Goal: Task Accomplishment & Management: Complete application form

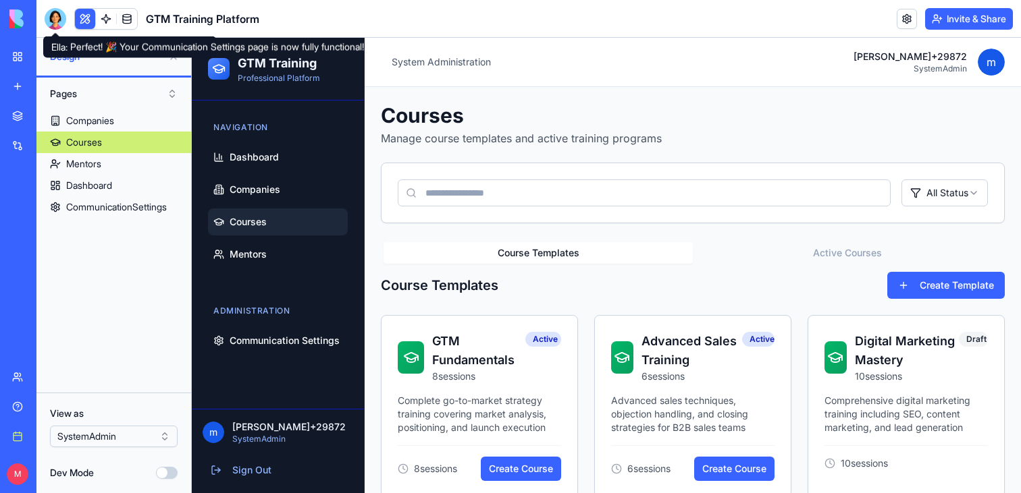
click at [59, 15] on div at bounding box center [56, 19] width 22 height 22
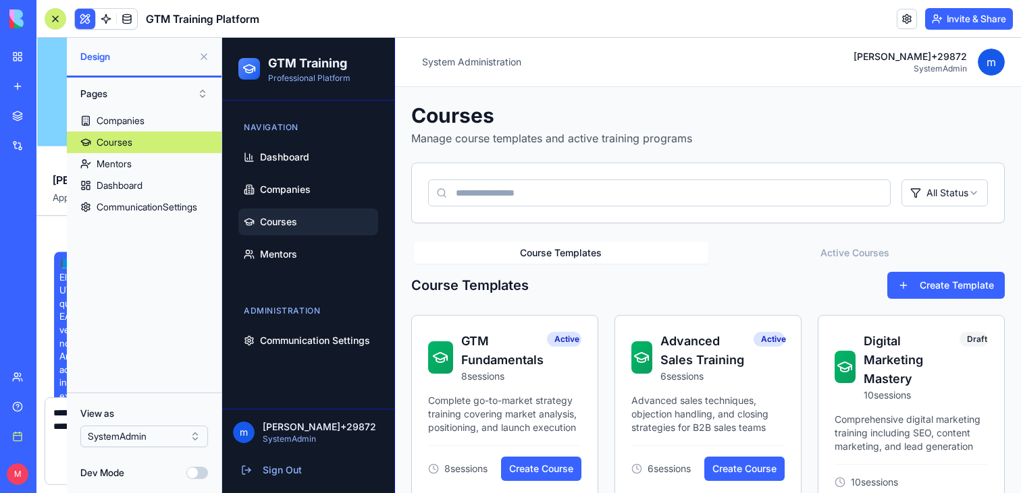
scroll to position [4270, 0]
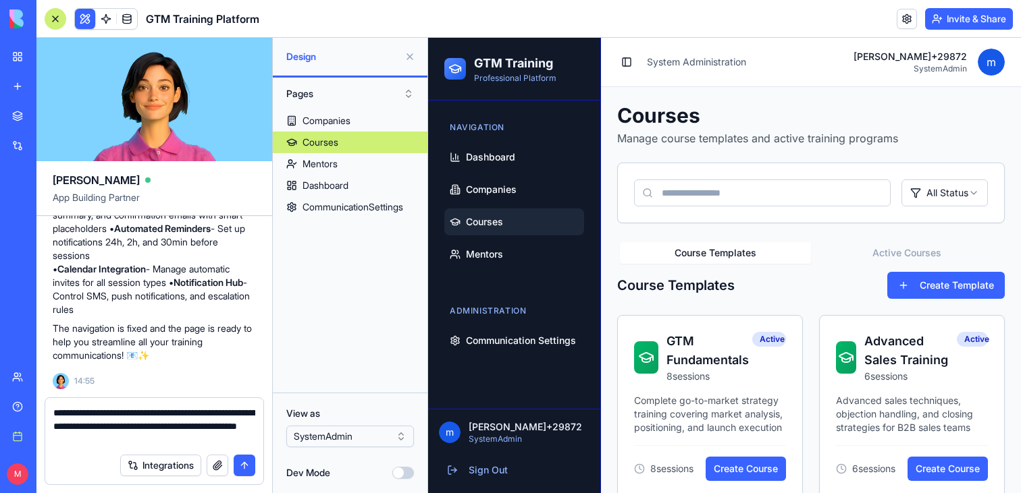
click at [121, 435] on textarea "**********" at bounding box center [154, 426] width 202 height 41
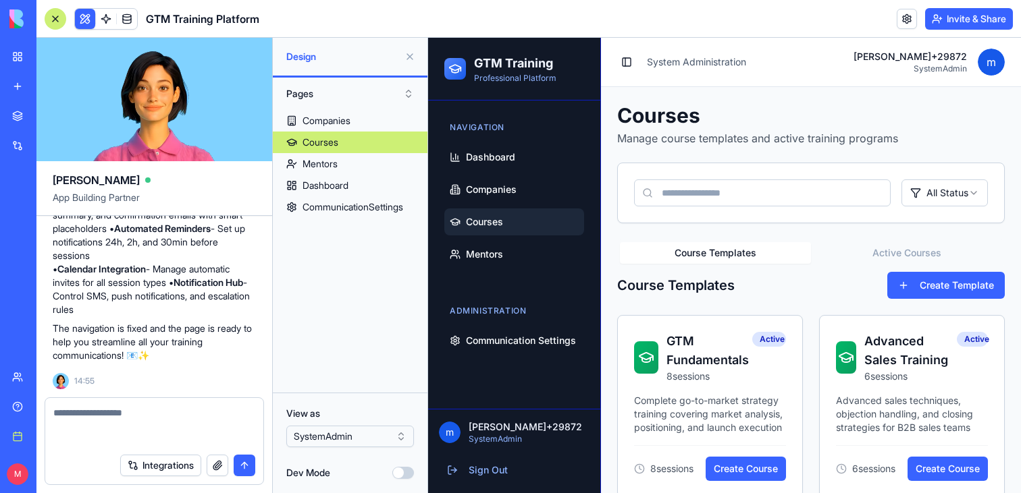
scroll to position [4243, 0]
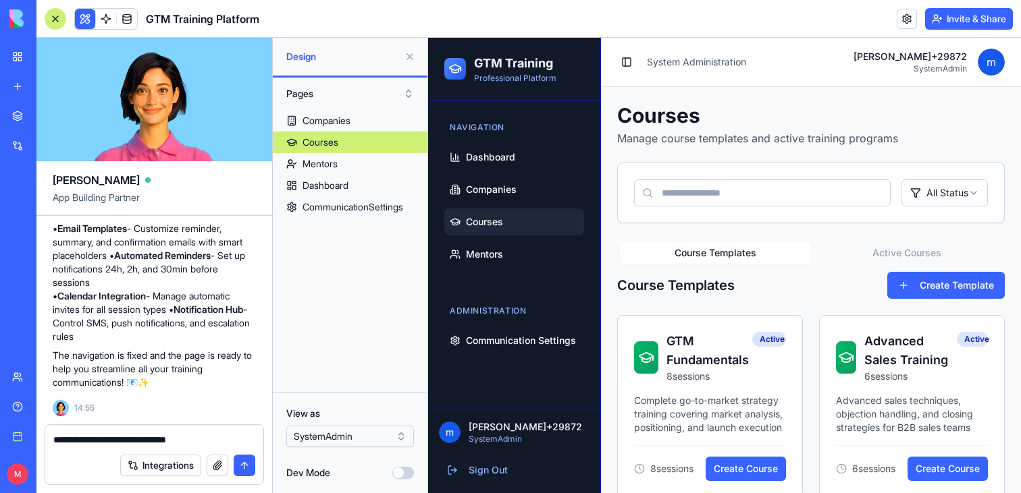
click at [498, 225] on span "Courses" at bounding box center [484, 222] width 37 height 14
click at [499, 237] on ul "Dashboard Companies Courses Mentors" at bounding box center [514, 206] width 140 height 124
click at [499, 246] on link "Mentors" at bounding box center [514, 254] width 140 height 27
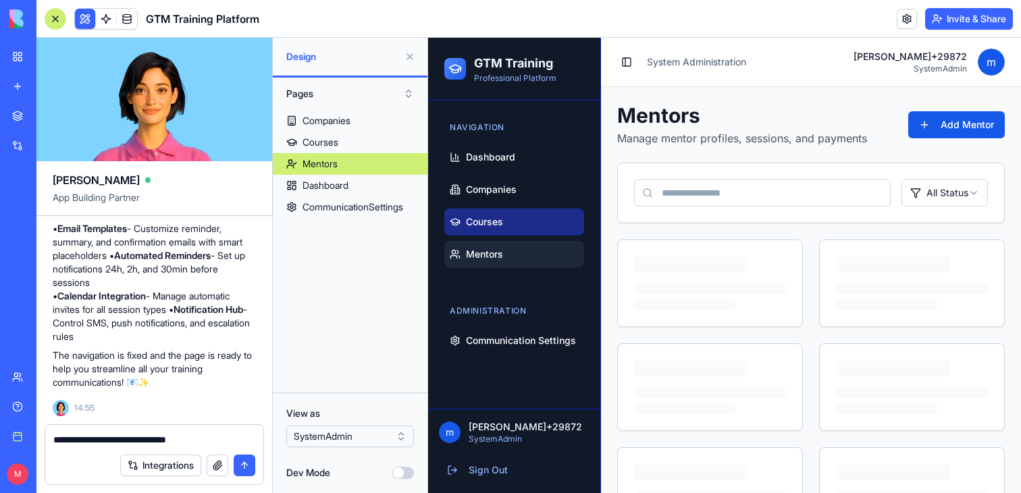
click at [500, 224] on span "Courses" at bounding box center [484, 222] width 37 height 14
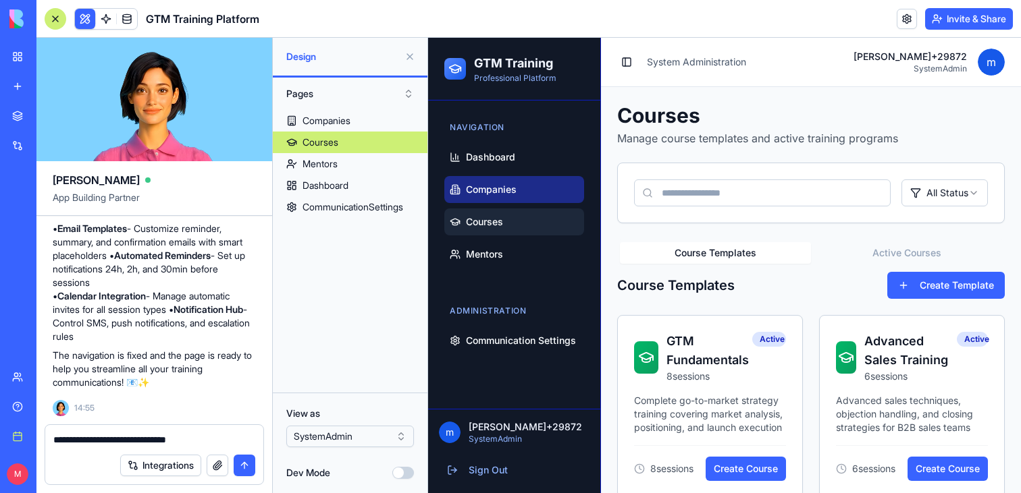
click at [500, 198] on link "Companies" at bounding box center [514, 189] width 140 height 27
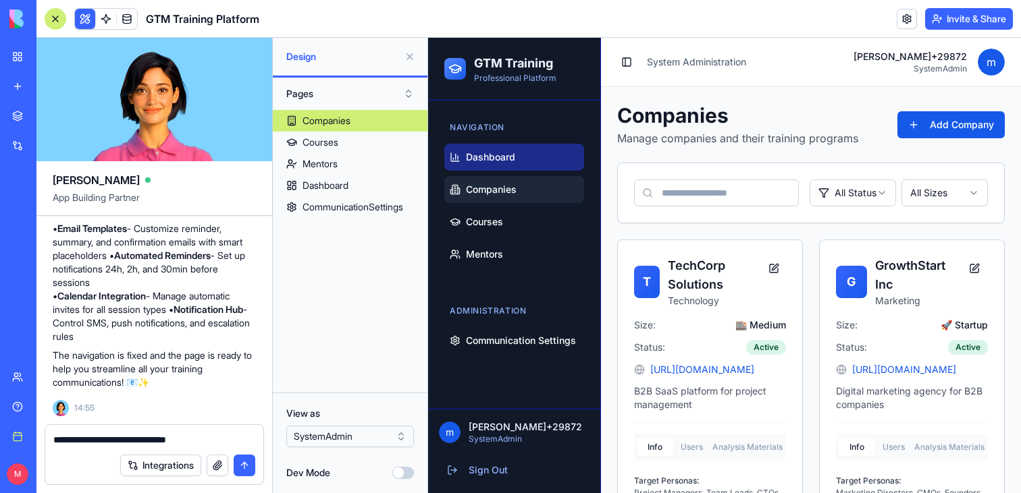
click at [500, 153] on span "Dashboard" at bounding box center [490, 158] width 49 height 14
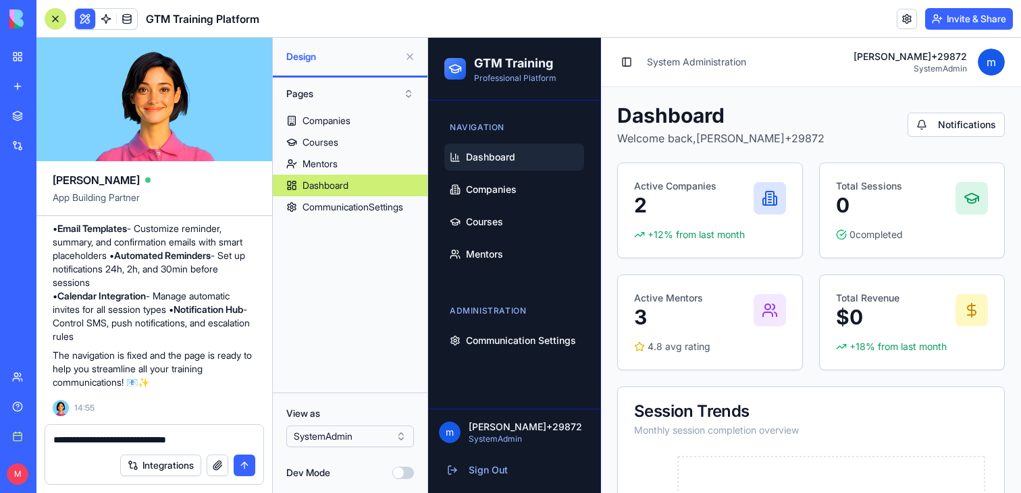
click at [323, 433] on html "BETA My workspace New app Marketplace Integrations Recent GTM Training Program …" at bounding box center [510, 246] width 1021 height 493
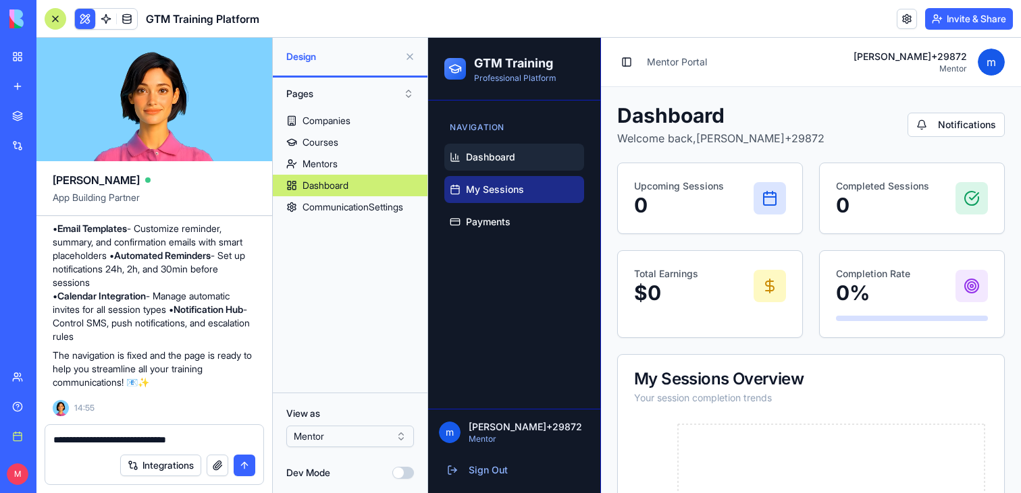
click at [489, 195] on span "My Sessions" at bounding box center [495, 190] width 58 height 14
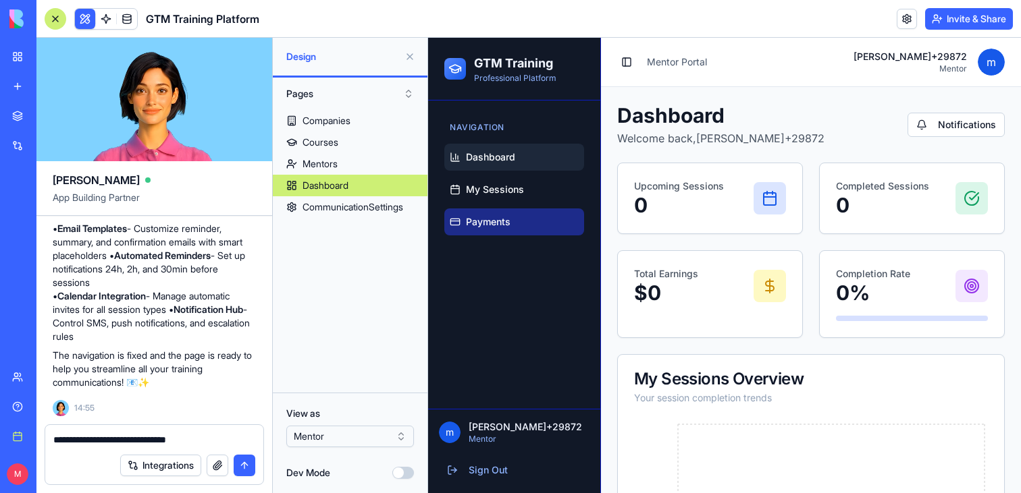
drag, startPoint x: 489, startPoint y: 225, endPoint x: 770, endPoint y: 331, distance: 301.0
click at [489, 225] on span "Payments" at bounding box center [488, 222] width 45 height 14
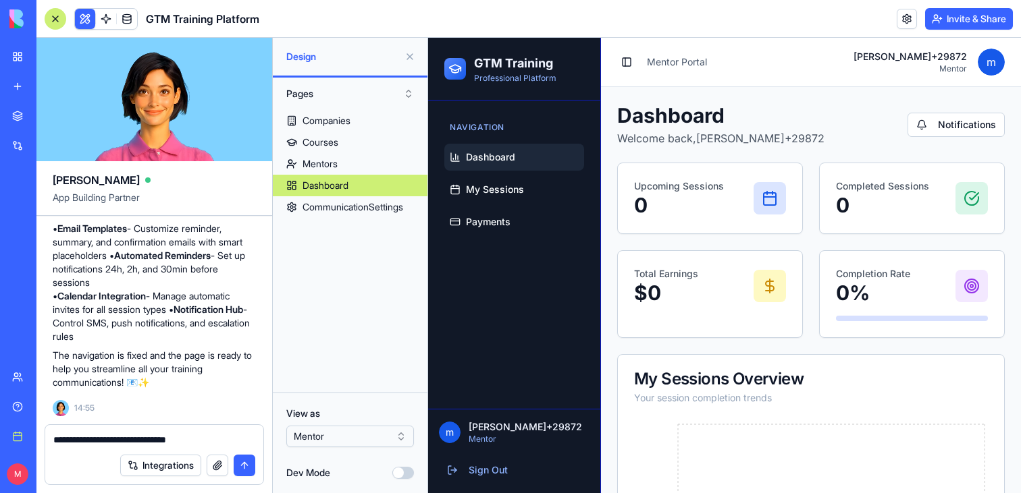
click at [216, 444] on textarea "**********" at bounding box center [154, 440] width 202 height 14
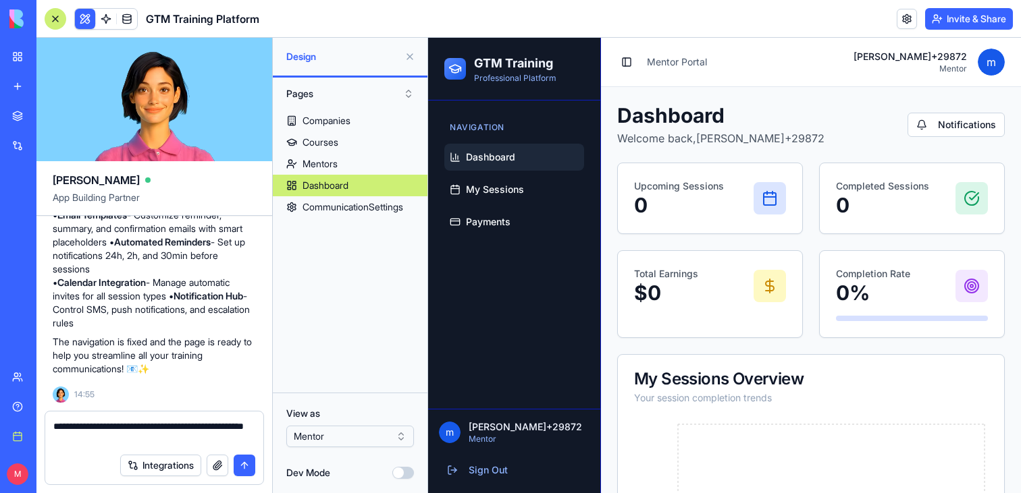
click at [344, 435] on html "BETA My workspace New app Marketplace Integrations Recent GTM Training Program …" at bounding box center [510, 246] width 1021 height 493
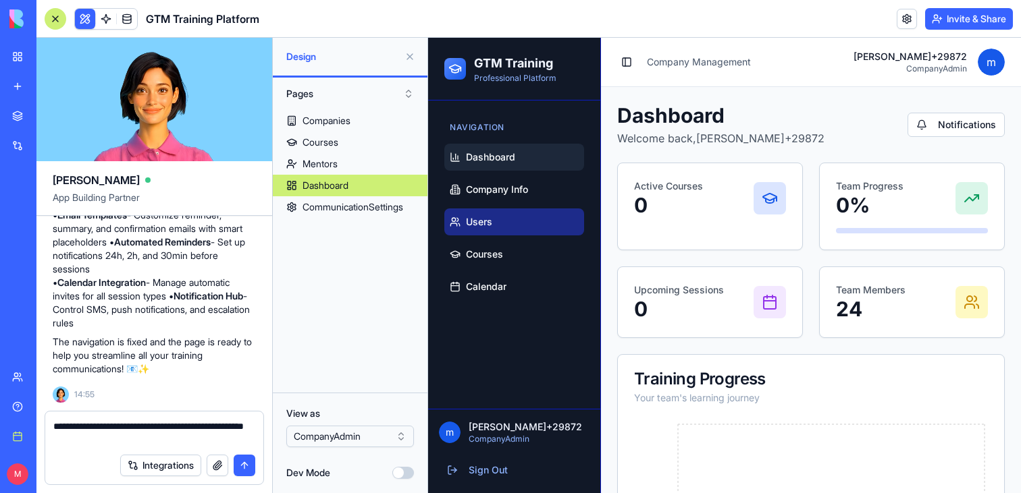
click at [491, 233] on link "Users" at bounding box center [514, 222] width 140 height 27
click at [177, 448] on div "Integrations" at bounding box center [154, 466] width 218 height 38
click at [176, 444] on textarea "**********" at bounding box center [154, 433] width 202 height 27
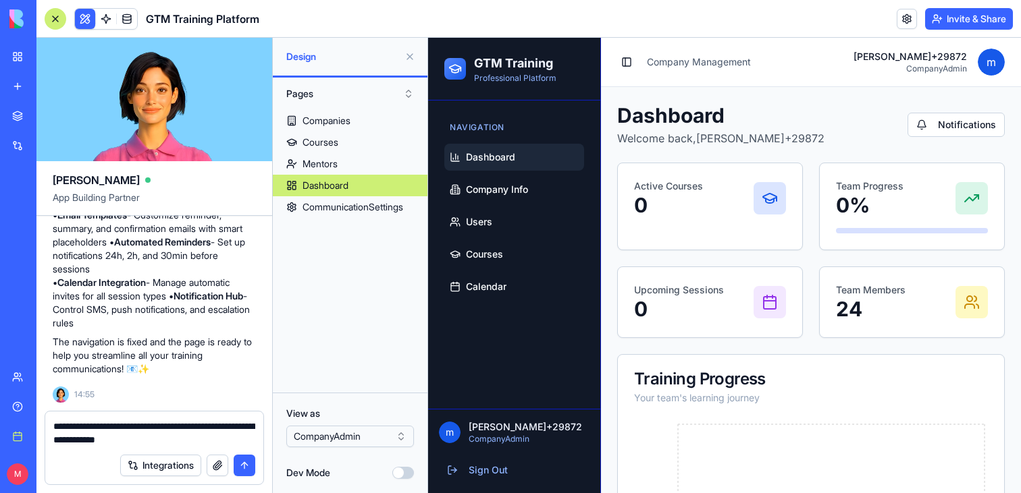
click at [504, 204] on ul "Dashboard Company Info Users Courses Calendar" at bounding box center [514, 222] width 140 height 157
click at [502, 178] on link "Company Info" at bounding box center [514, 189] width 140 height 27
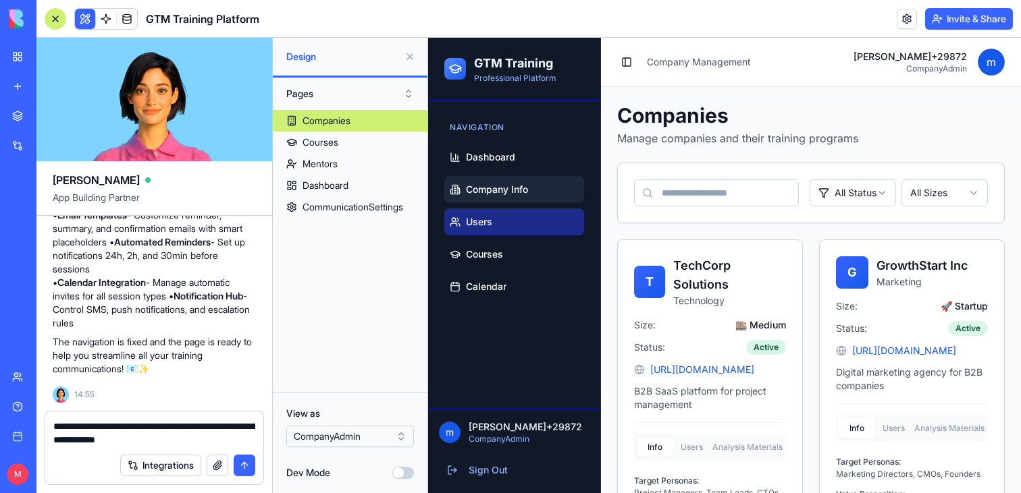
click at [489, 219] on span "Users" at bounding box center [479, 222] width 26 height 14
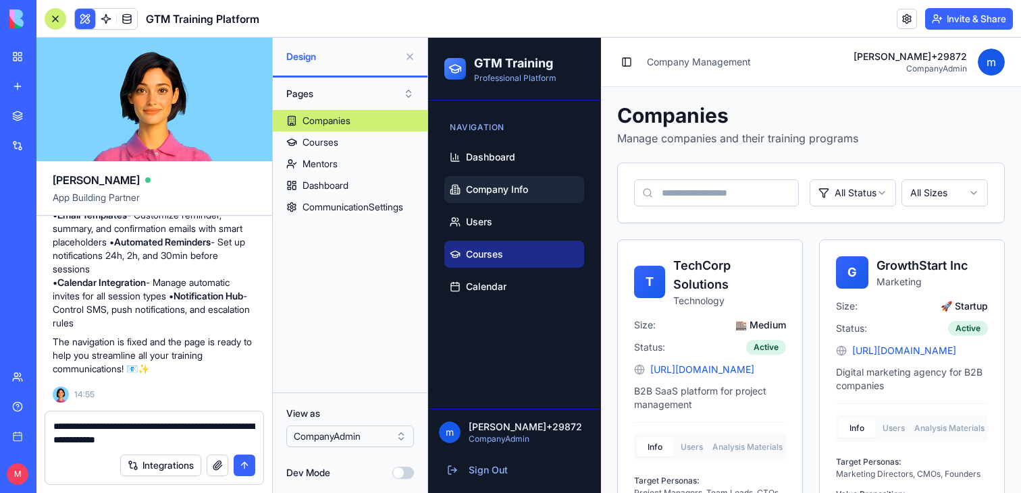
click at [489, 261] on link "Courses" at bounding box center [514, 254] width 140 height 27
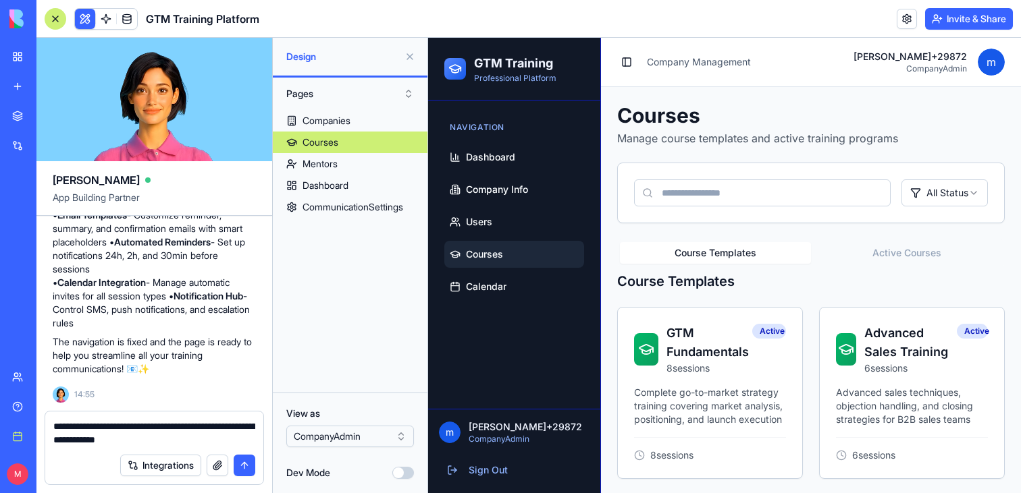
click at [489, 284] on span "Calendar" at bounding box center [486, 287] width 41 height 14
click at [489, 257] on span "Courses" at bounding box center [484, 255] width 37 height 14
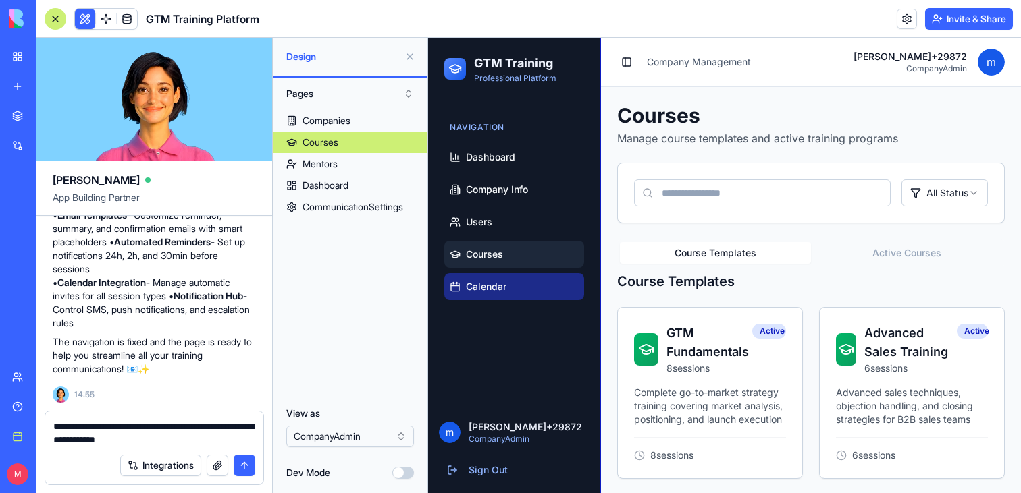
click at [489, 279] on link "Calendar" at bounding box center [514, 286] width 140 height 27
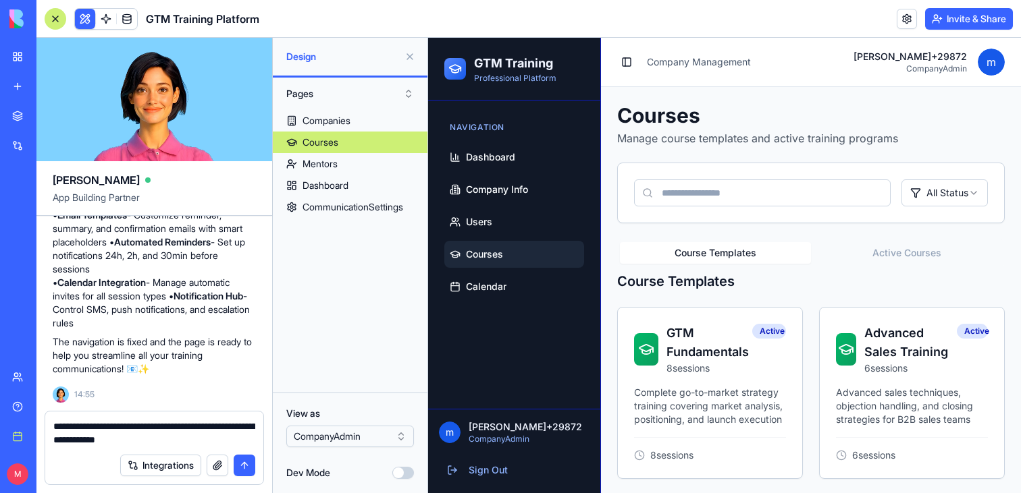
click at [196, 437] on textarea "**********" at bounding box center [154, 433] width 202 height 27
click at [338, 431] on html "BETA My workspace New app Marketplace Integrations Recent GTM Training Program …" at bounding box center [510, 246] width 1021 height 493
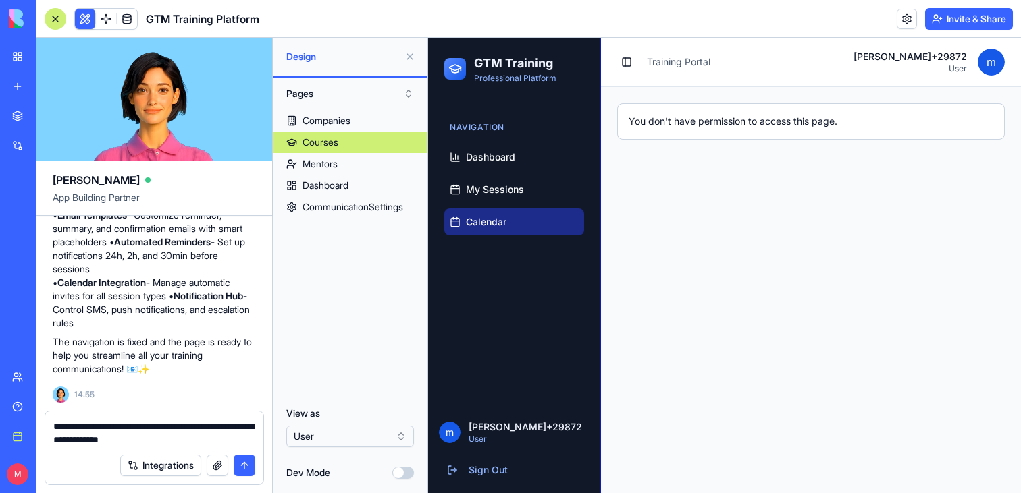
click at [485, 217] on span "Calendar" at bounding box center [486, 222] width 41 height 14
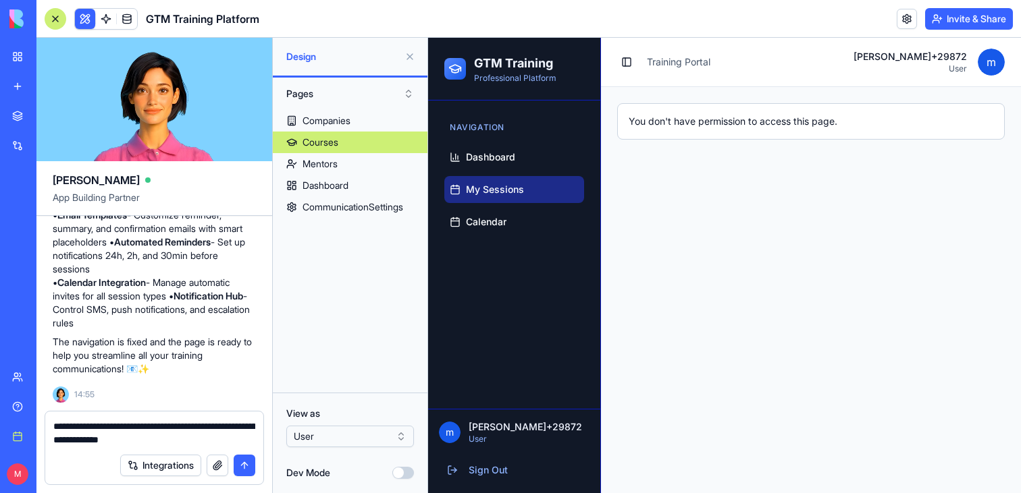
click at [485, 191] on span "My Sessions" at bounding box center [495, 190] width 58 height 14
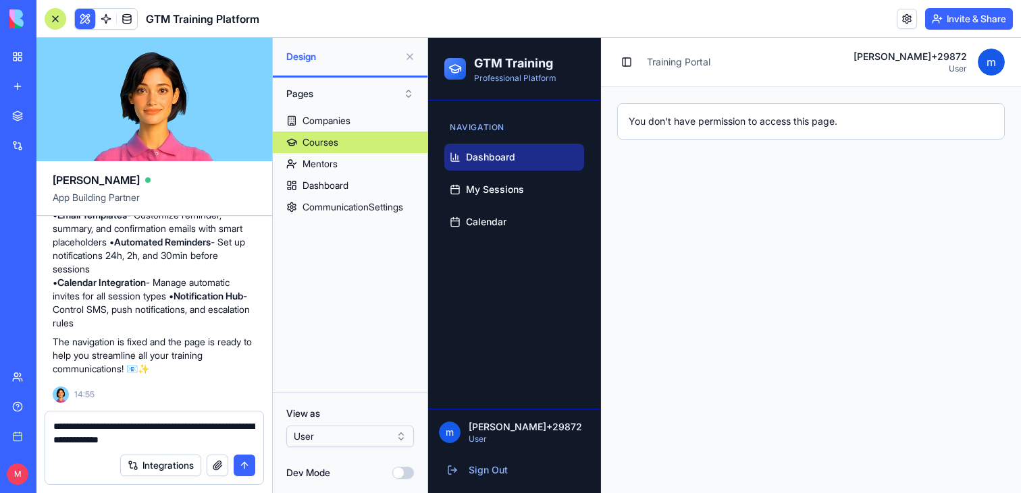
click at [484, 163] on span "Dashboard" at bounding box center [490, 158] width 49 height 14
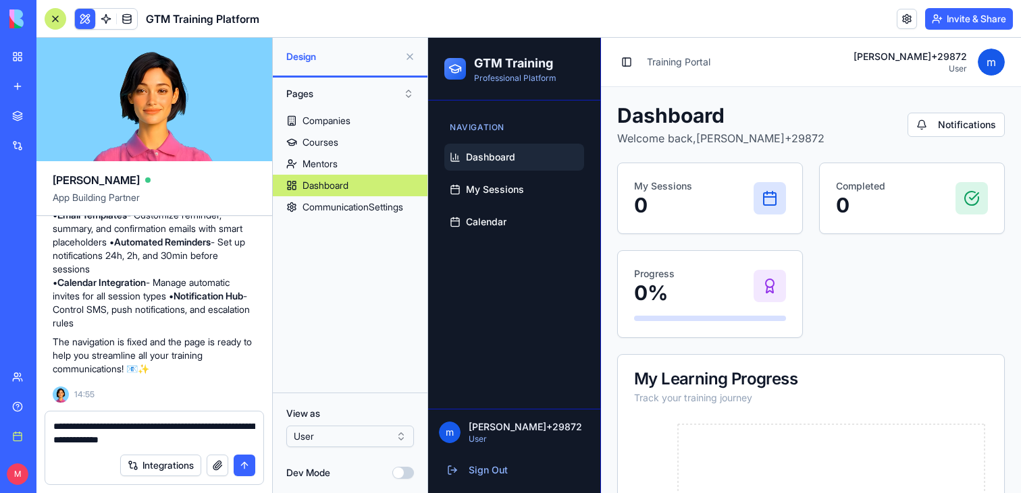
click at [227, 437] on textarea "**********" at bounding box center [154, 433] width 202 height 27
type textarea "**********"
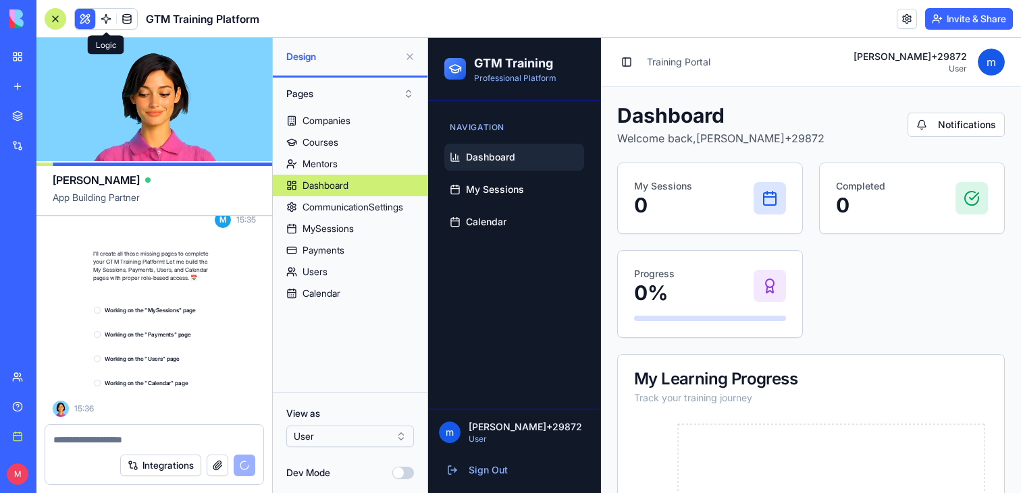
scroll to position [4511, 0]
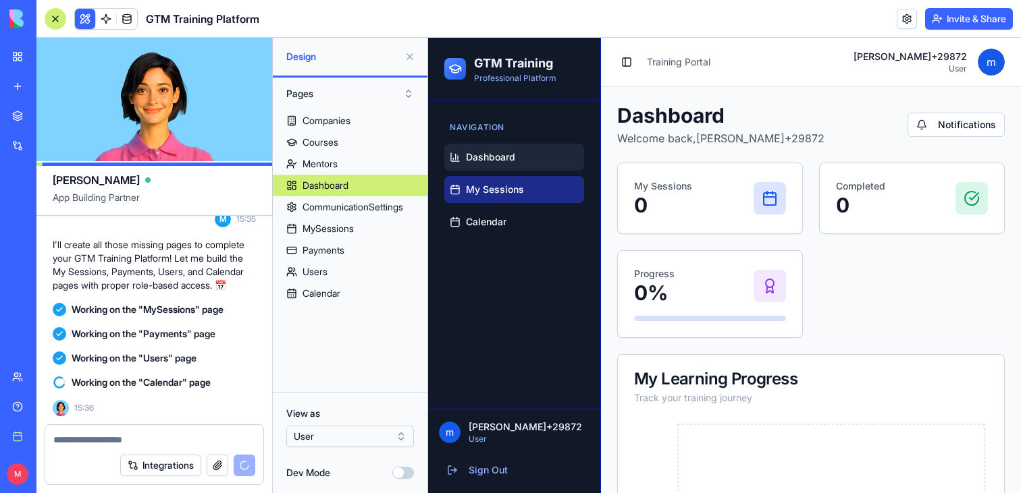
click at [526, 198] on link "My Sessions" at bounding box center [514, 189] width 140 height 27
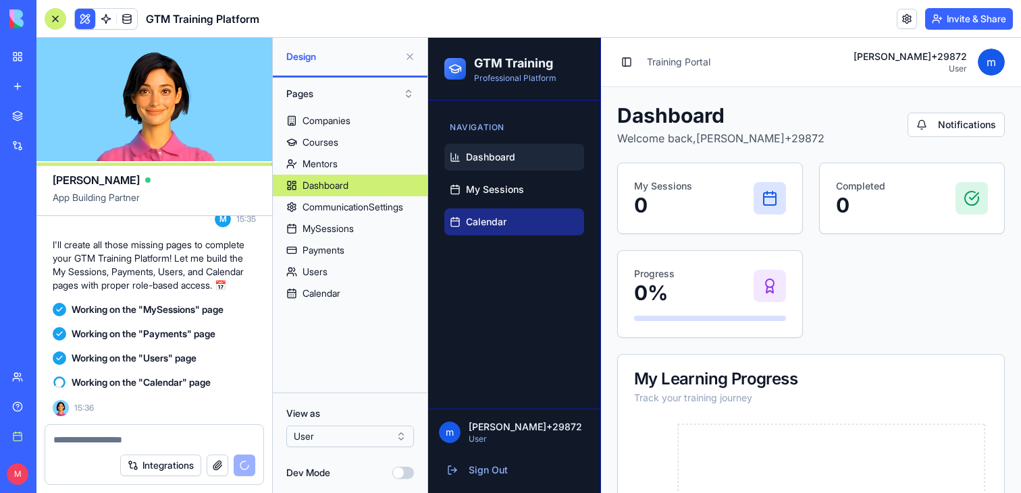
click at [521, 227] on link "Calendar" at bounding box center [514, 222] width 140 height 27
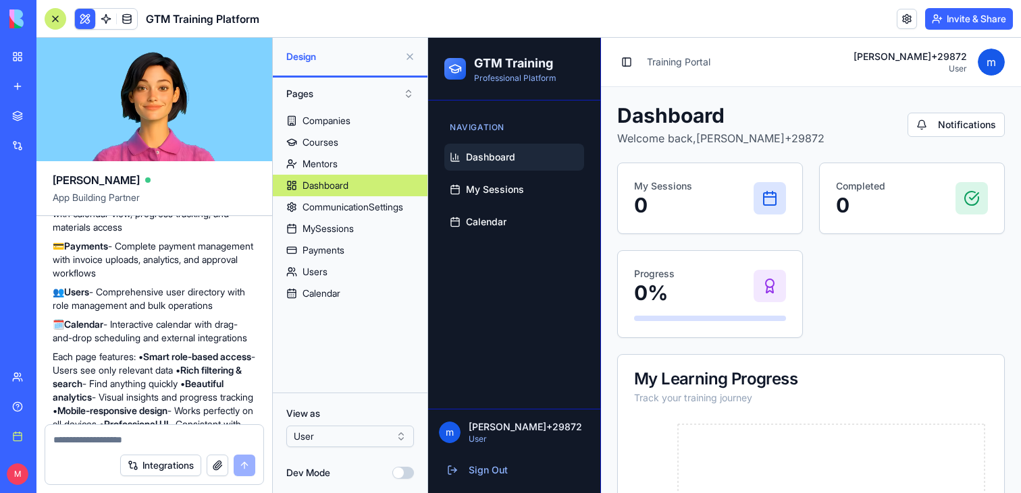
scroll to position [4559, 0]
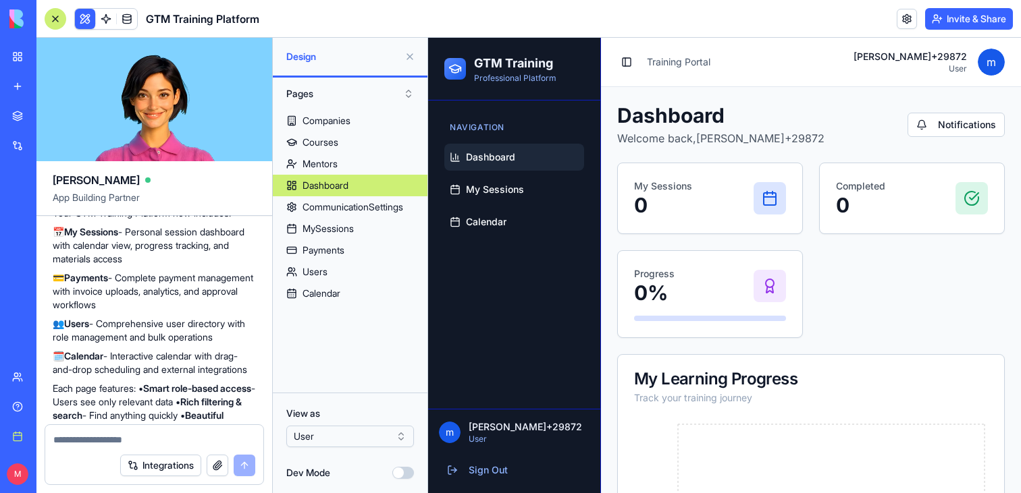
click at [62, 10] on div at bounding box center [56, 19] width 22 height 22
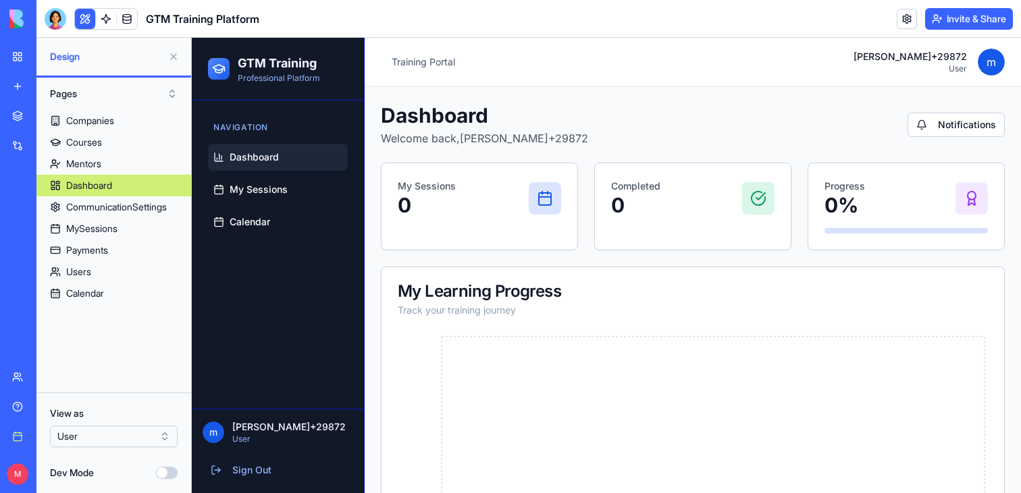
click at [98, 439] on html "BETA My workspace New app Marketplace Integrations Recent GTM Training Program …" at bounding box center [510, 246] width 1021 height 493
click at [289, 188] on link "My Sessions" at bounding box center [278, 189] width 140 height 27
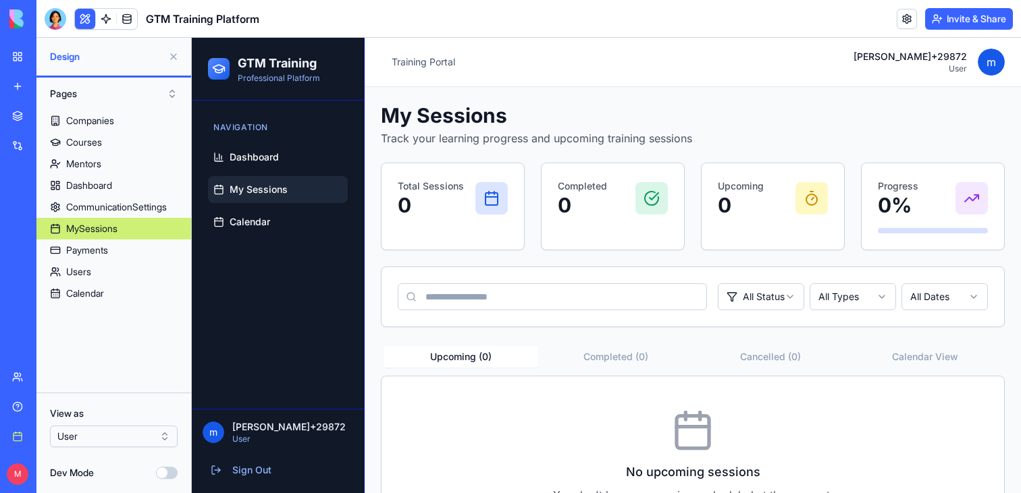
click at [275, 191] on span "My Sessions" at bounding box center [259, 190] width 58 height 14
click at [253, 160] on span "Dashboard" at bounding box center [254, 158] width 49 height 14
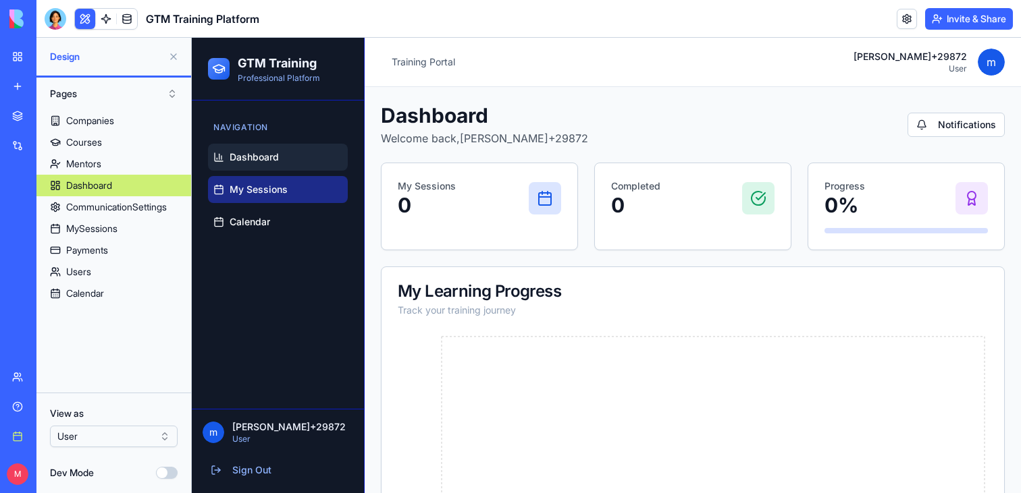
click at [254, 199] on link "My Sessions" at bounding box center [278, 189] width 140 height 27
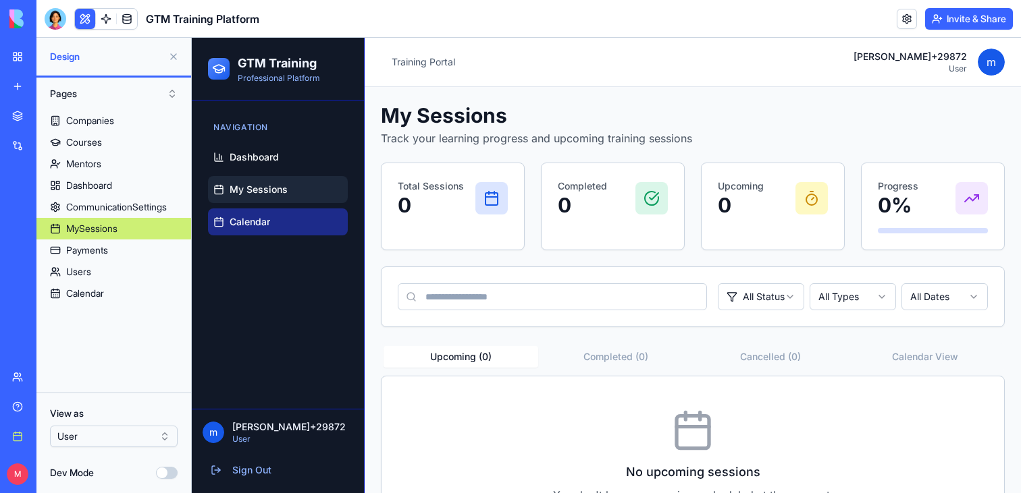
click at [254, 225] on span "Calendar" at bounding box center [250, 222] width 41 height 14
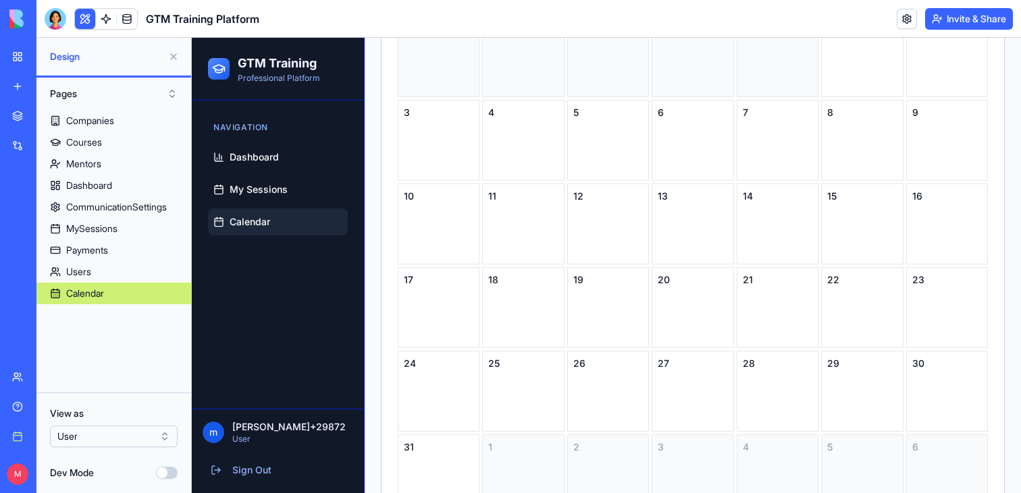
click at [608, 247] on div "12" at bounding box center [608, 224] width 82 height 81
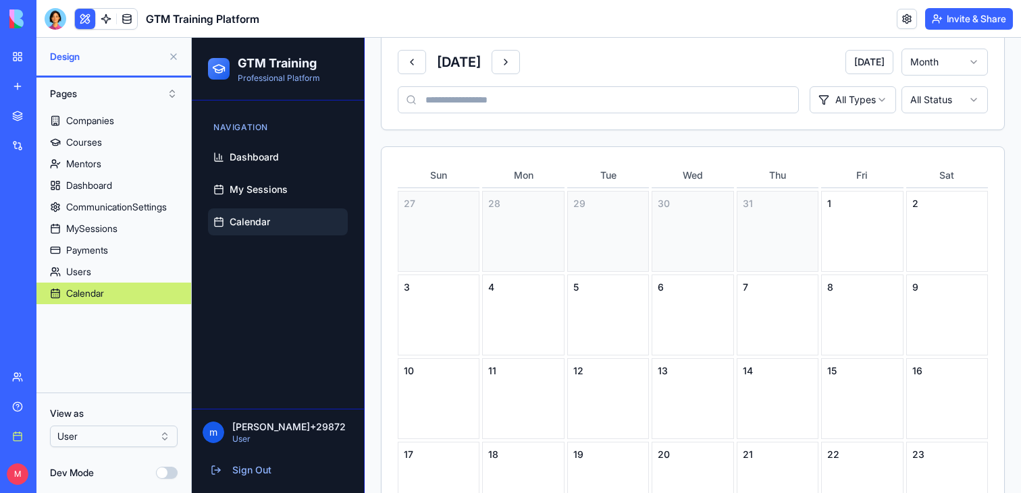
scroll to position [213, 0]
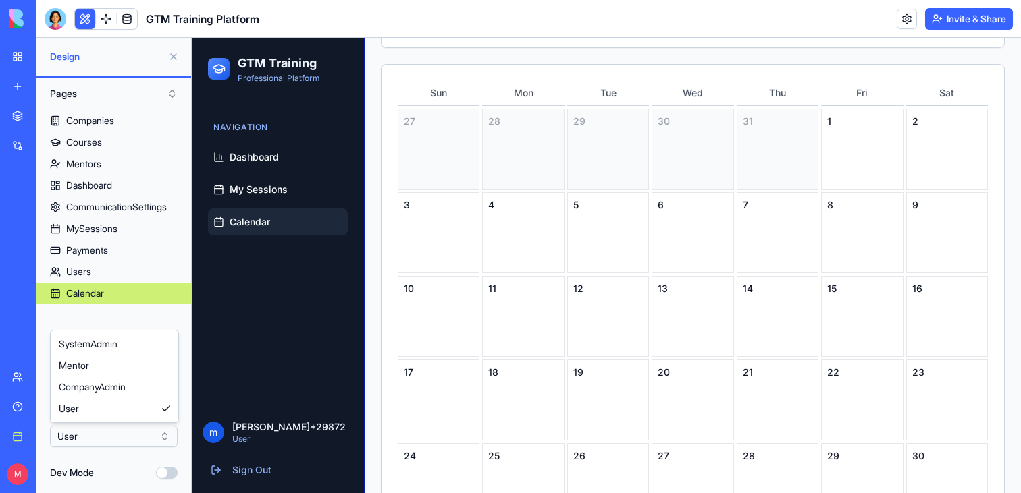
click at [129, 446] on html "BETA My workspace New app Marketplace Integrations Recent GTM Training Program …" at bounding box center [510, 246] width 1021 height 493
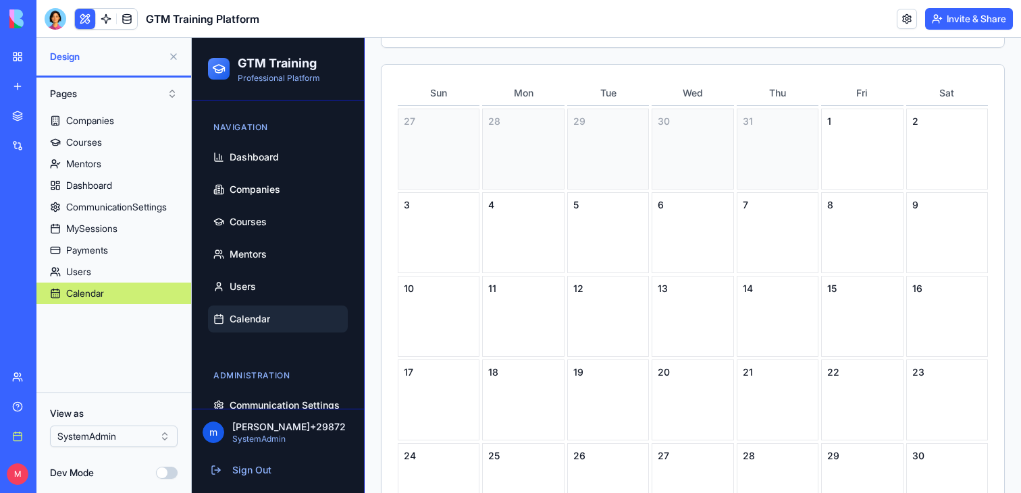
click at [236, 171] on ul "Dashboard Companies Courses Mentors Users Calendar" at bounding box center [278, 238] width 140 height 189
click at [238, 165] on link "Dashboard" at bounding box center [278, 157] width 140 height 27
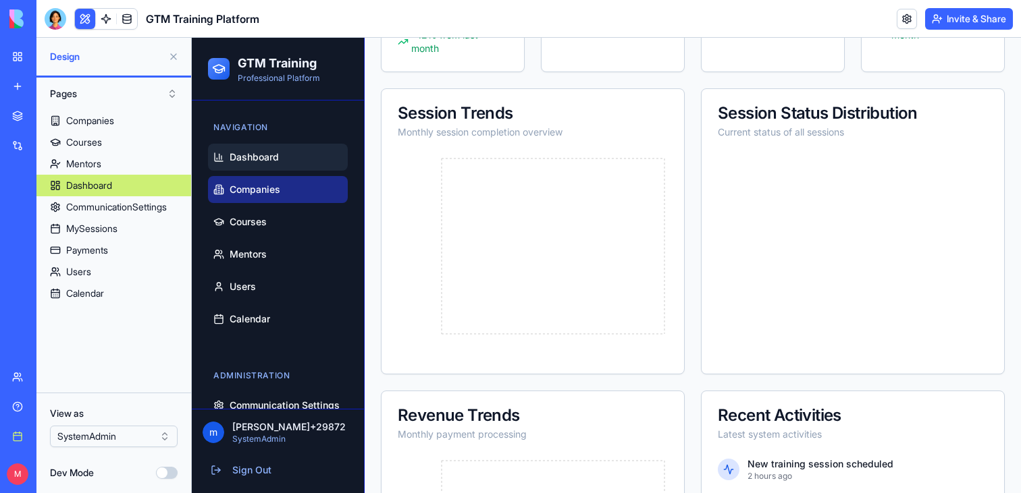
click at [248, 195] on span "Companies" at bounding box center [255, 190] width 51 height 14
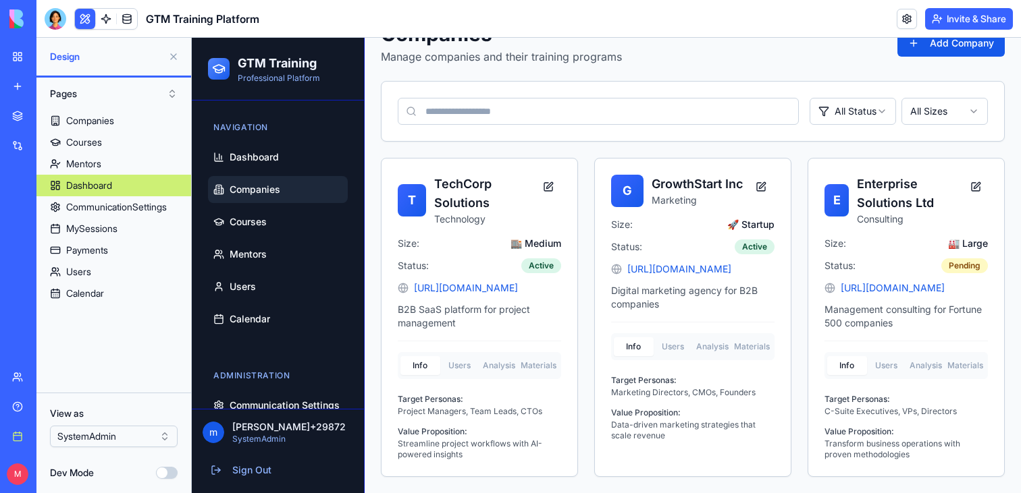
scroll to position [82, 0]
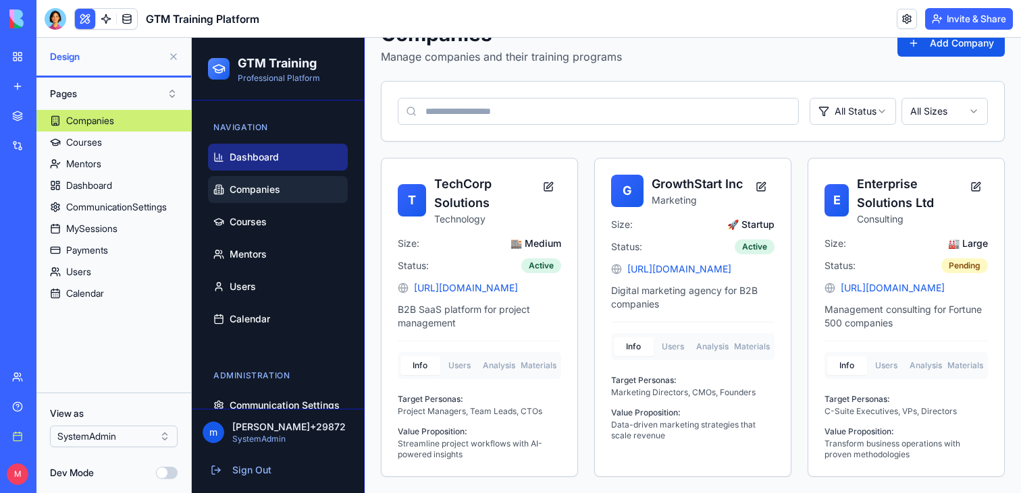
click at [238, 159] on span "Dashboard" at bounding box center [254, 158] width 49 height 14
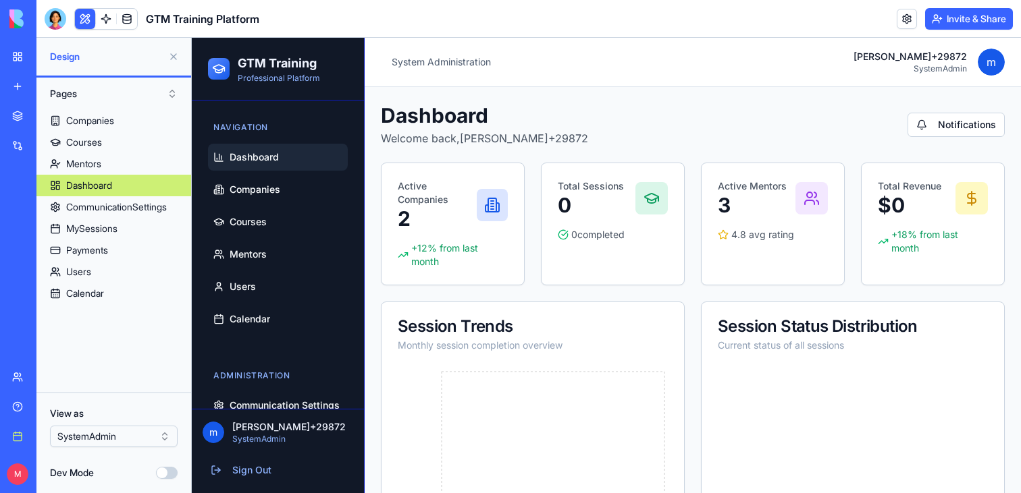
click at [267, 174] on ul "Dashboard Companies Courses Mentors Users Calendar" at bounding box center [278, 238] width 140 height 189
click at [267, 184] on span "Companies" at bounding box center [255, 190] width 51 height 14
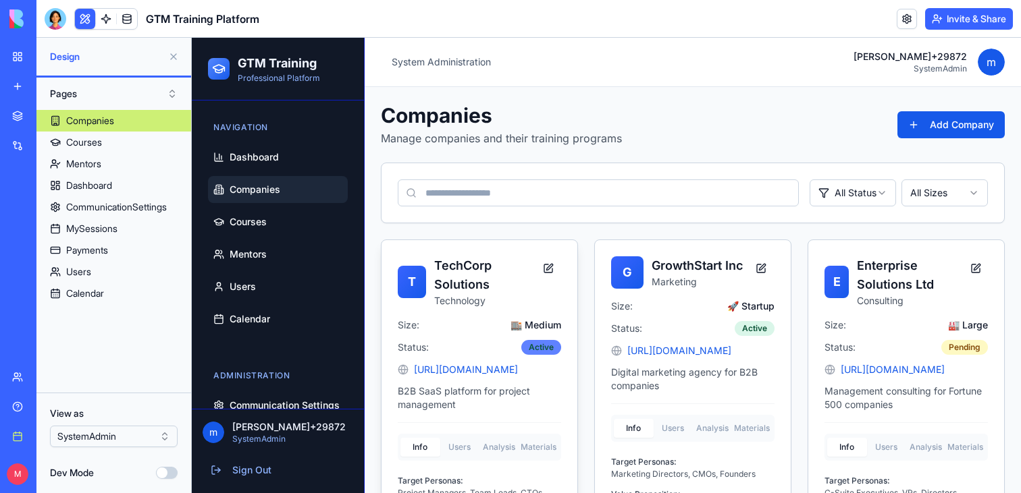
scroll to position [30, 0]
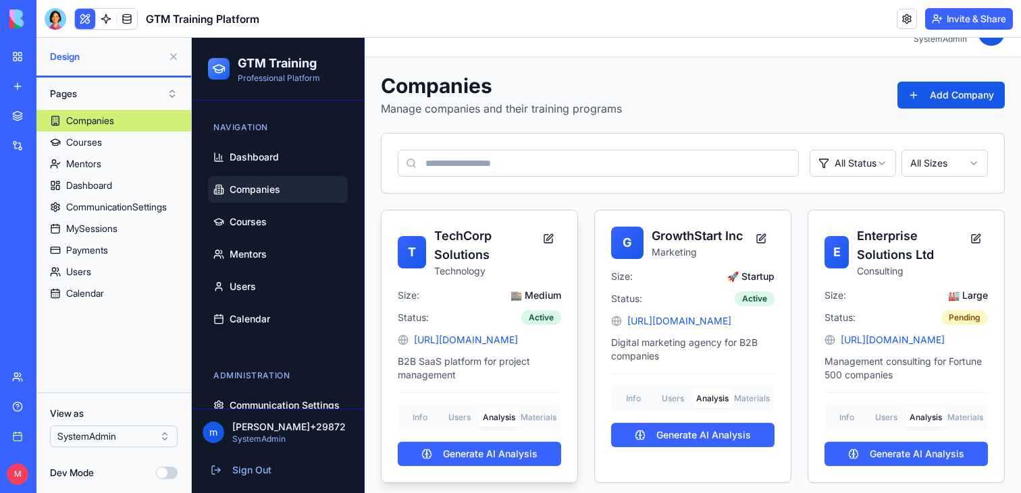
click at [504, 417] on button "Analysis" at bounding box center [499, 417] width 40 height 19
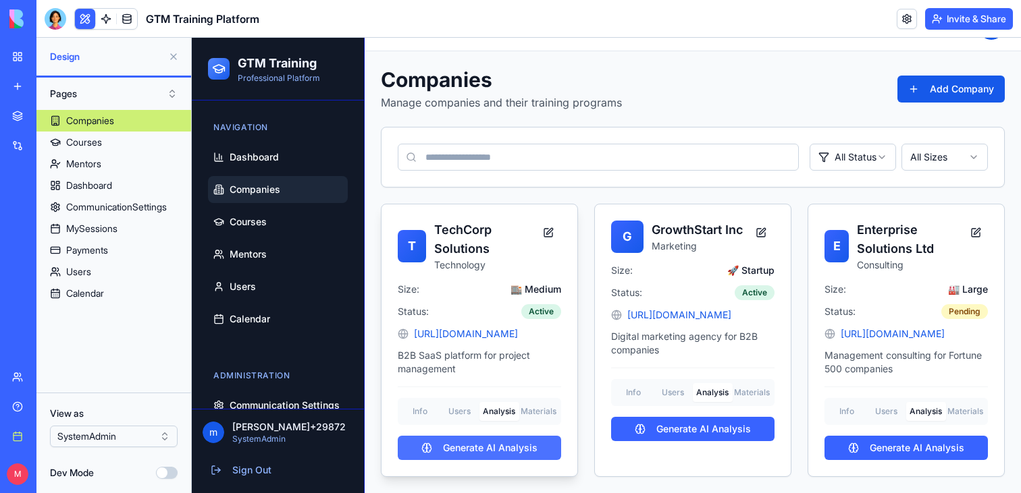
click at [480, 439] on button "Generate AI Analysis" at bounding box center [479, 448] width 163 height 24
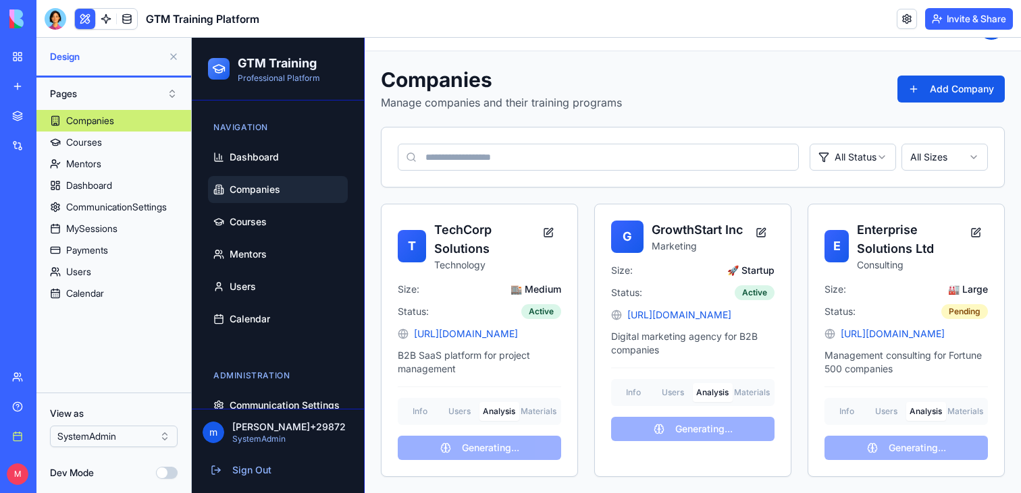
click at [126, 15] on link at bounding box center [127, 19] width 20 height 20
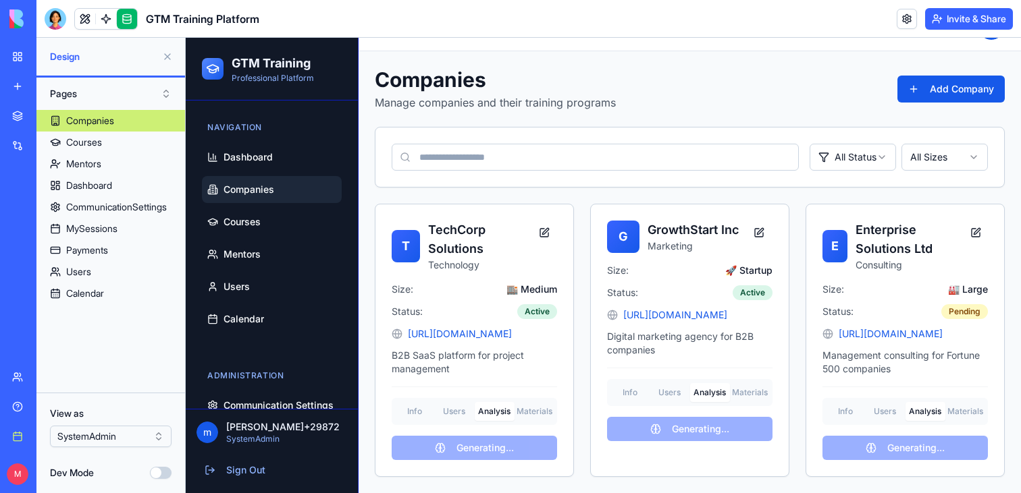
scroll to position [17, 0]
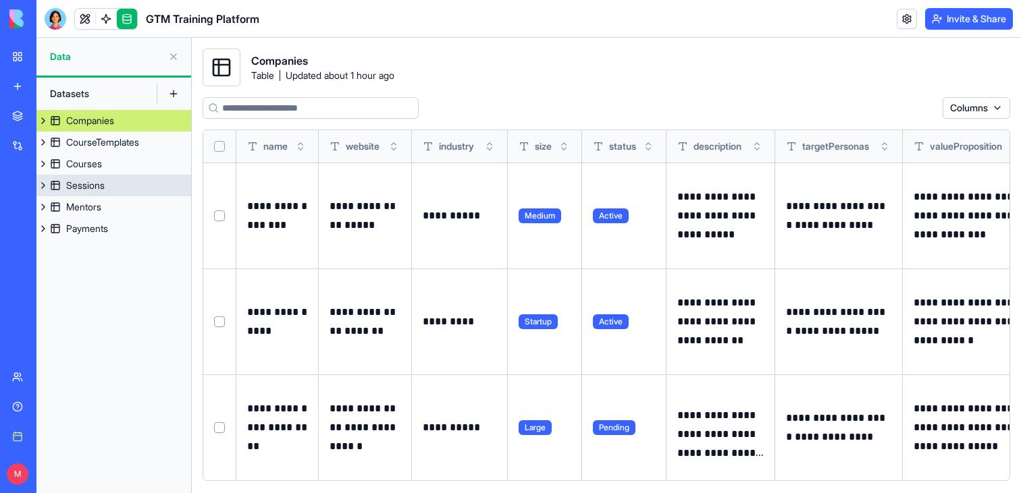
click at [125, 192] on link "Sessions" at bounding box center [113, 186] width 155 height 22
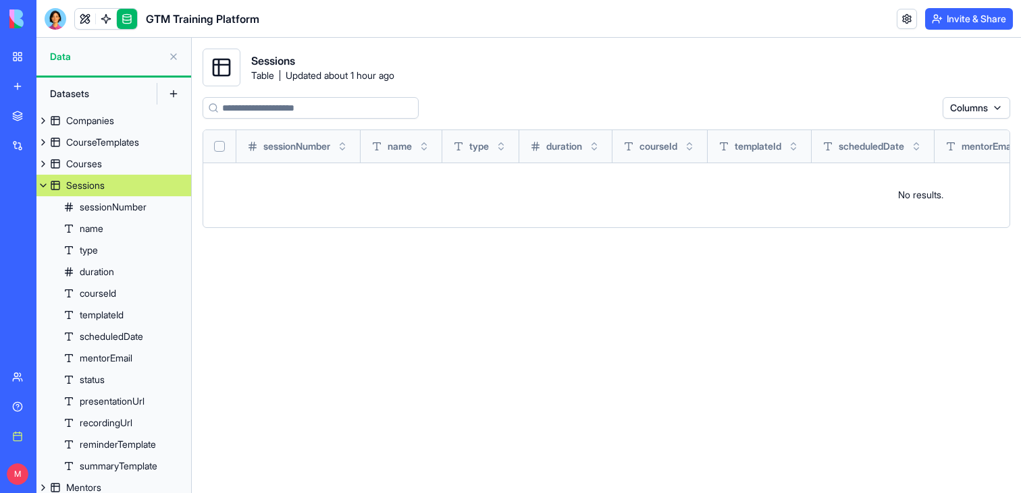
click at [43, 184] on button at bounding box center [43, 186] width 14 height 22
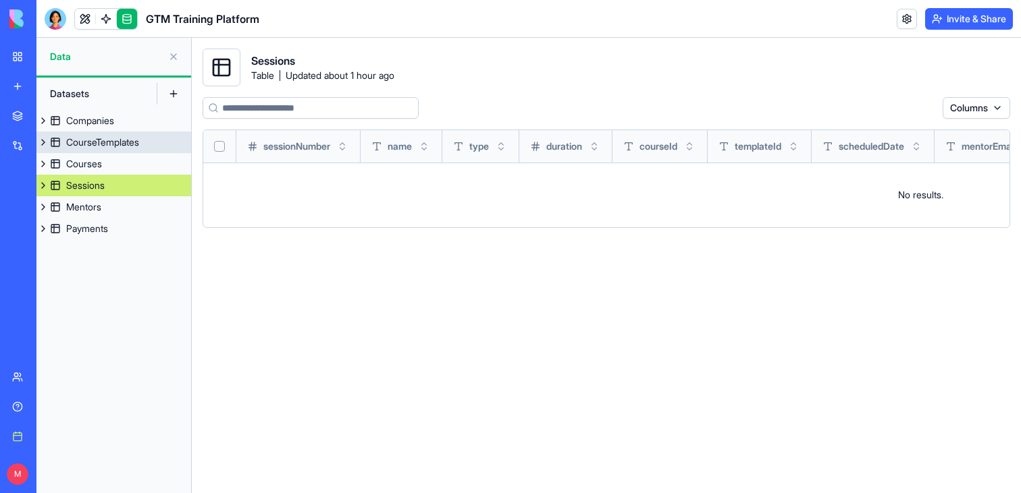
click at [98, 140] on div "CourseTemplates" at bounding box center [102, 143] width 73 height 14
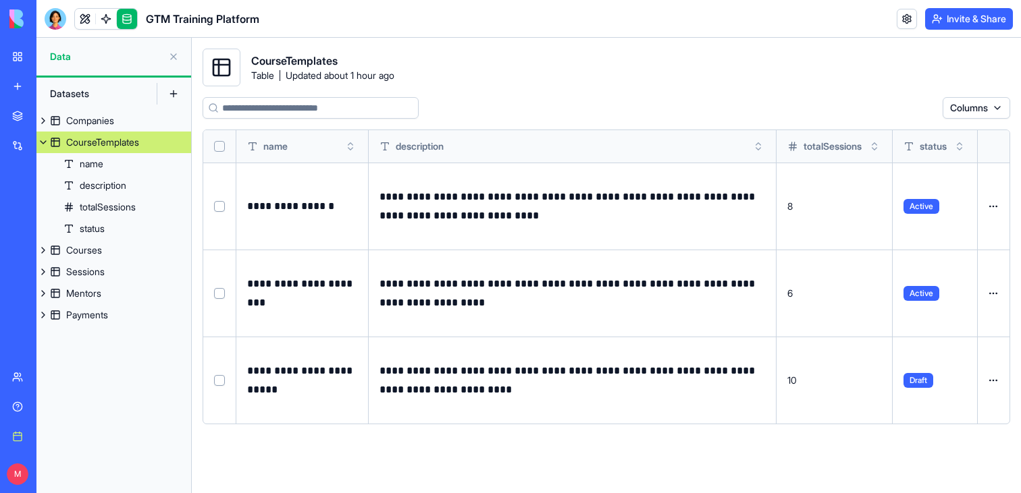
click at [93, 123] on div "Companies" at bounding box center [90, 121] width 48 height 14
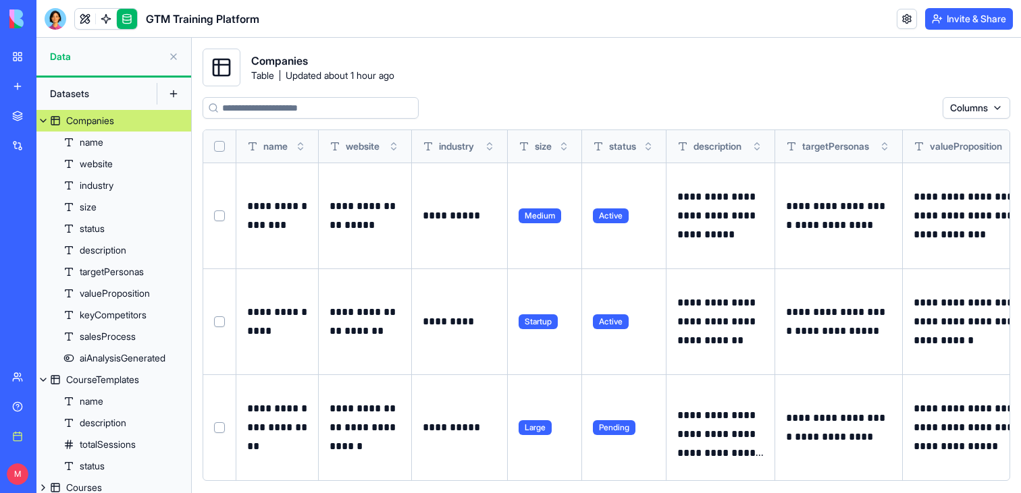
scroll to position [0, 452]
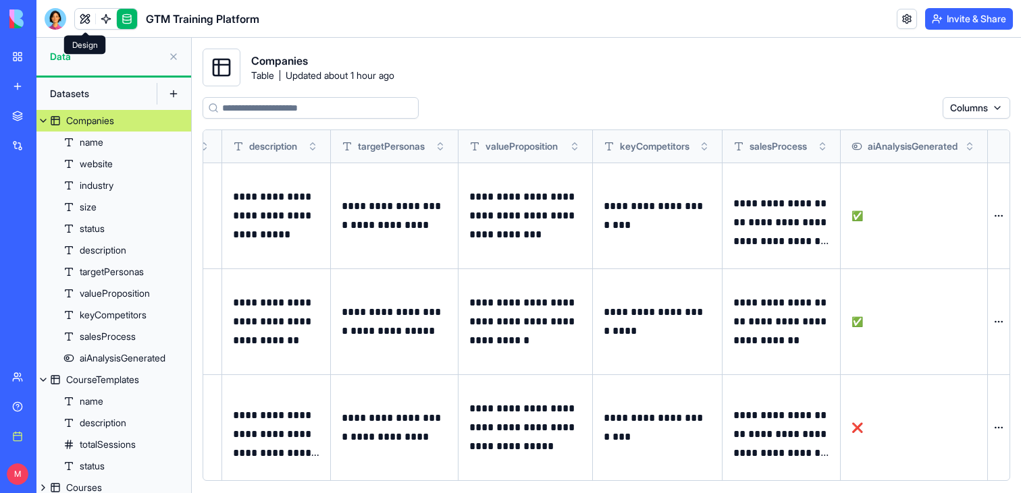
click at [89, 18] on link at bounding box center [85, 19] width 20 height 20
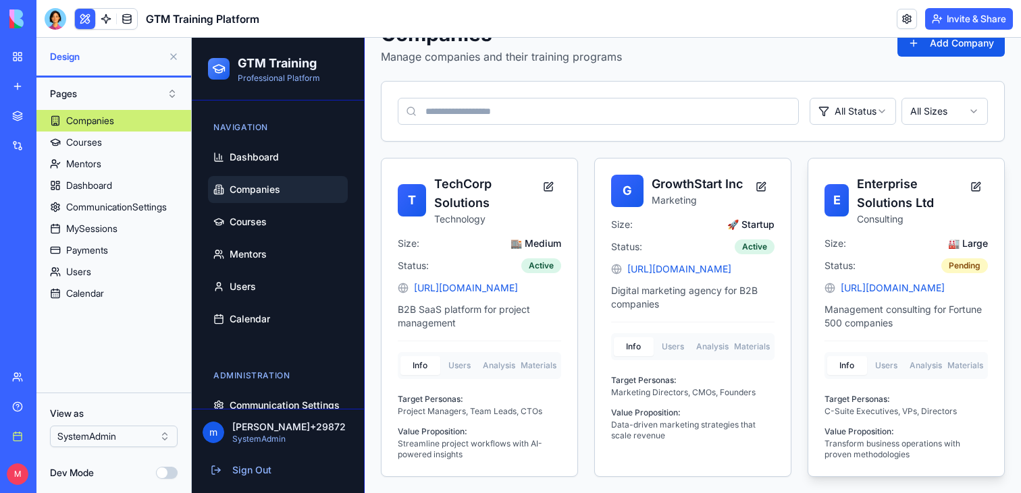
scroll to position [36, 0]
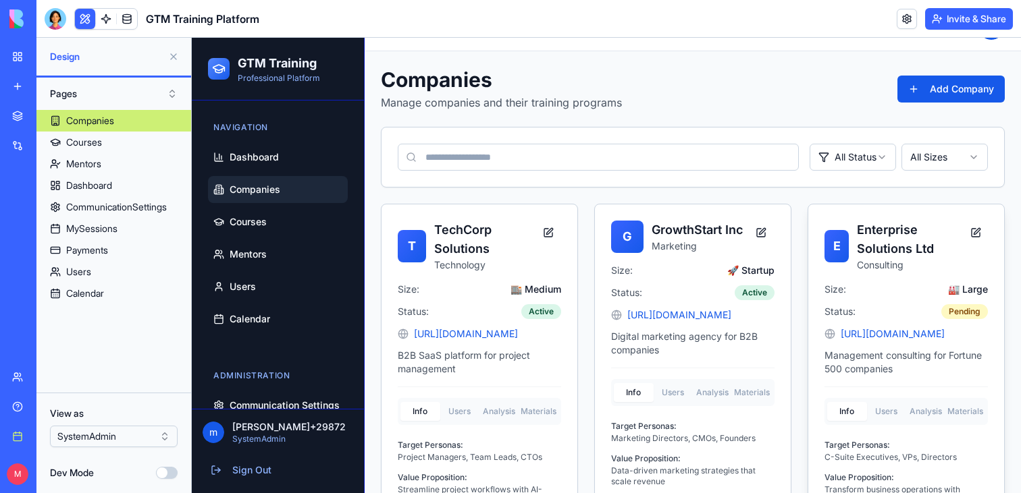
click at [915, 366] on div "E Enterprise Solutions Ltd Consulting Size: 🏭 Large Status: Pending https://ent…" at bounding box center [906, 364] width 196 height 318
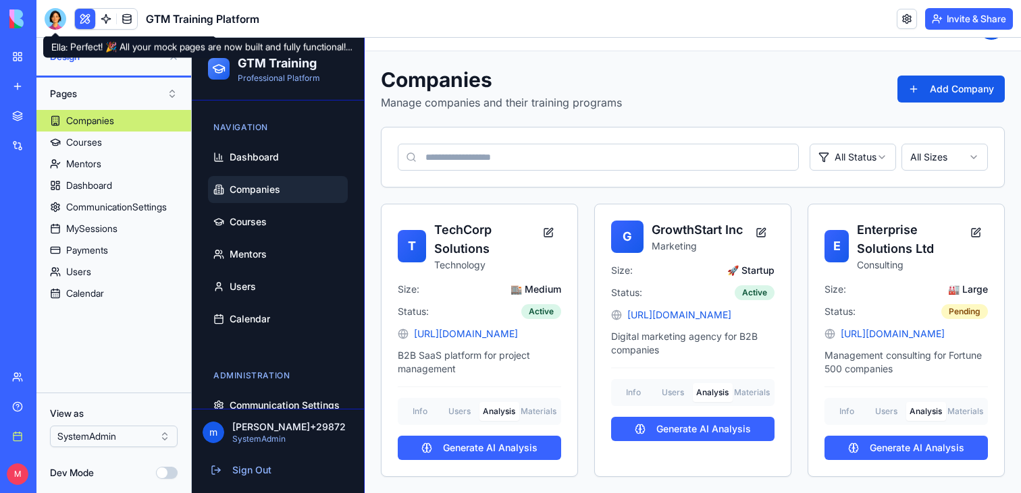
click at [53, 17] on div at bounding box center [56, 19] width 22 height 22
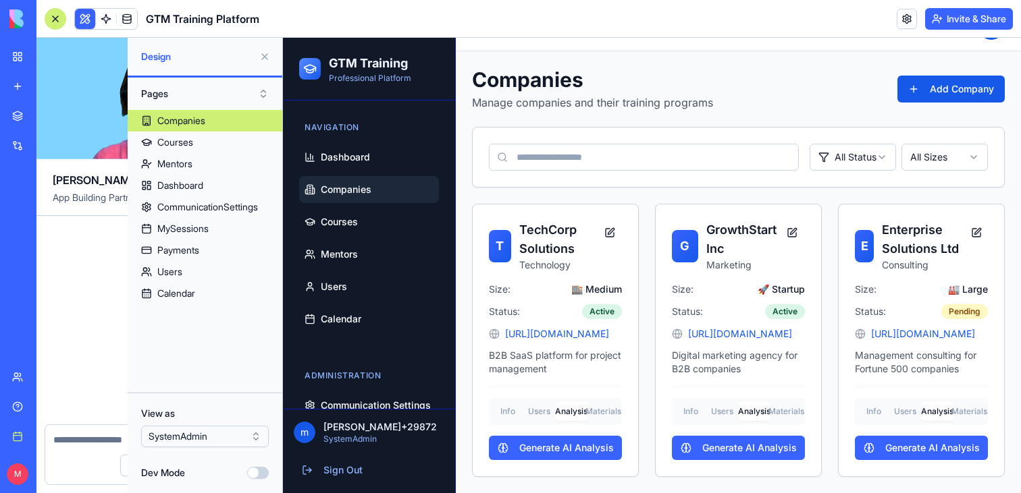
scroll to position [4948, 0]
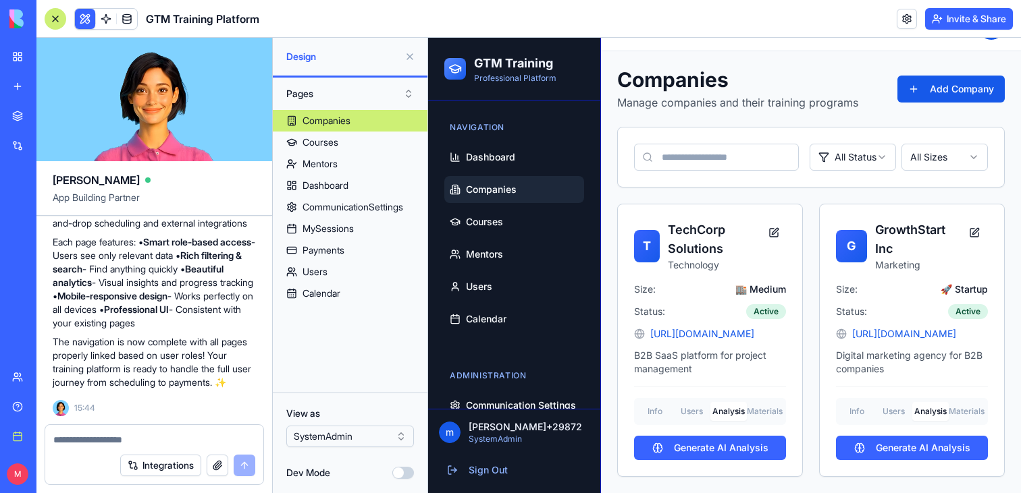
click at [105, 440] on textarea at bounding box center [154, 440] width 202 height 14
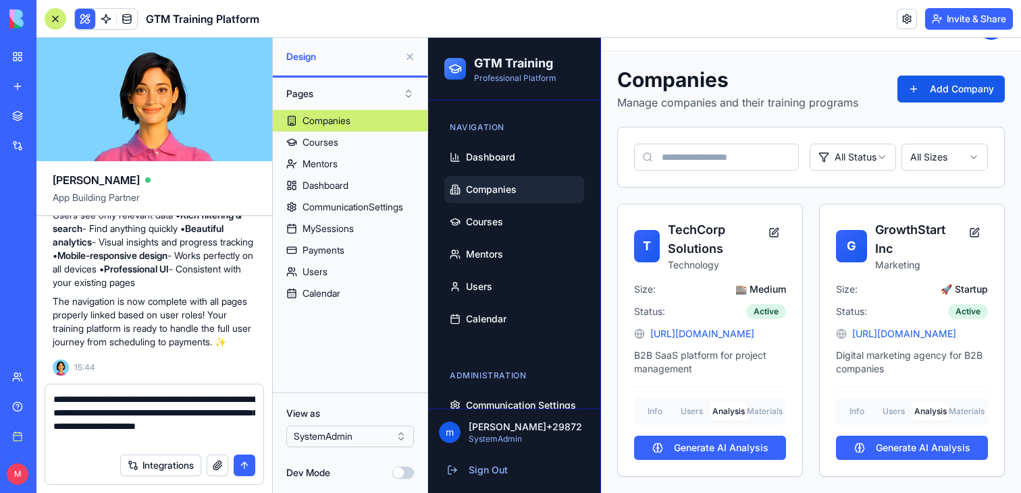
type textarea "**********"
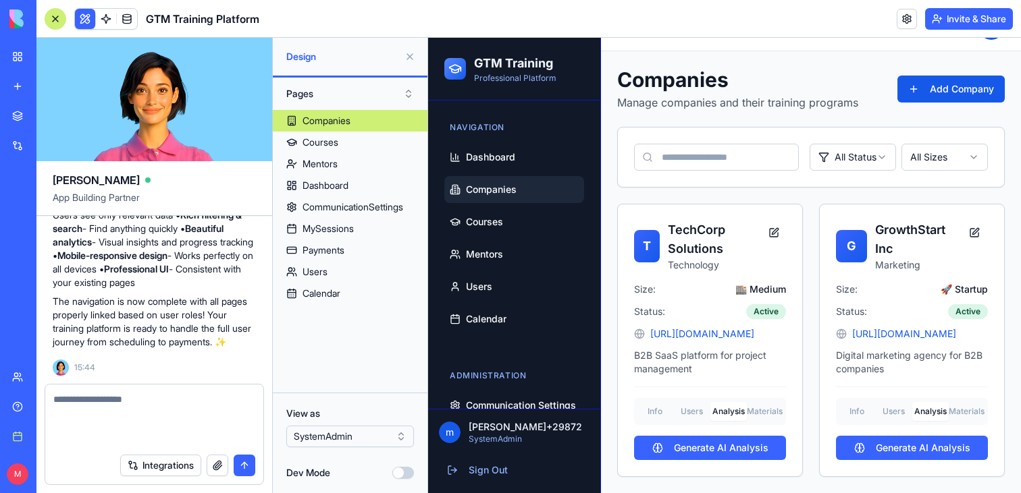
scroll to position [5040, 0]
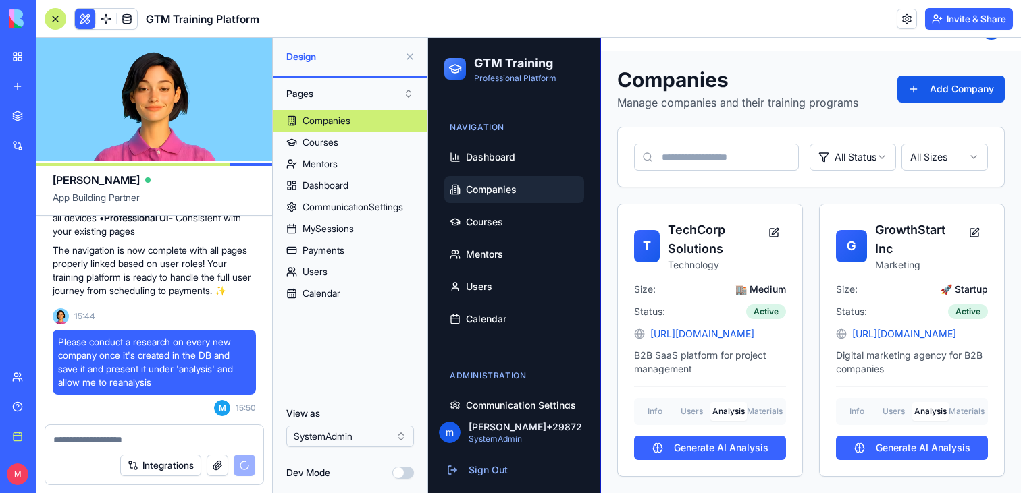
click at [410, 55] on button at bounding box center [410, 57] width 22 height 22
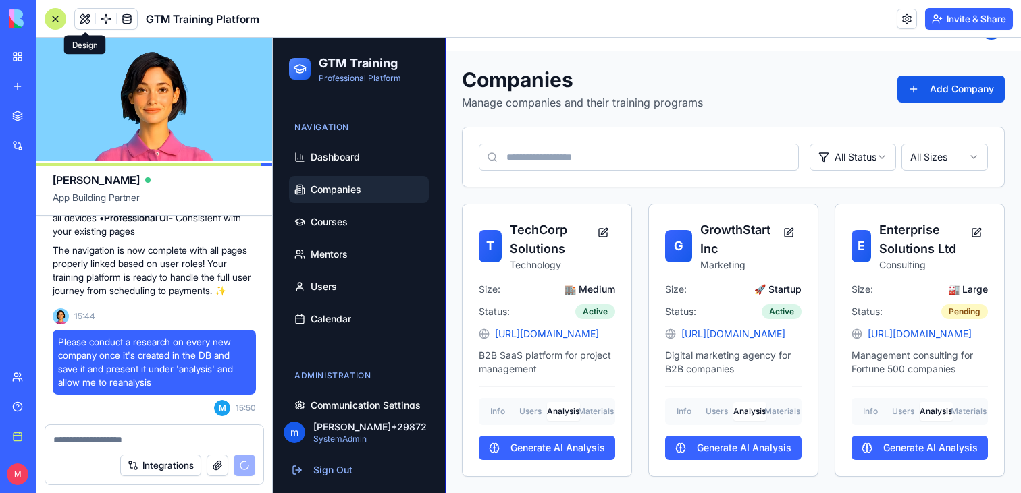
click at [80, 12] on button at bounding box center [85, 19] width 20 height 20
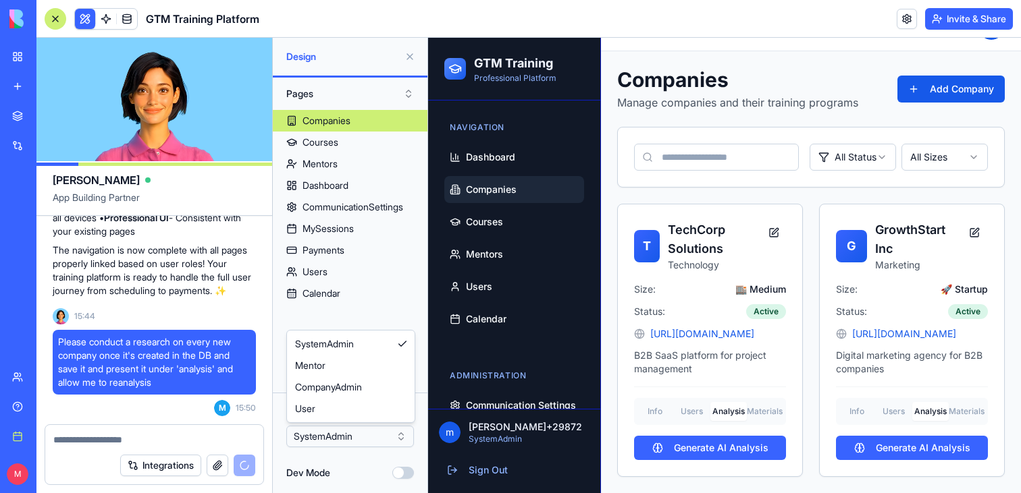
click at [342, 431] on html "BETA My workspace New app Marketplace Integrations Recent GTM Training Program …" at bounding box center [510, 246] width 1021 height 493
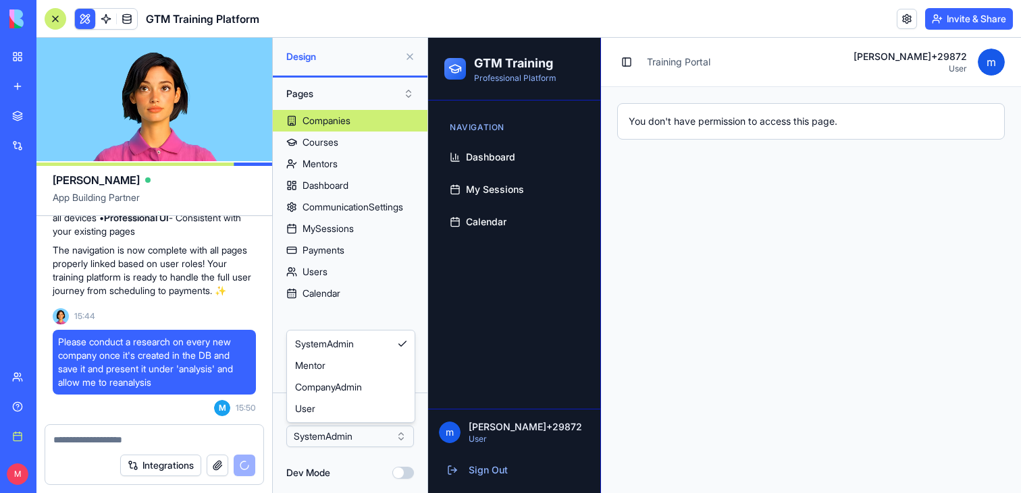
scroll to position [0, 0]
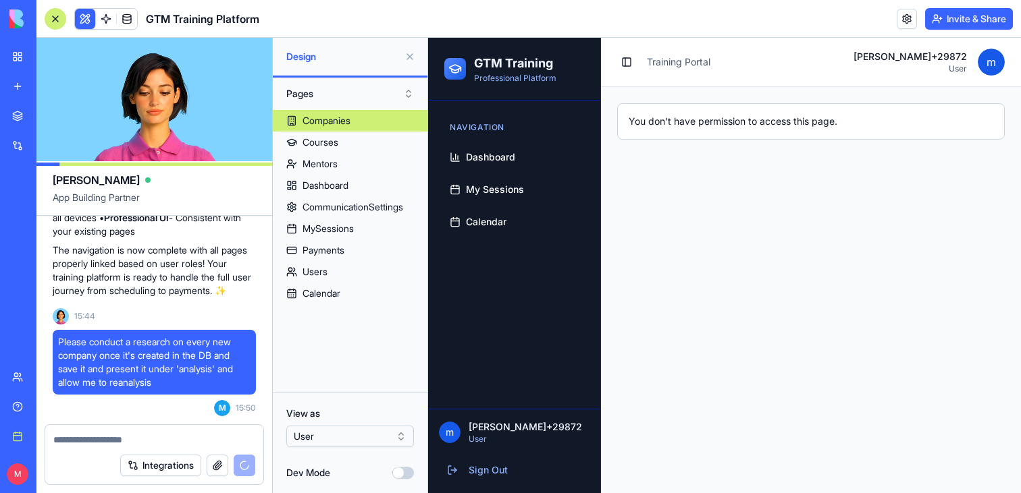
click at [480, 143] on div "Navigation Dashboard My Sessions Calendar" at bounding box center [514, 176] width 151 height 130
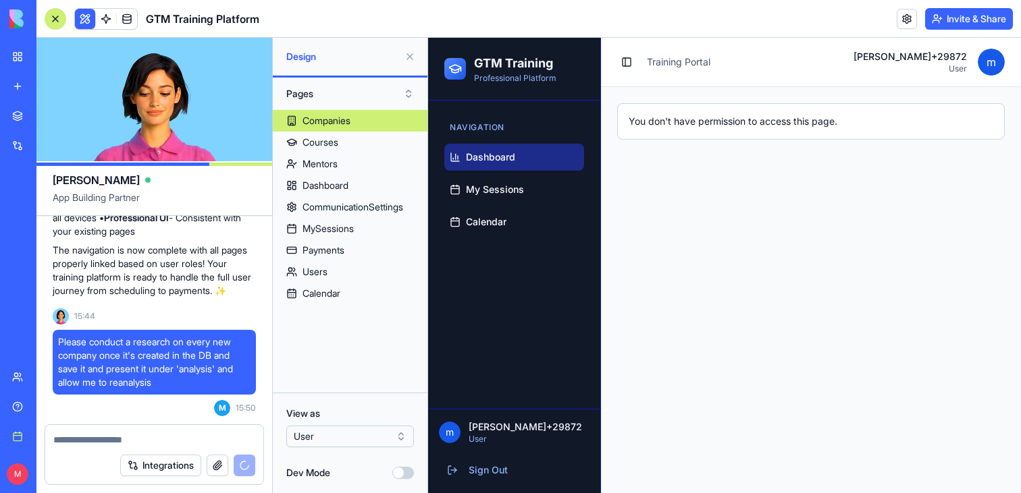
click at [480, 155] on span "Dashboard" at bounding box center [490, 158] width 49 height 14
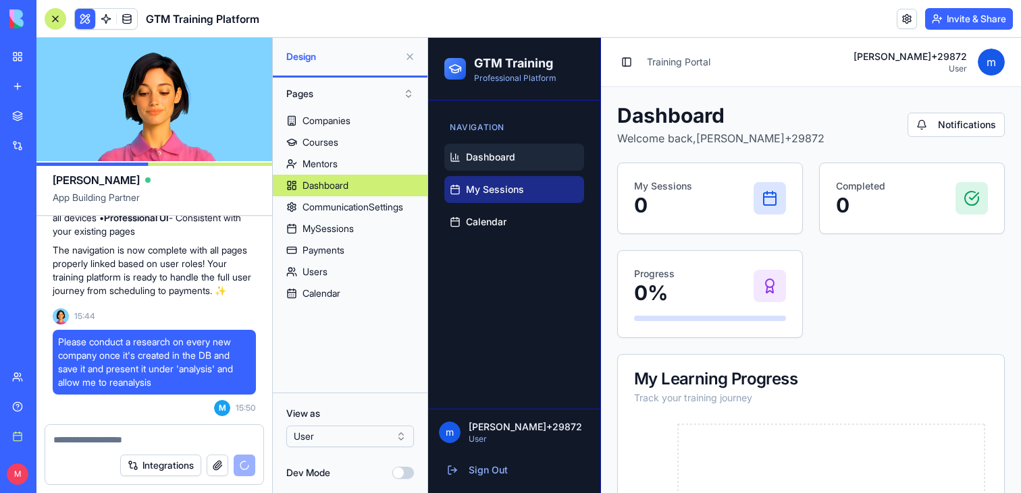
click at [489, 188] on span "My Sessions" at bounding box center [495, 190] width 58 height 14
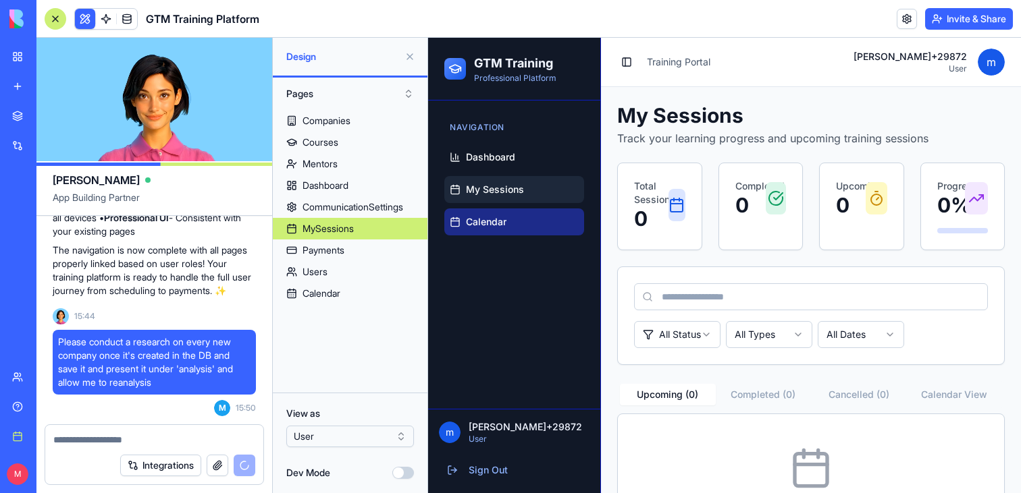
click at [488, 232] on link "Calendar" at bounding box center [514, 222] width 140 height 27
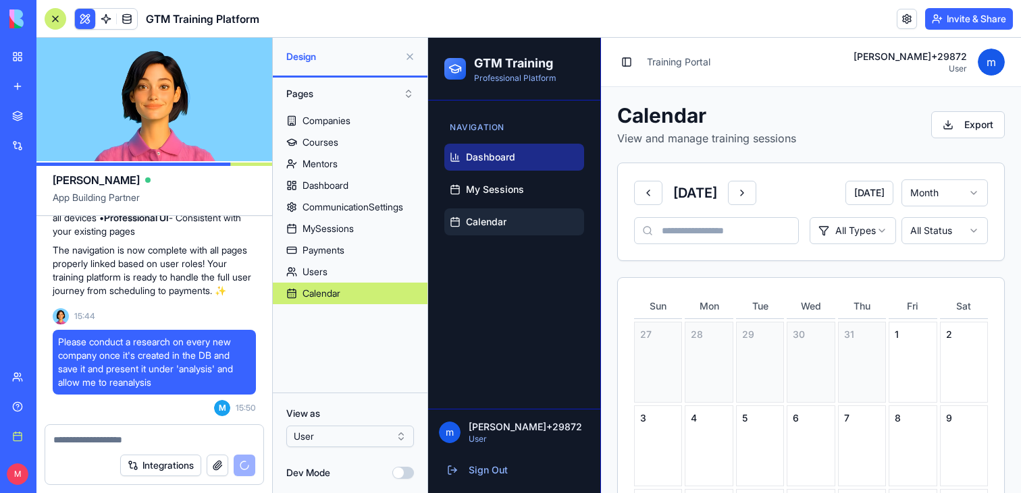
click at [488, 146] on link "Dashboard" at bounding box center [514, 157] width 140 height 27
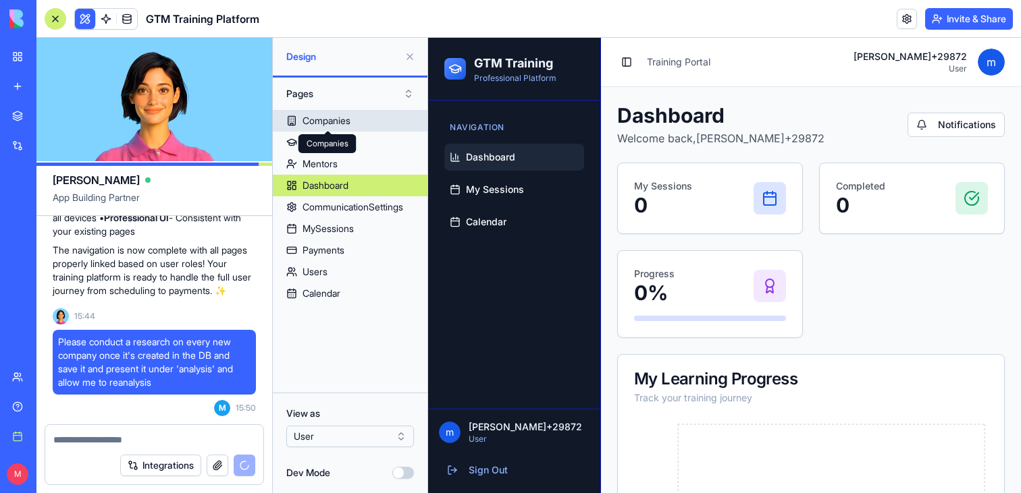
click at [319, 140] on div "Companies Companies" at bounding box center [327, 143] width 58 height 19
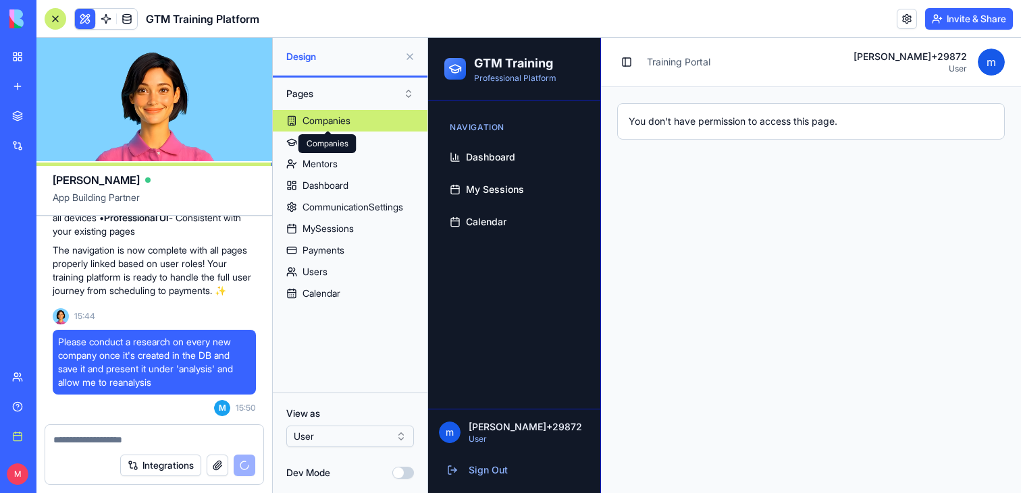
click at [303, 142] on div "Companies Companies" at bounding box center [327, 143] width 58 height 19
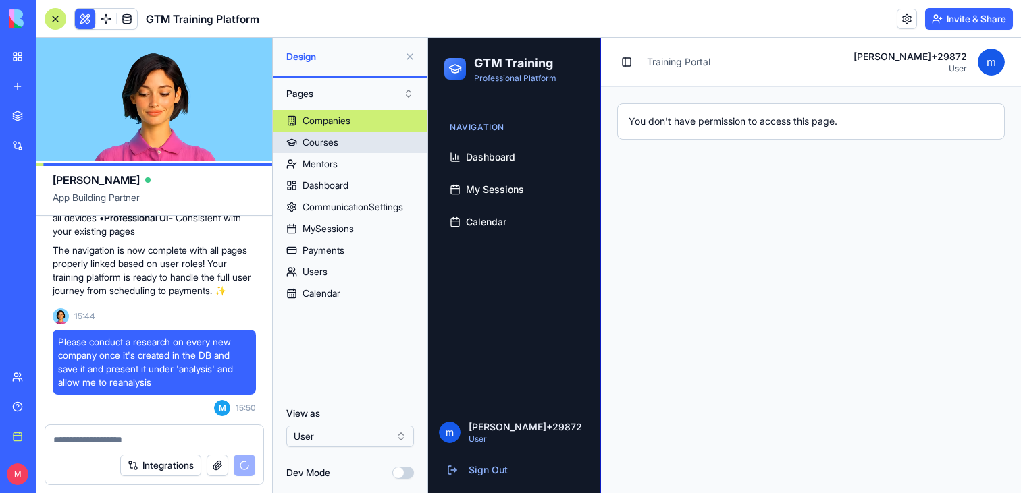
click at [288, 144] on link "Courses" at bounding box center [350, 143] width 155 height 22
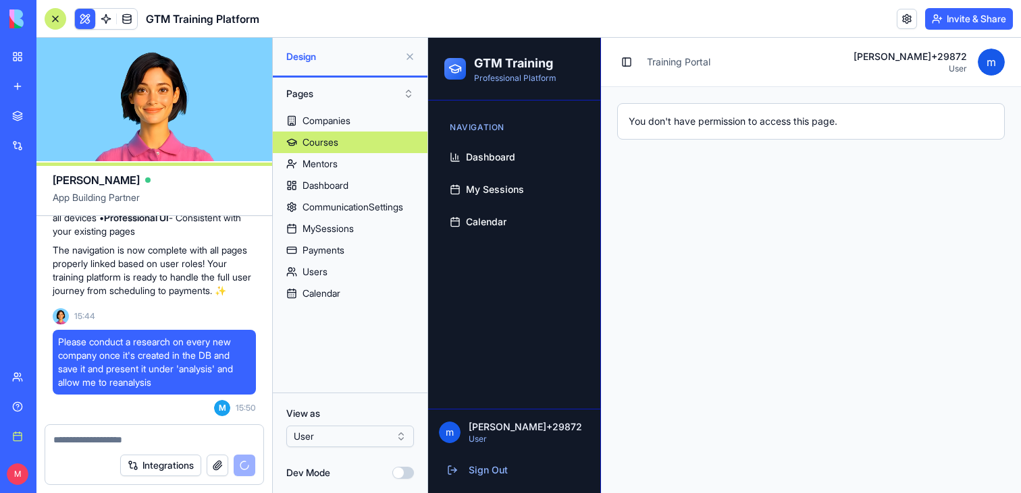
click at [350, 103] on button "Pages" at bounding box center [349, 94] width 141 height 22
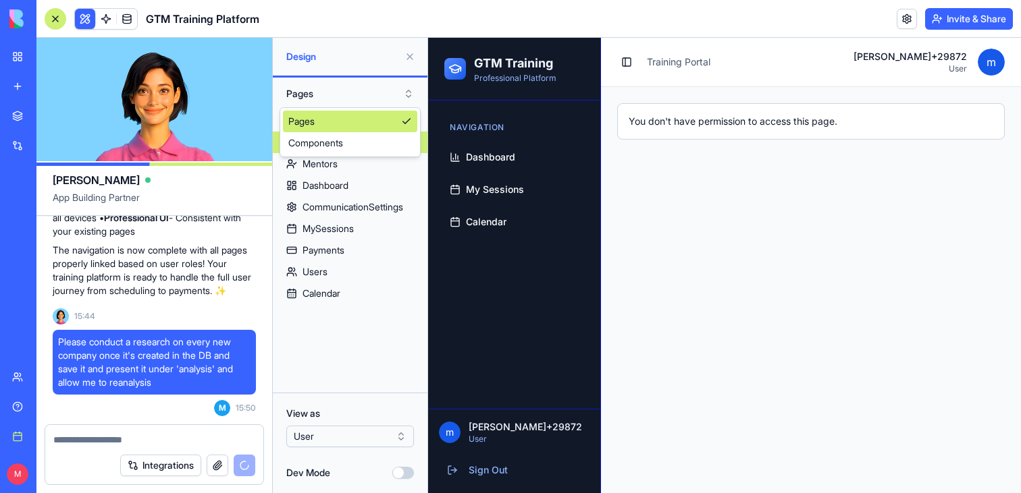
click at [327, 97] on button "Pages" at bounding box center [349, 94] width 141 height 22
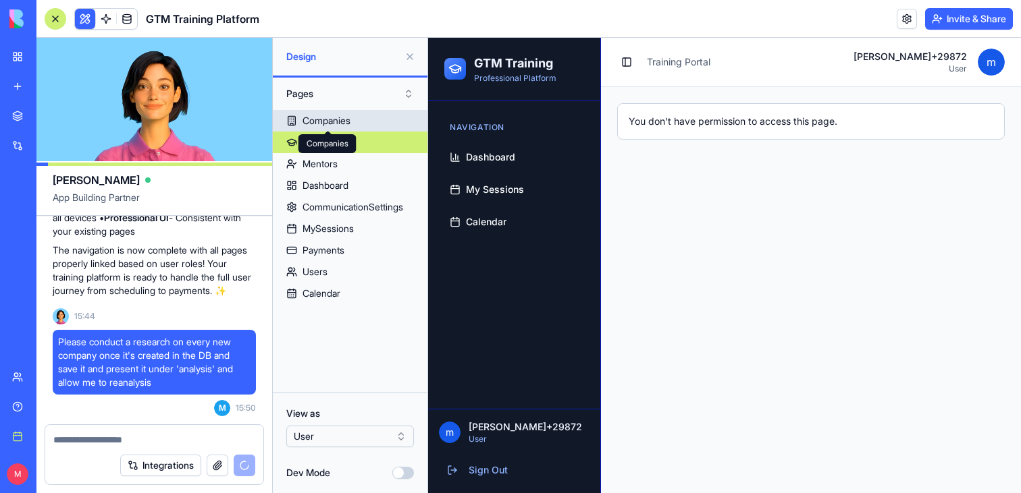
click at [325, 126] on div "Companies" at bounding box center [326, 121] width 48 height 14
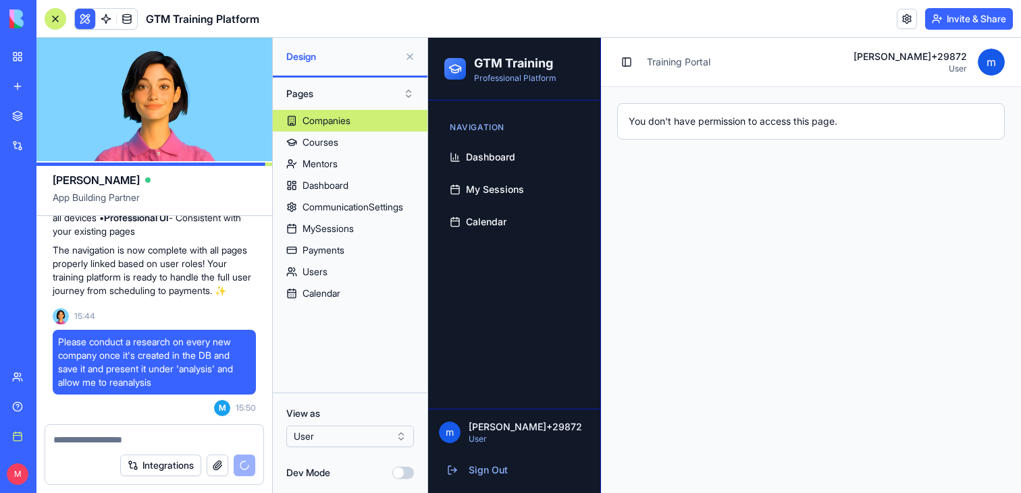
click at [370, 434] on html "BETA My workspace New app Marketplace Integrations Recent GTM Training Program …" at bounding box center [510, 246] width 1021 height 493
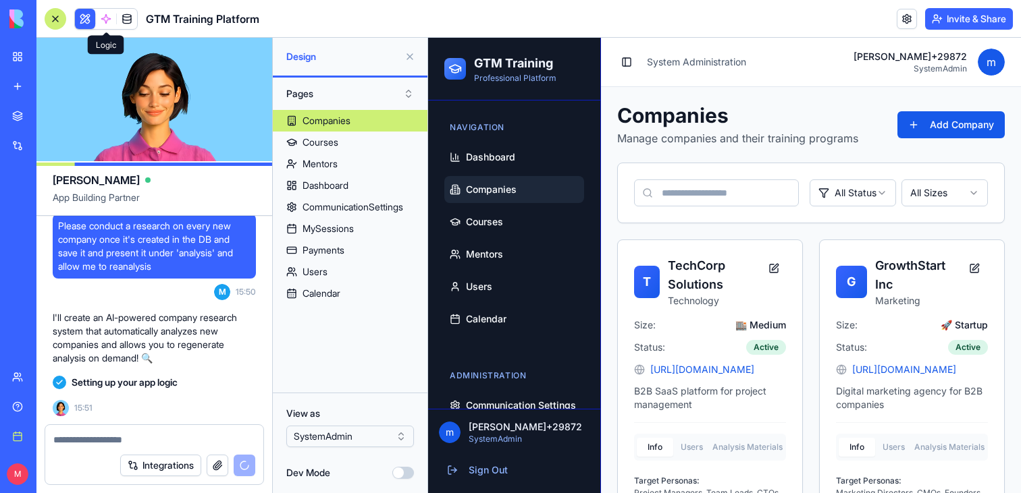
click at [100, 19] on span at bounding box center [106, 19] width 38 height 38
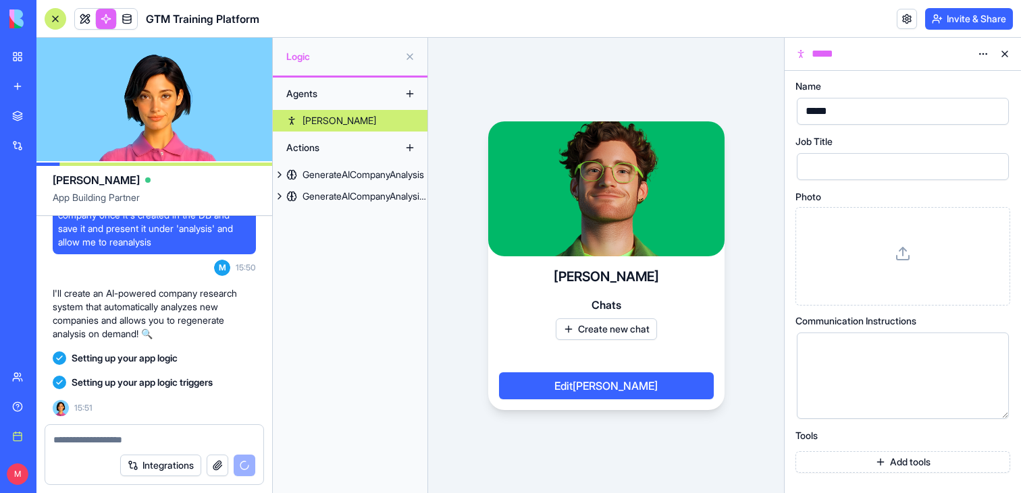
scroll to position [5205, 0]
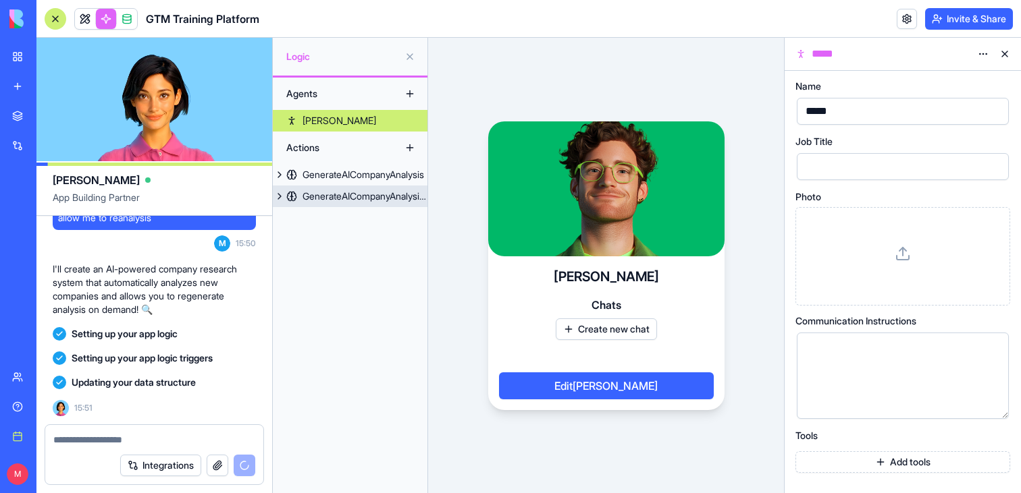
click at [341, 203] on link "GenerateAICompanyAnalysis2" at bounding box center [350, 197] width 155 height 22
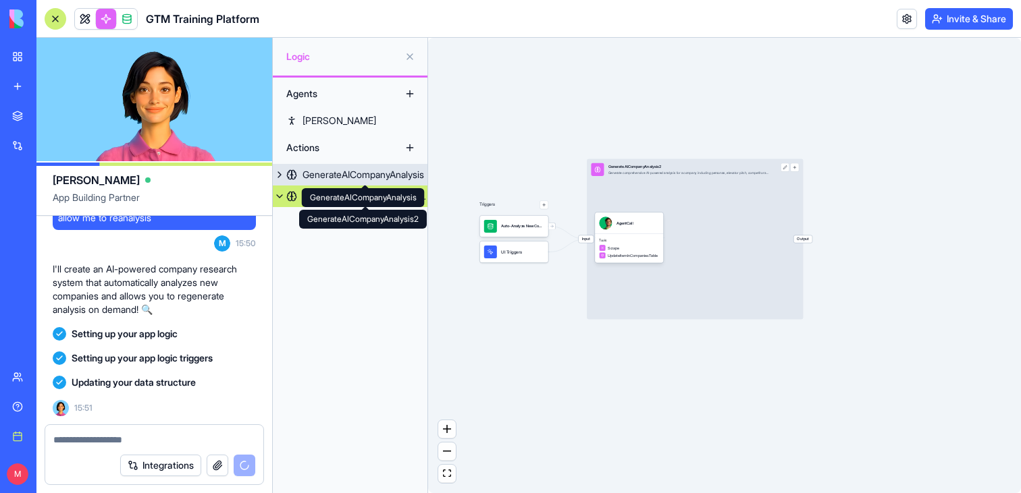
click at [311, 167] on link "GenerateAICompanyAnalysis" at bounding box center [350, 175] width 155 height 22
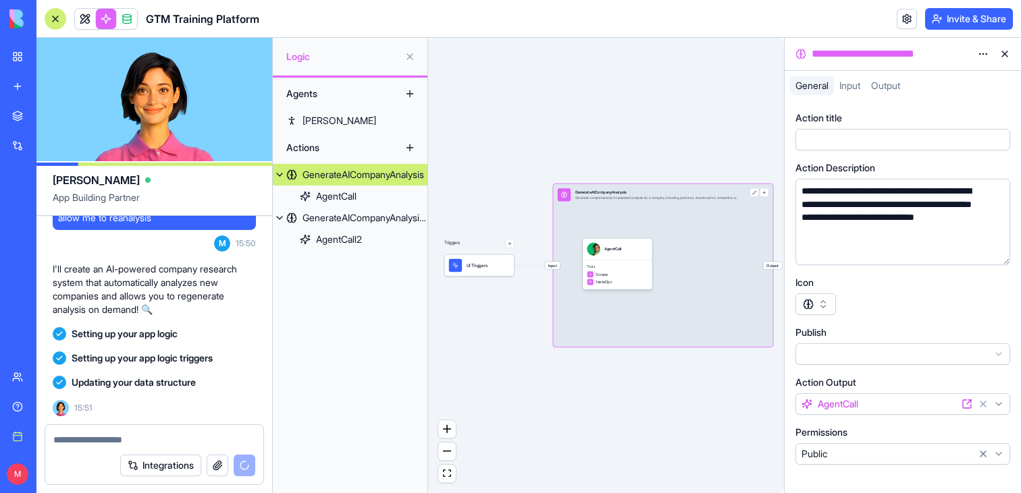
scroll to position [5229, 0]
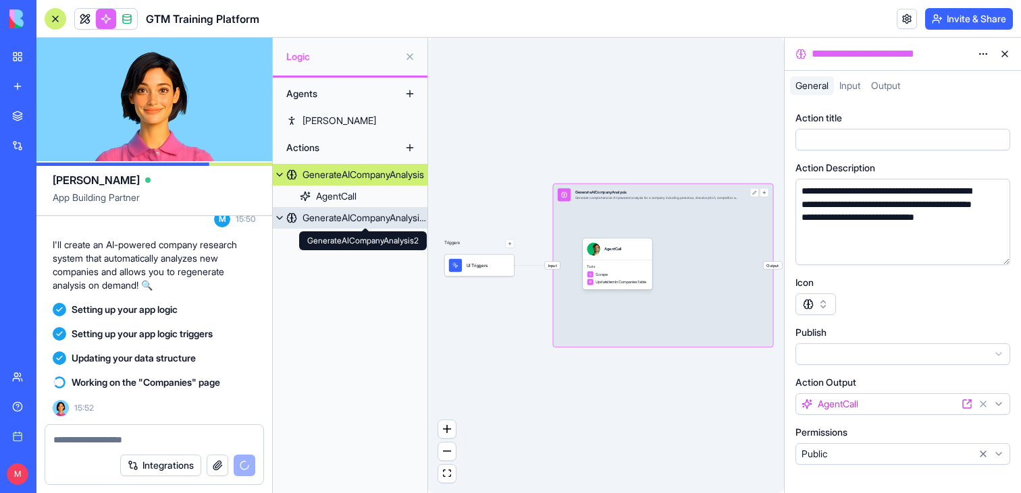
click at [328, 213] on div "GenerateAICompanyAnalysis2" at bounding box center [364, 218] width 125 height 14
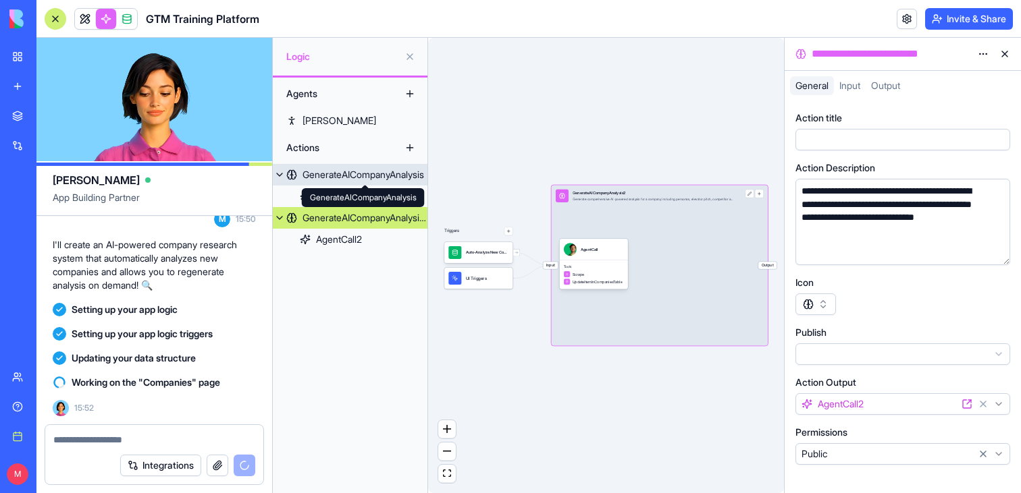
click at [344, 179] on div "GenerateAICompanyAnalysis" at bounding box center [363, 175] width 122 height 14
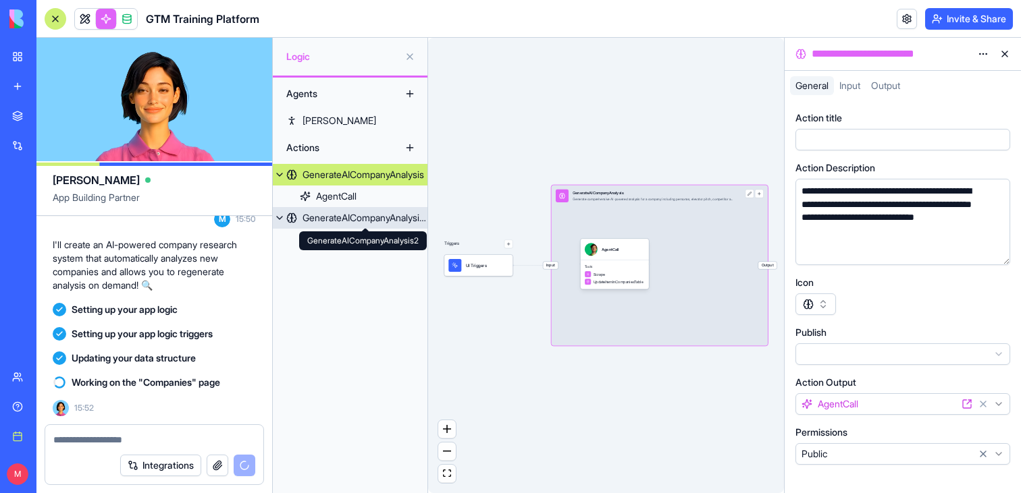
click at [364, 217] on div "GenerateAICompanyAnalysis2" at bounding box center [364, 218] width 125 height 14
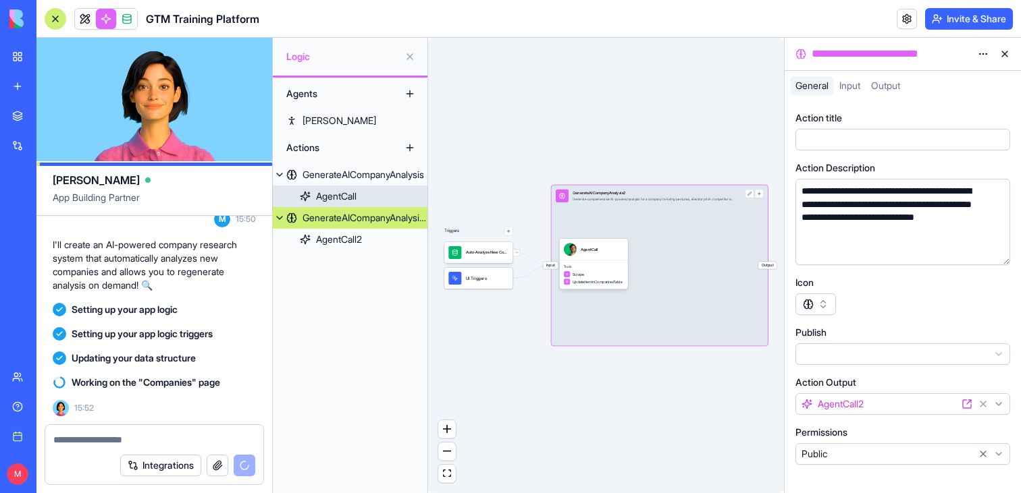
click at [345, 196] on div "AgentCall" at bounding box center [336, 197] width 41 height 14
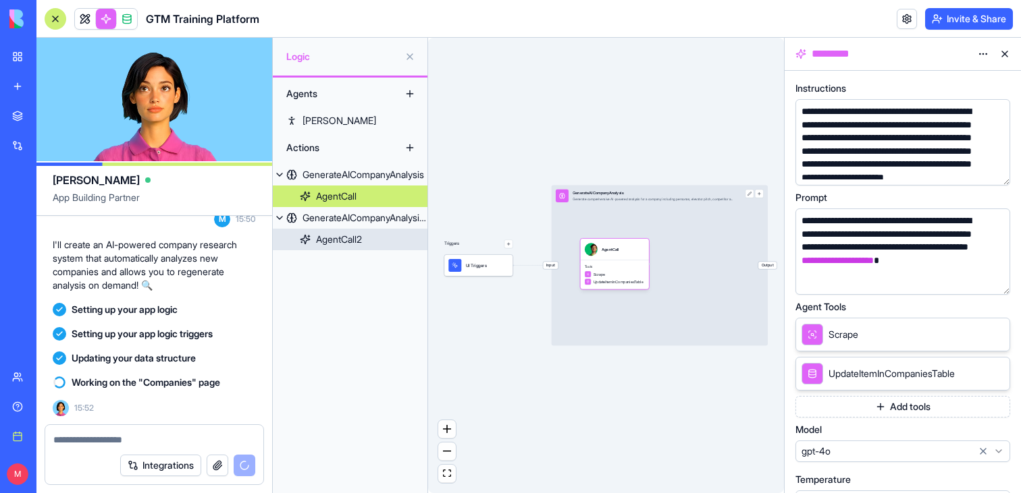
click at [325, 243] on div "AgentCall2" at bounding box center [339, 240] width 46 height 14
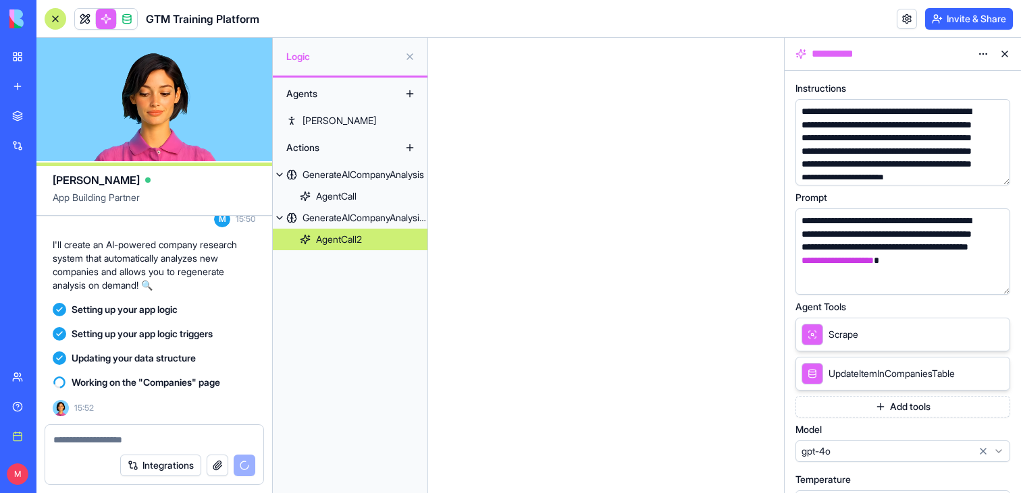
click at [338, 239] on div "AgentCall2" at bounding box center [339, 240] width 46 height 14
click at [348, 227] on link "GenerateAICompanyAnalysis2" at bounding box center [350, 218] width 155 height 22
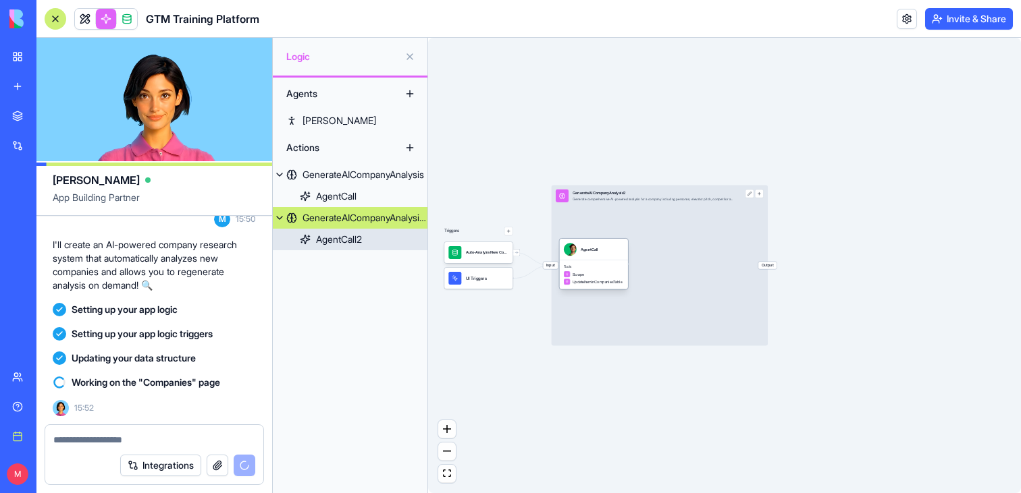
click at [599, 257] on div "AgentCall" at bounding box center [593, 250] width 69 height 22
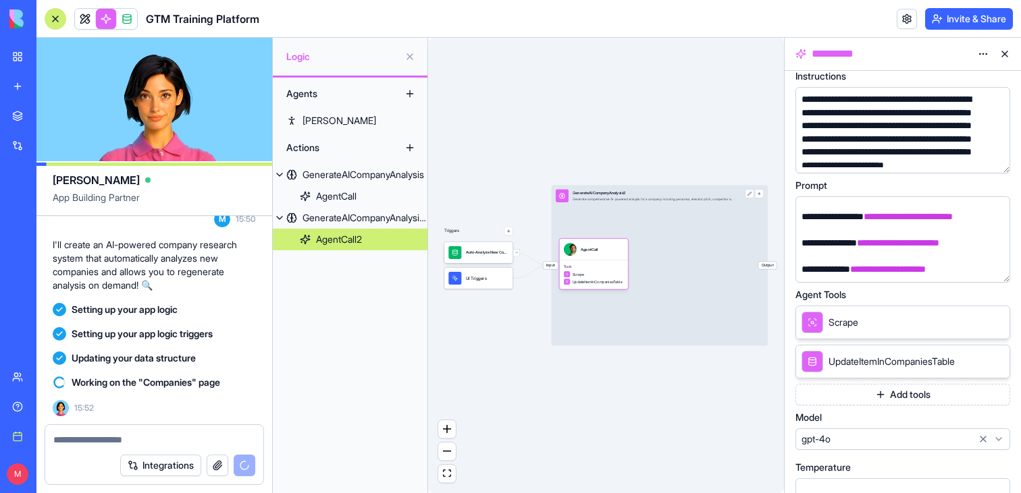
scroll to position [14, 0]
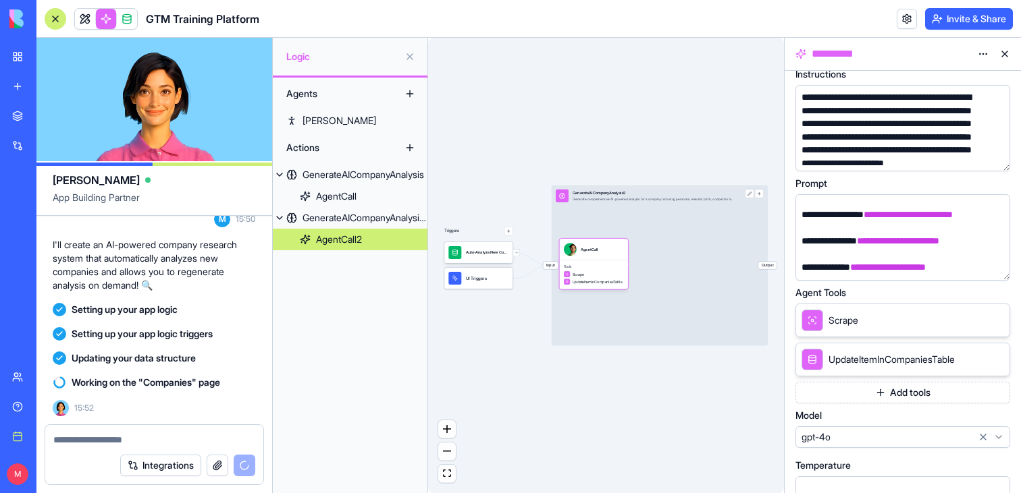
click at [1005, 51] on button at bounding box center [1005, 54] width 22 height 22
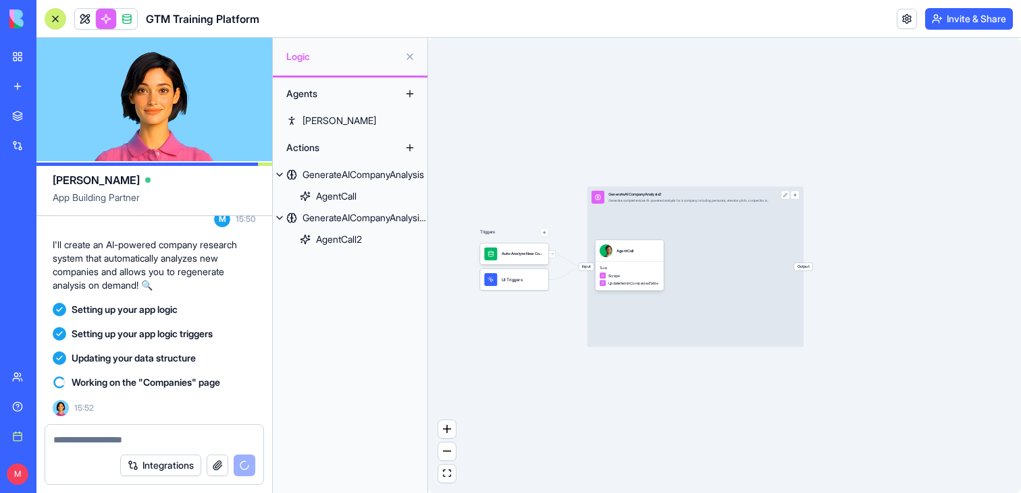
click at [88, 20] on link at bounding box center [85, 19] width 20 height 20
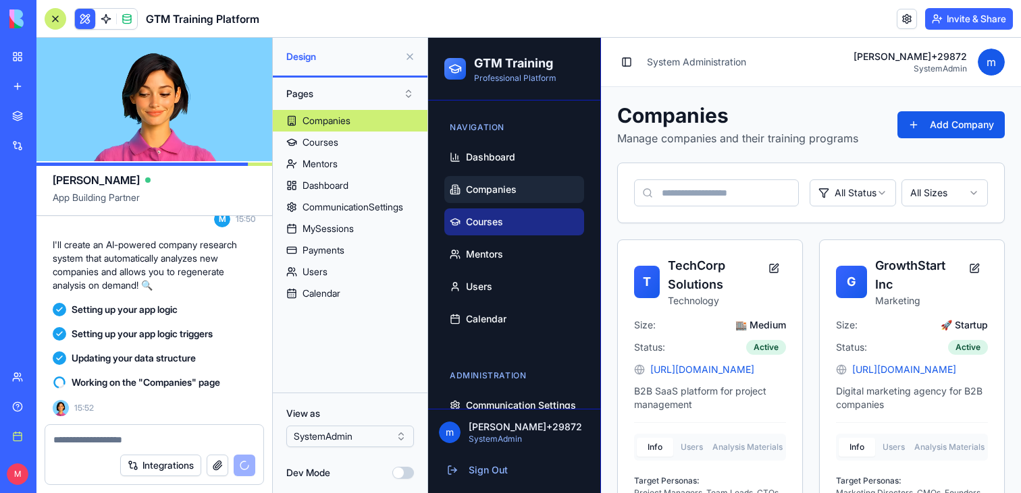
click at [489, 217] on span "Courses" at bounding box center [484, 222] width 37 height 14
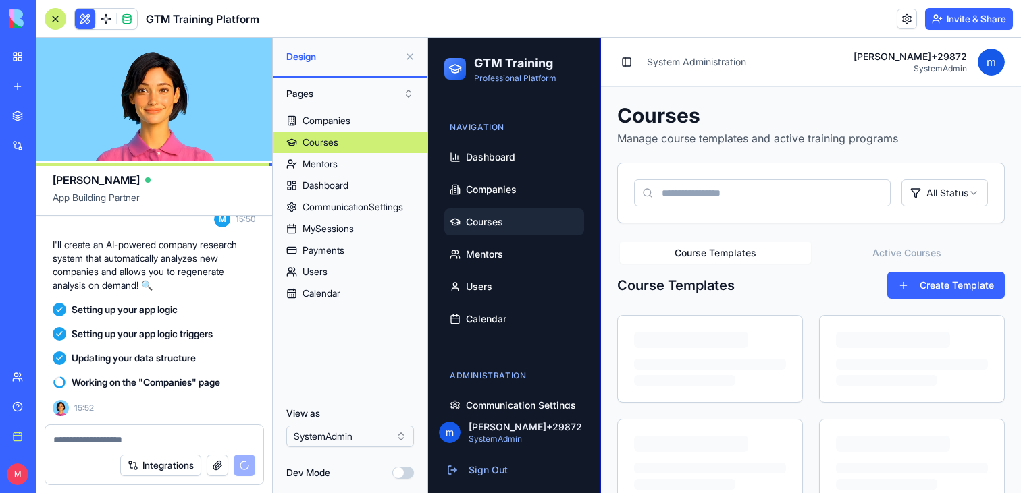
click at [412, 60] on button at bounding box center [410, 57] width 22 height 22
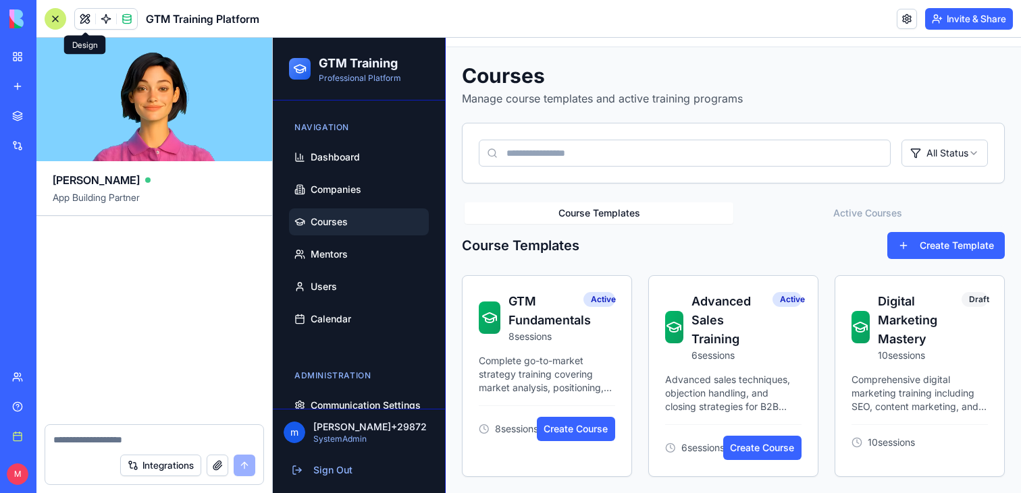
scroll to position [6047, 0]
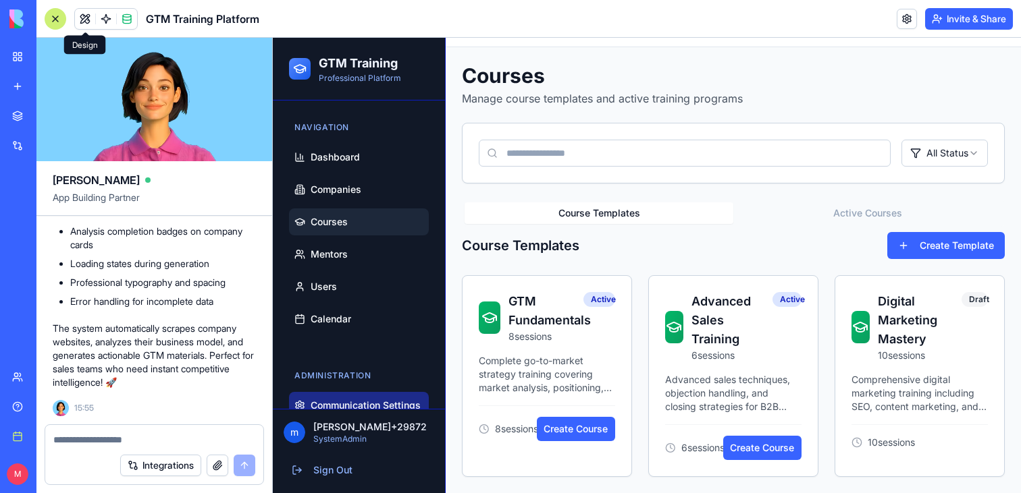
click at [372, 399] on span "Communication Settings" at bounding box center [366, 406] width 110 height 14
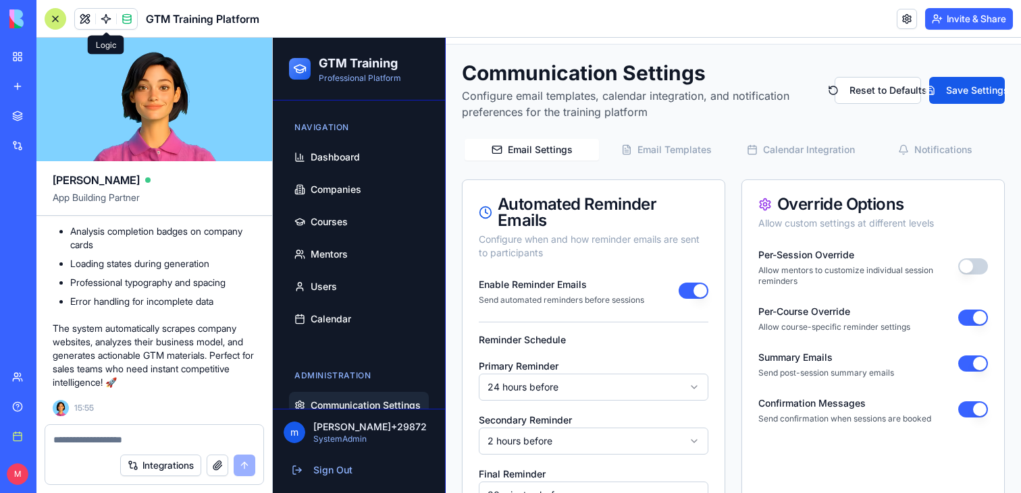
click at [107, 14] on link at bounding box center [106, 19] width 20 height 20
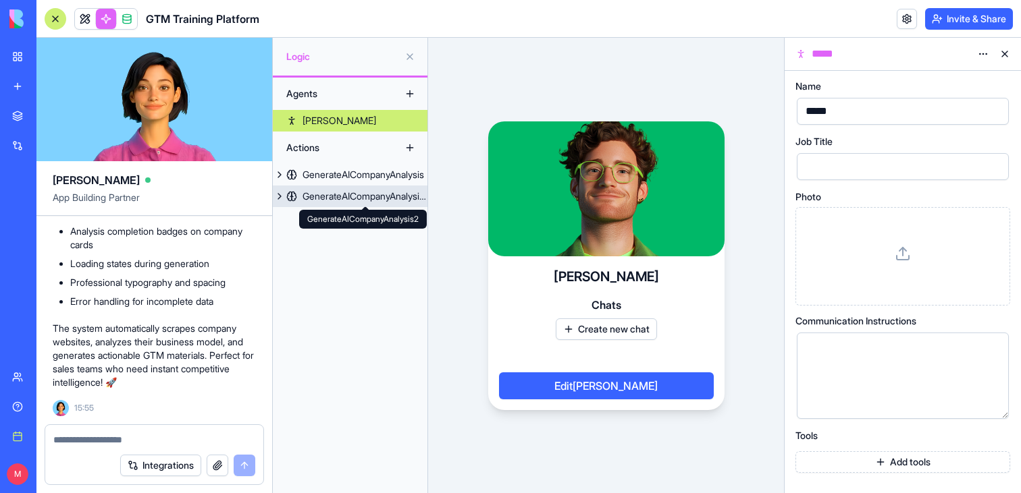
click at [329, 203] on div "GenerateAICompanyAnalysis2" at bounding box center [364, 197] width 125 height 14
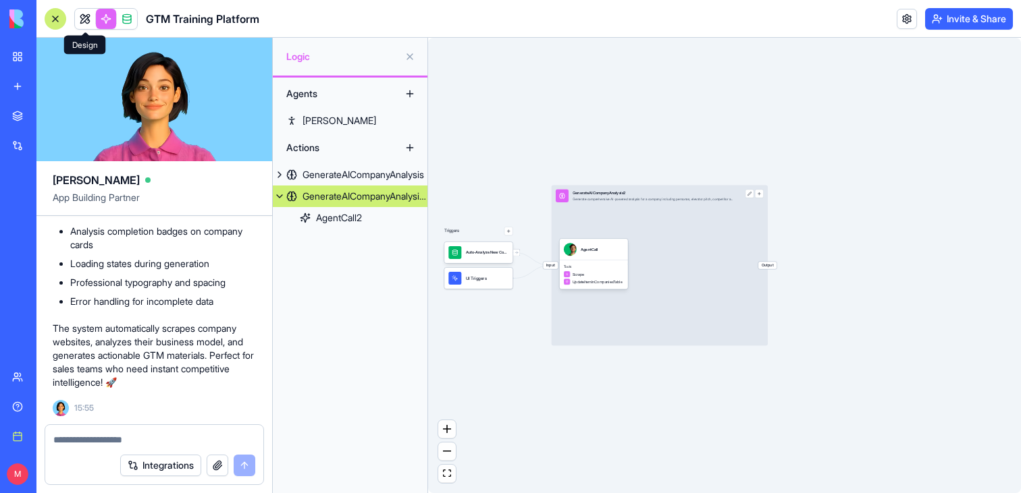
click at [93, 25] on link at bounding box center [85, 19] width 20 height 20
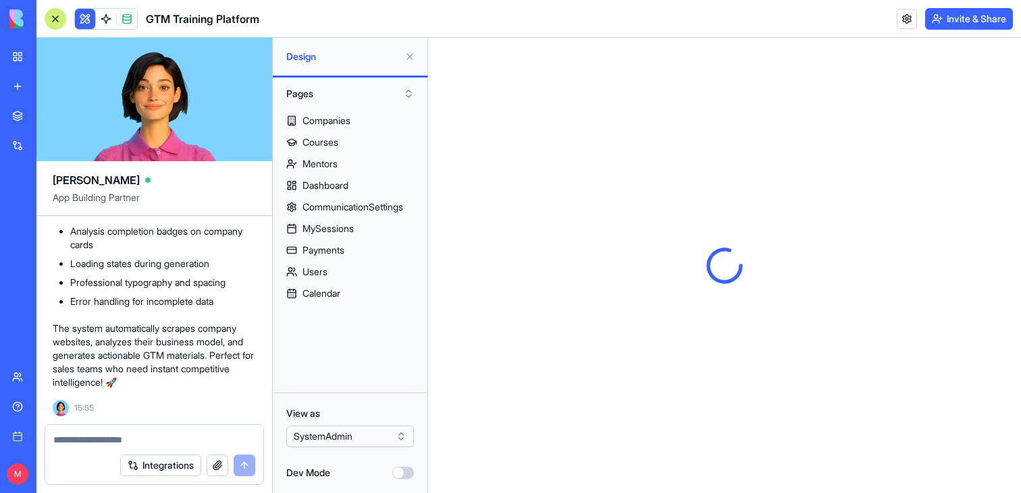
click at [406, 53] on button at bounding box center [410, 57] width 22 height 22
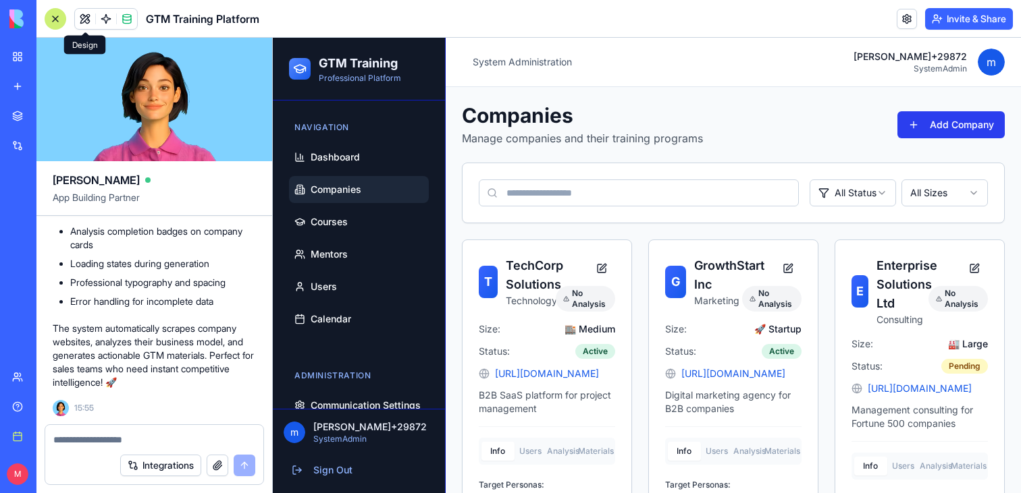
click at [949, 118] on button "Add Company" at bounding box center [950, 124] width 107 height 27
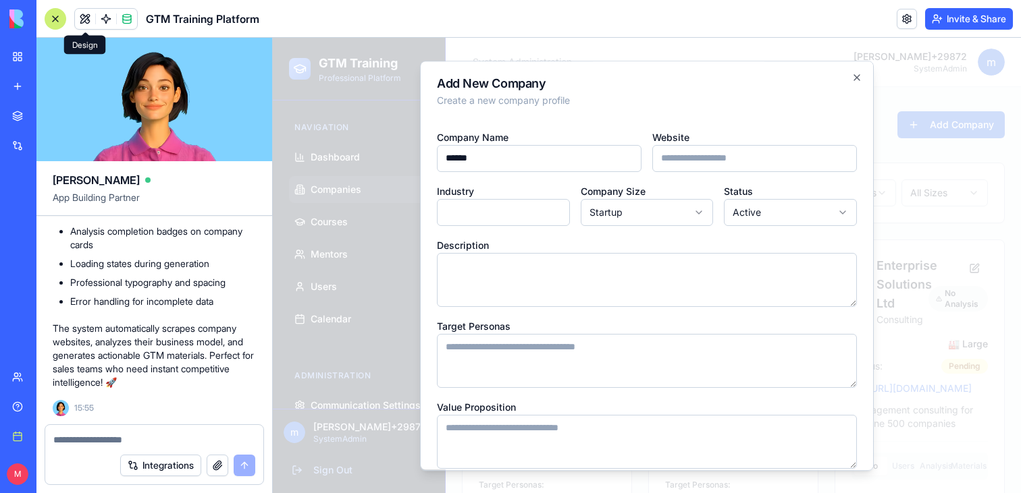
type input "******"
click at [728, 159] on input "Website" at bounding box center [754, 158] width 205 height 27
type input "**********"
click at [477, 203] on input "Industry" at bounding box center [503, 212] width 133 height 27
type input "**********"
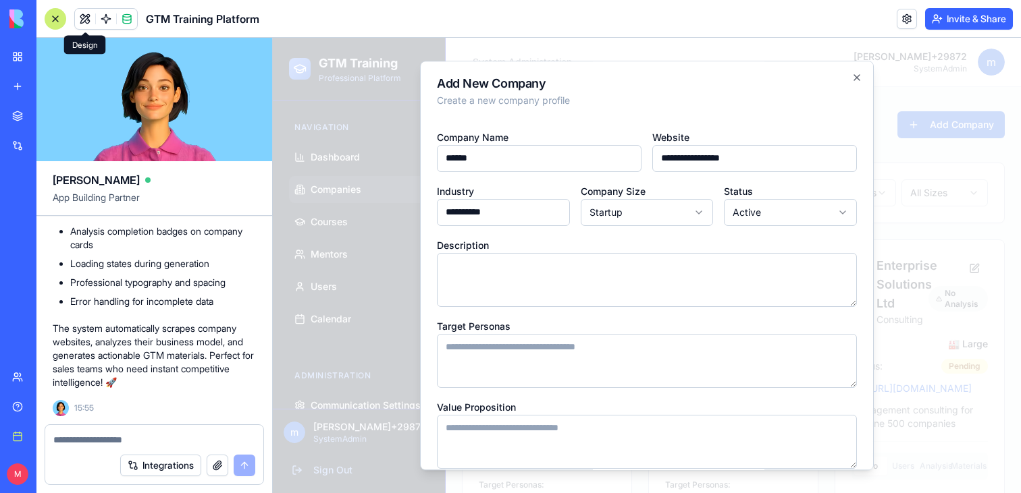
click at [539, 266] on textarea "Description" at bounding box center [647, 280] width 420 height 54
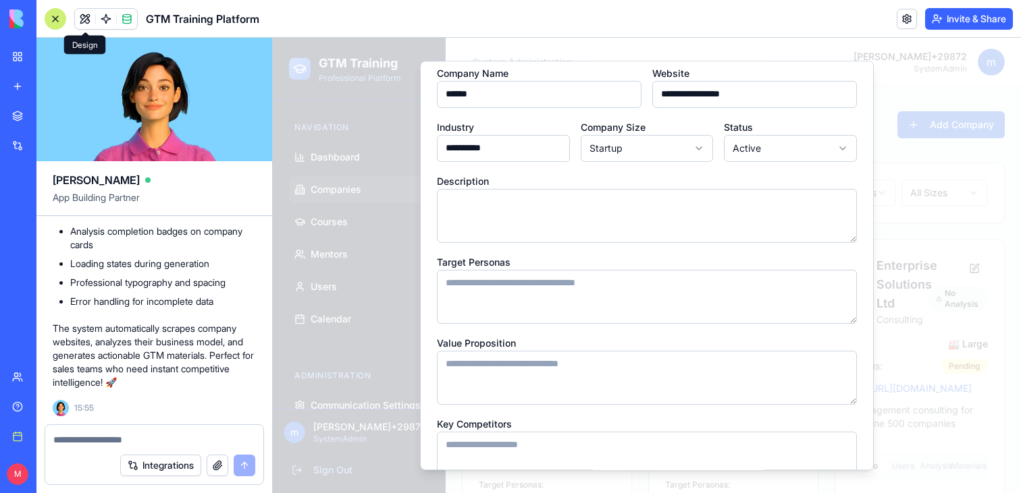
scroll to position [215, 0]
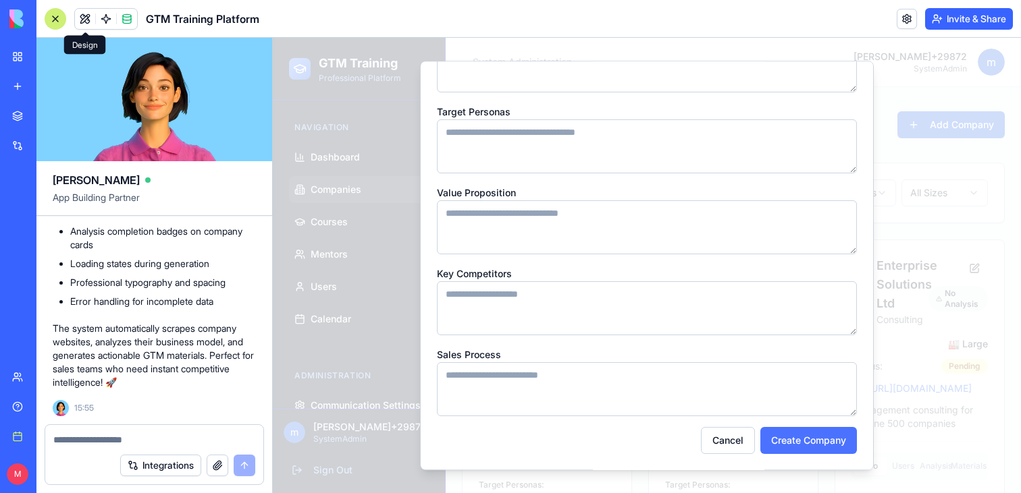
click at [807, 435] on button "Create Company" at bounding box center [808, 440] width 97 height 27
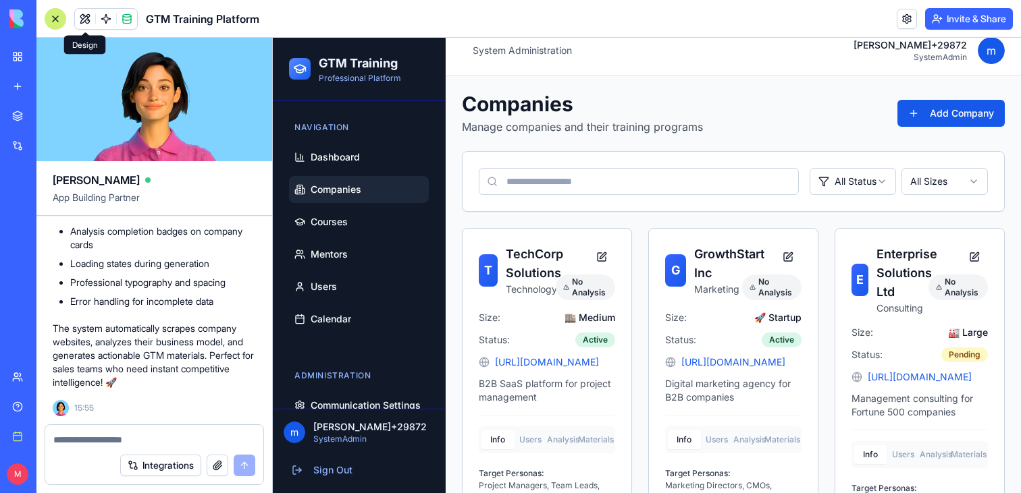
scroll to position [451, 0]
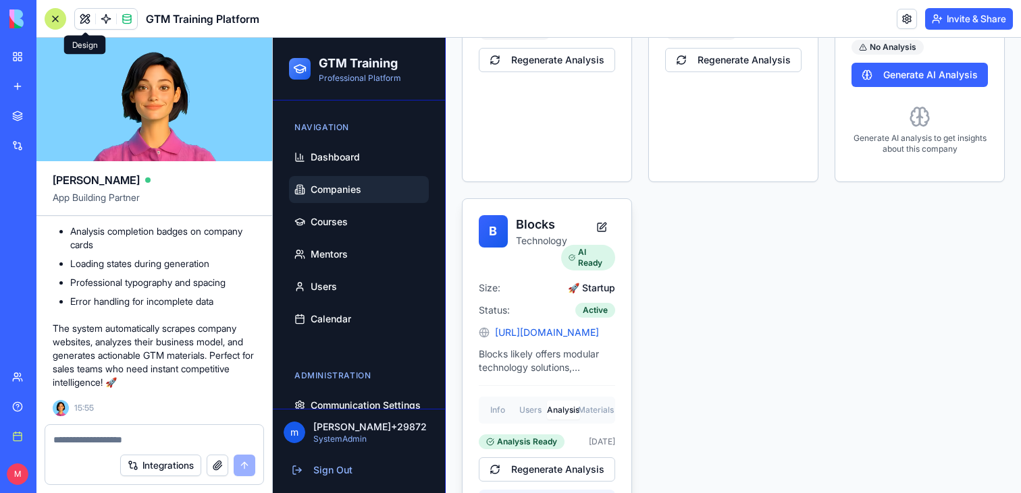
click at [556, 358] on div "B Blocks Technology AI Ready Size: 🚀 Startup Status: Active http://blocks.diy B…" at bounding box center [546, 451] width 169 height 504
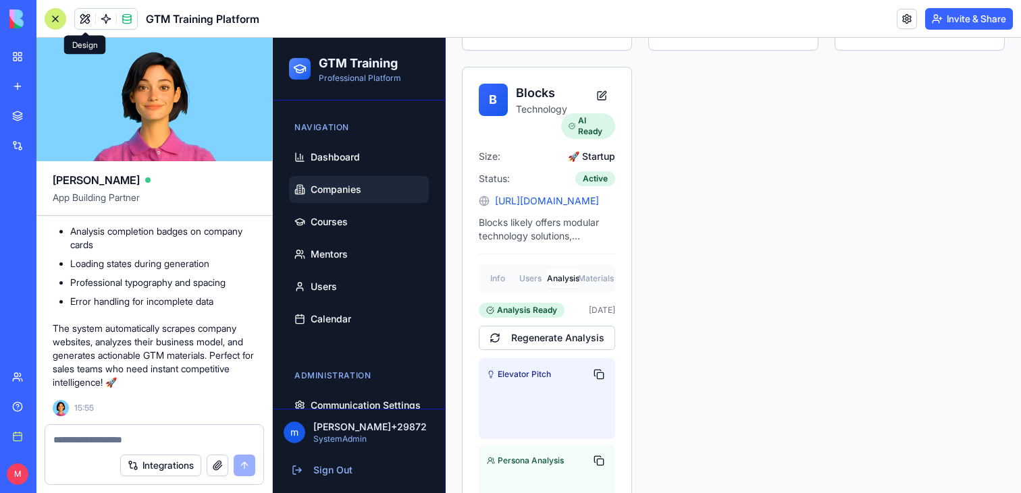
scroll to position [669, 0]
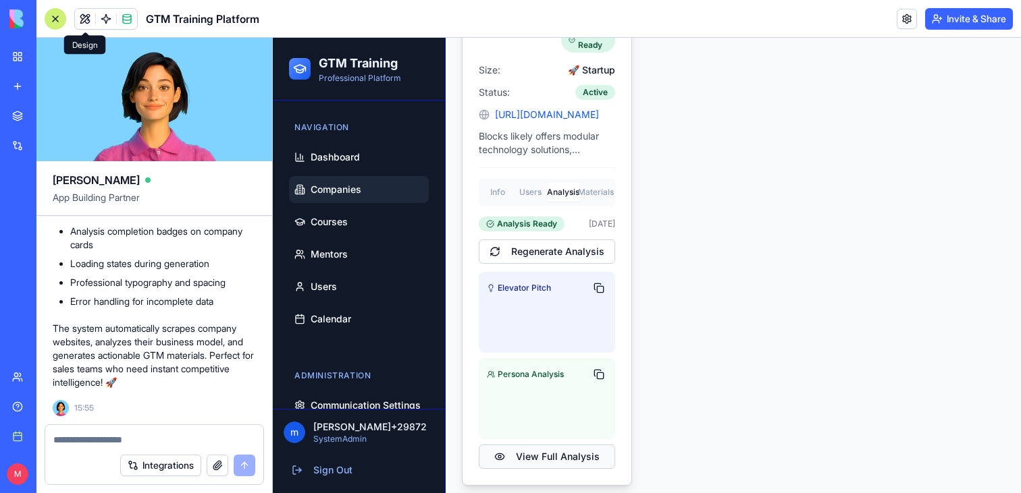
click at [554, 460] on button "View Full Analysis" at bounding box center [547, 457] width 136 height 24
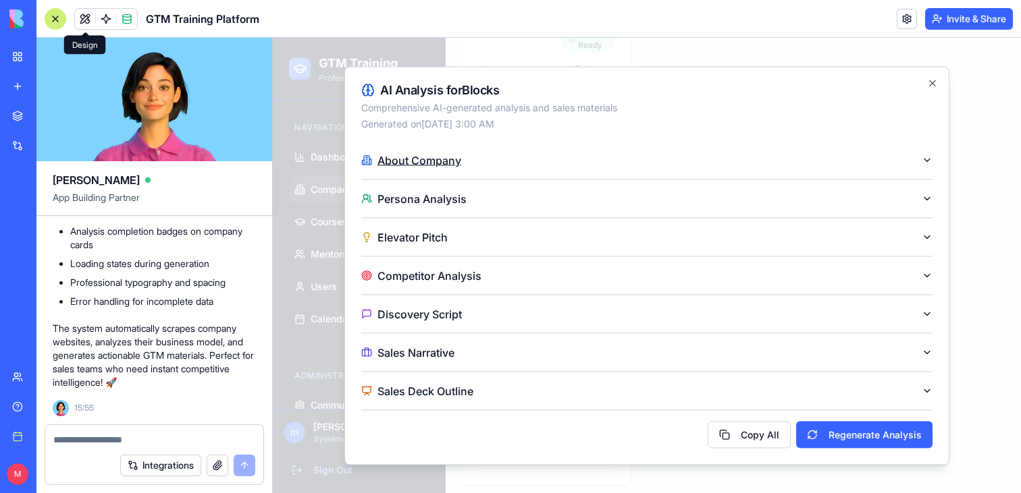
click at [518, 163] on button "About Company" at bounding box center [646, 160] width 571 height 38
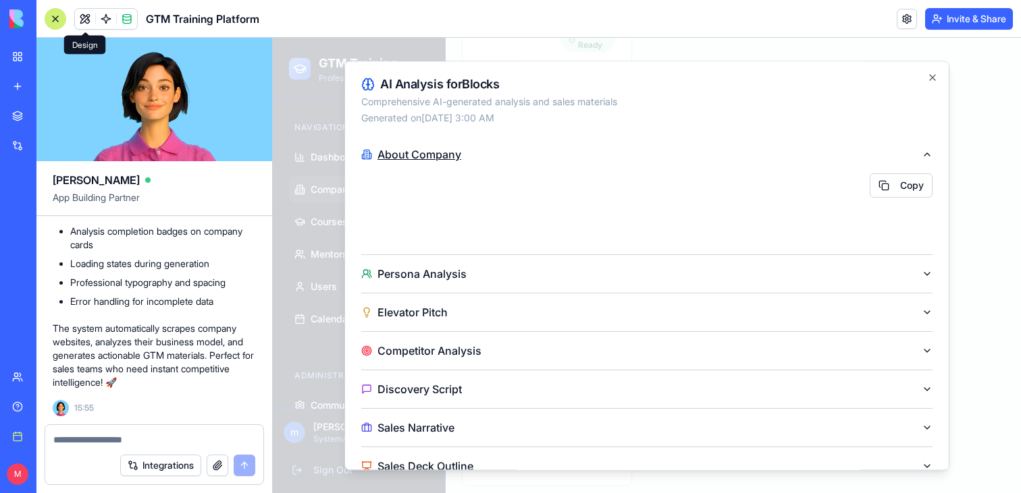
click at [581, 149] on button "About Company" at bounding box center [646, 155] width 571 height 38
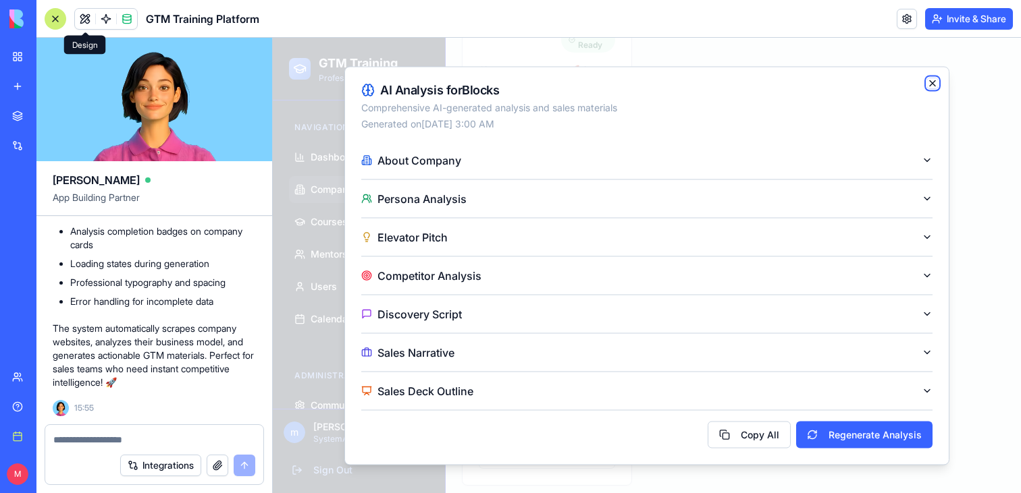
click at [932, 80] on icon "button" at bounding box center [932, 83] width 11 height 11
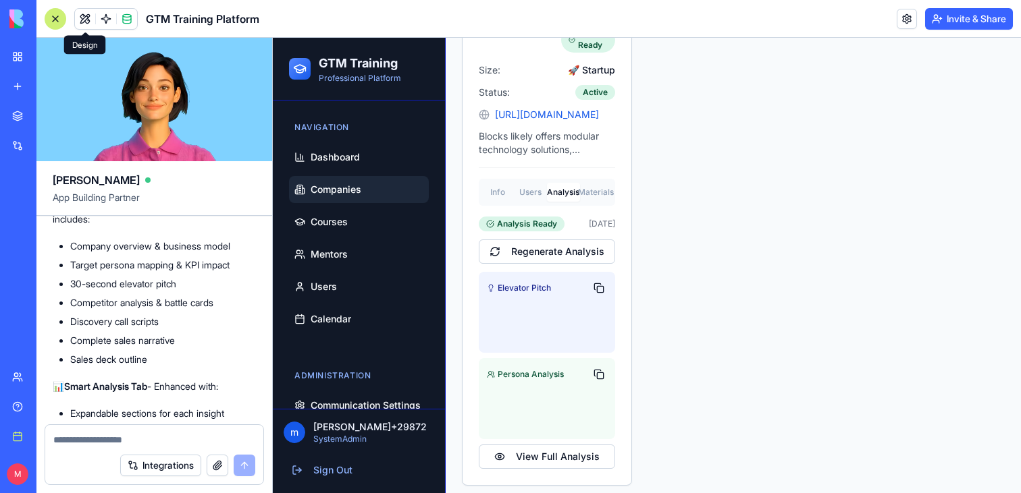
scroll to position [5321, 0]
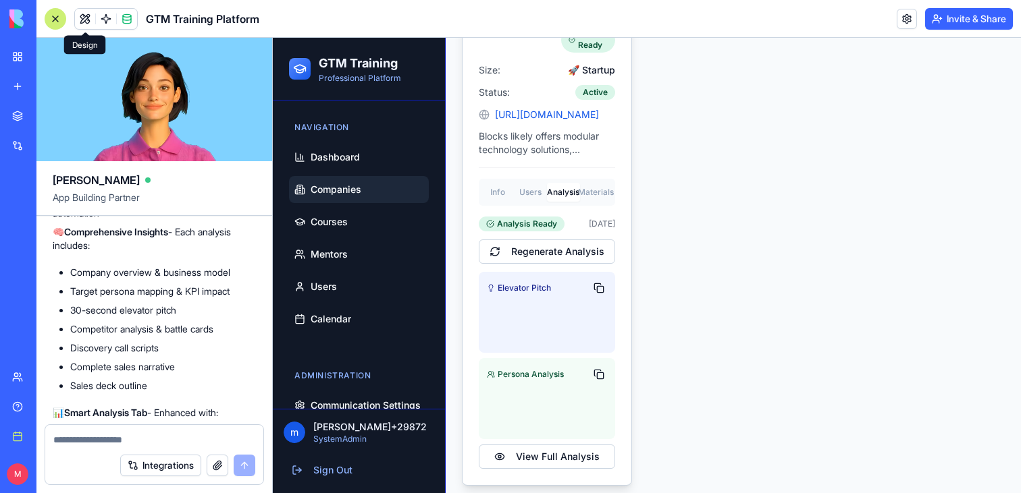
click at [601, 193] on div "B Blocks Technology AI Ready Size: 🚀 Startup Status: Active http://blocks.diy B…" at bounding box center [546, 233] width 169 height 504
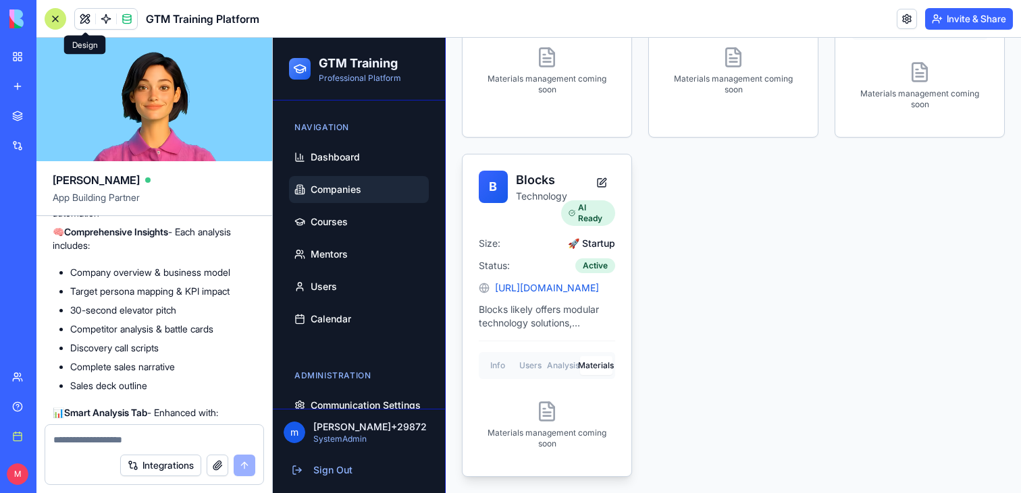
click at [506, 366] on button "Info" at bounding box center [497, 365] width 33 height 19
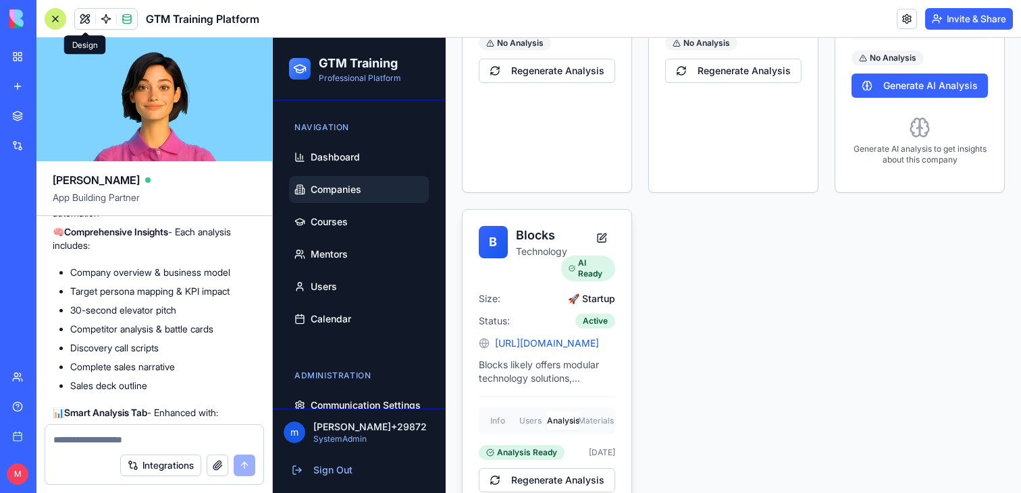
click at [562, 366] on div "B Blocks Technology AI Ready Size: 🚀 Startup Status: Active http://blocks.diy B…" at bounding box center [546, 462] width 169 height 504
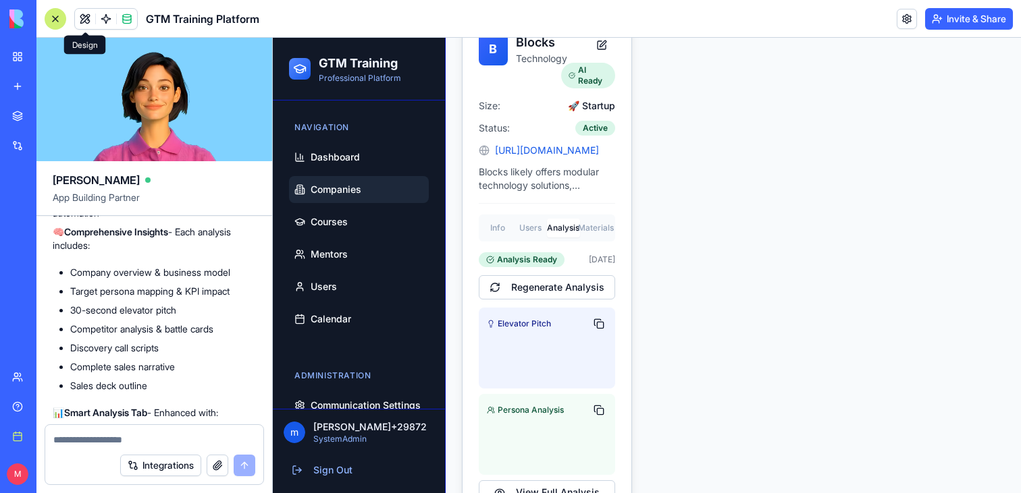
scroll to position [678, 0]
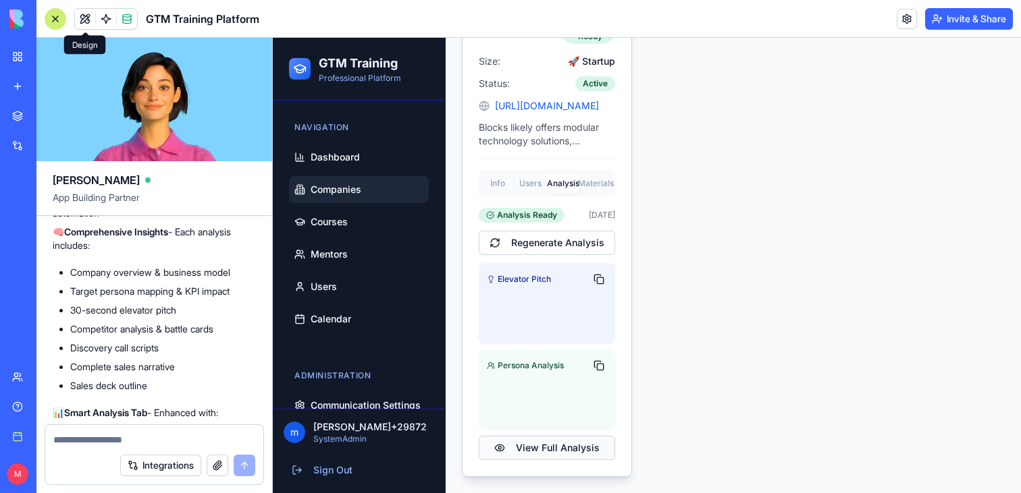
click at [534, 450] on button "View Full Analysis" at bounding box center [547, 448] width 136 height 24
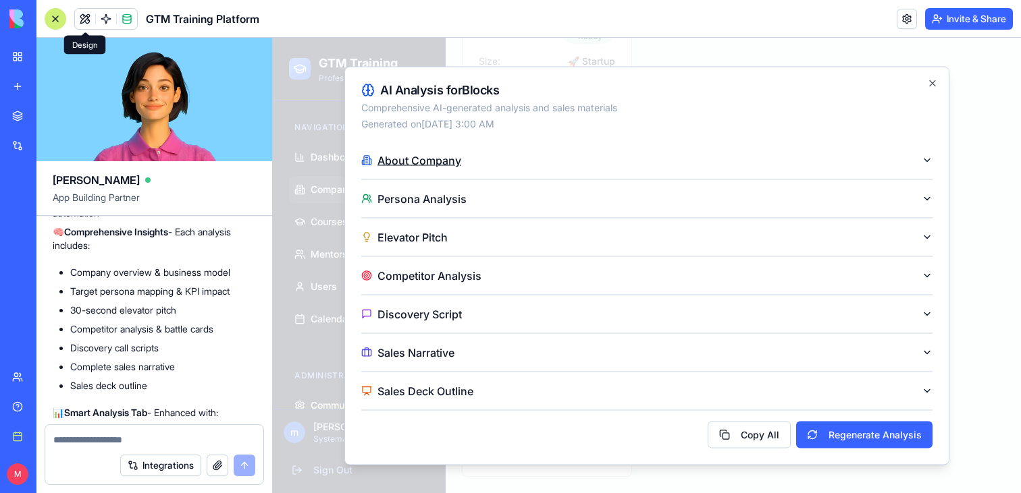
click at [518, 156] on button "About Company" at bounding box center [646, 160] width 571 height 38
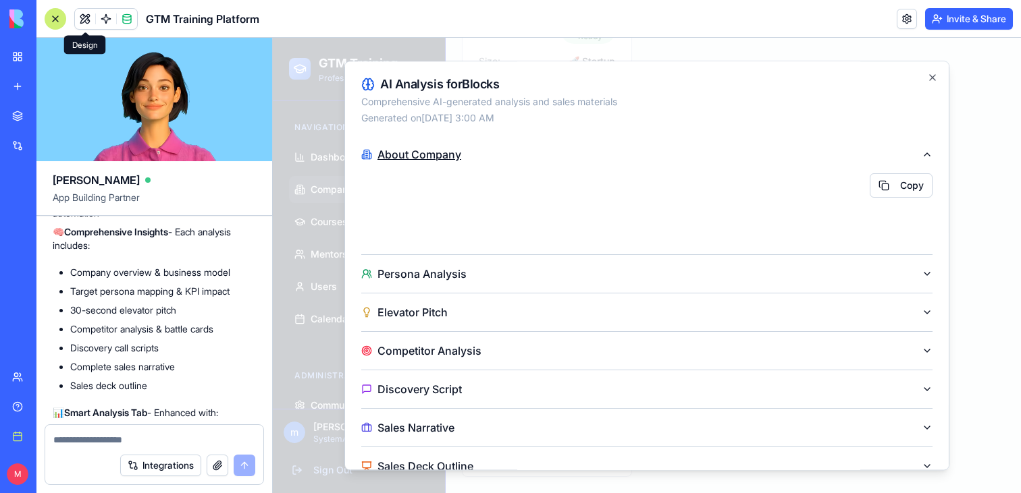
click at [518, 159] on button "About Company" at bounding box center [646, 155] width 571 height 38
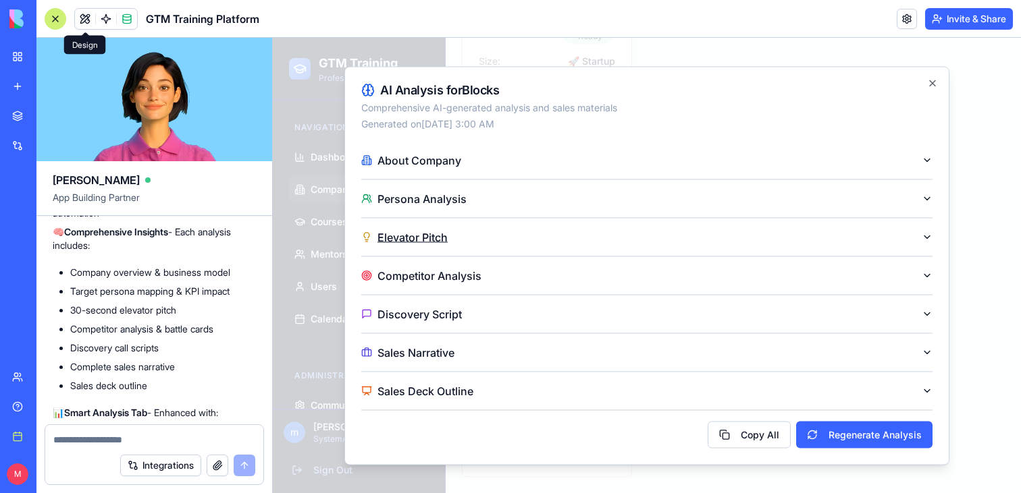
click at [510, 252] on button "Elevator Pitch" at bounding box center [646, 237] width 571 height 38
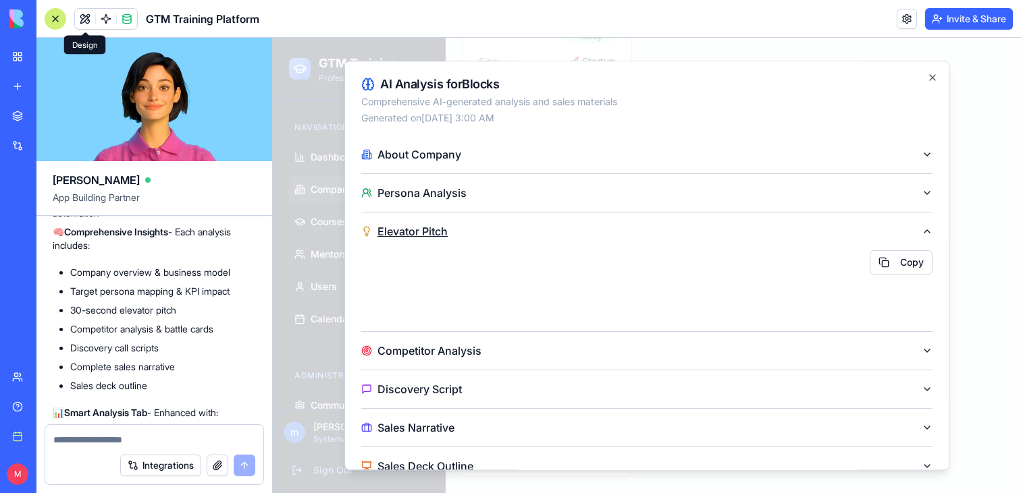
click at [510, 252] on div "Copy" at bounding box center [646, 262] width 571 height 24
click at [1007, 259] on div at bounding box center [647, 266] width 748 height 456
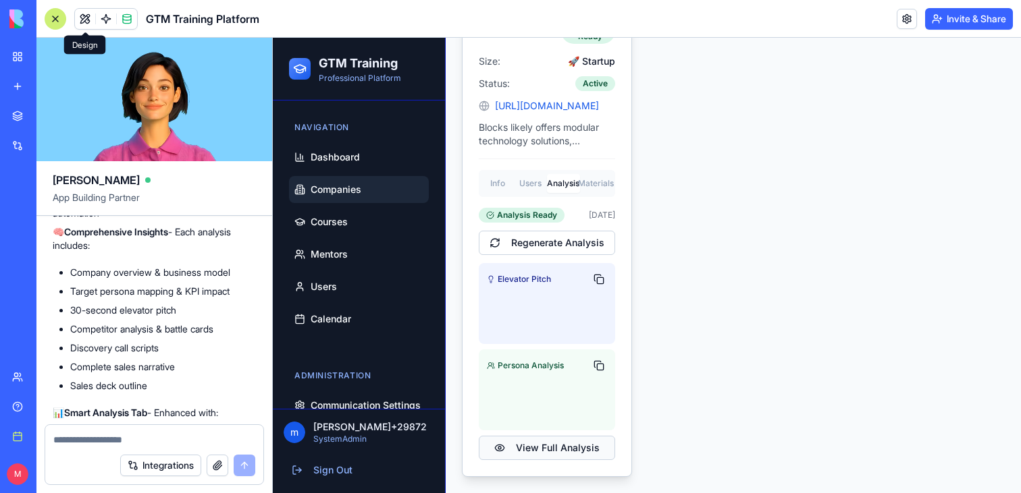
click at [556, 448] on button "View Full Analysis" at bounding box center [547, 448] width 136 height 24
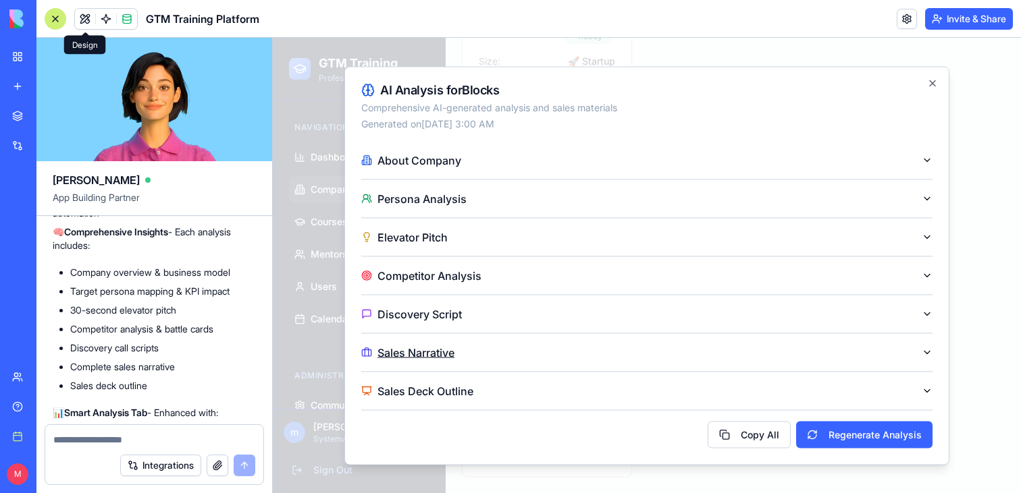
click at [637, 339] on button "Sales Narrative" at bounding box center [646, 352] width 571 height 38
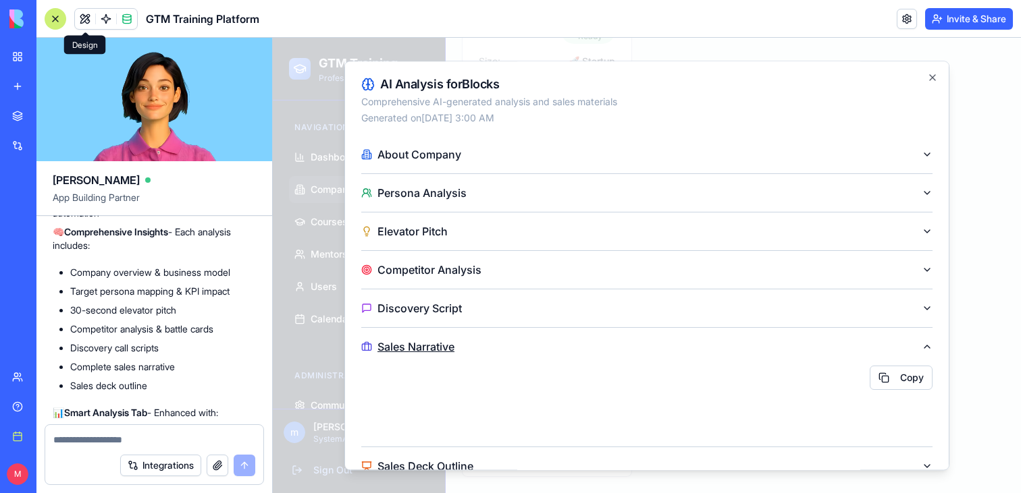
click at [637, 339] on button "Sales Narrative" at bounding box center [646, 347] width 571 height 38
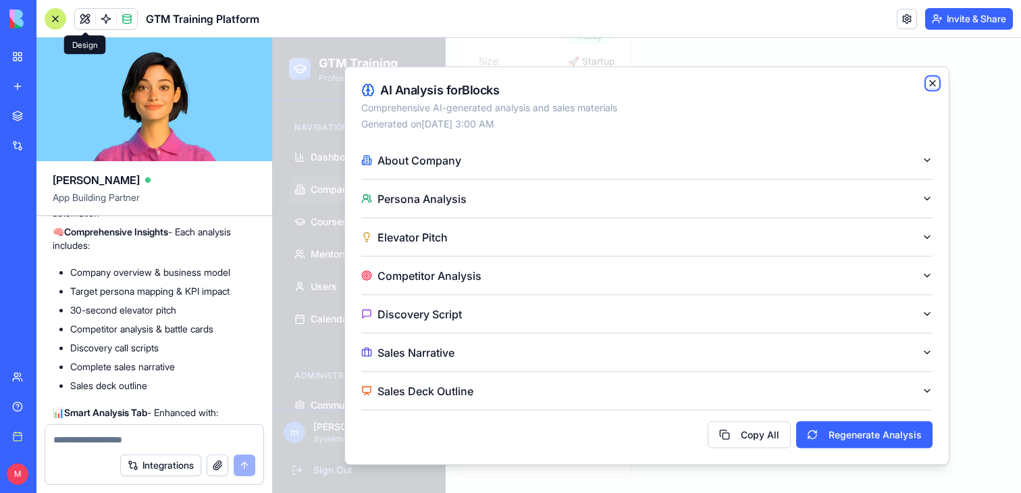
click at [933, 80] on icon "button" at bounding box center [932, 83] width 11 height 11
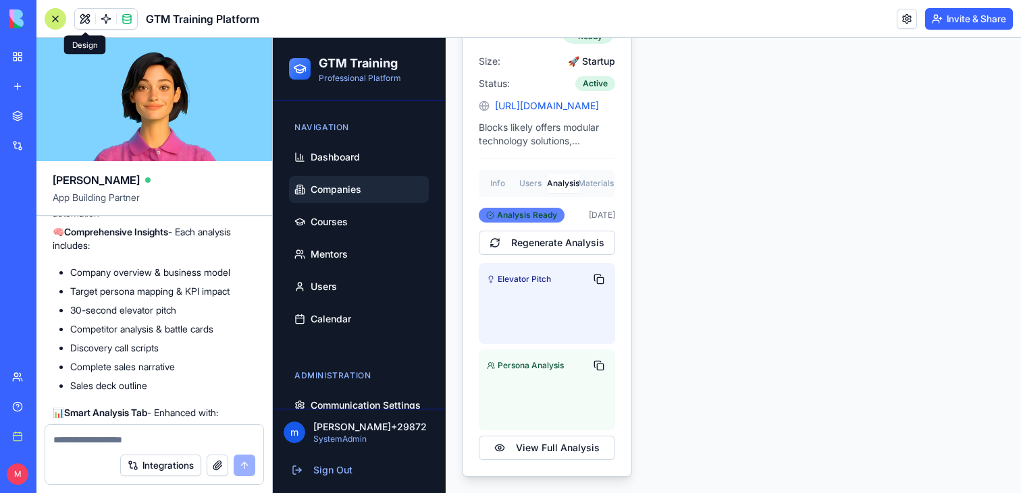
click at [520, 216] on span "Analysis Ready" at bounding box center [527, 215] width 60 height 11
click at [136, 23] on span at bounding box center [127, 19] width 38 height 38
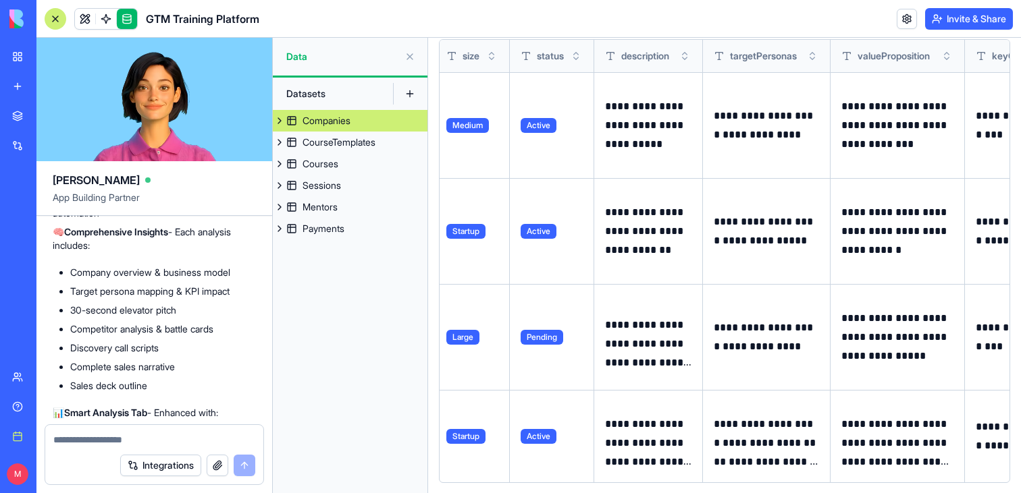
scroll to position [0, 308]
click at [86, 21] on link at bounding box center [85, 19] width 20 height 20
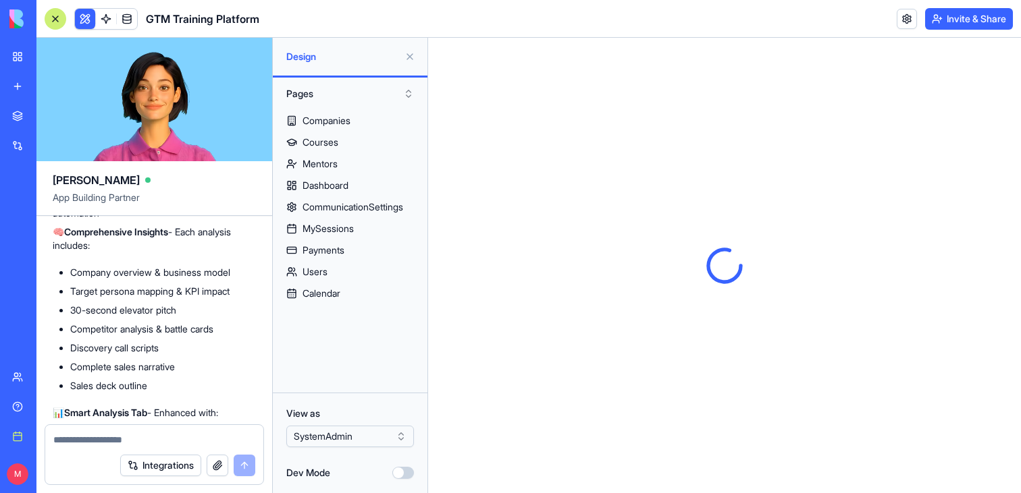
click at [404, 49] on button at bounding box center [410, 57] width 22 height 22
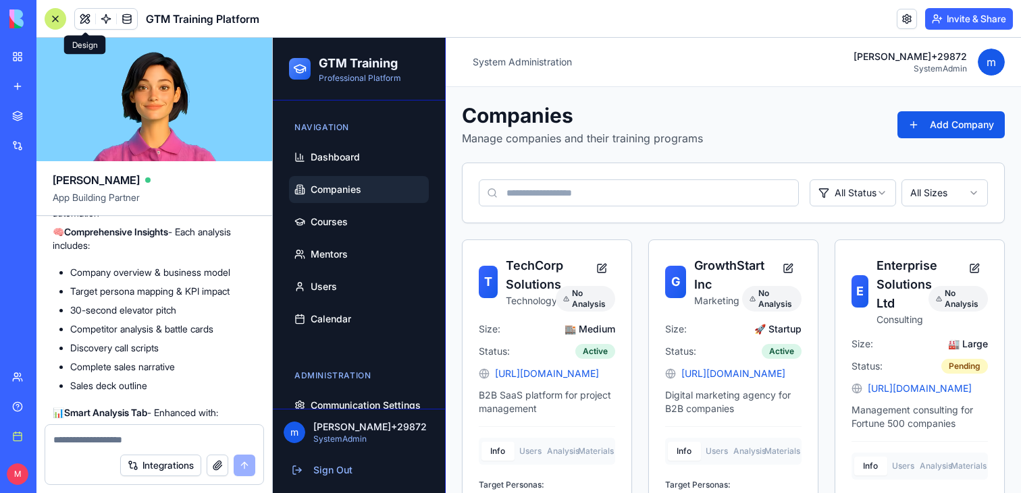
click at [60, 14] on div at bounding box center [56, 19] width 22 height 22
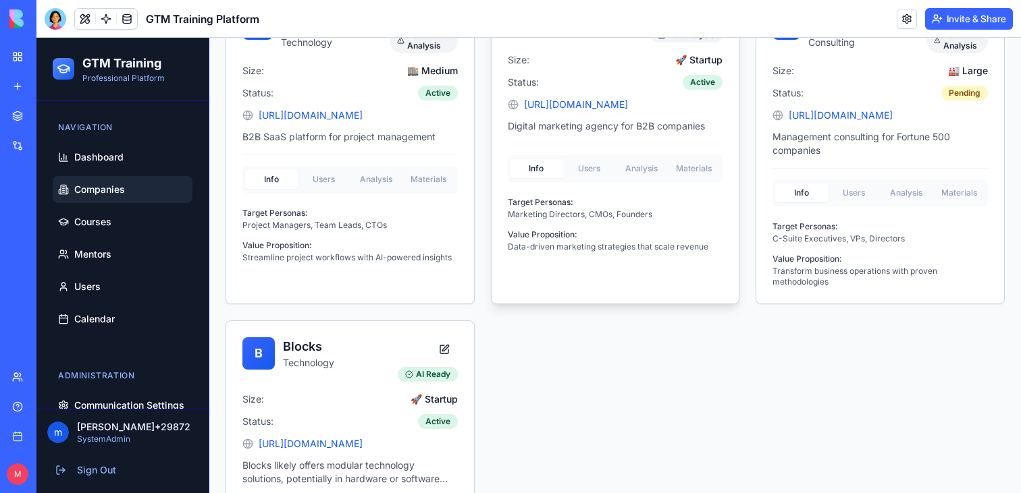
scroll to position [329, 0]
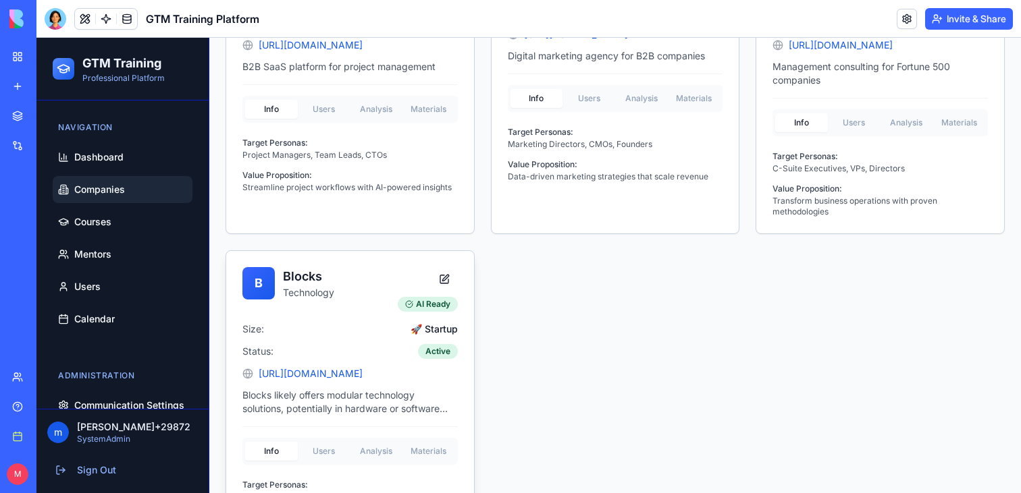
click at [292, 273] on h3 "Blocks" at bounding box center [308, 276] width 51 height 19
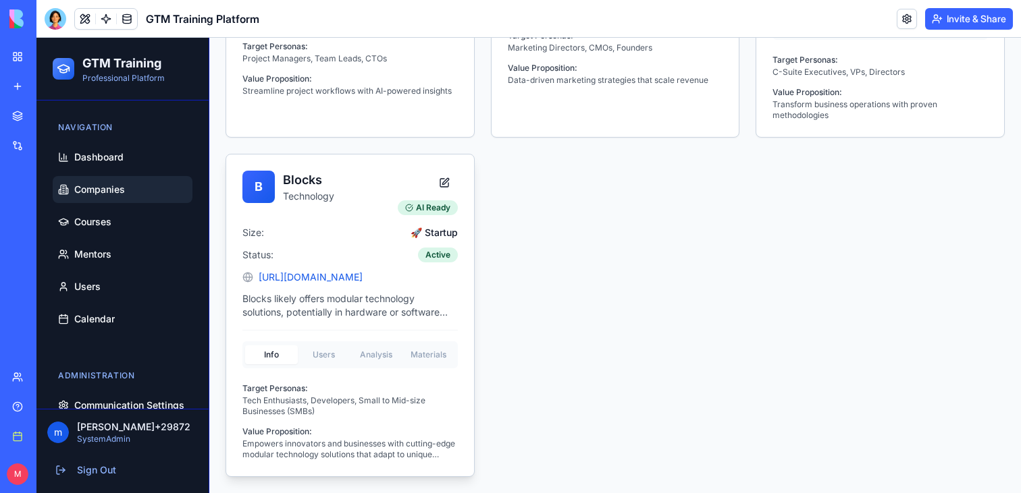
click at [304, 298] on p "Blocks likely offers modular technology solutions, potentially in hardware or s…" at bounding box center [349, 305] width 215 height 27
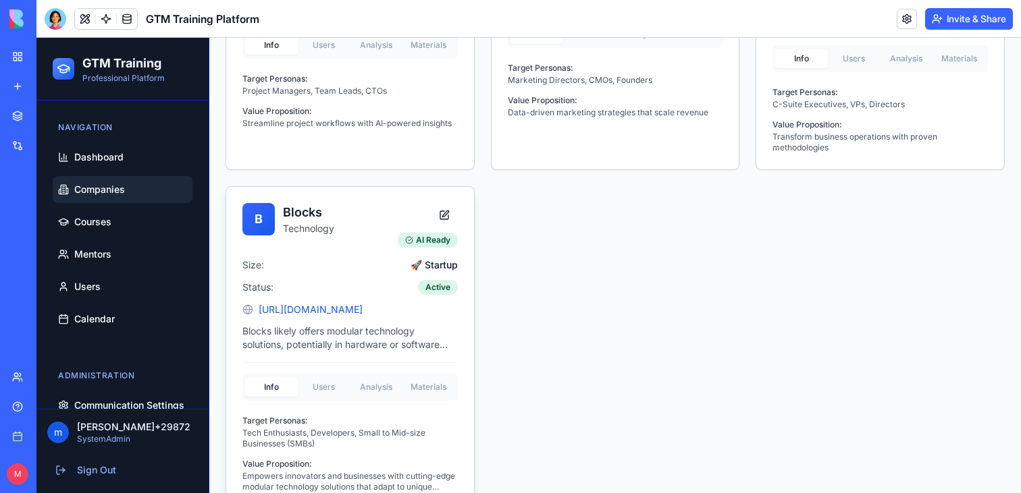
click at [327, 363] on div "Info Users Analysis Materials Target Personas: Tech Enthusiasts, Developers, Sm…" at bounding box center [349, 428] width 215 height 130
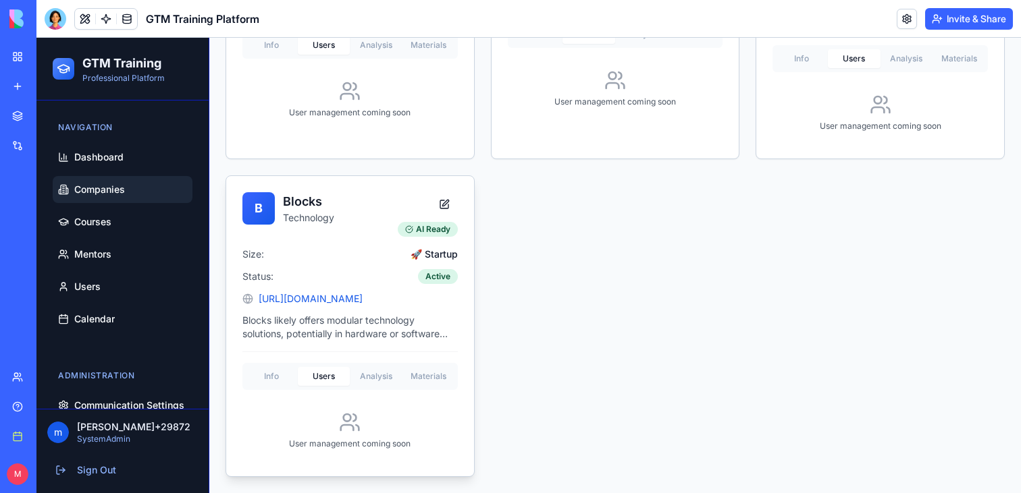
click at [367, 384] on div "B Blocks Technology AI Ready Size: 🚀 Startup Status: Active http://blocks.diy B…" at bounding box center [350, 326] width 248 height 300
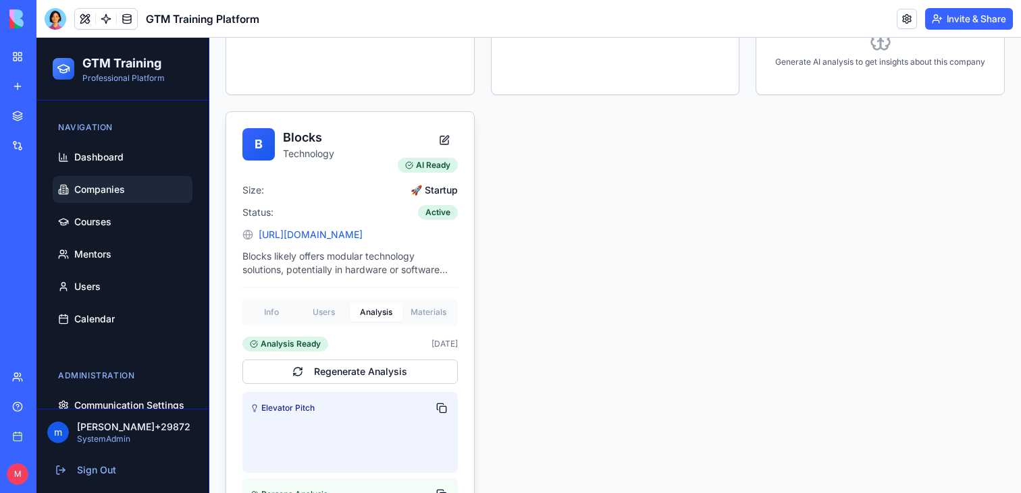
scroll to position [518, 0]
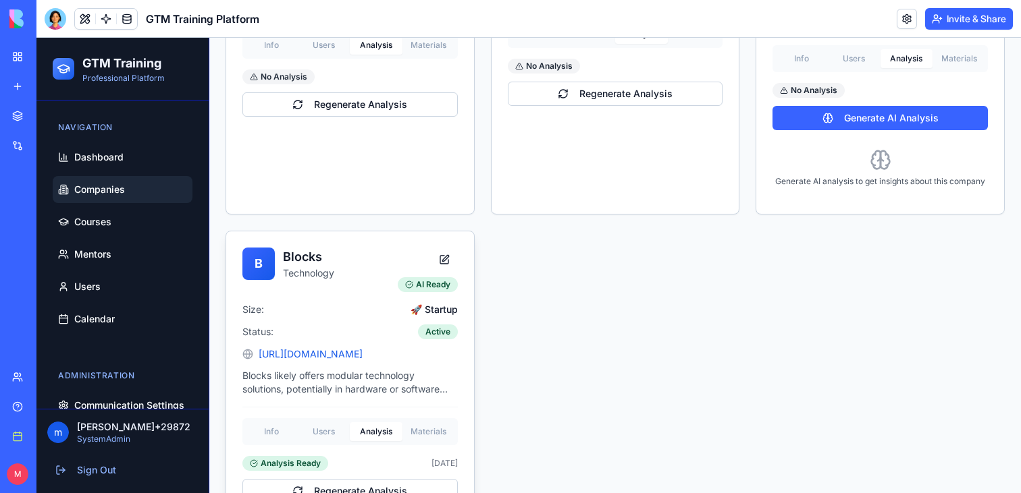
click at [432, 313] on div "B Blocks Technology AI Ready Size: 🚀 Startup Status: Active http://blocks.diy B…" at bounding box center [350, 478] width 248 height 493
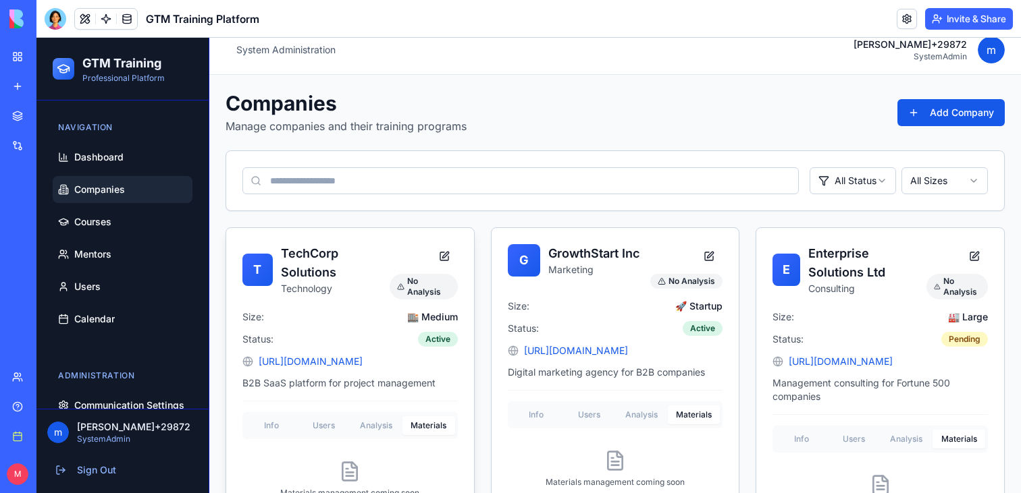
scroll to position [0, 0]
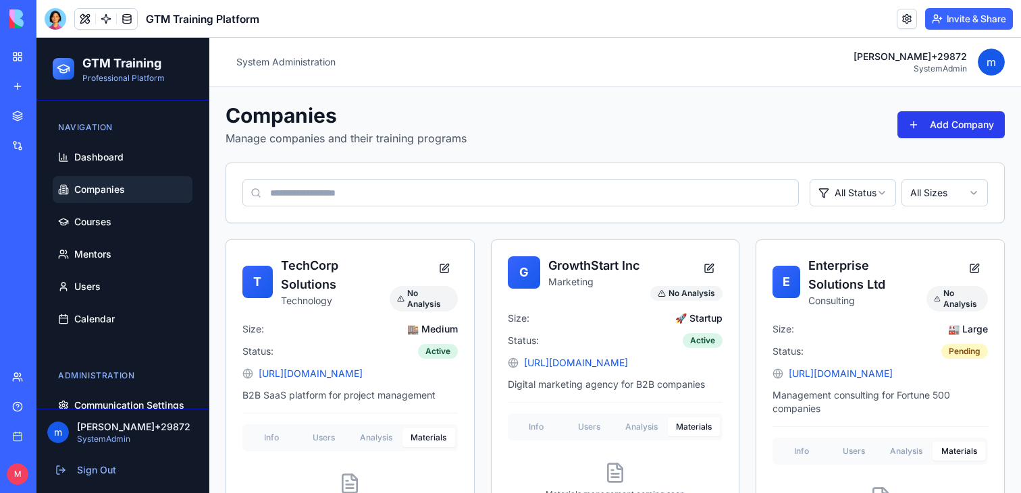
click at [943, 128] on button "Add Company" at bounding box center [950, 124] width 107 height 27
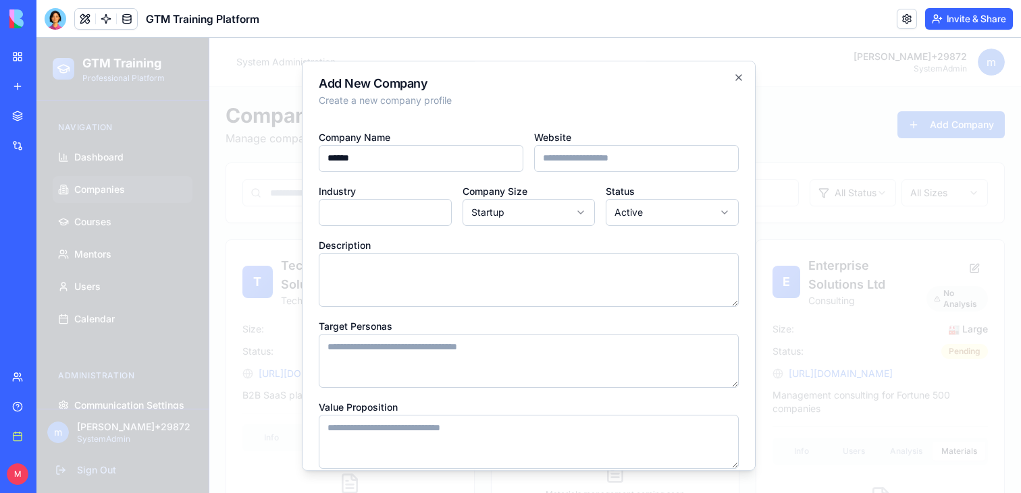
type input "******"
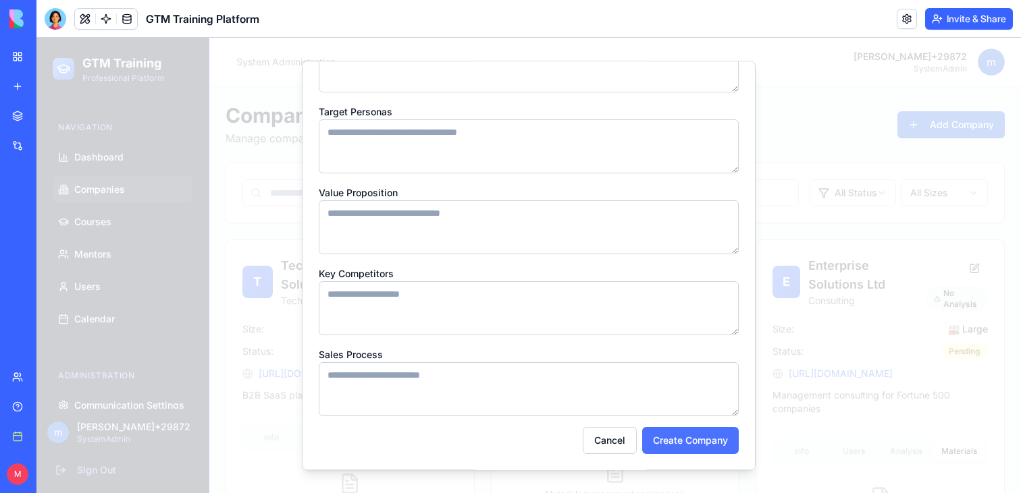
click at [697, 441] on button "Create Company" at bounding box center [690, 440] width 97 height 27
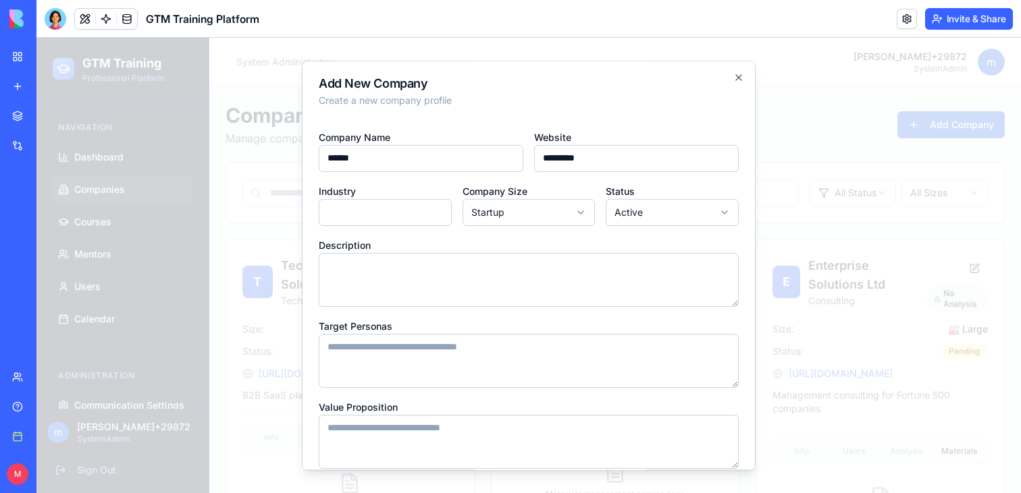
click at [539, 161] on input "*********" at bounding box center [636, 158] width 205 height 27
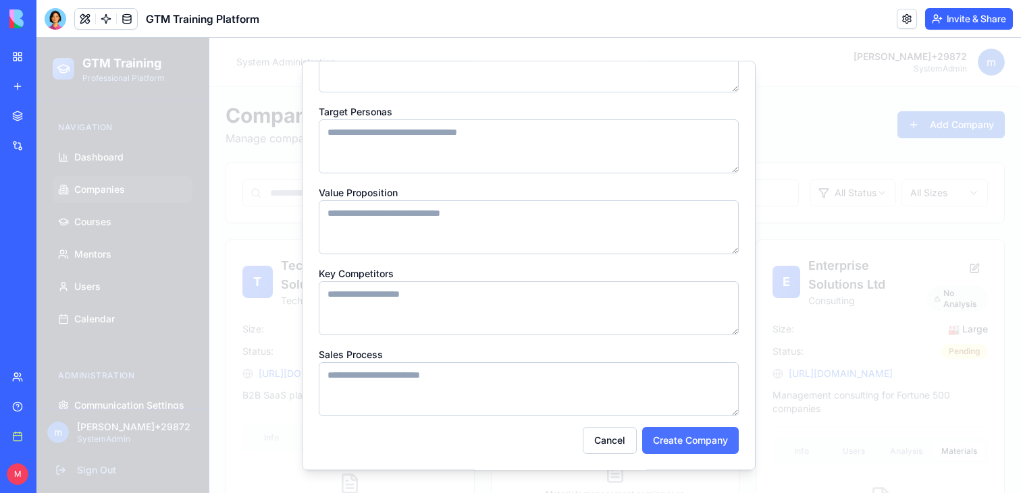
type input "**********"
click at [674, 434] on button "Create Company" at bounding box center [690, 440] width 97 height 27
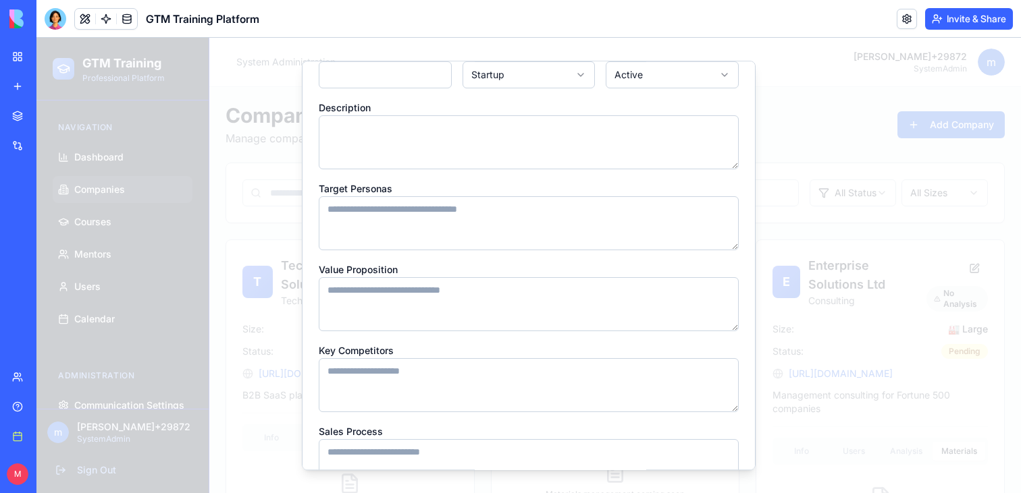
scroll to position [107, 0]
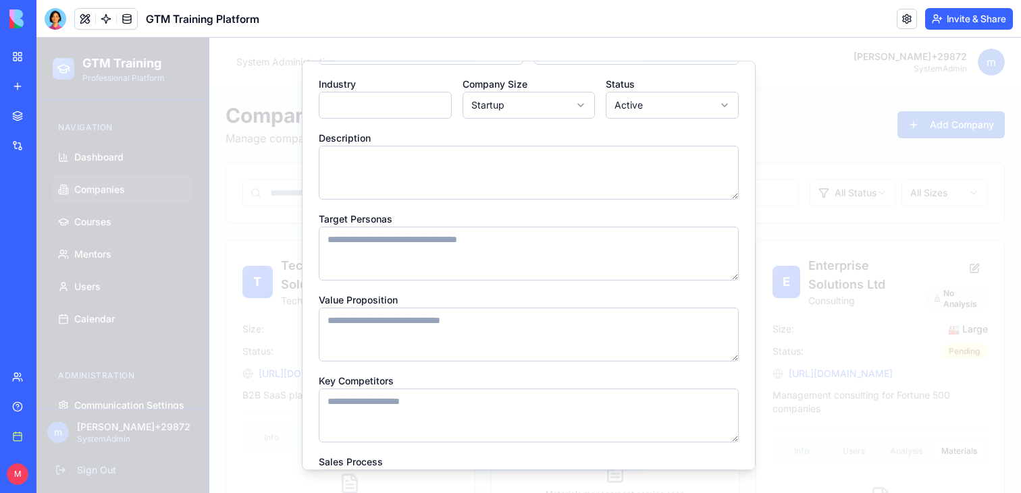
click at [370, 93] on input "Industry" at bounding box center [385, 105] width 133 height 27
type input "**********"
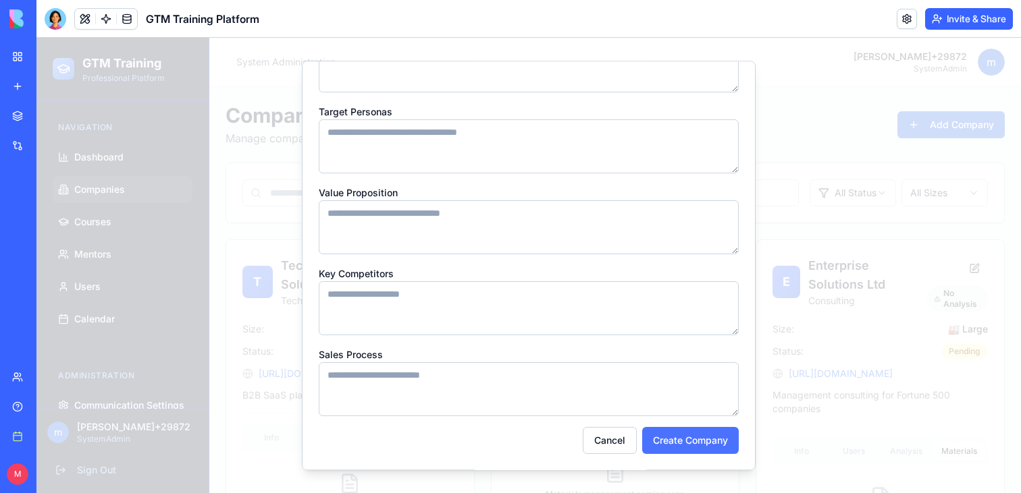
click at [692, 439] on button "Create Company" at bounding box center [690, 440] width 97 height 27
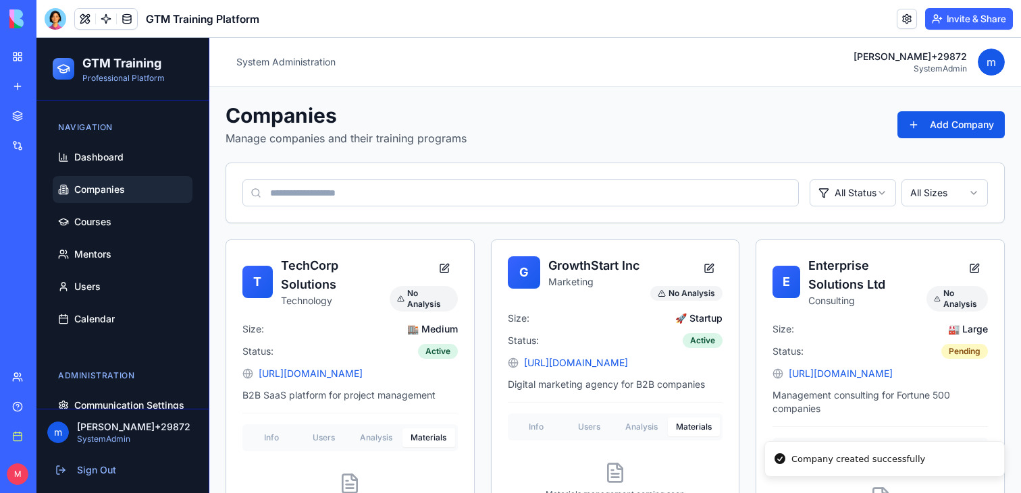
scroll to position [393, 0]
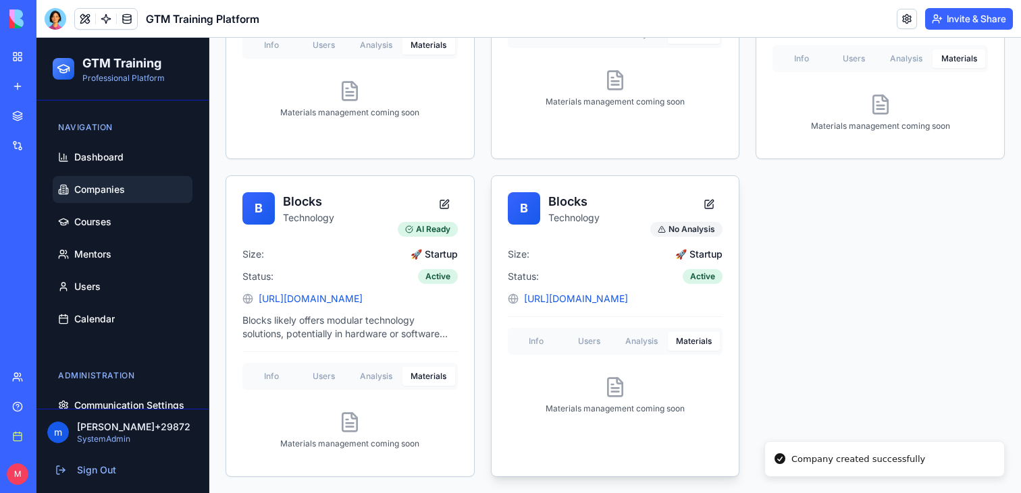
click at [547, 342] on div "Info Users Analysis Materials" at bounding box center [615, 341] width 215 height 27
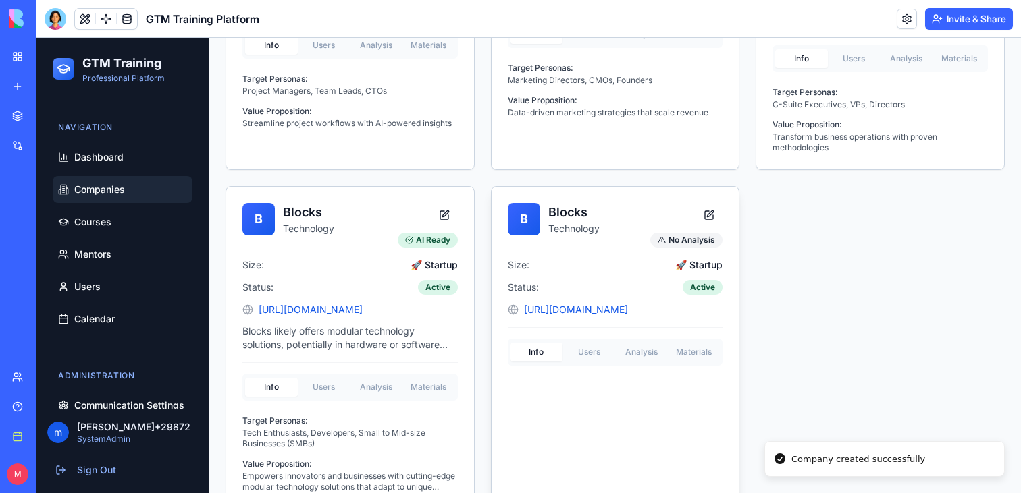
scroll to position [425, 0]
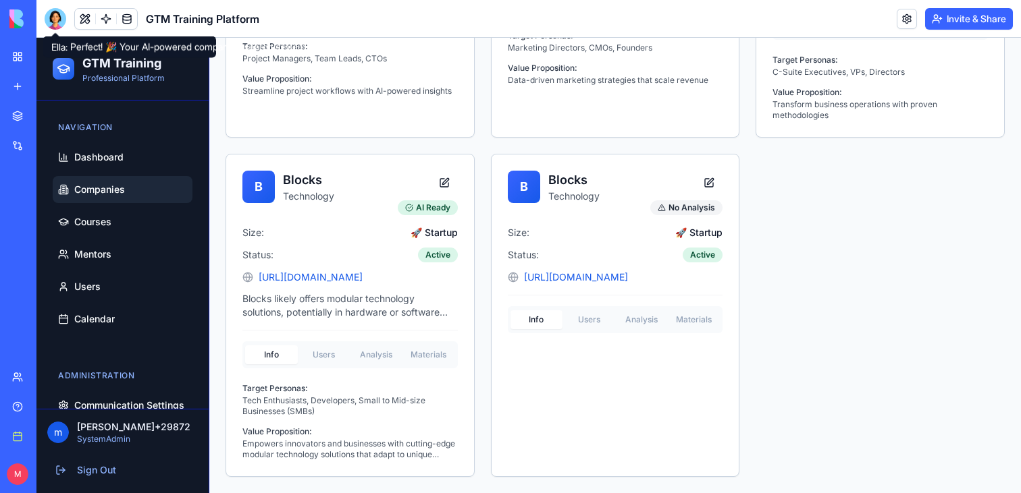
click at [53, 20] on div at bounding box center [56, 19] width 22 height 22
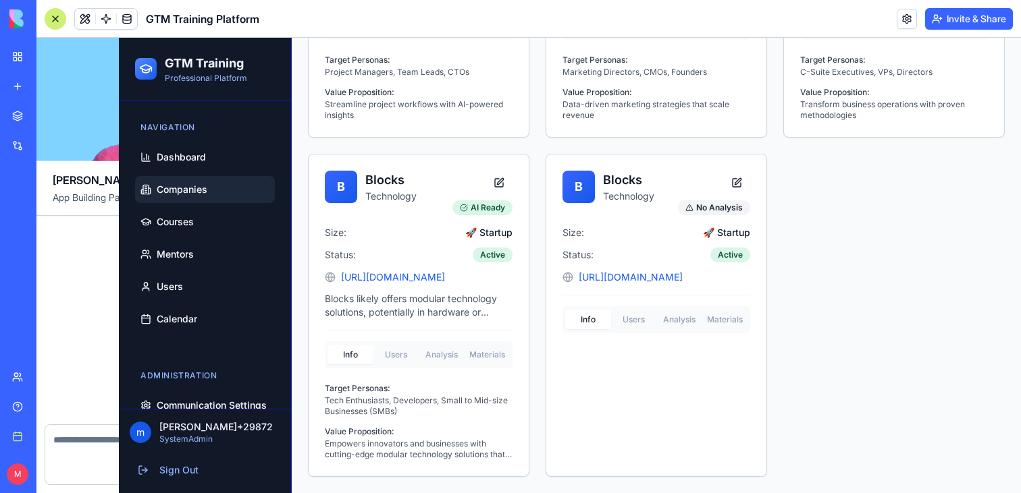
scroll to position [6047, 0]
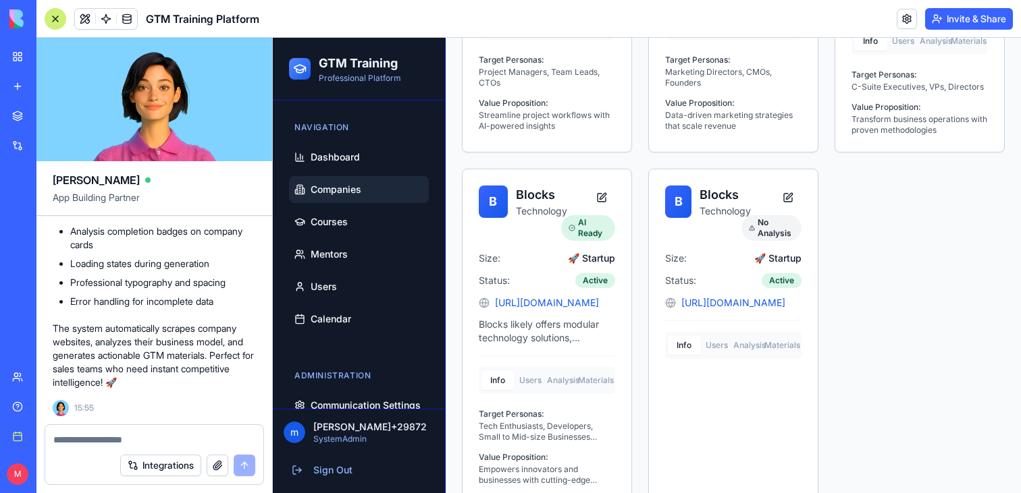
click at [111, 442] on textarea at bounding box center [154, 440] width 202 height 14
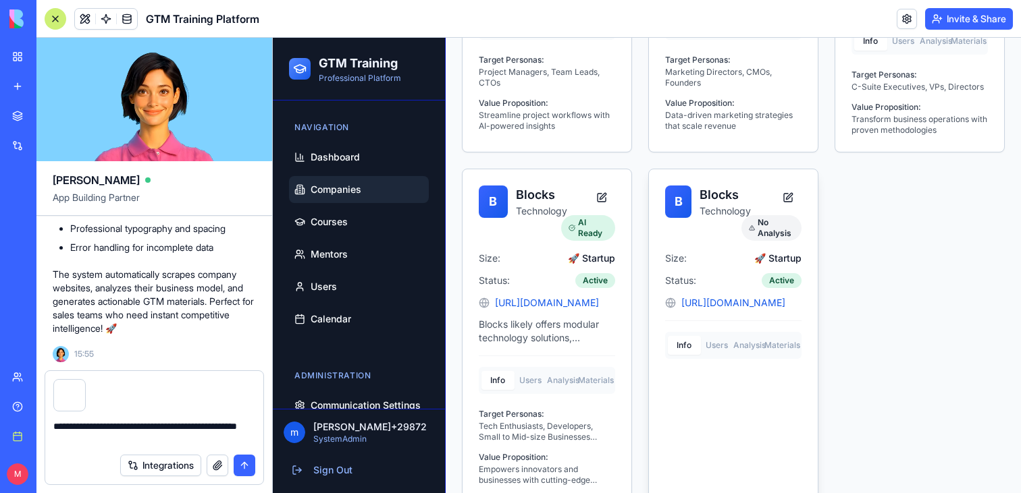
scroll to position [419, 0]
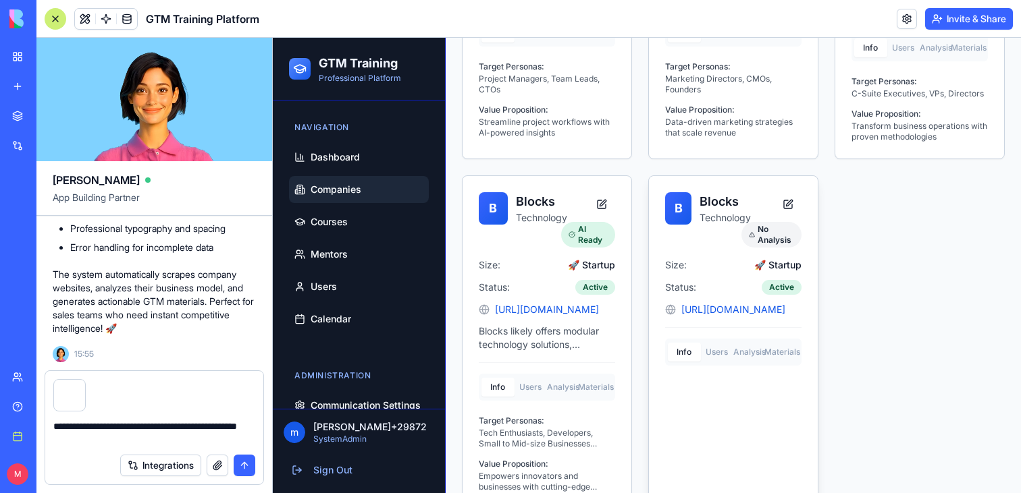
click at [711, 344] on button "Users" at bounding box center [717, 352] width 33 height 19
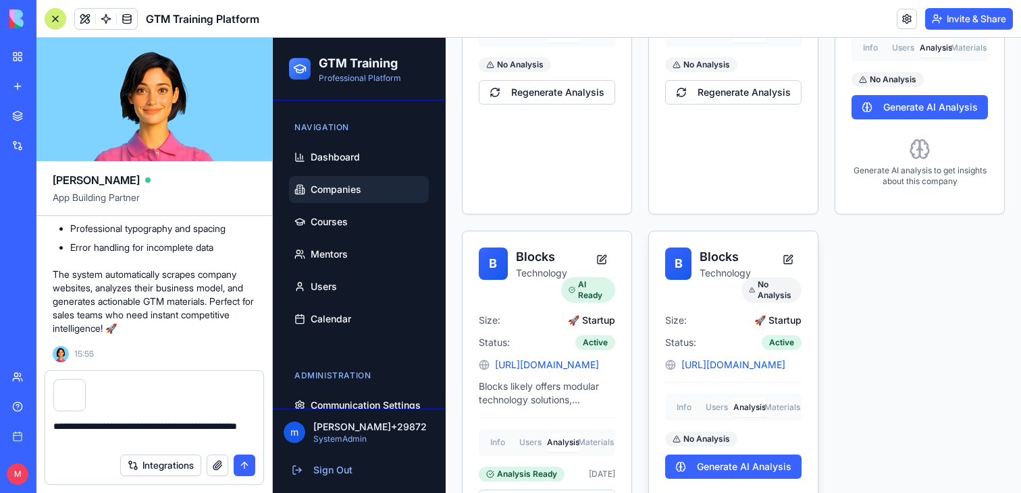
click at [738, 344] on div "B Blocks Technology No Analysis Size: 🚀 Startup Status: Active http://blocks.ws…" at bounding box center [733, 403] width 169 height 342
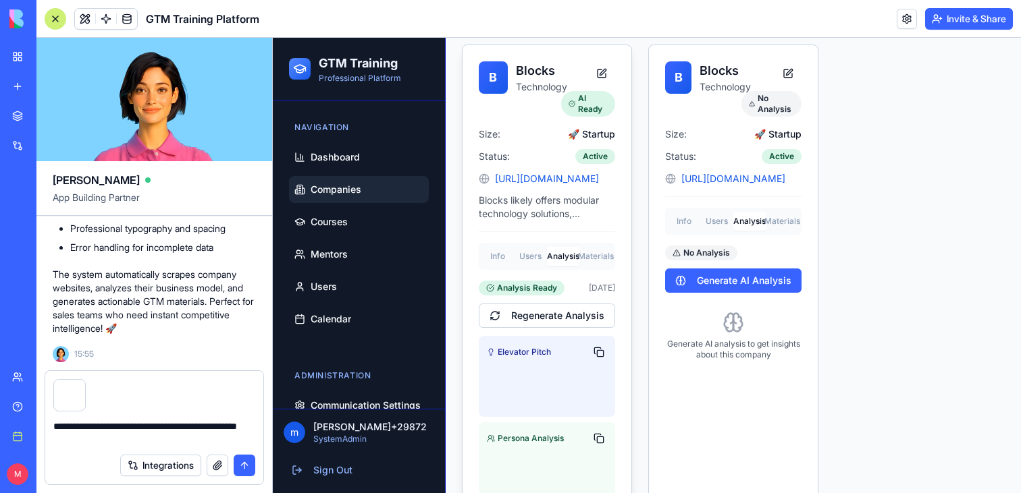
scroll to position [604, 0]
click at [105, 442] on textarea "**********" at bounding box center [154, 433] width 202 height 27
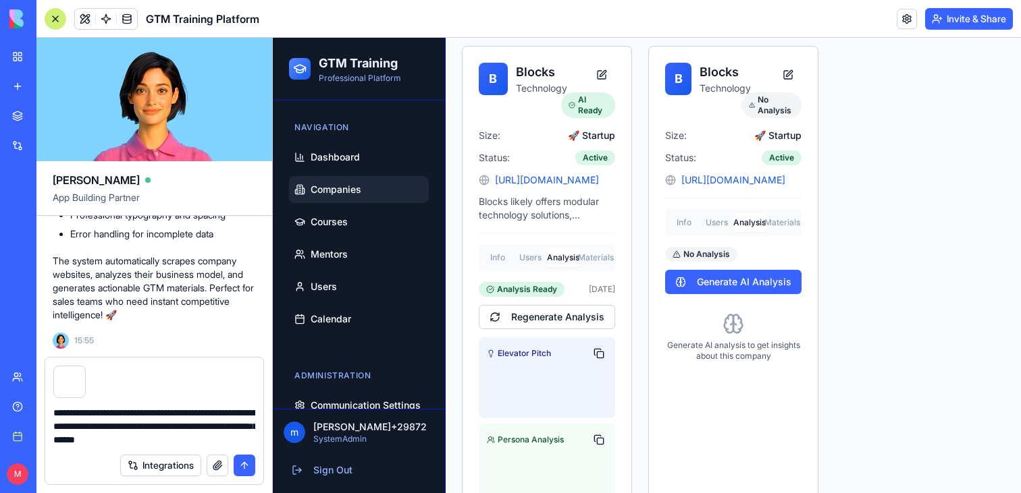
type textarea "**********"
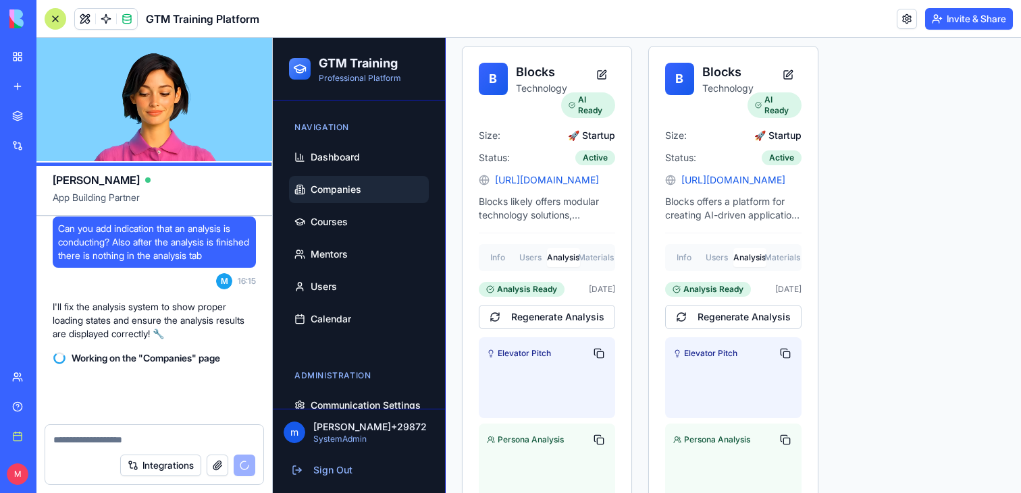
scroll to position [6290, 0]
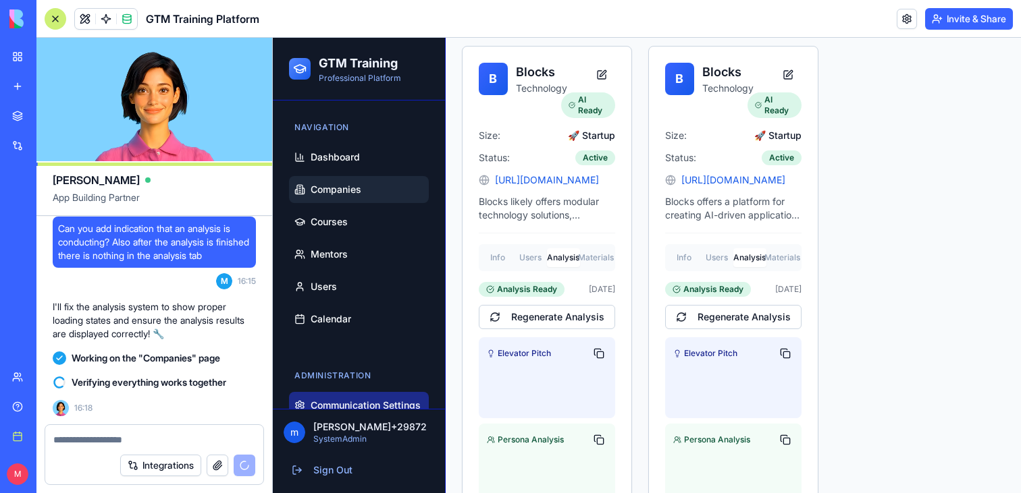
click at [361, 403] on span "Communication Settings" at bounding box center [366, 406] width 110 height 14
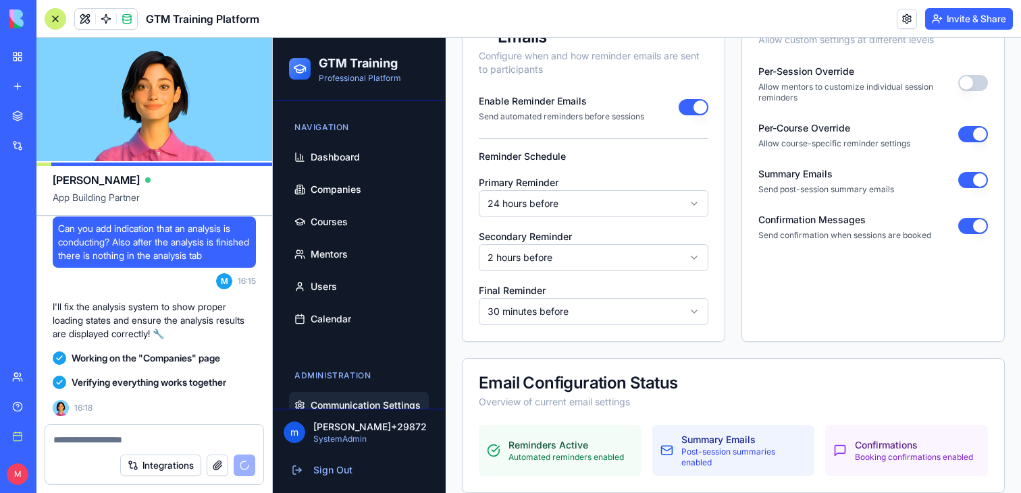
click at [51, 19] on div at bounding box center [56, 19] width 22 height 22
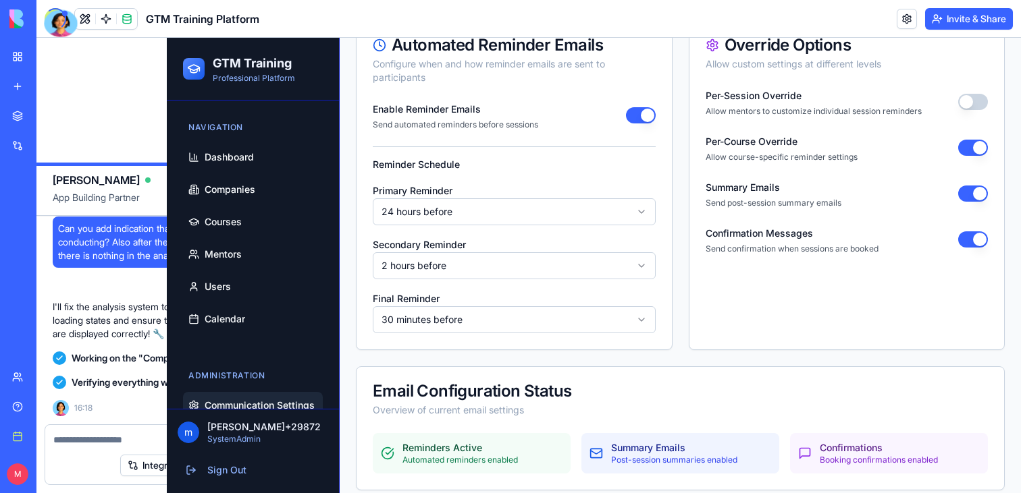
scroll to position [186, 0]
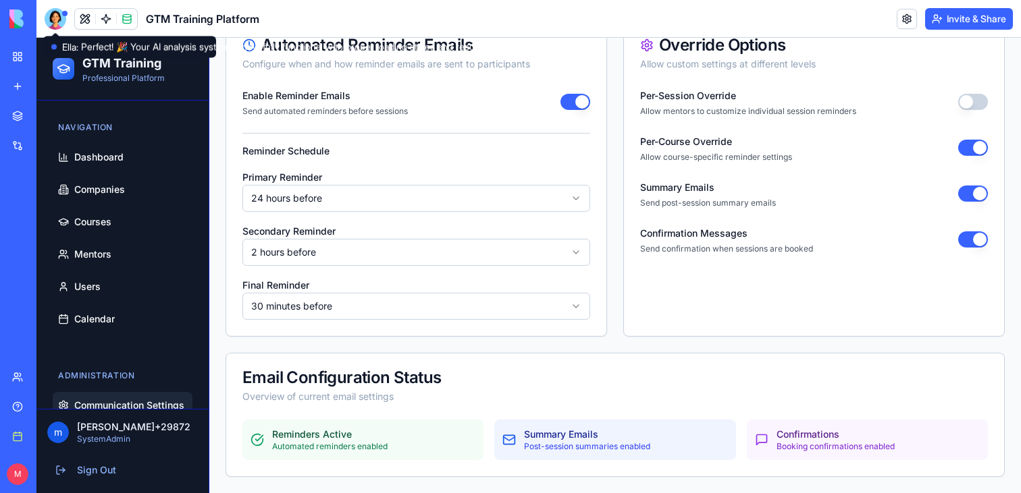
click at [55, 16] on div at bounding box center [56, 19] width 22 height 22
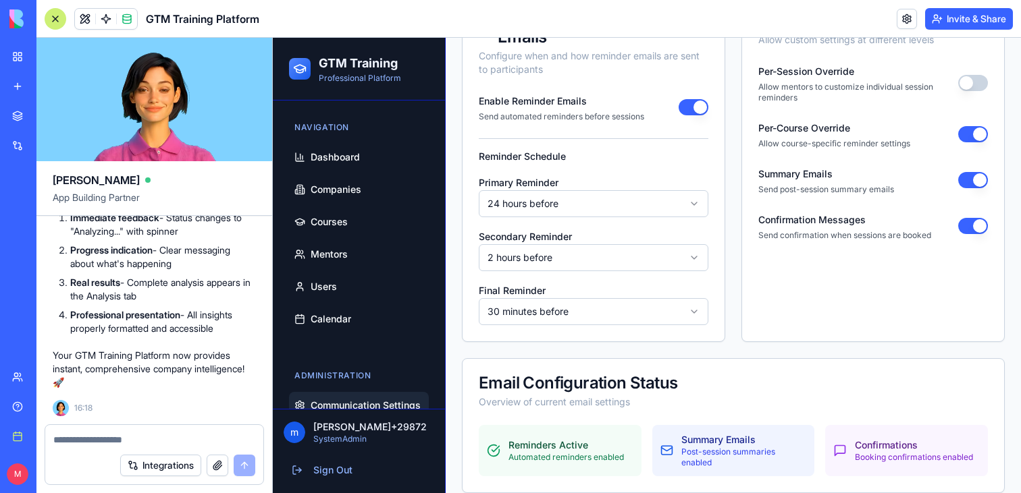
scroll to position [7189, 0]
click at [52, 22] on div at bounding box center [56, 19] width 22 height 22
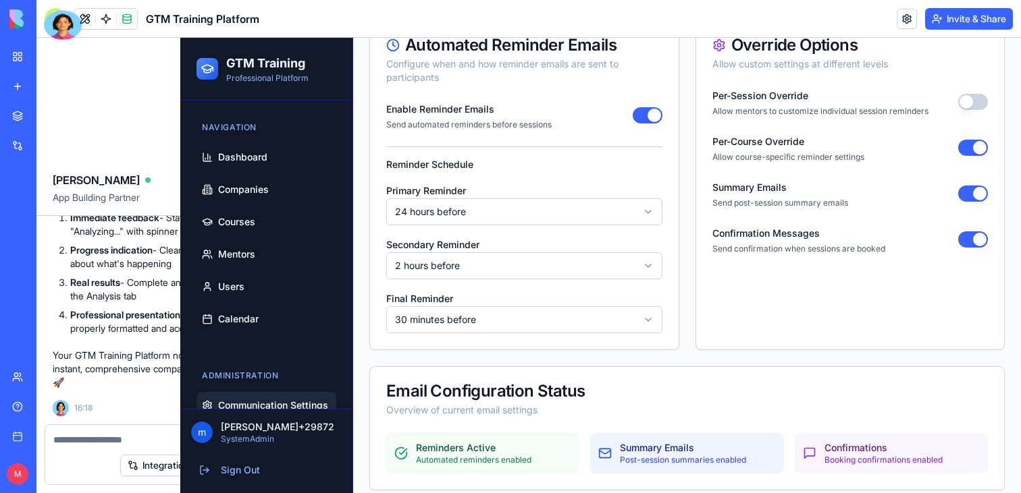
scroll to position [186, 0]
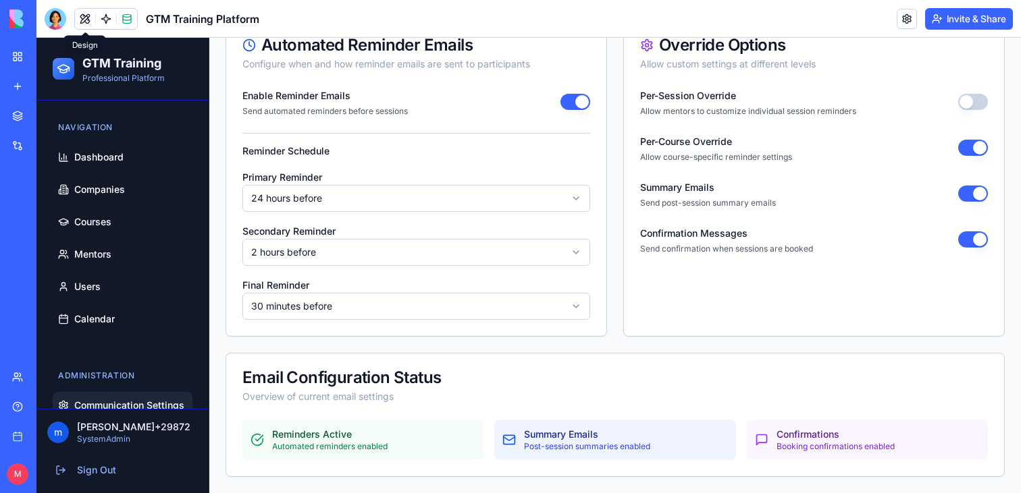
click at [86, 22] on button at bounding box center [85, 19] width 20 height 20
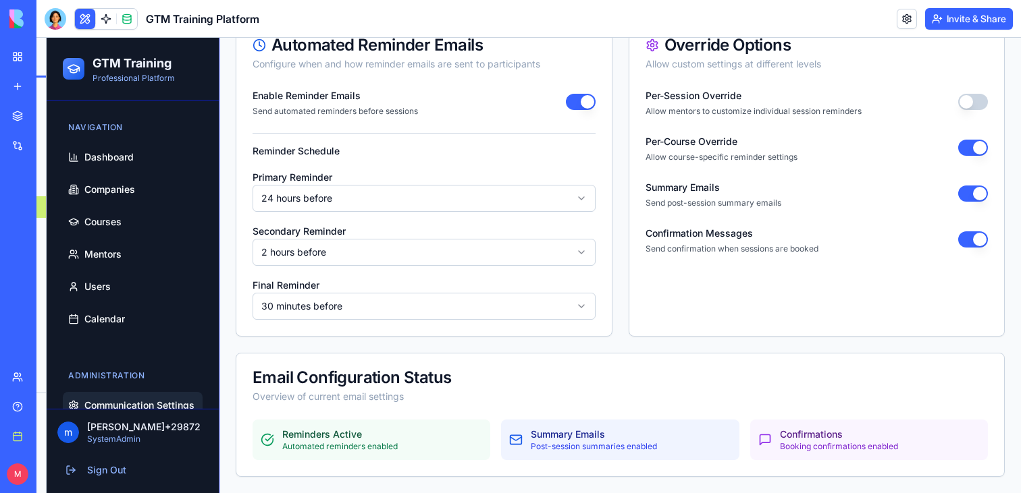
scroll to position [215, 0]
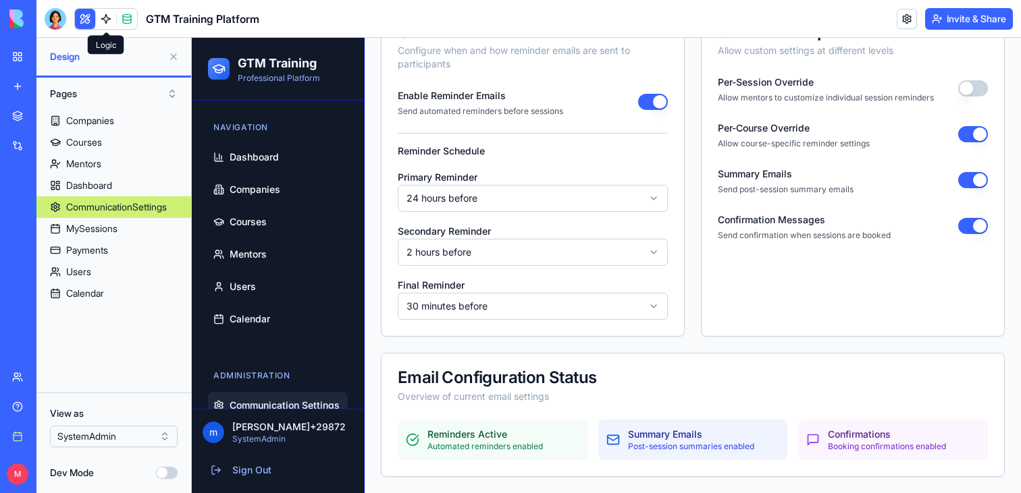
click at [80, 16] on button at bounding box center [85, 19] width 20 height 20
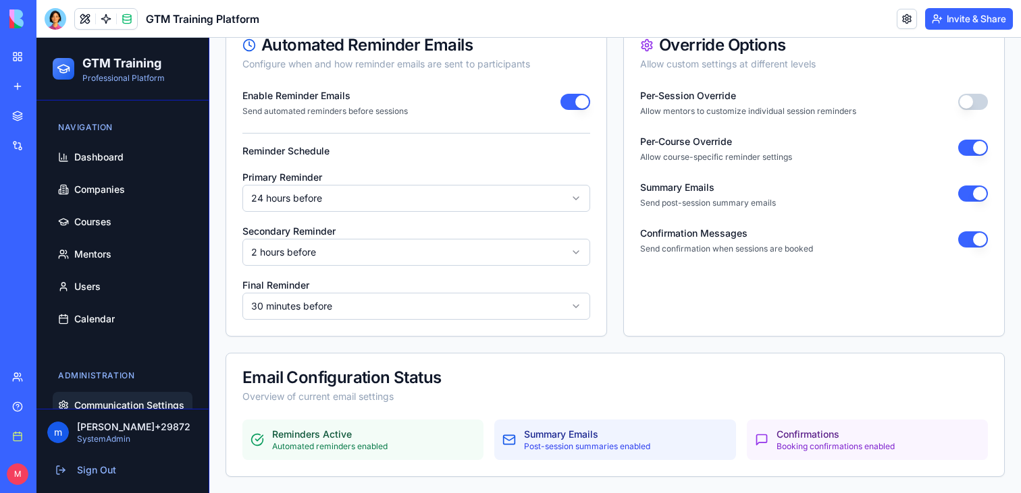
scroll to position [0, 0]
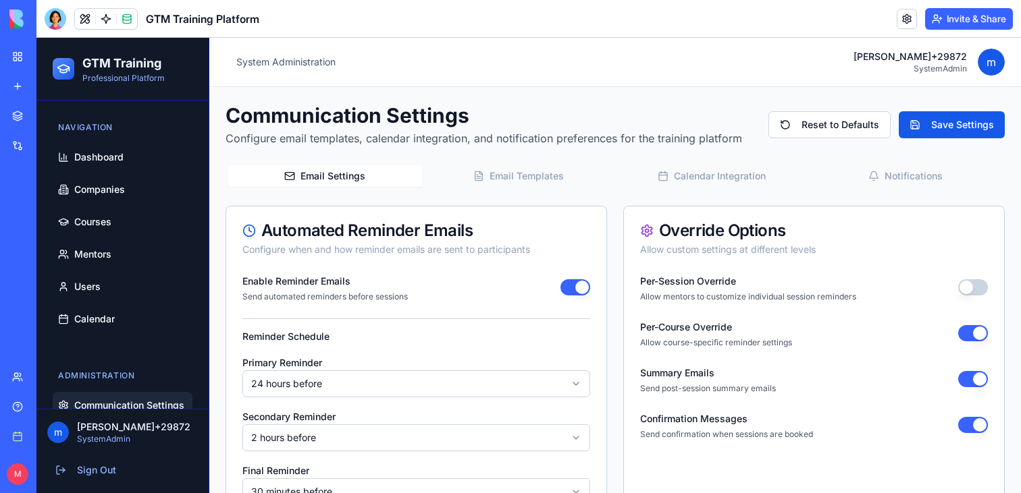
click at [128, 143] on div "Navigation Dashboard Companies Courses Mentors Users Calendar" at bounding box center [122, 224] width 151 height 227
click at [117, 182] on link "Companies" at bounding box center [123, 189] width 140 height 27
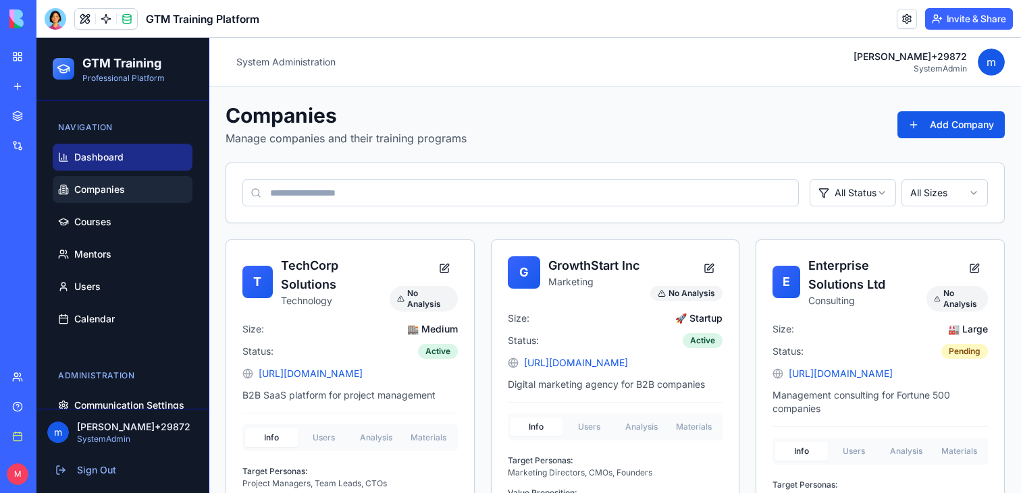
click at [114, 151] on span "Dashboard" at bounding box center [98, 158] width 49 height 14
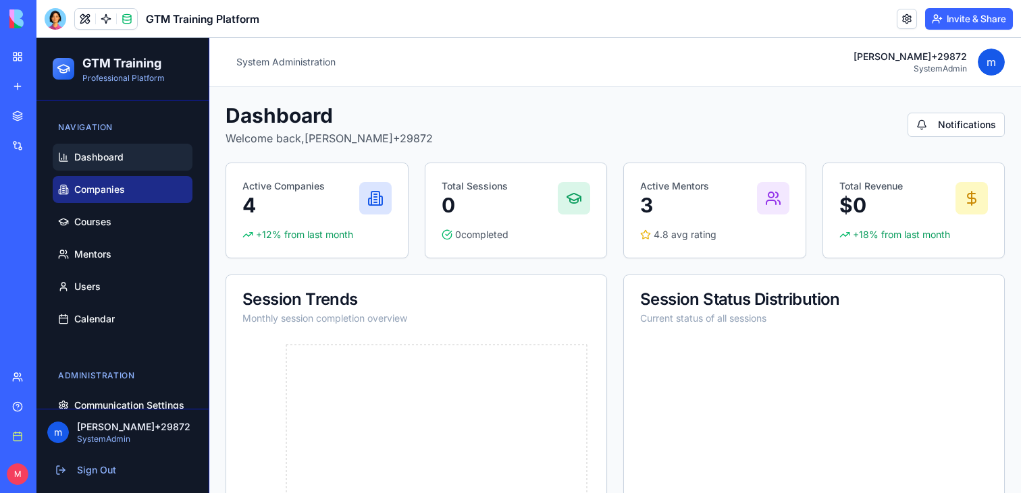
click at [101, 185] on span "Companies" at bounding box center [99, 190] width 51 height 14
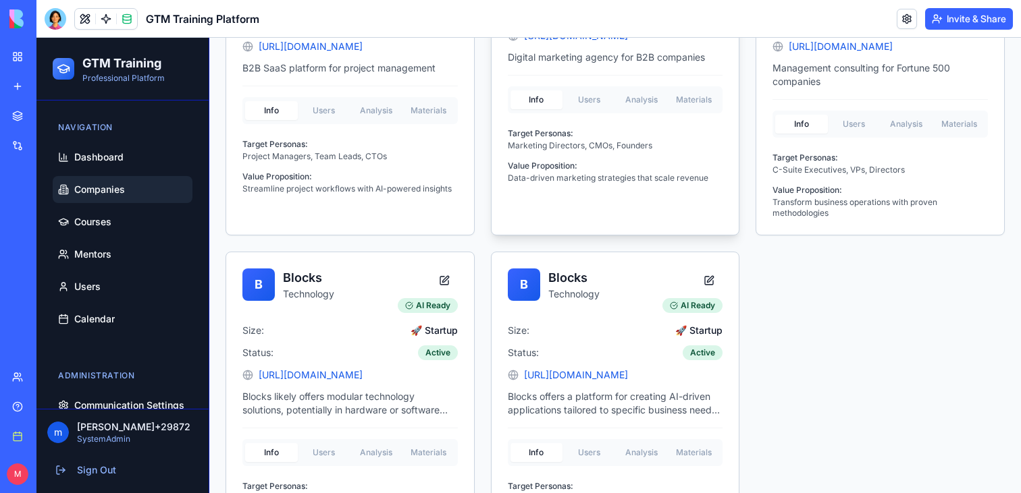
scroll to position [425, 0]
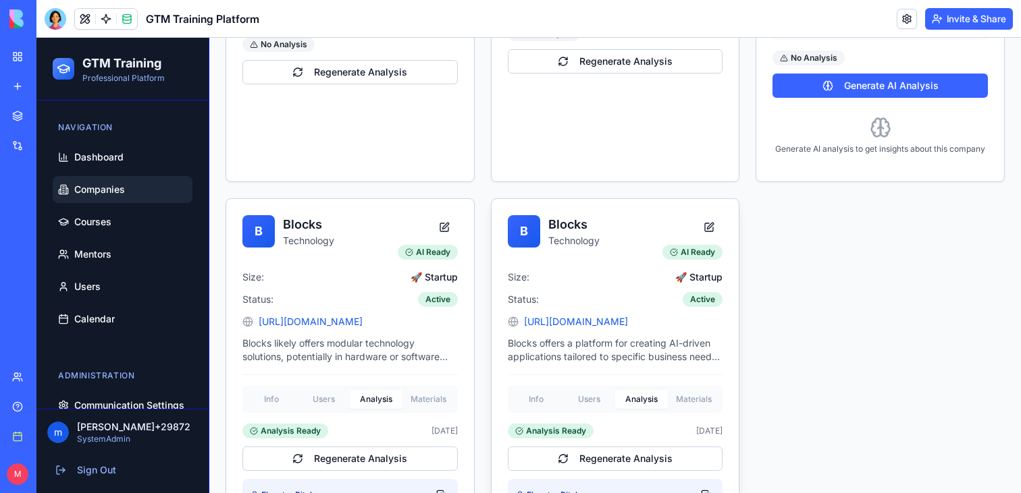
click at [654, 358] on div "B Blocks Technology AI Ready Size: 🚀 Startup Status: Active http://blocks.ws Bl…" at bounding box center [615, 445] width 248 height 493
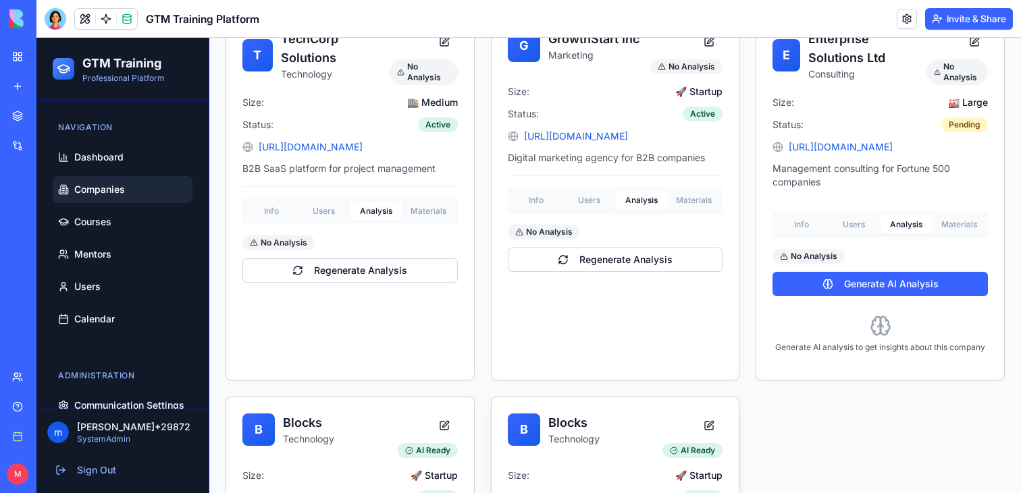
scroll to position [0, 0]
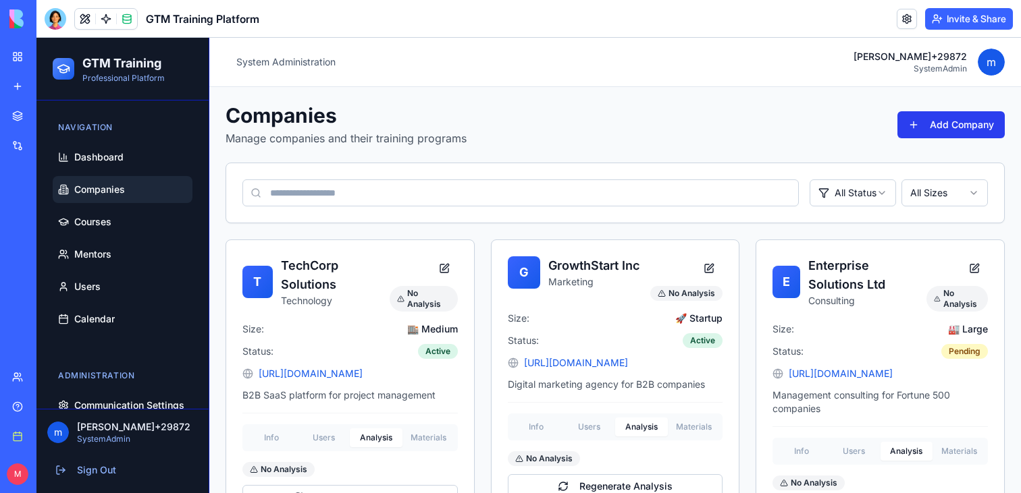
click at [945, 132] on button "Add Company" at bounding box center [950, 124] width 107 height 27
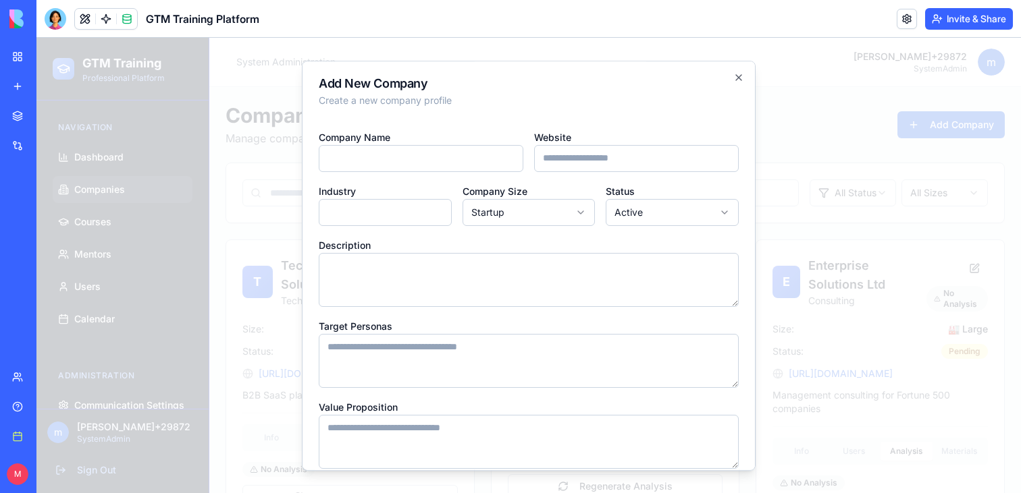
click at [587, 161] on input "Website" at bounding box center [636, 158] width 205 height 27
type input "**********"
click at [441, 160] on input "Company Name" at bounding box center [421, 158] width 205 height 27
type input "******"
click at [368, 188] on div "Industry" at bounding box center [385, 204] width 133 height 43
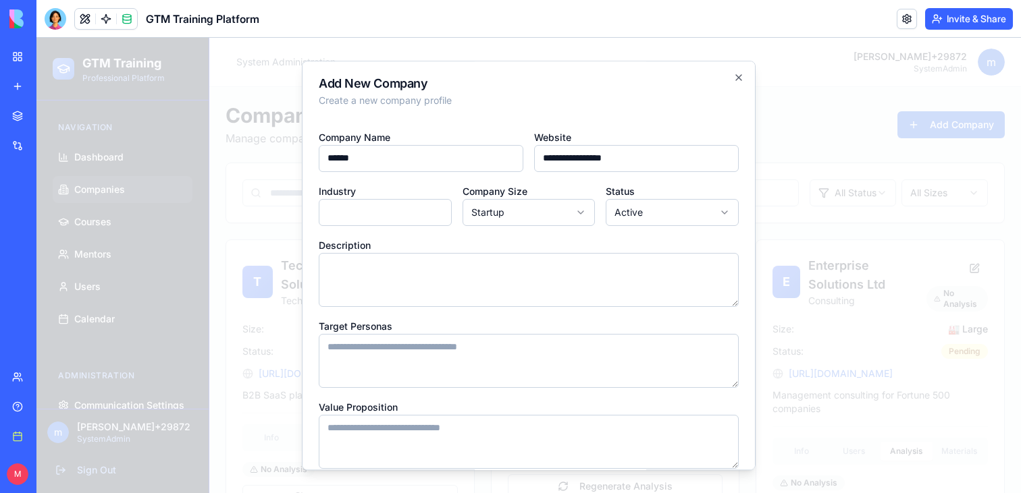
click at [368, 207] on input "Industry" at bounding box center [385, 212] width 133 height 27
type input "**********"
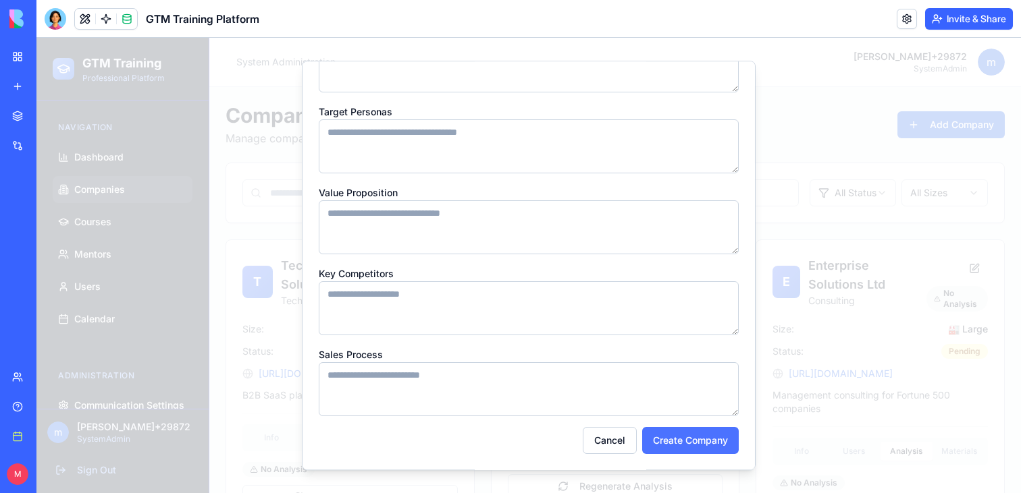
click at [680, 435] on button "Create Company" at bounding box center [690, 440] width 97 height 27
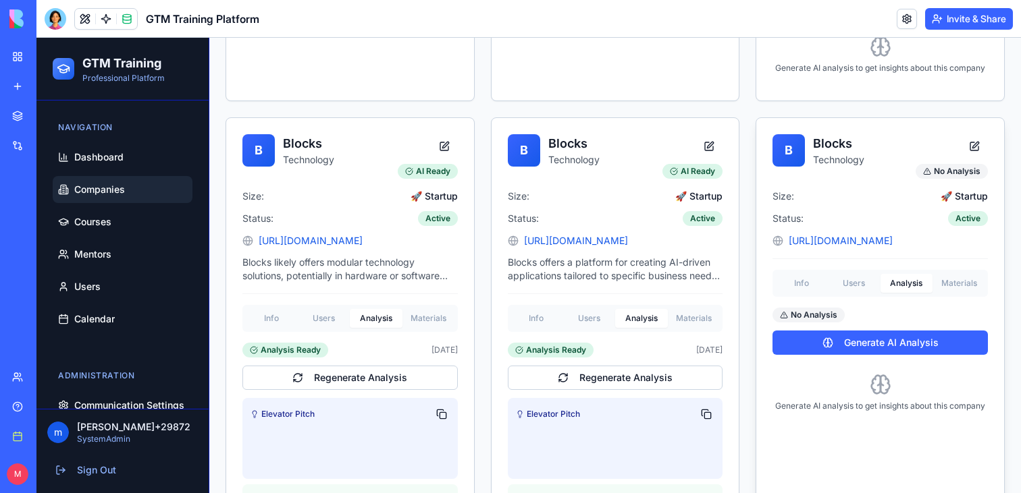
scroll to position [641, 0]
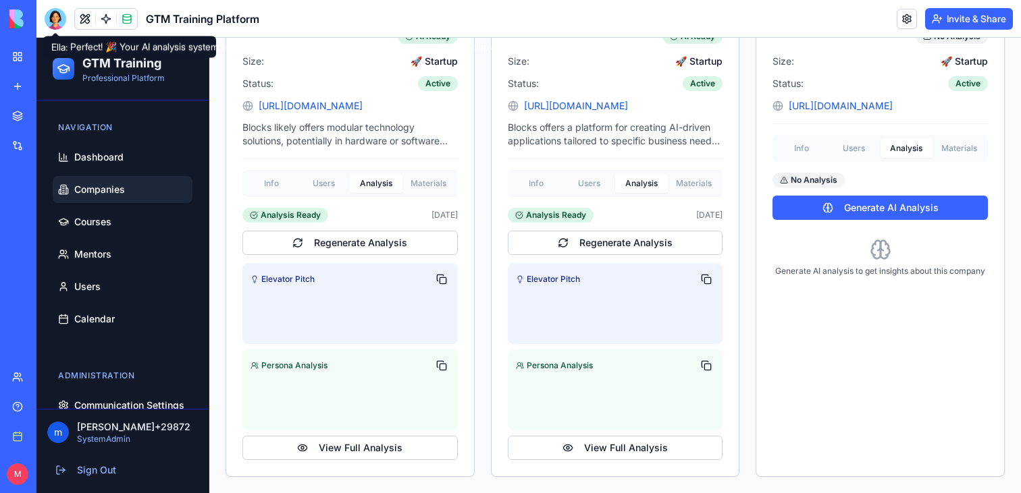
click at [54, 18] on div at bounding box center [56, 19] width 22 height 22
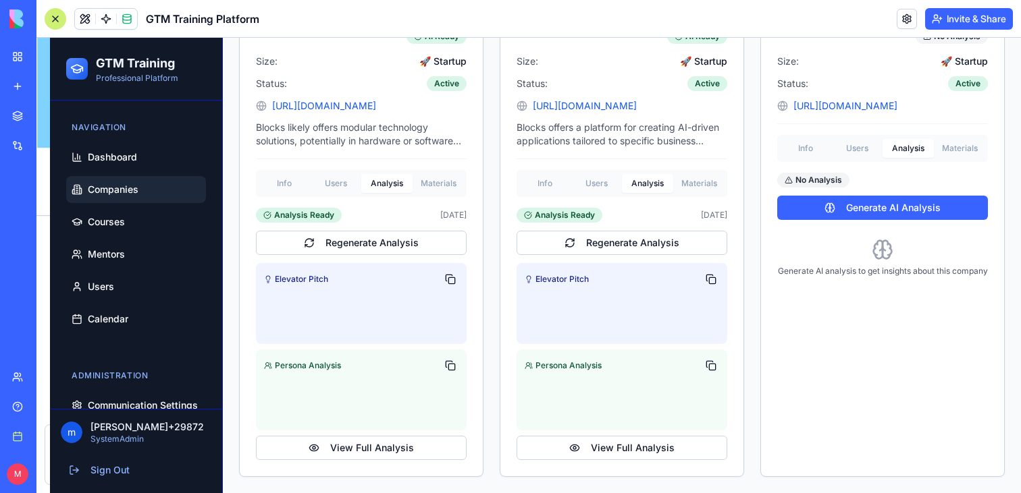
scroll to position [7189, 0]
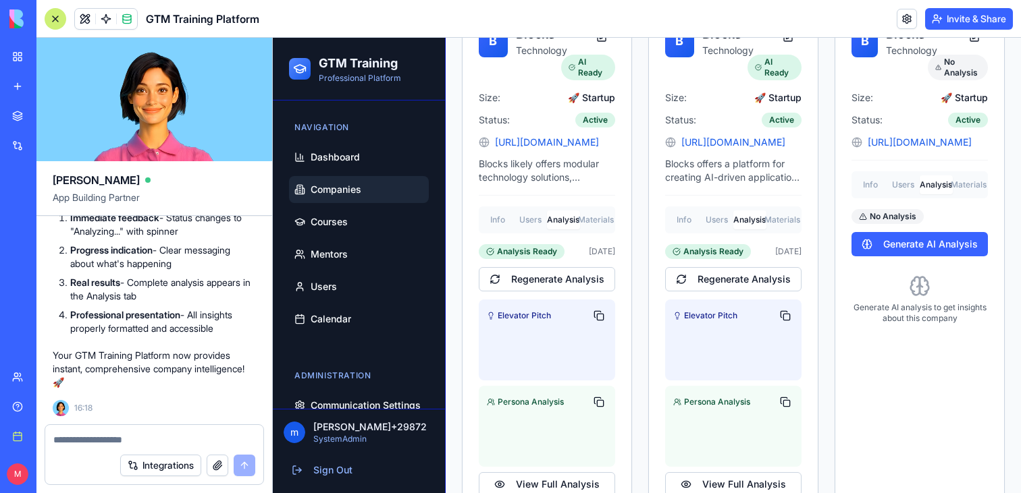
click at [77, 436] on textarea at bounding box center [154, 440] width 202 height 14
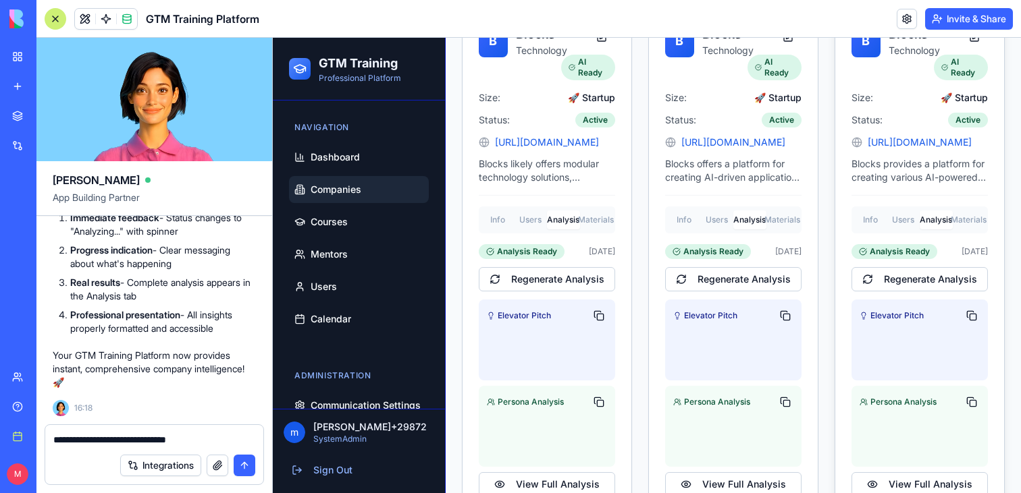
scroll to position [451, 0]
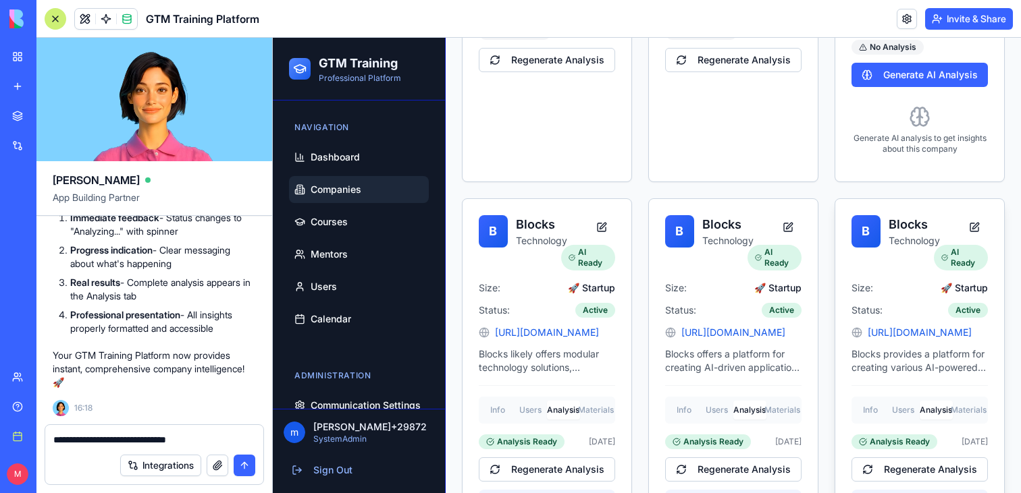
click at [874, 213] on div "B Blocks Technology AI Ready Size: 🚀 Startup Status: Active http://blocks.diy B…" at bounding box center [919, 451] width 169 height 504
click at [929, 354] on div "B Blocks Technology AI Ready Size: 🚀 Startup Status: Active http://blocks.diy B…" at bounding box center [919, 451] width 169 height 504
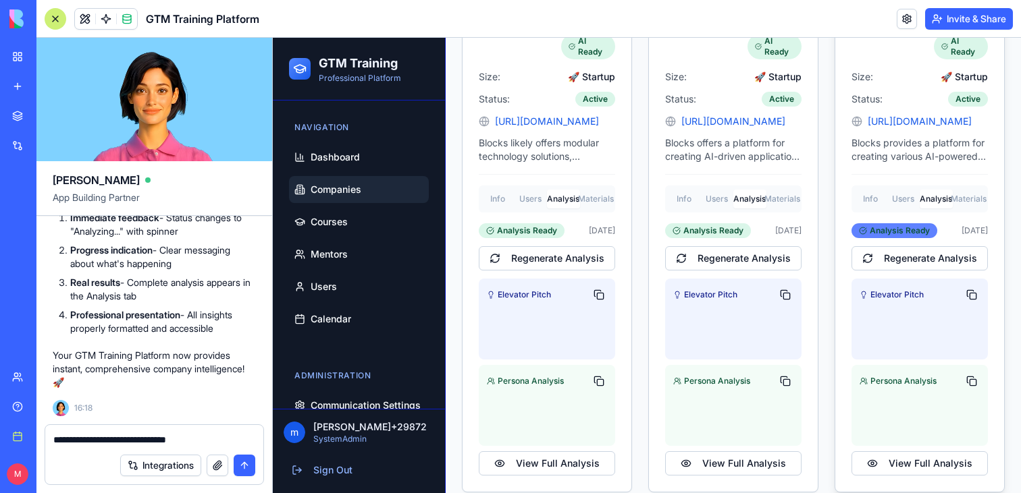
scroll to position [667, 0]
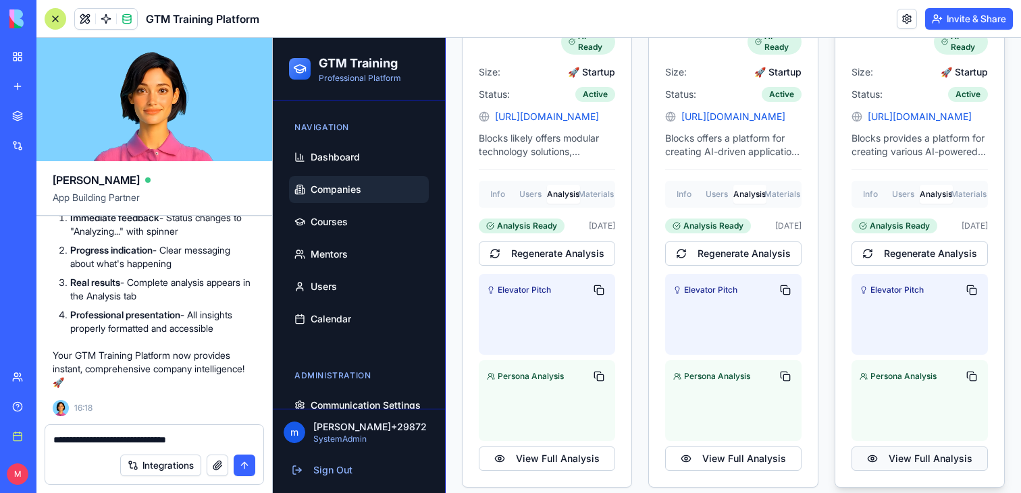
click at [905, 461] on button "View Full Analysis" at bounding box center [919, 459] width 136 height 24
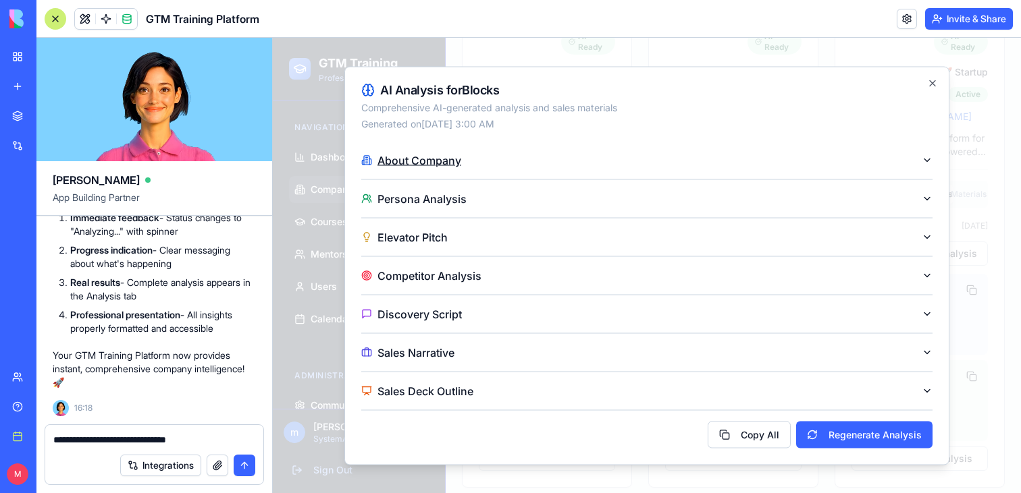
click at [623, 154] on button "About Company" at bounding box center [646, 160] width 571 height 38
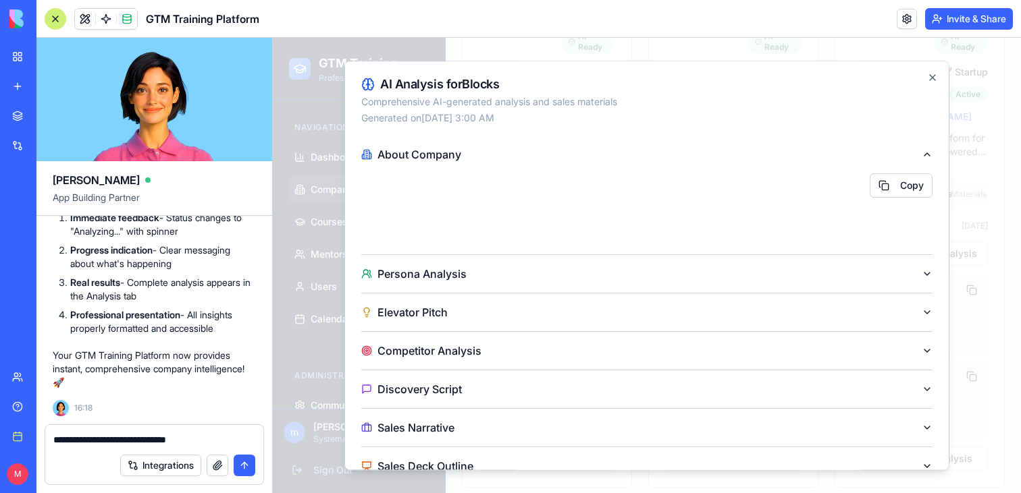
click at [135, 427] on div "**********" at bounding box center [154, 436] width 218 height 22
click at [221, 429] on div "**********" at bounding box center [154, 436] width 218 height 22
click at [221, 432] on div "**********" at bounding box center [154, 436] width 218 height 22
click at [221, 441] on textarea "**********" at bounding box center [154, 440] width 202 height 14
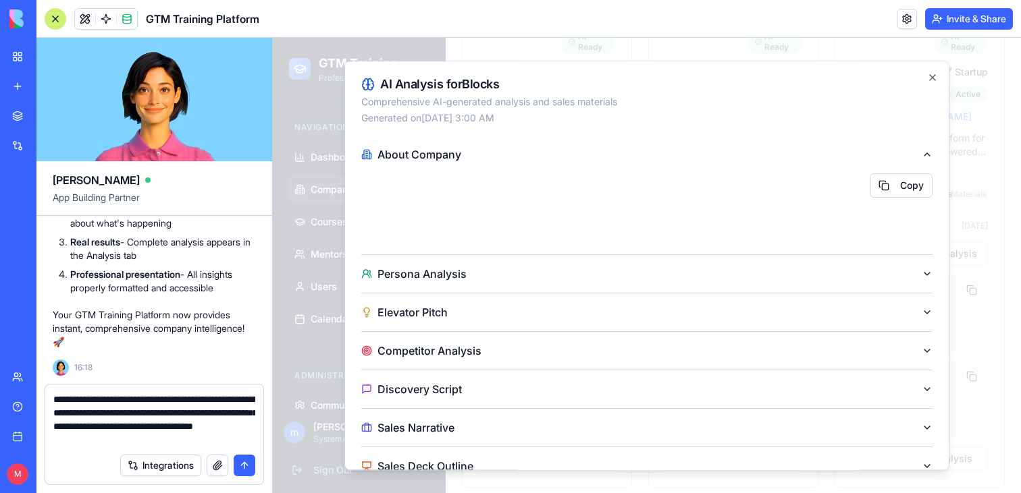
paste textarea "**"
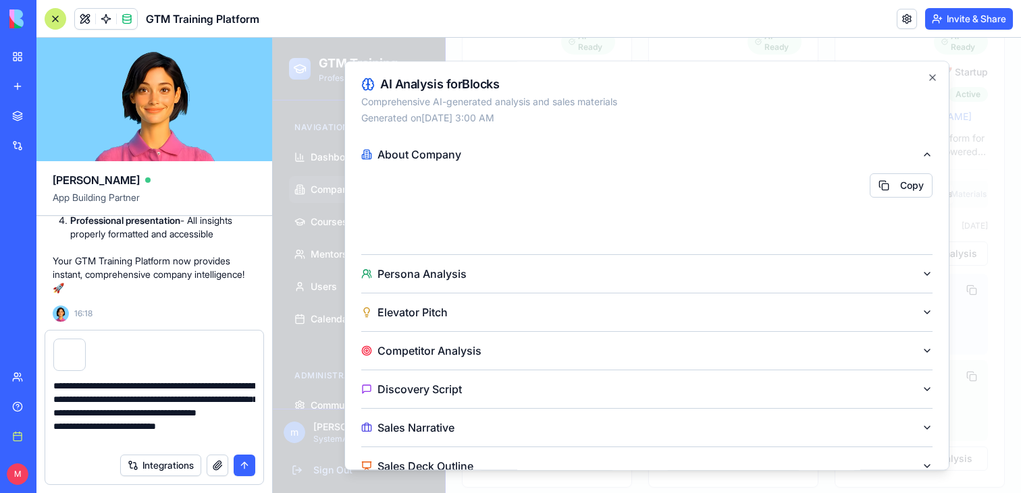
type textarea "**********"
paste textarea
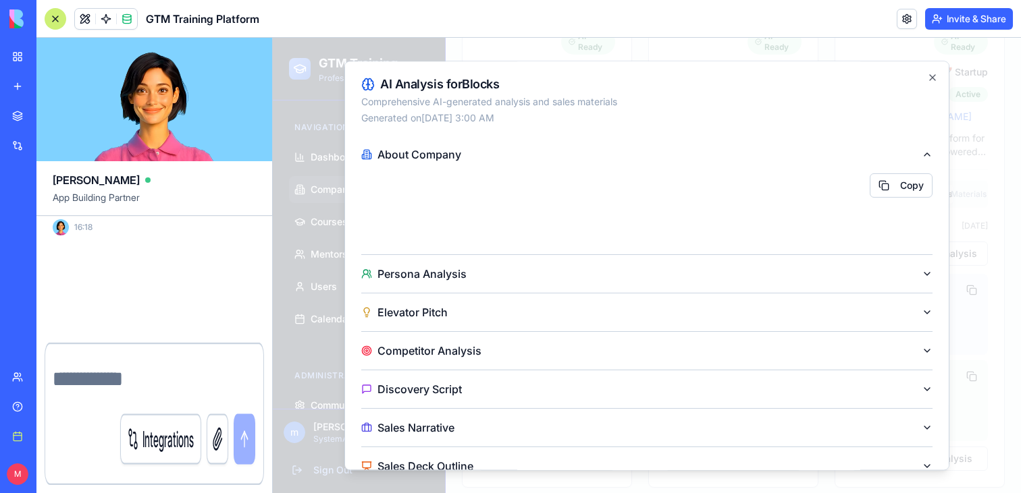
scroll to position [7370, 0]
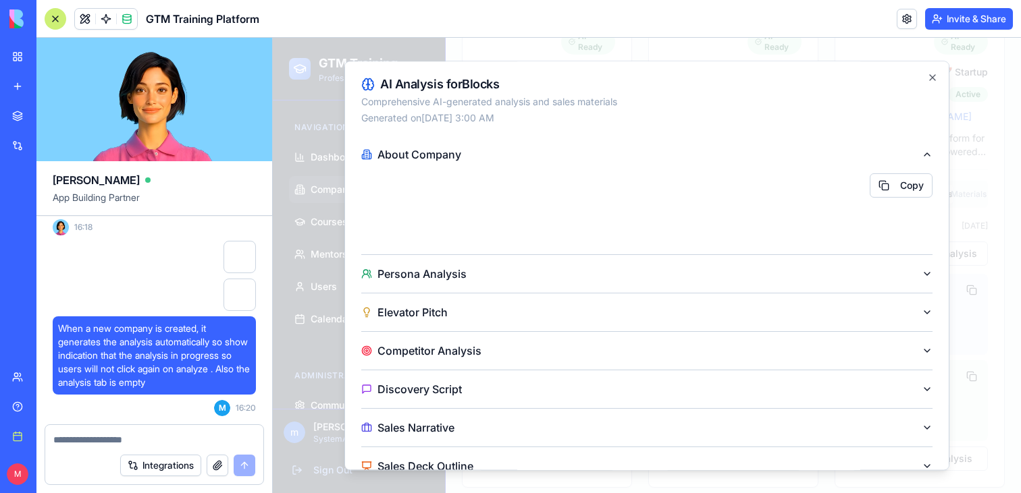
click at [273, 148] on iframe at bounding box center [647, 266] width 748 height 456
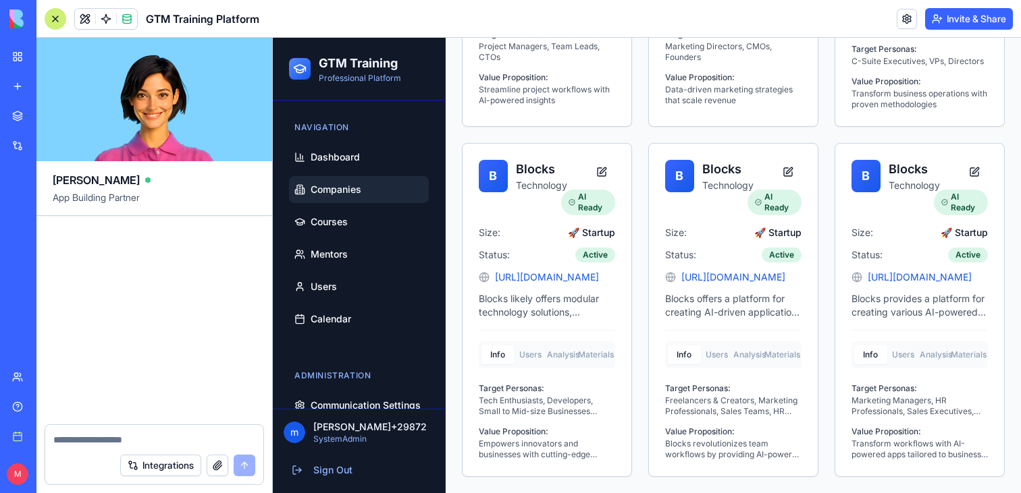
scroll to position [8437, 0]
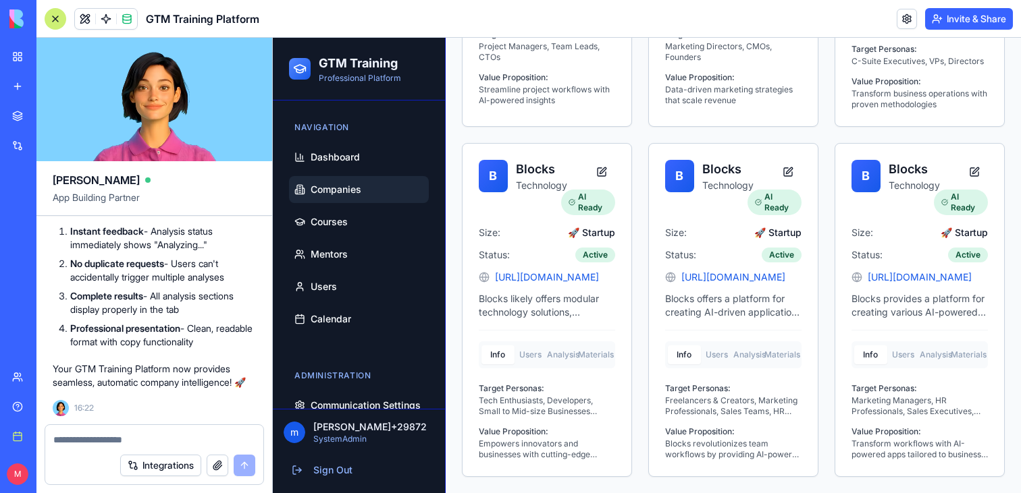
click at [57, 20] on div at bounding box center [56, 19] width 22 height 22
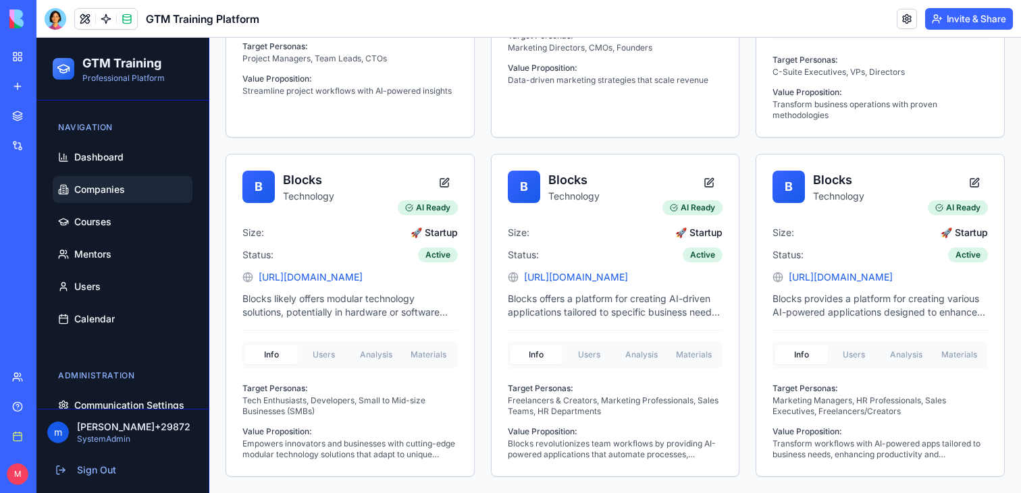
click at [130, 28] on div at bounding box center [105, 19] width 63 height 22
click at [130, 26] on span at bounding box center [127, 19] width 38 height 38
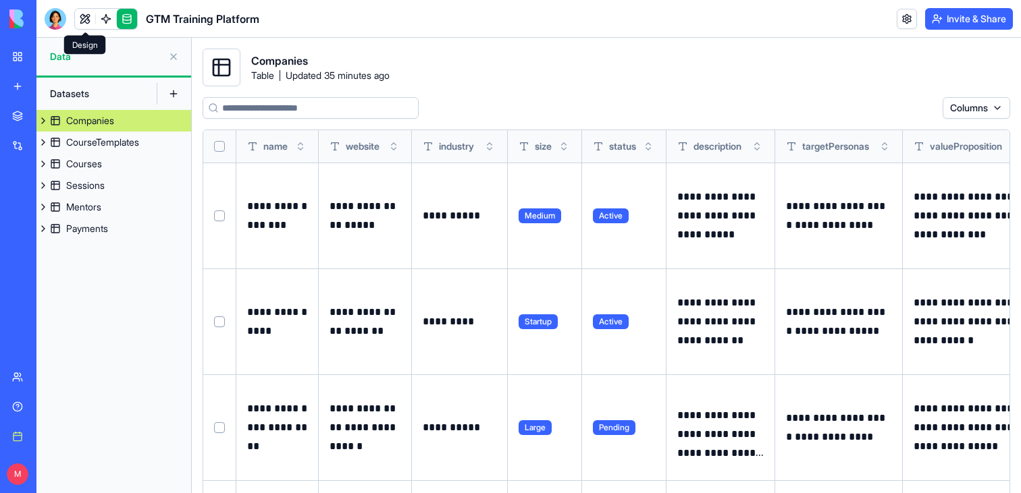
click at [82, 18] on link at bounding box center [85, 19] width 20 height 20
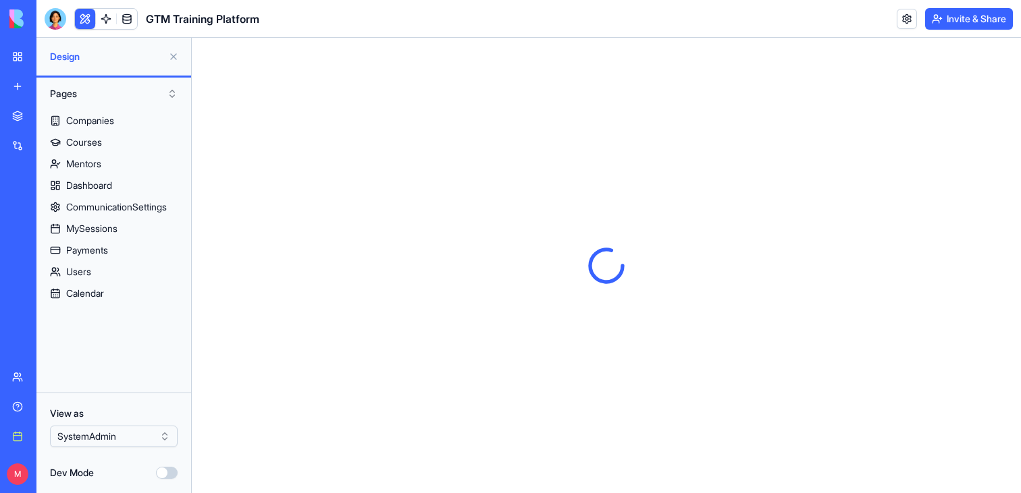
click at [174, 57] on button at bounding box center [174, 57] width 22 height 22
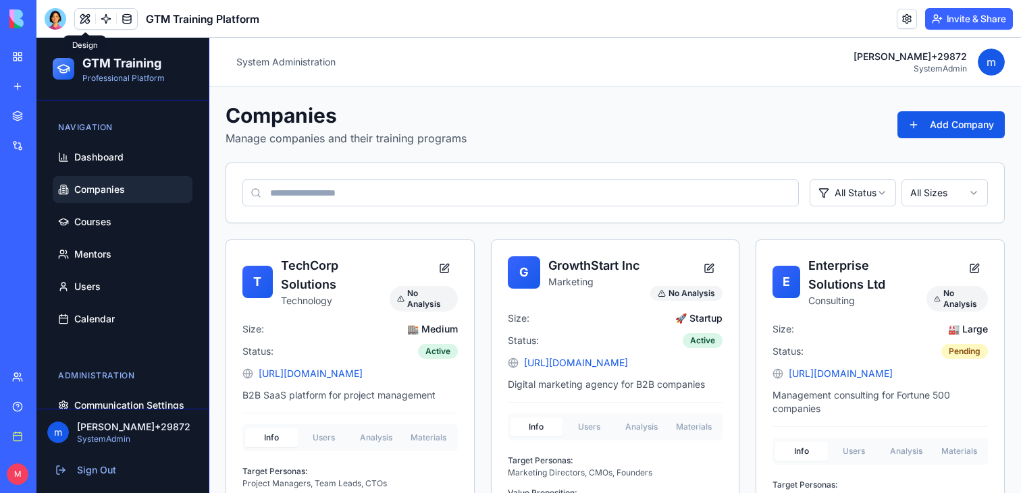
click at [941, 111] on div "Companies Manage companies and their training programs Add Company" at bounding box center [614, 124] width 779 height 43
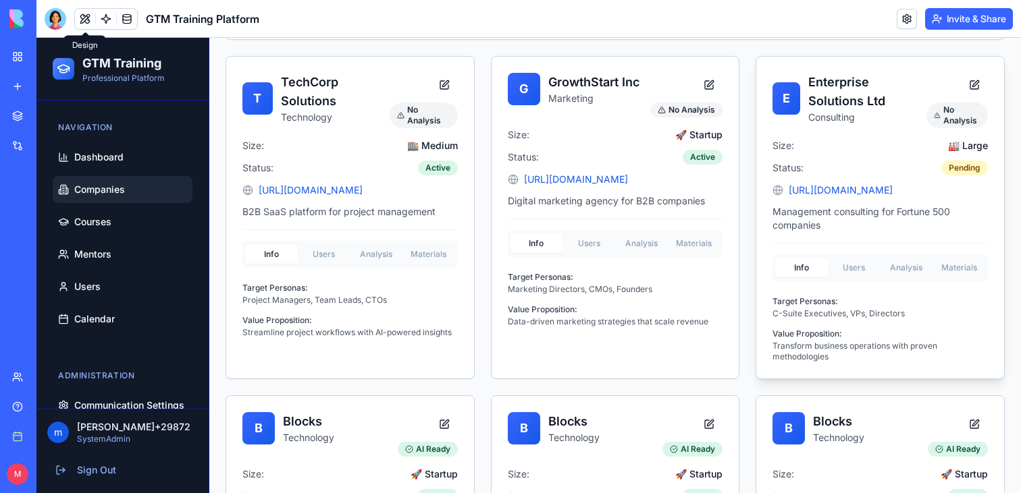
scroll to position [425, 0]
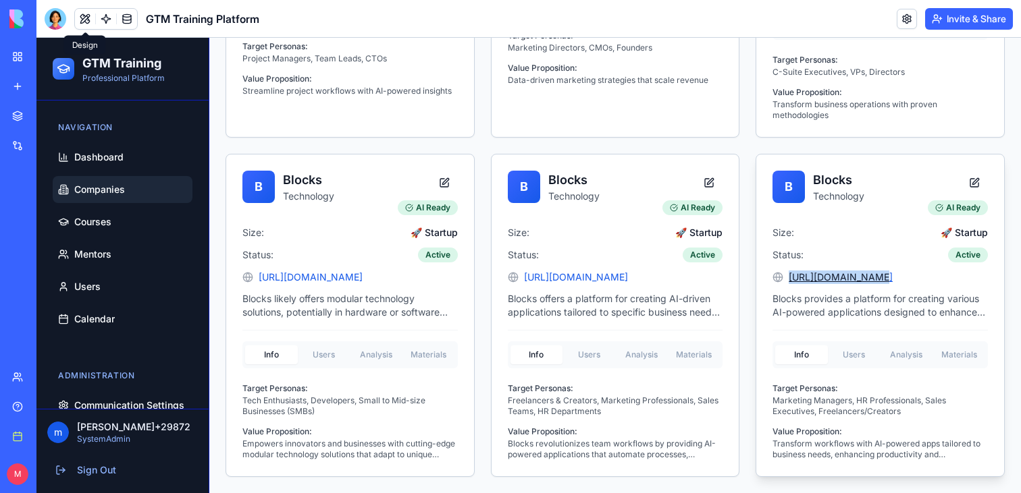
drag, startPoint x: 876, startPoint y: 271, endPoint x: 790, endPoint y: 277, distance: 86.6
click at [788, 277] on div "[URL][DOMAIN_NAME]" at bounding box center [879, 278] width 215 height 14
copy link "[URL][DOMAIN_NAME]"
click at [941, 21] on button "Invite & Share" at bounding box center [969, 19] width 88 height 22
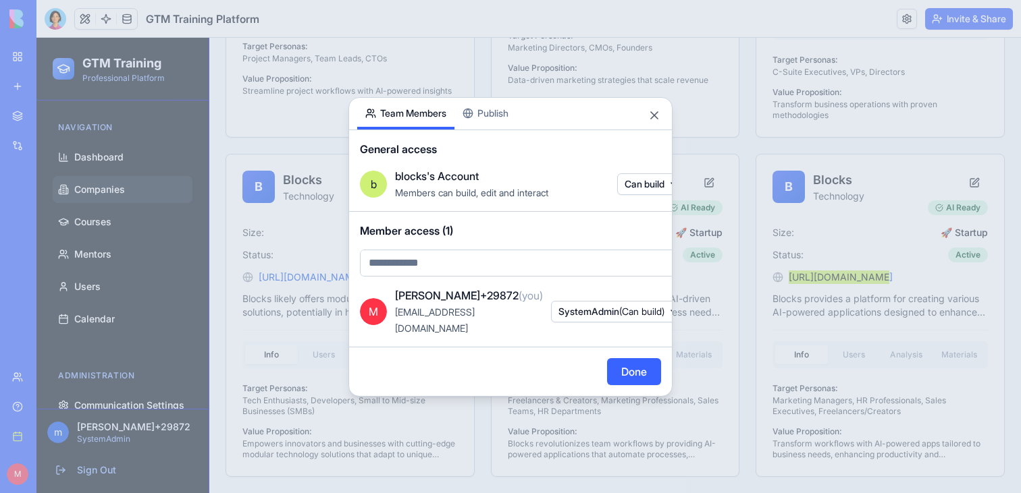
click at [658, 130] on div "Share App Team Members Publish" at bounding box center [510, 114] width 323 height 32
click at [658, 122] on button "Close" at bounding box center [654, 116] width 14 height 14
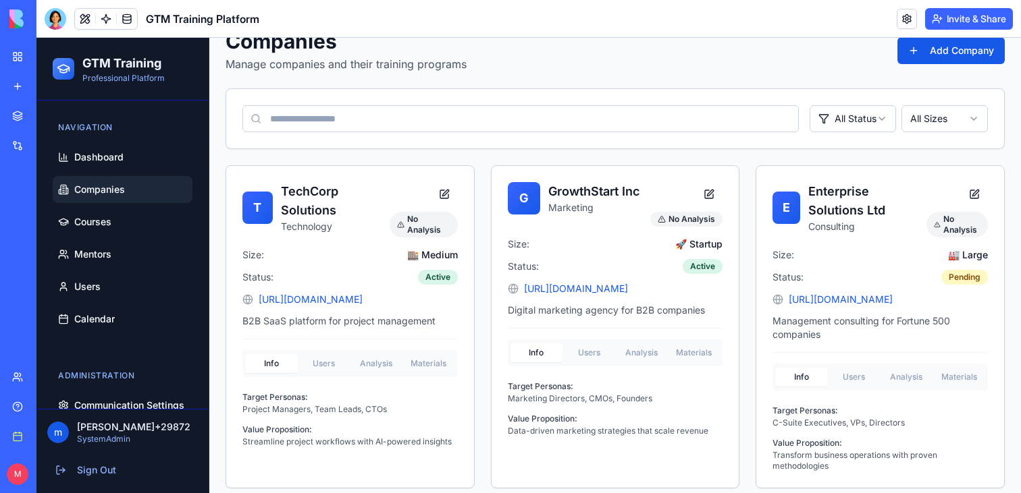
scroll to position [0, 0]
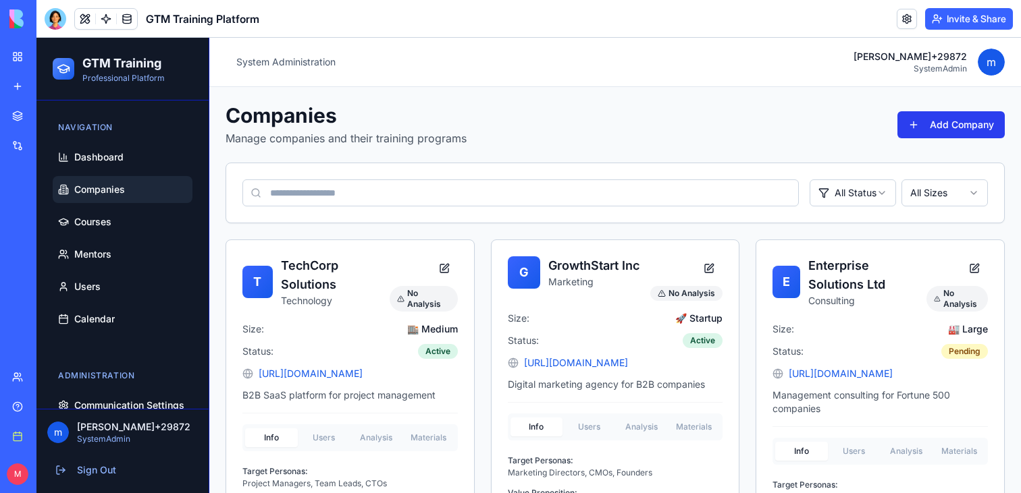
click at [901, 125] on button "Add Company" at bounding box center [950, 124] width 107 height 27
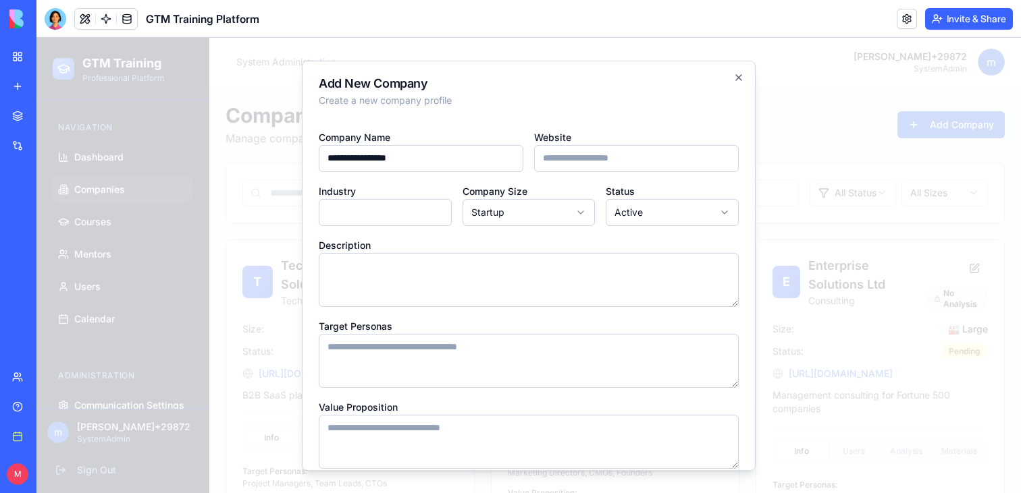
type input "**********"
click at [576, 162] on input "Website" at bounding box center [636, 158] width 205 height 27
paste input "**********"
type input "**********"
click at [422, 162] on input "**********" at bounding box center [421, 158] width 205 height 27
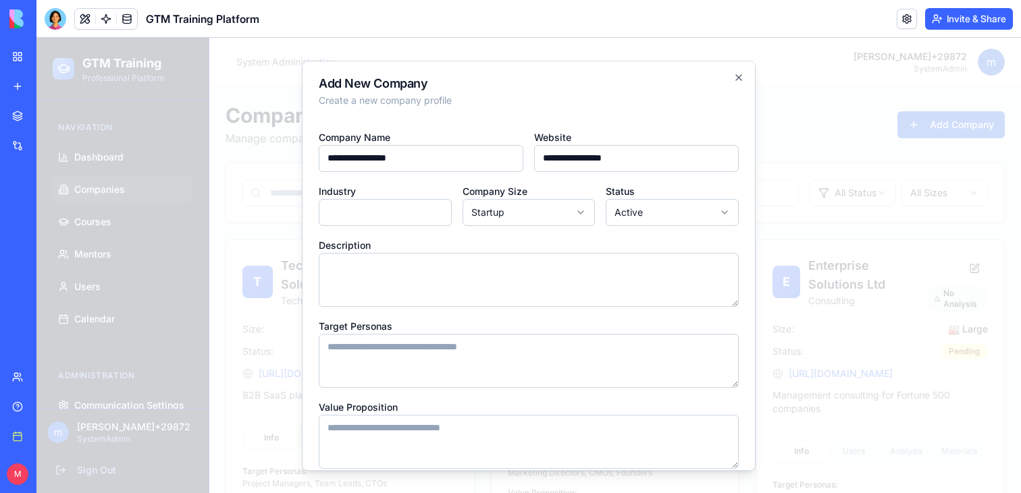
click at [422, 162] on input "**********" at bounding box center [421, 158] width 205 height 27
type input "******"
click at [412, 205] on input "Industry" at bounding box center [385, 212] width 133 height 27
type input "**********"
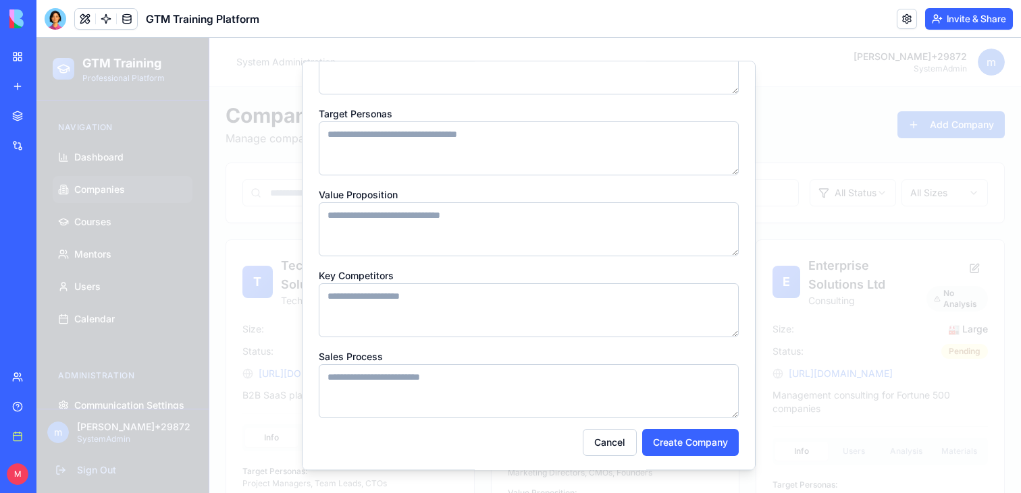
scroll to position [215, 0]
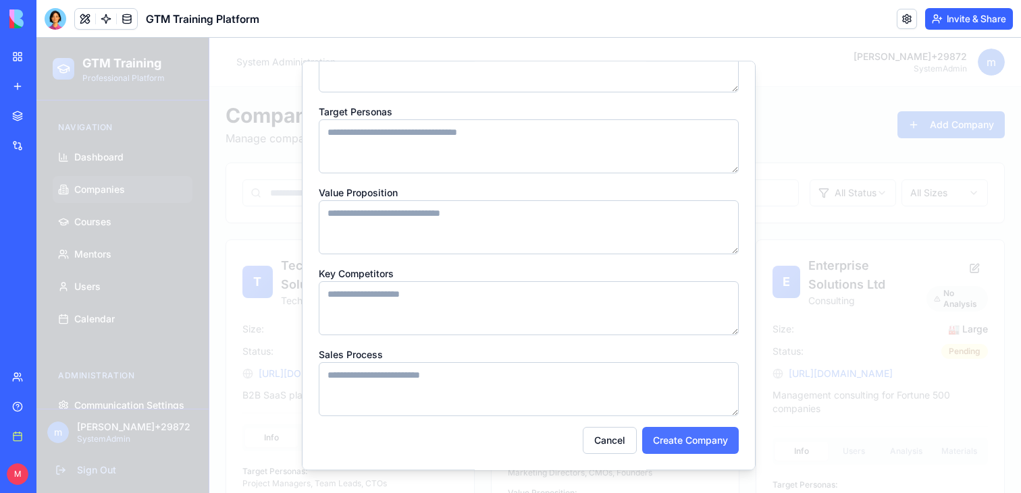
click at [681, 450] on button "Create Company" at bounding box center [690, 440] width 97 height 27
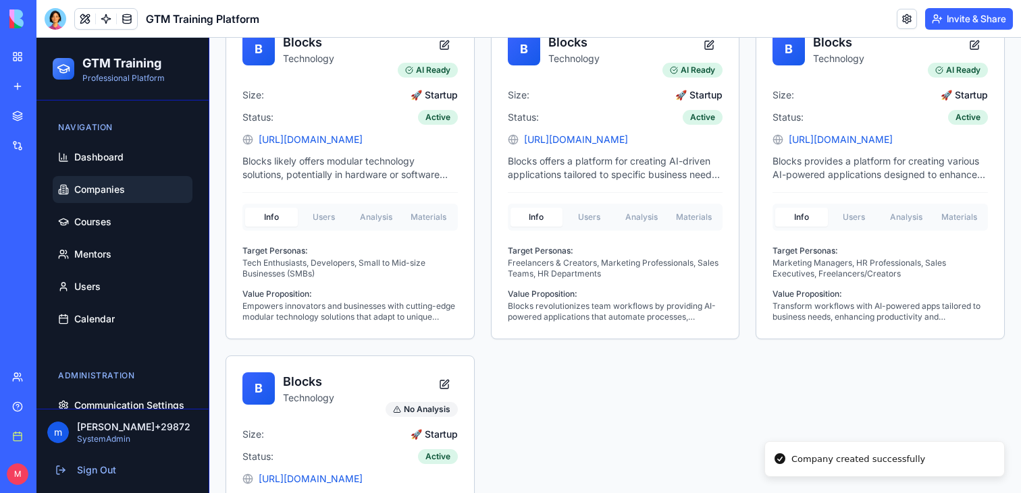
scroll to position [649, 0]
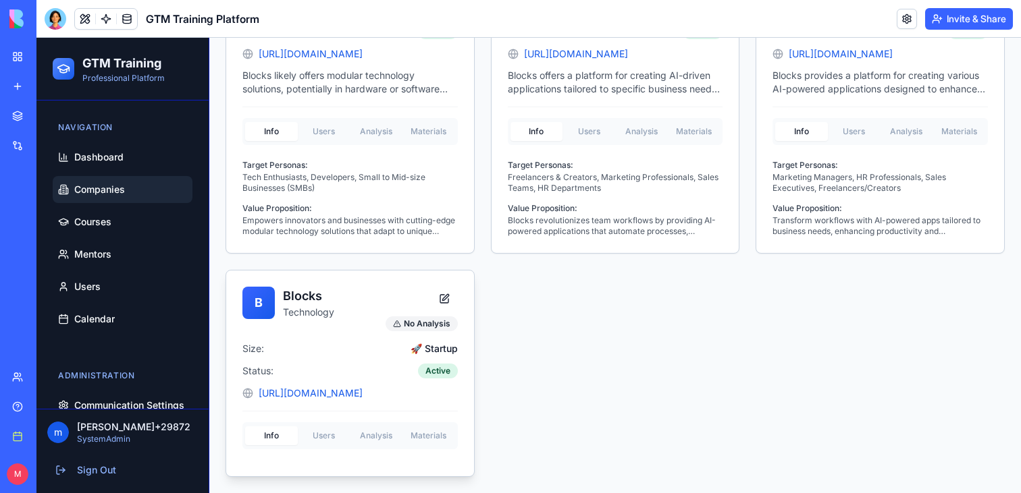
click at [385, 432] on div "B Blocks Technology No Analysis Size: 🚀 Startup Status: Active http://blocks.di…" at bounding box center [350, 374] width 248 height 206
click at [273, 324] on div "B Blocks Technology No Analysis Size: 🚀 Startup Status: Active http://blocks.di…" at bounding box center [350, 374] width 248 height 206
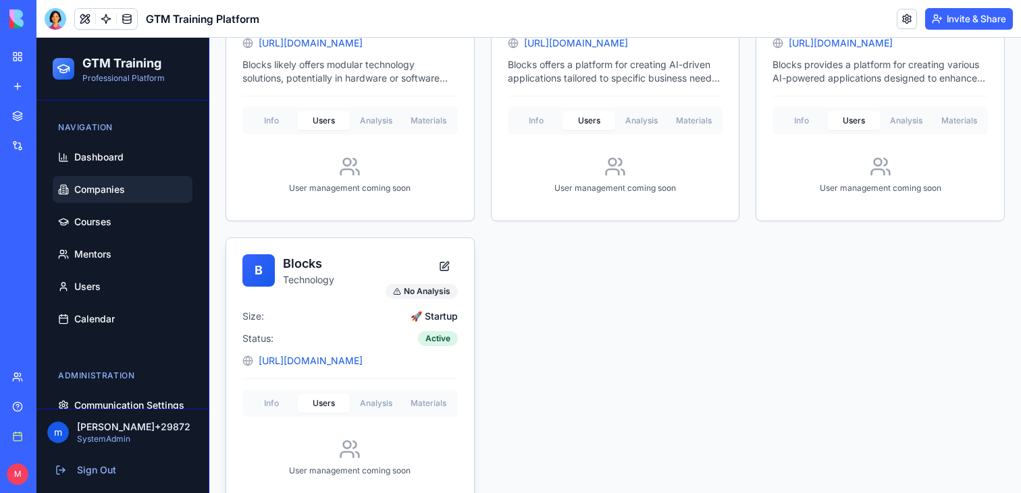
click at [321, 444] on div "Info Users Analysis Materials User management coming soon" at bounding box center [349, 438] width 215 height 97
click at [434, 409] on button "Materials" at bounding box center [428, 403] width 53 height 19
click at [277, 408] on div "B Blocks Technology No Analysis Size: 🚀 Startup Status: Active http://blocks.di…" at bounding box center [350, 370] width 248 height 265
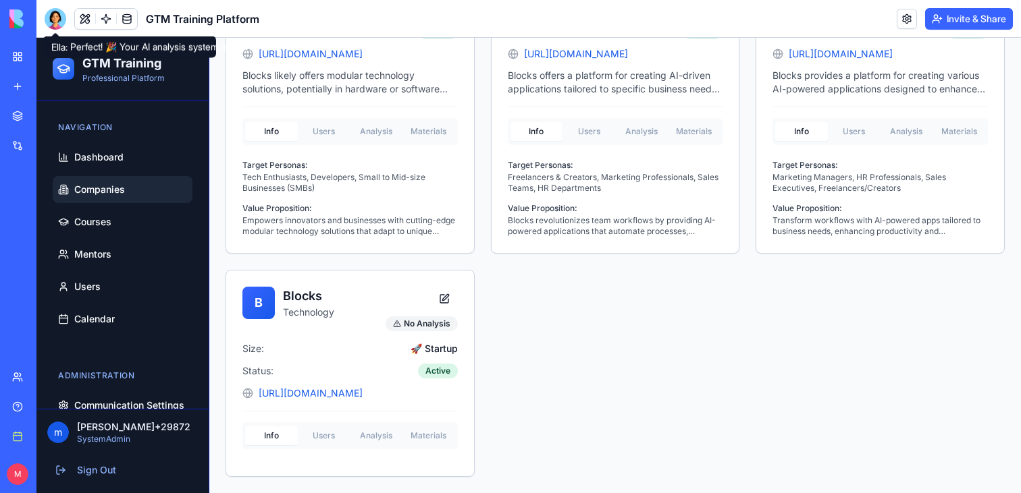
click at [59, 23] on div at bounding box center [56, 19] width 22 height 22
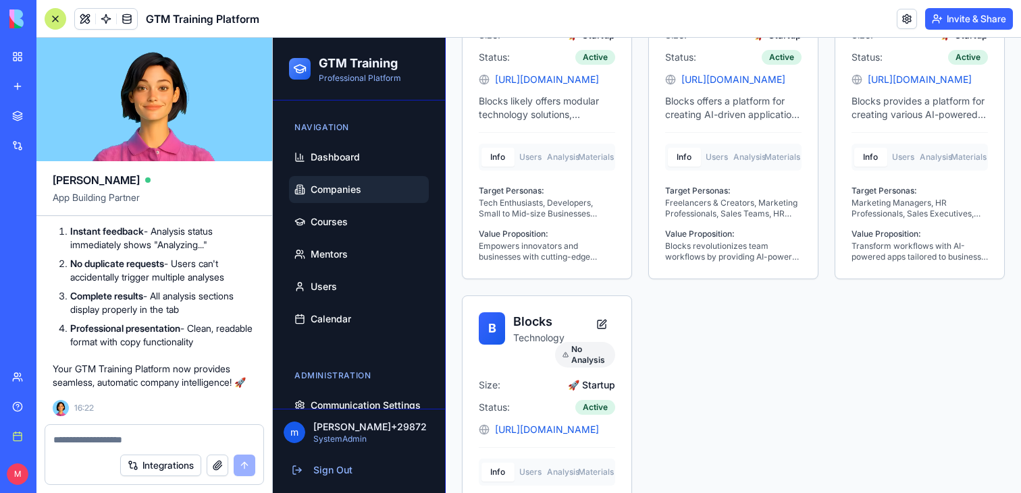
scroll to position [8151, 0]
click at [154, 431] on div at bounding box center [154, 436] width 218 height 22
click at [162, 435] on textarea at bounding box center [154, 440] width 202 height 14
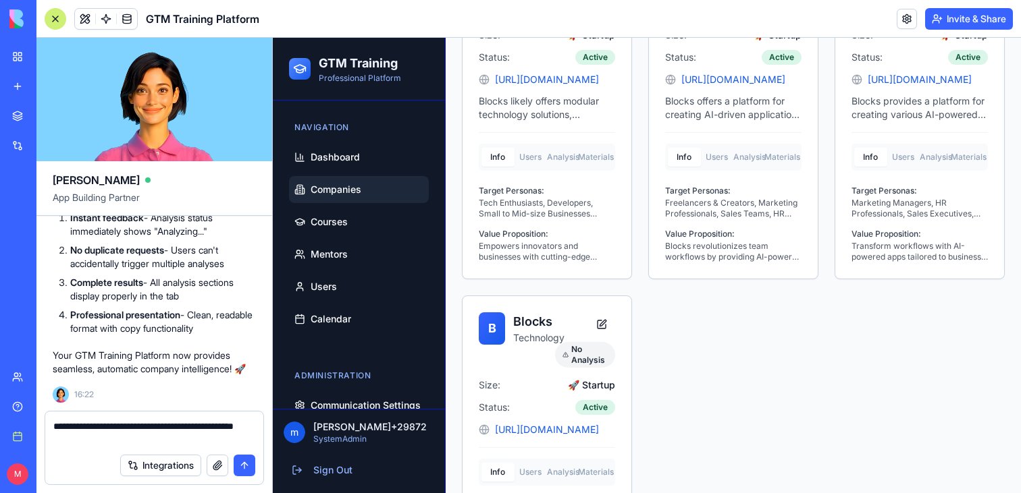
paste textarea
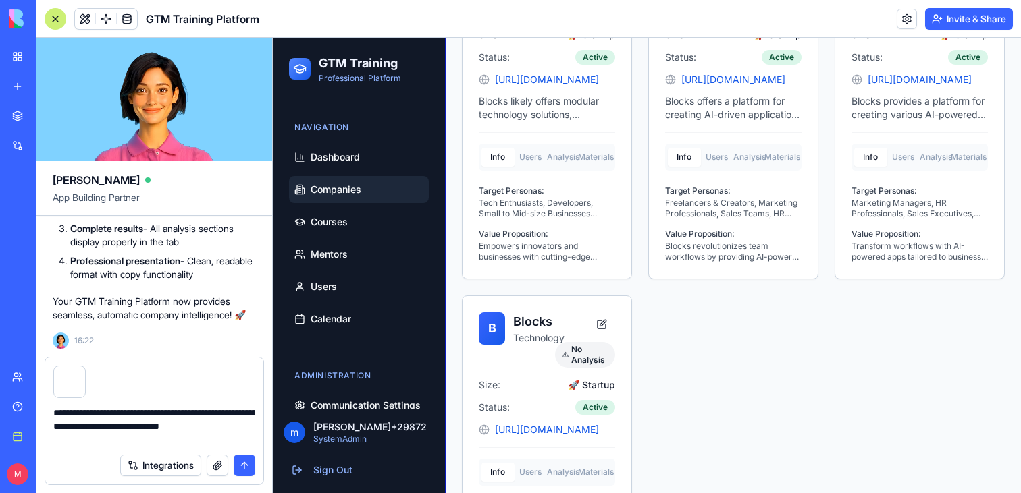
type textarea "**********"
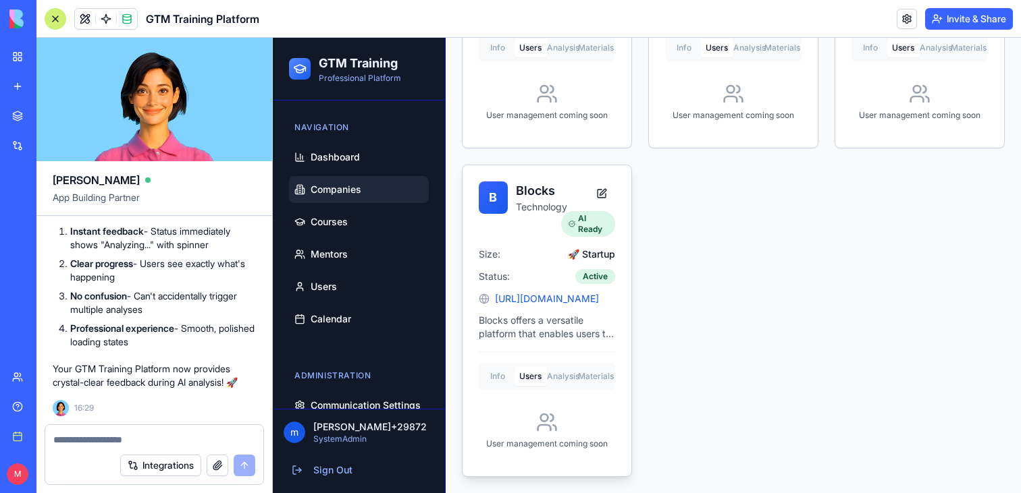
scroll to position [747, 0]
click at [535, 352] on div "Info Users Analysis Materials User management coming soon" at bounding box center [547, 406] width 136 height 109
click at [556, 374] on div "B Blocks Technology AI Ready Size: 🚀 Startup Status: Active http://blocks.diy B…" at bounding box center [546, 320] width 169 height 311
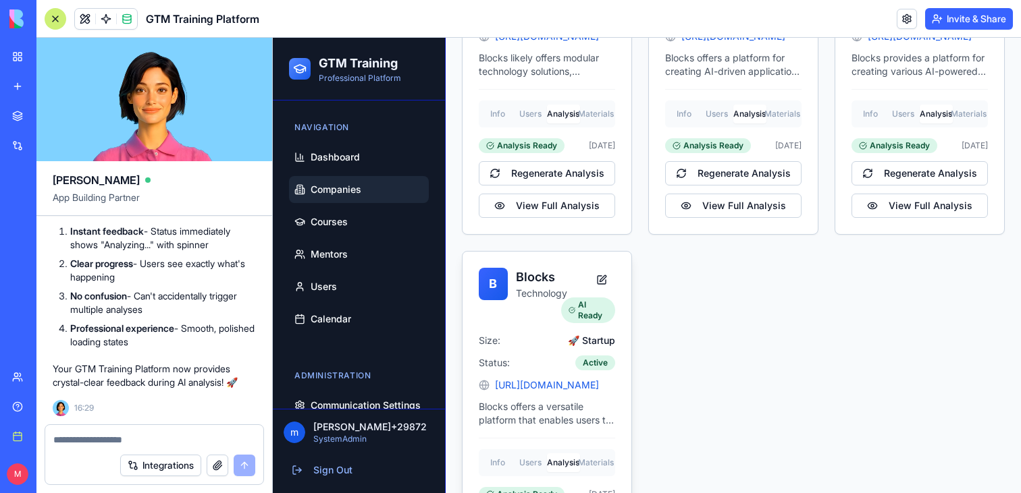
scroll to position [854, 0]
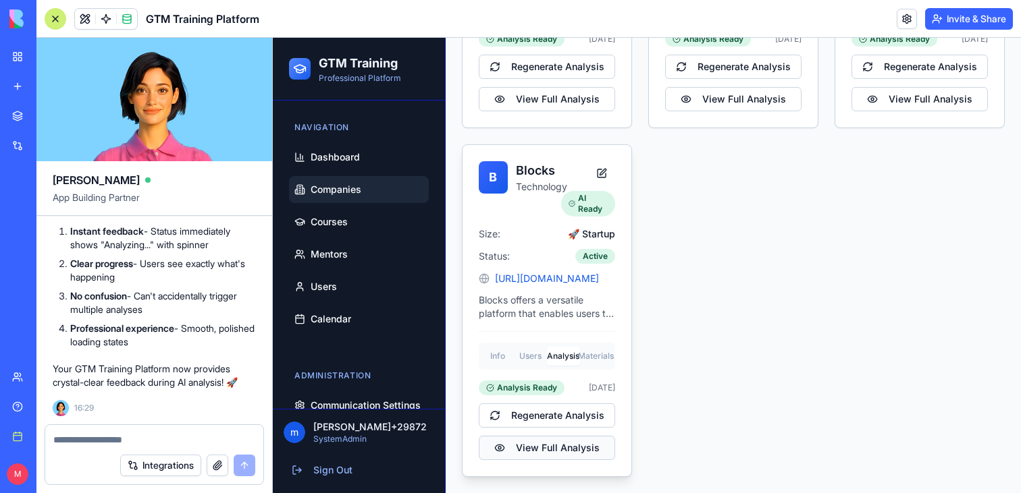
click at [564, 455] on button "View Full Analysis" at bounding box center [547, 448] width 136 height 24
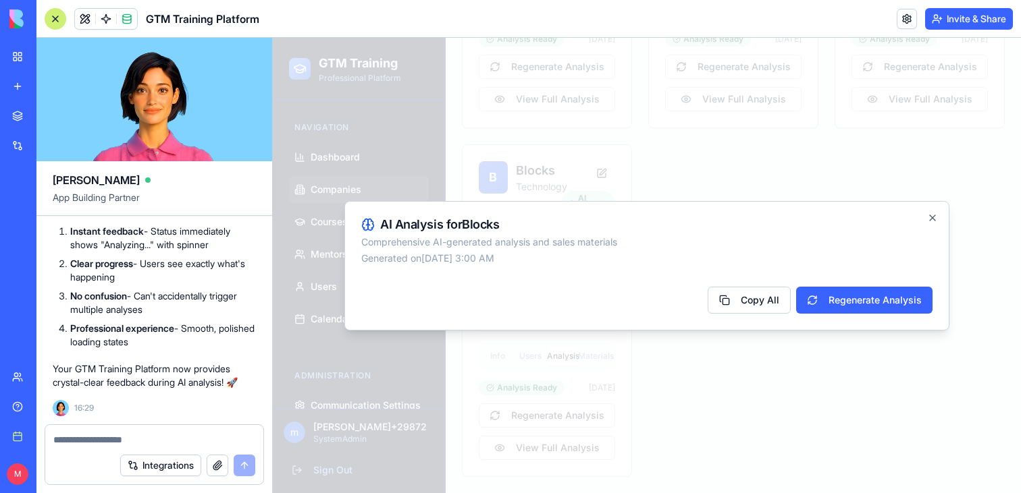
click at [822, 134] on div at bounding box center [647, 266] width 748 height 456
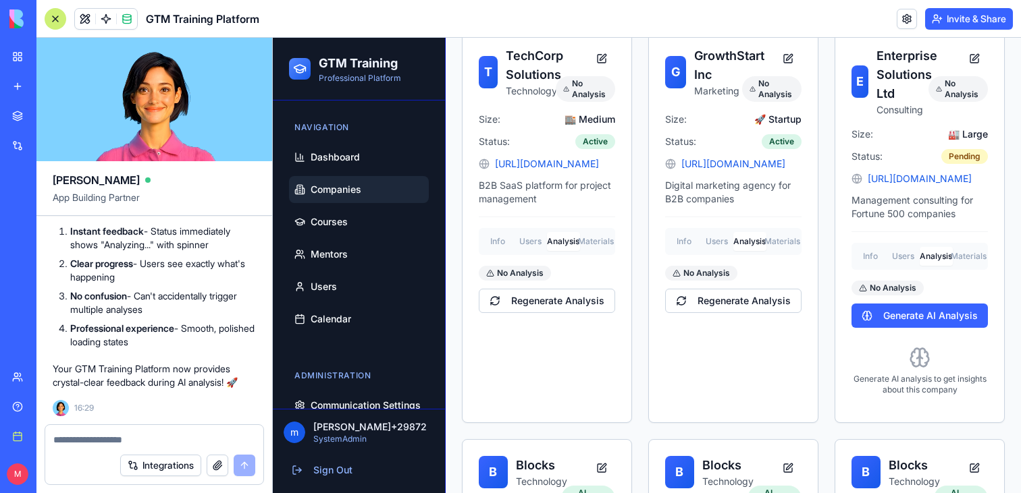
scroll to position [0, 0]
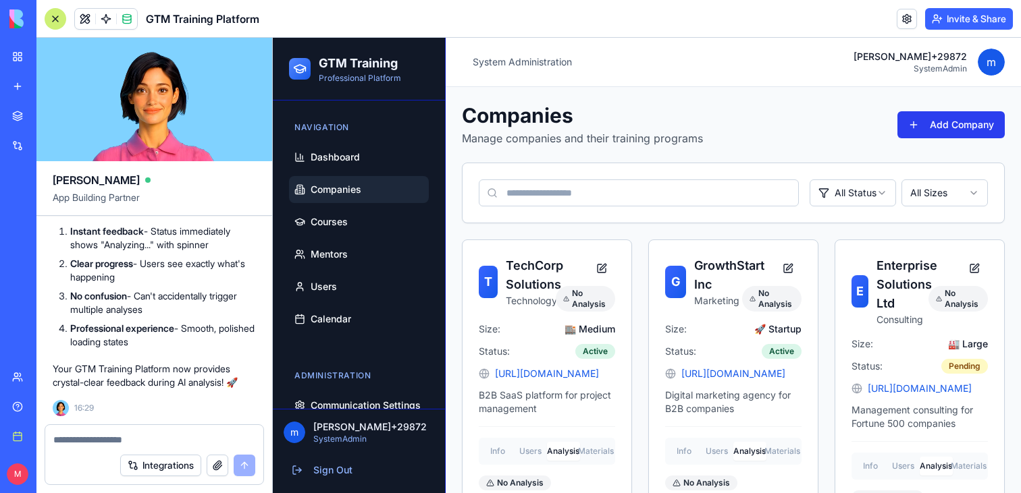
click at [953, 124] on button "Add Company" at bounding box center [950, 124] width 107 height 27
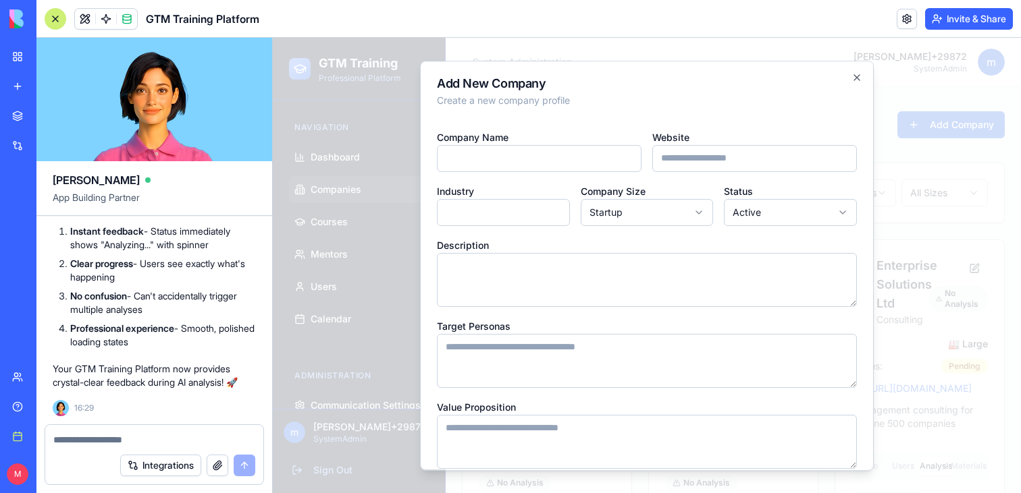
click at [726, 172] on div "**********" at bounding box center [647, 380] width 420 height 524
click at [726, 158] on input "Website" at bounding box center [754, 158] width 205 height 27
type input "**********"
click at [554, 152] on input "Company Name" at bounding box center [539, 158] width 205 height 27
type input "******"
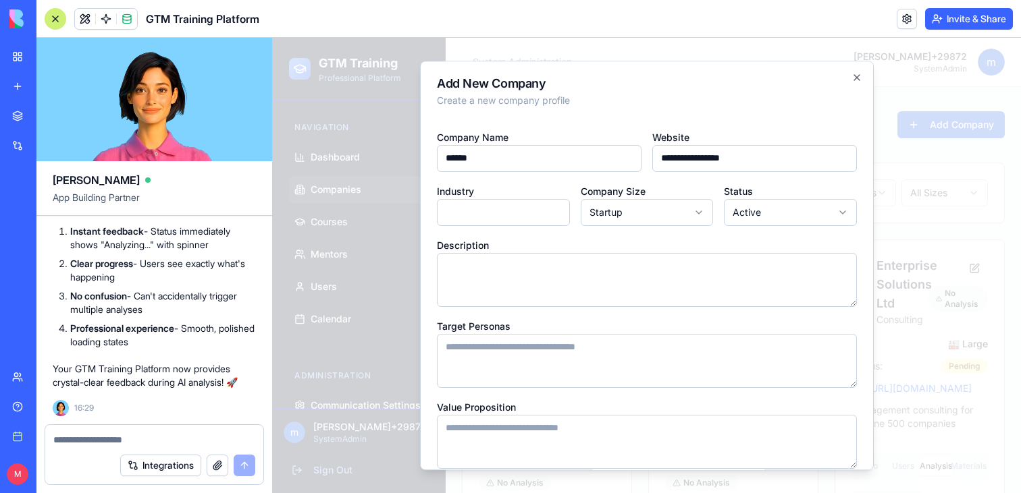
click at [508, 194] on div "Industry" at bounding box center [503, 204] width 133 height 43
click at [509, 206] on input "Industry" at bounding box center [503, 212] width 133 height 27
type input "**********"
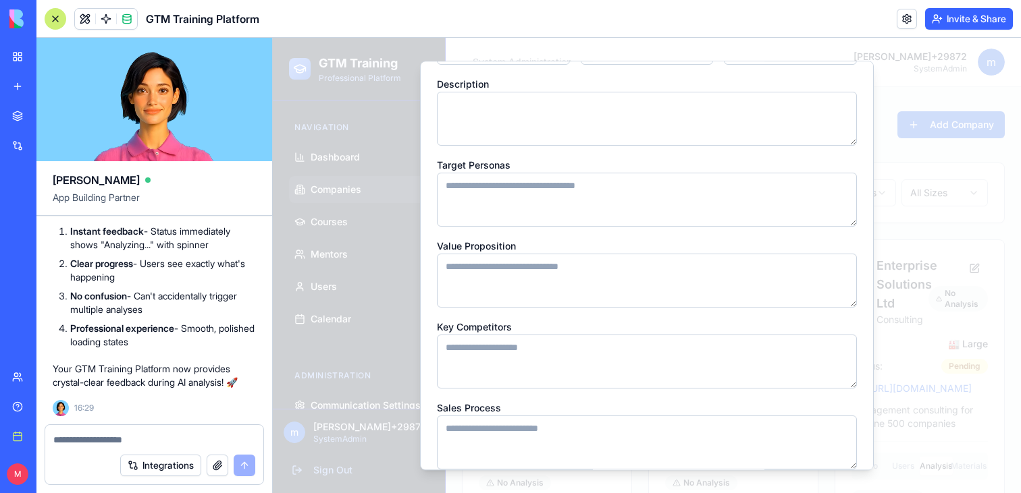
scroll to position [215, 0]
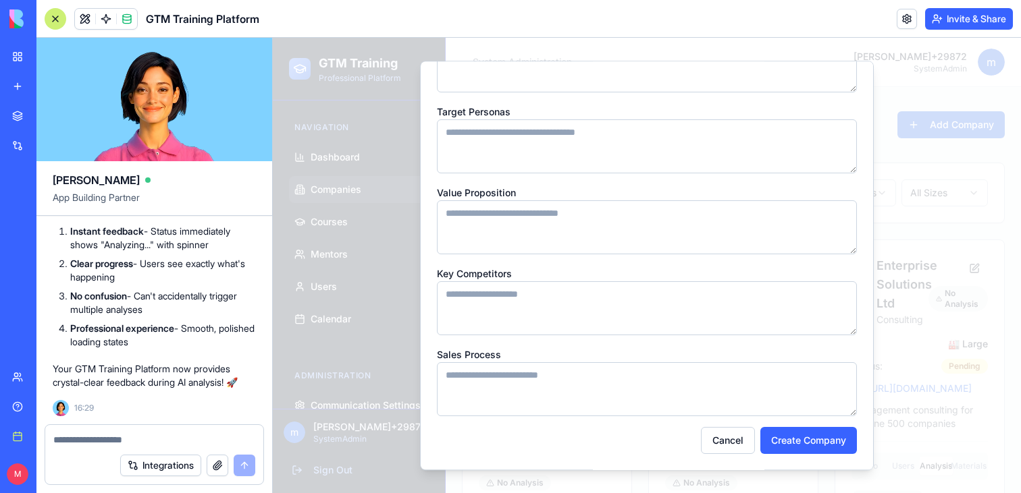
click at [798, 455] on div "**********" at bounding box center [647, 266] width 454 height 410
click at [807, 445] on button "Create Company" at bounding box center [808, 440] width 97 height 27
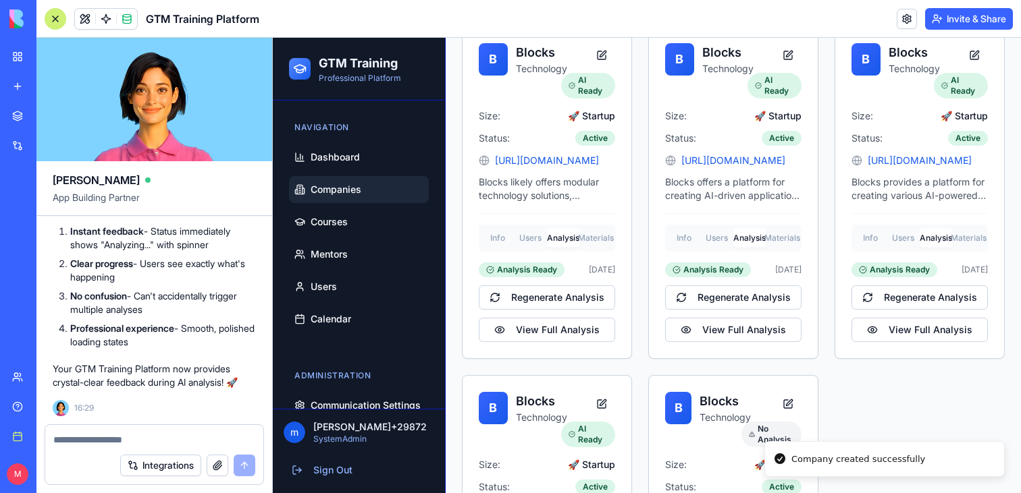
scroll to position [865, 0]
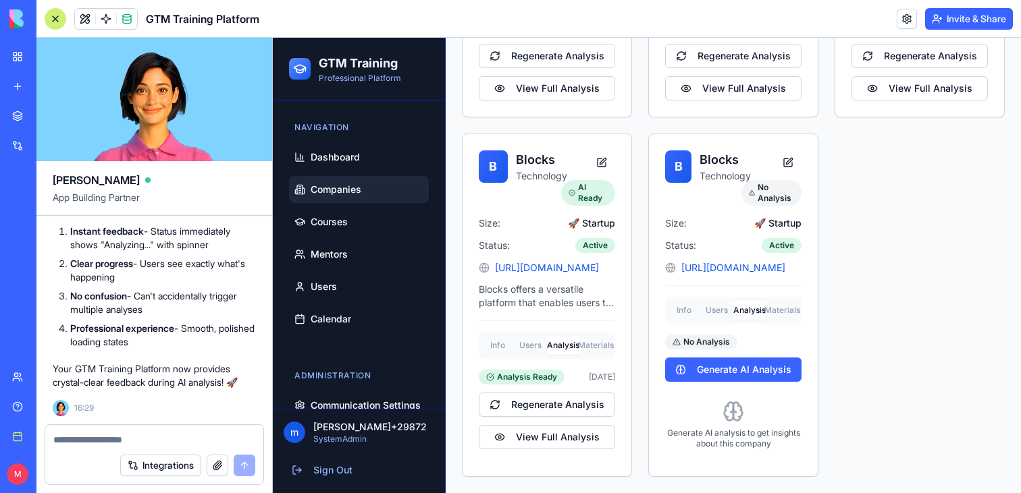
click at [138, 441] on textarea at bounding box center [154, 440] width 202 height 14
type textarea "*"
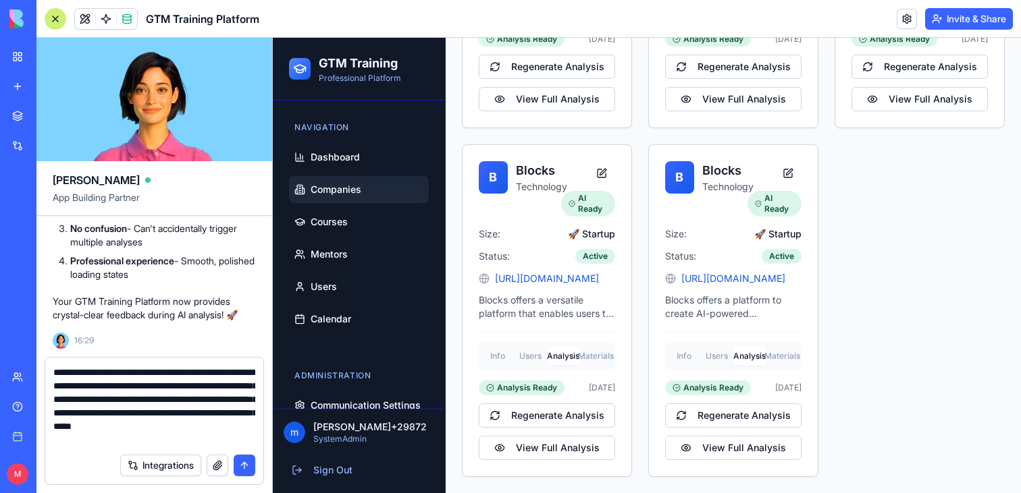
scroll to position [12, 0]
type textarea "**********"
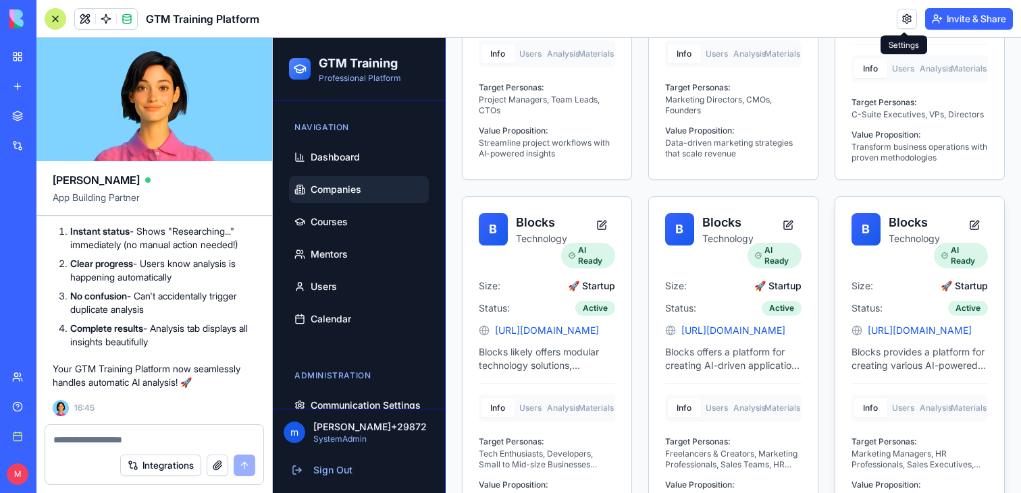
scroll to position [0, 0]
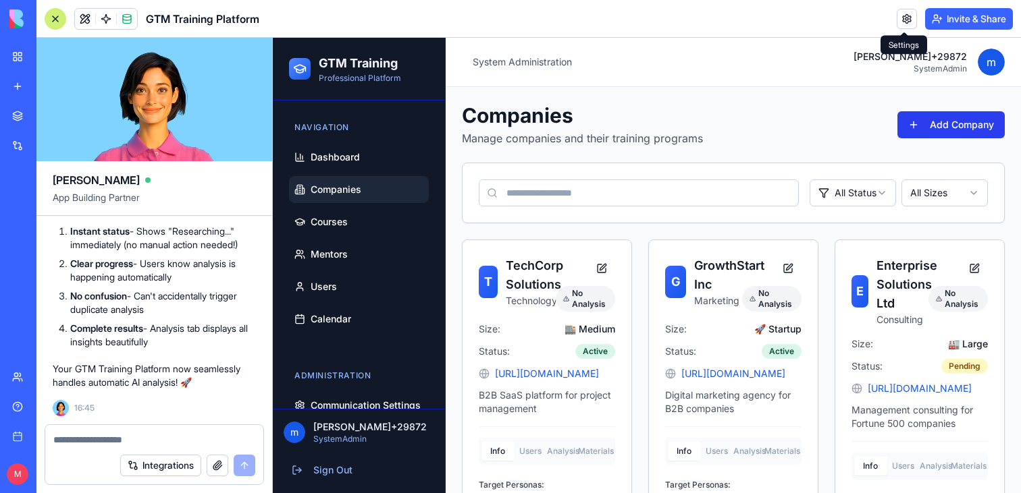
click at [957, 124] on button "Add Company" at bounding box center [950, 124] width 107 height 27
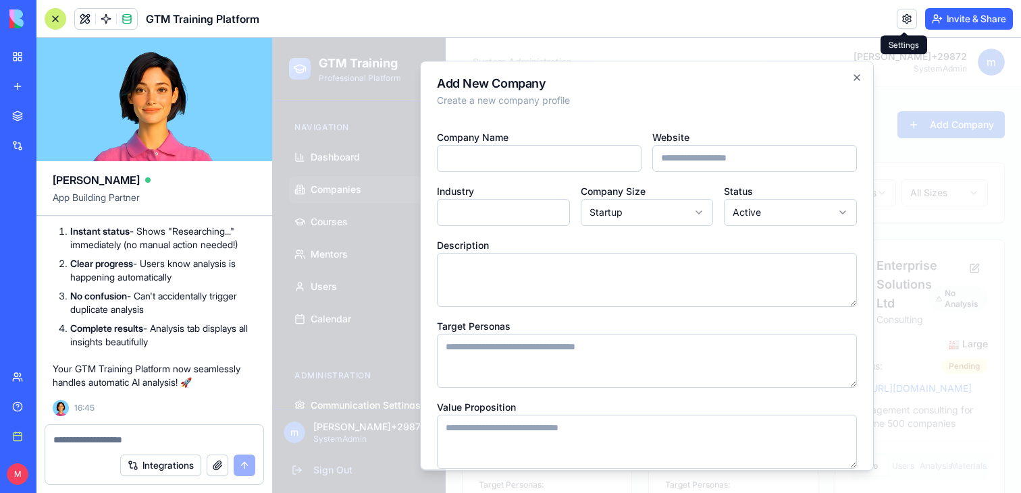
click at [521, 145] on input "Company Name" at bounding box center [539, 158] width 205 height 27
type input "******"
click at [717, 171] on input "Website" at bounding box center [754, 158] width 205 height 27
type input "**********"
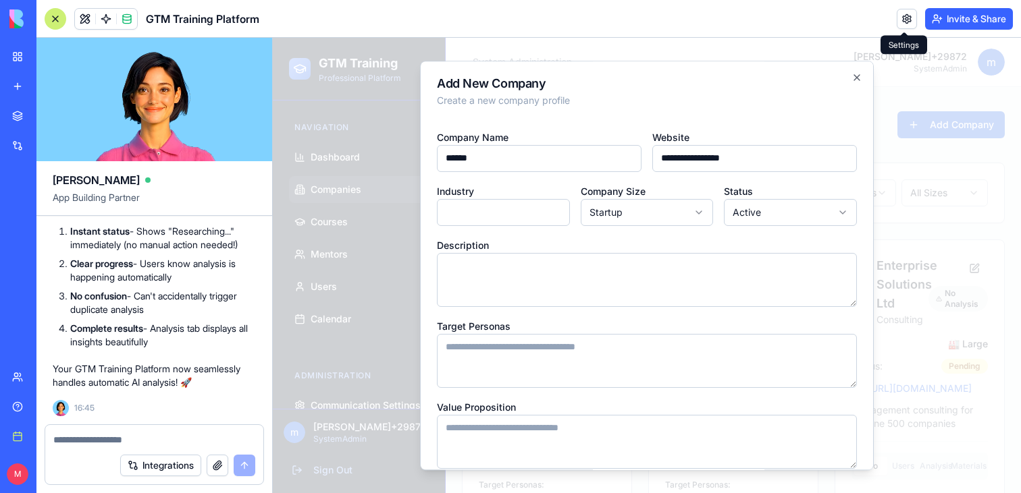
click at [509, 200] on input "Industry" at bounding box center [503, 212] width 133 height 27
type input "**********"
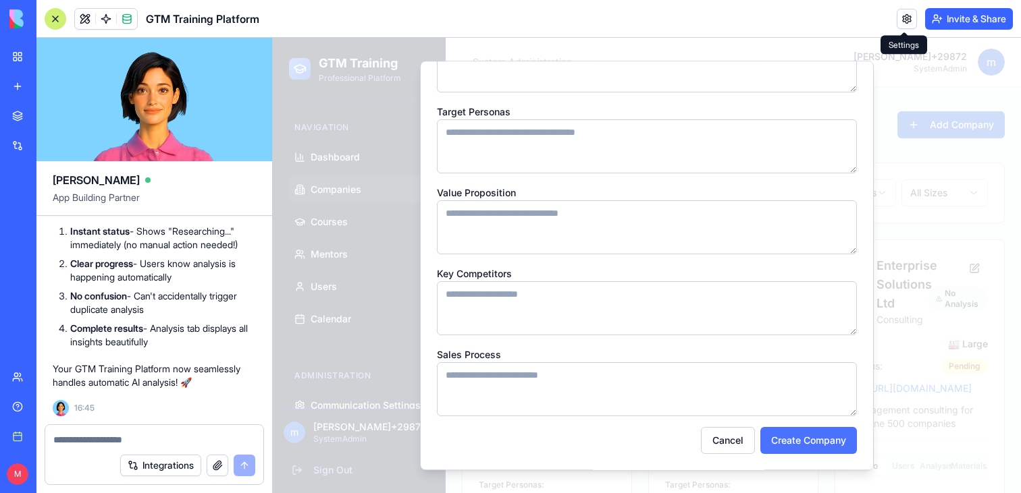
click at [778, 438] on button "Create Company" at bounding box center [808, 440] width 97 height 27
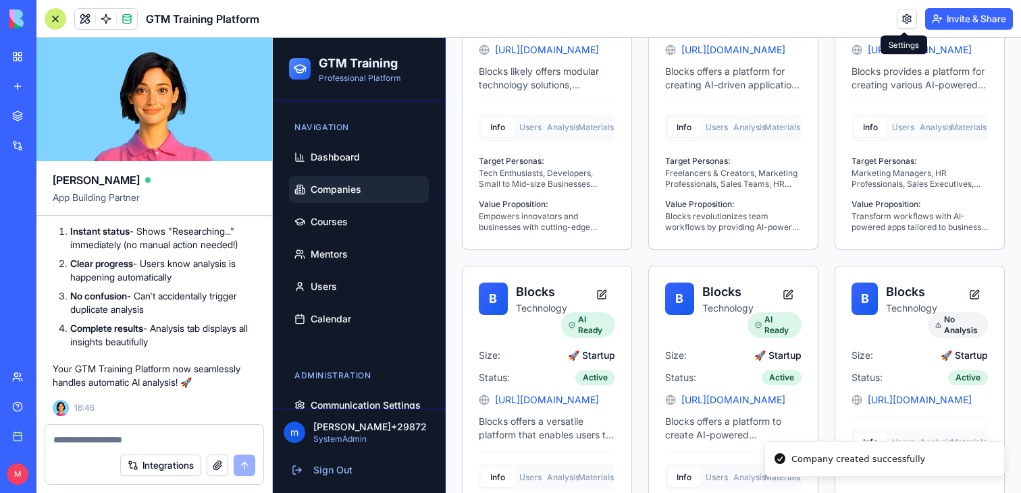
scroll to position [801, 0]
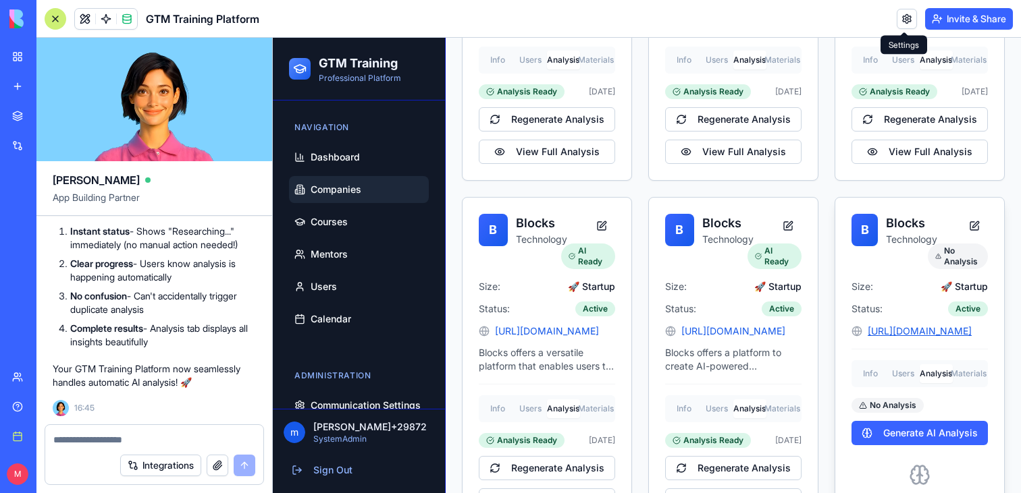
click at [932, 325] on div "B Blocks Technology No Analysis Size: 🚀 Startup Status: Active http://blocks.di…" at bounding box center [919, 369] width 169 height 342
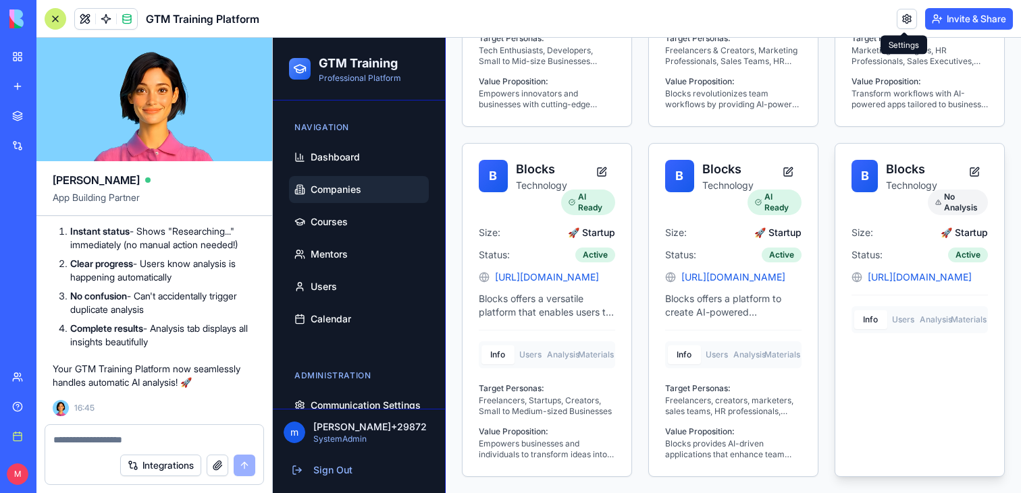
click at [877, 375] on div "B Blocks Technology No Analysis Size: 🚀 Startup Status: Active http://blocks.di…" at bounding box center [919, 310] width 170 height 334
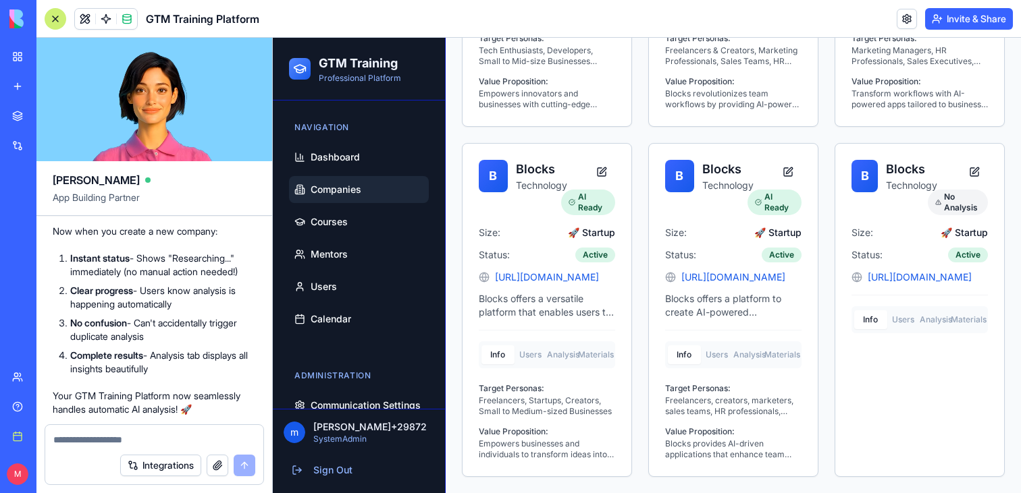
click at [103, 8] on div at bounding box center [105, 19] width 63 height 22
click at [103, 16] on link at bounding box center [106, 19] width 20 height 20
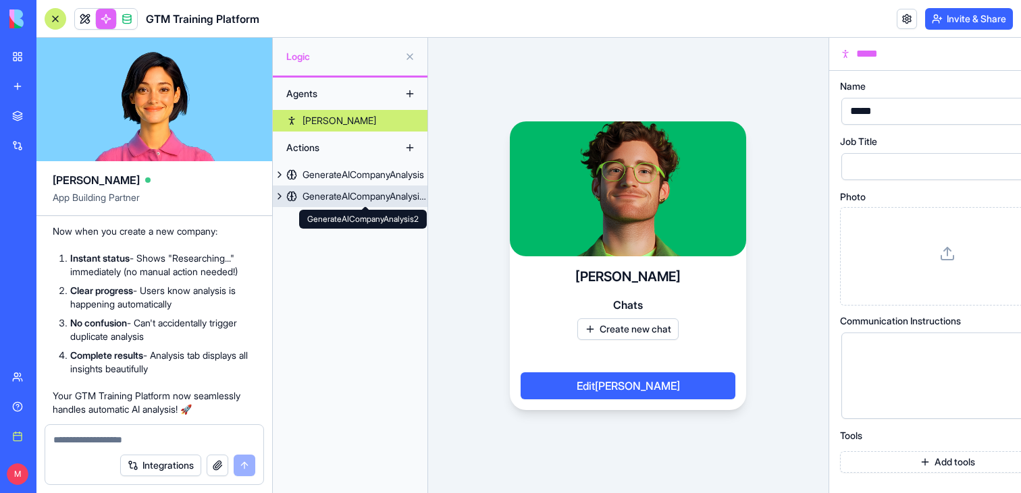
click at [325, 203] on div "GenerateAICompanyAnalysis2" at bounding box center [364, 197] width 125 height 14
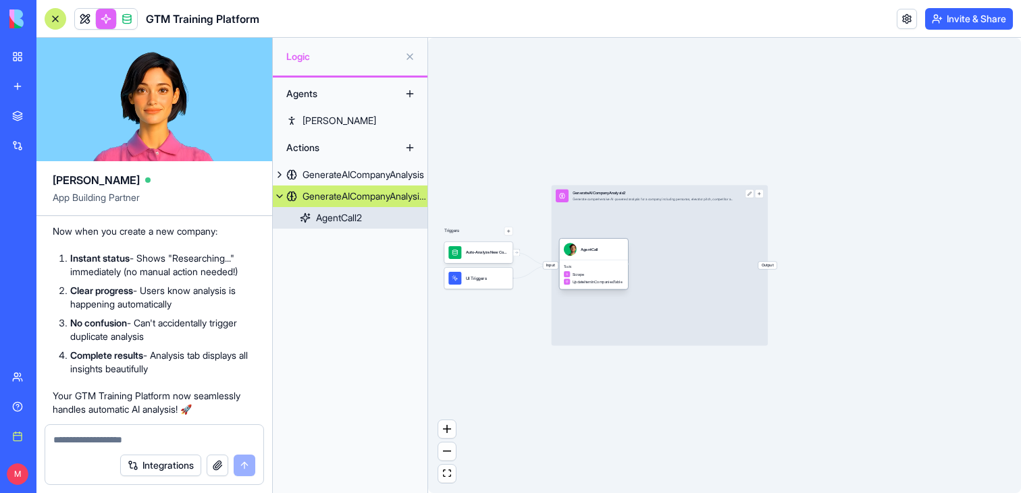
click at [616, 269] on div "Tools Scrape UpdateItemInCompaniesTable" at bounding box center [593, 275] width 69 height 29
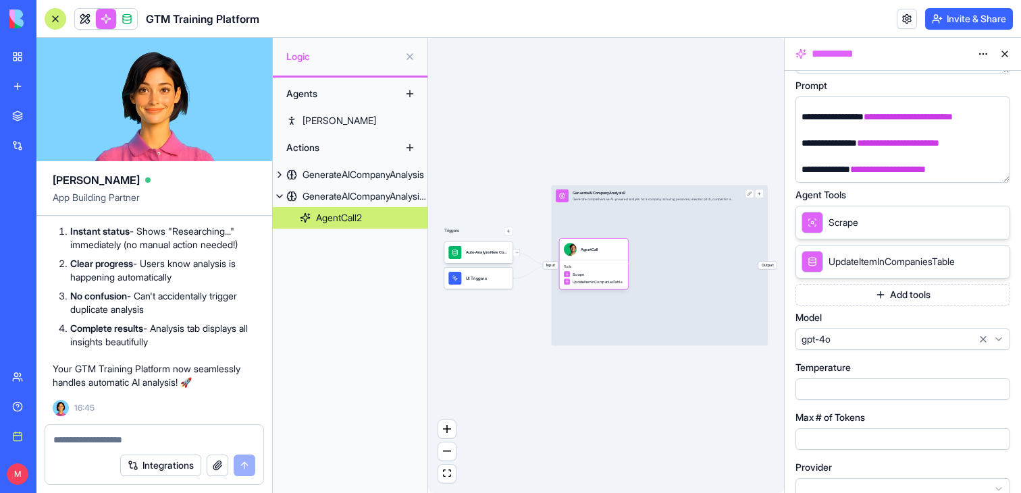
scroll to position [11008, 0]
click at [117, 442] on textarea at bounding box center [154, 440] width 202 height 14
type textarea "*"
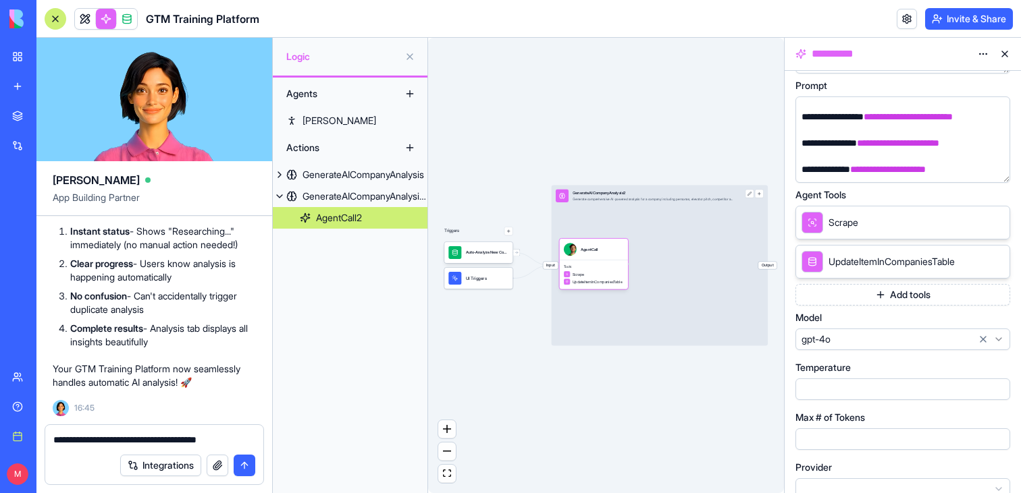
type textarea "**********"
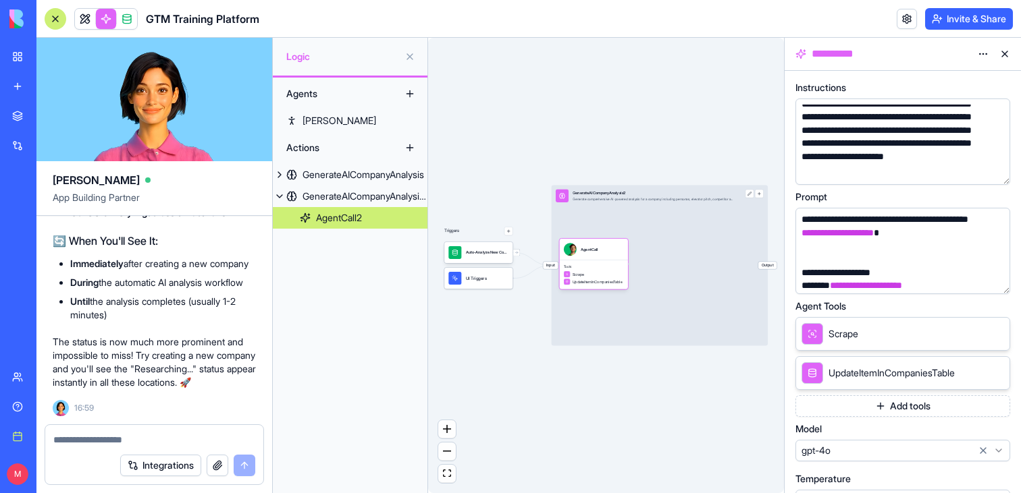
scroll to position [30, 0]
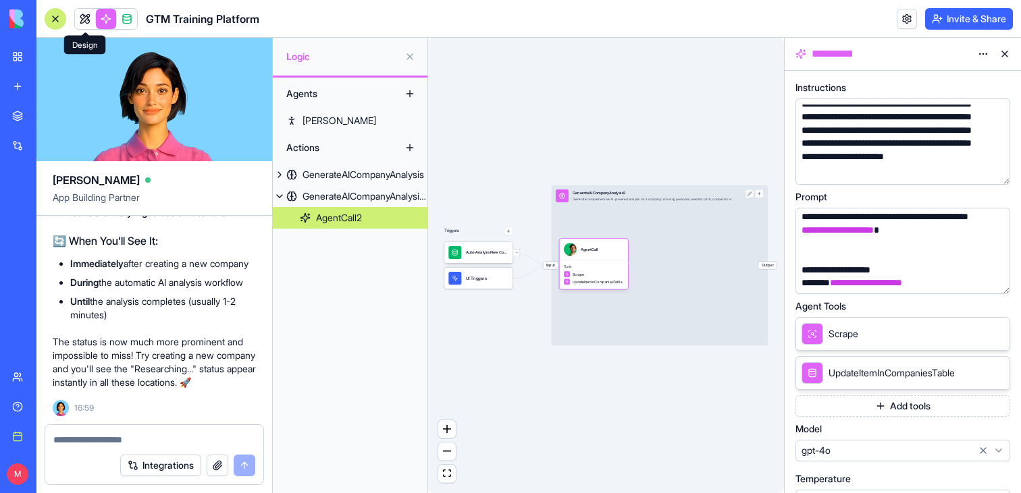
click at [82, 23] on link at bounding box center [85, 19] width 20 height 20
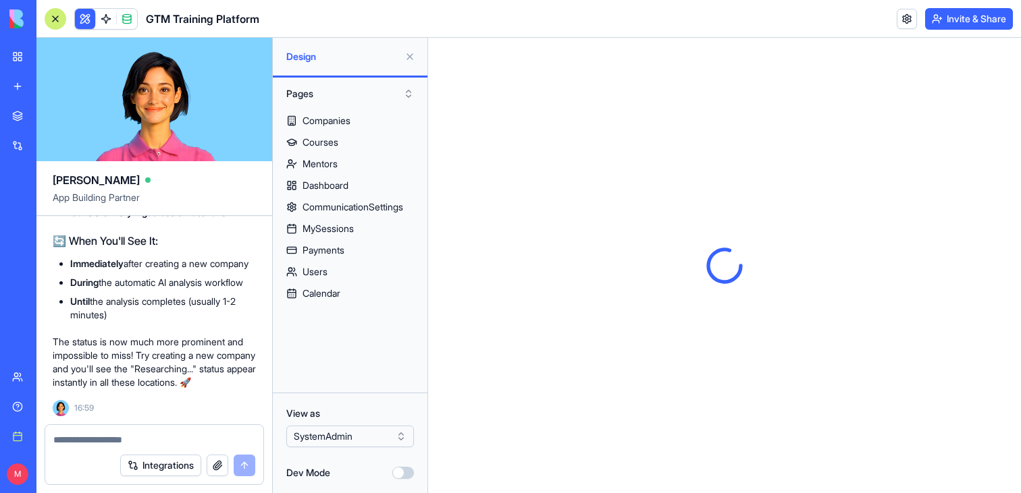
click at [53, 20] on div at bounding box center [56, 19] width 22 height 22
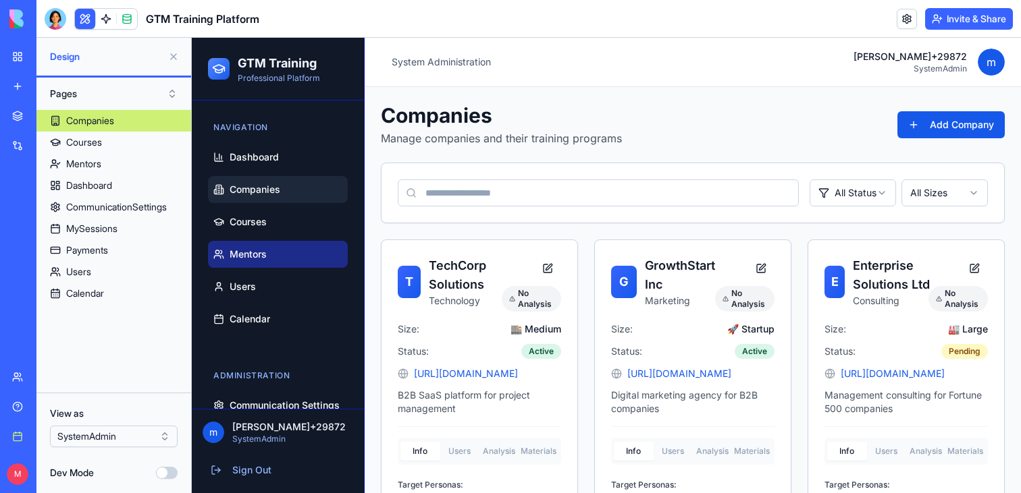
click at [263, 254] on span "Mentors" at bounding box center [248, 255] width 37 height 14
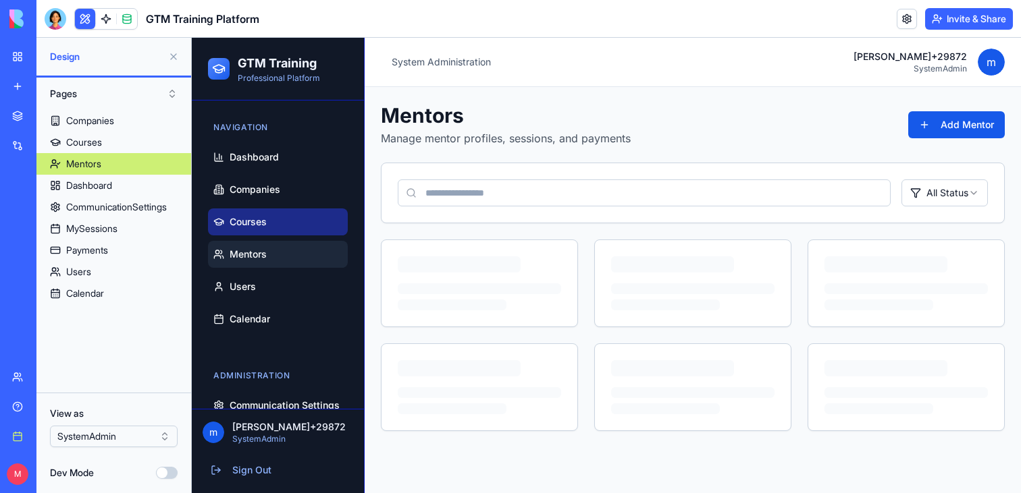
click at [261, 223] on span "Courses" at bounding box center [248, 222] width 37 height 14
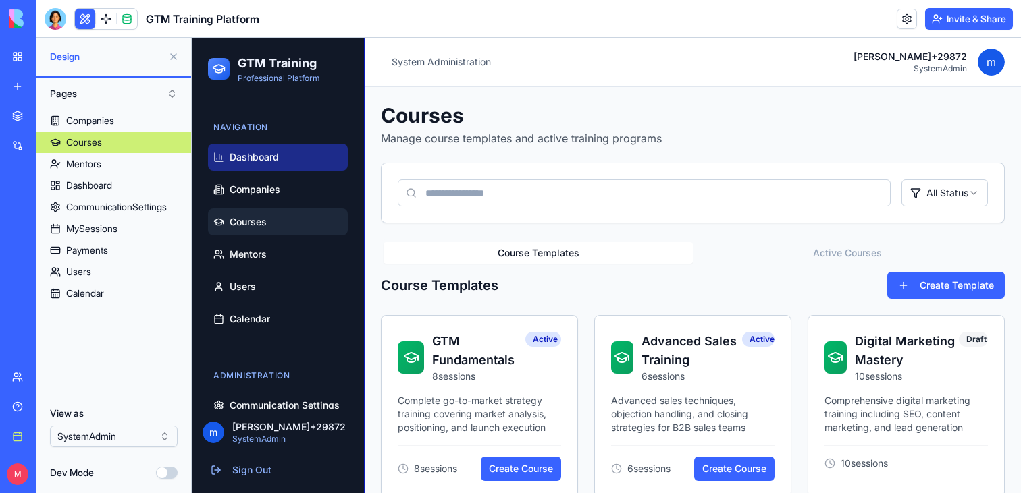
click at [232, 165] on link "Dashboard" at bounding box center [278, 157] width 140 height 27
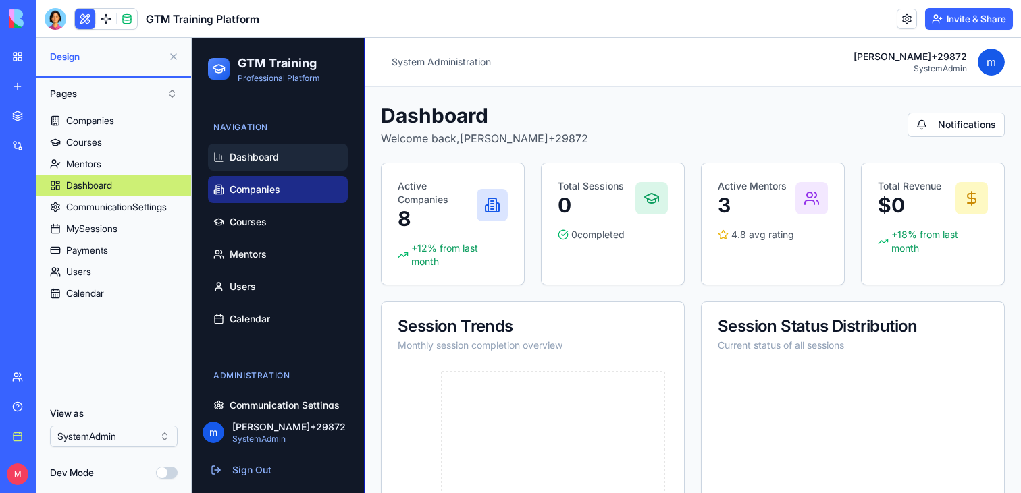
click at [232, 197] on link "Companies" at bounding box center [278, 189] width 140 height 27
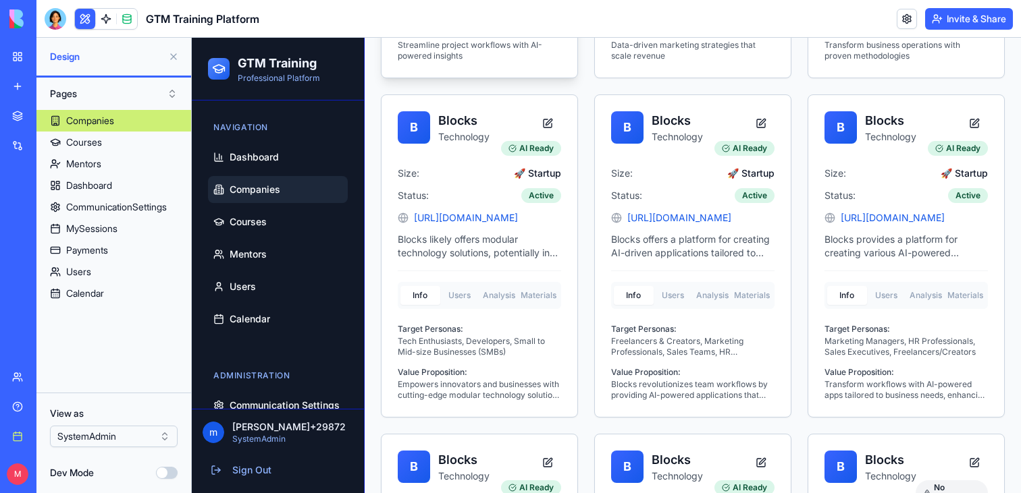
scroll to position [765, 0]
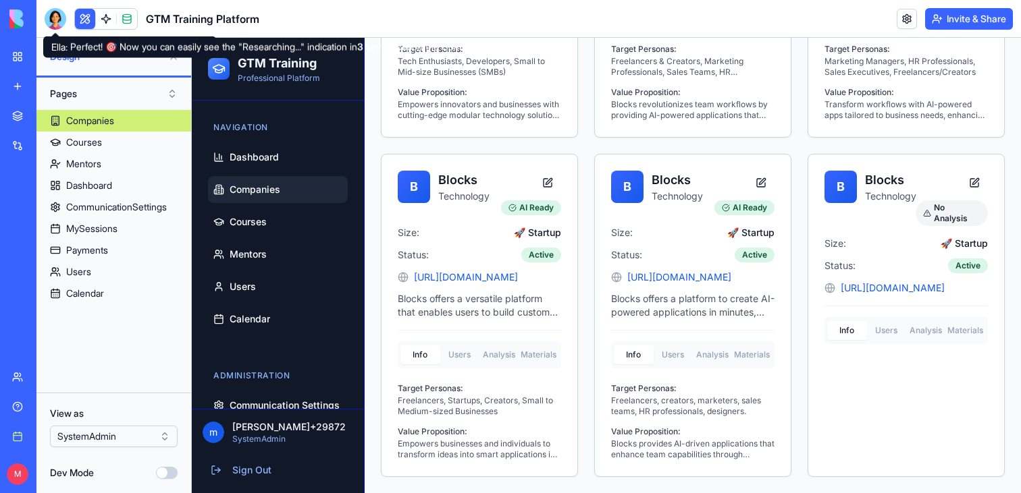
click at [59, 16] on div at bounding box center [56, 19] width 22 height 22
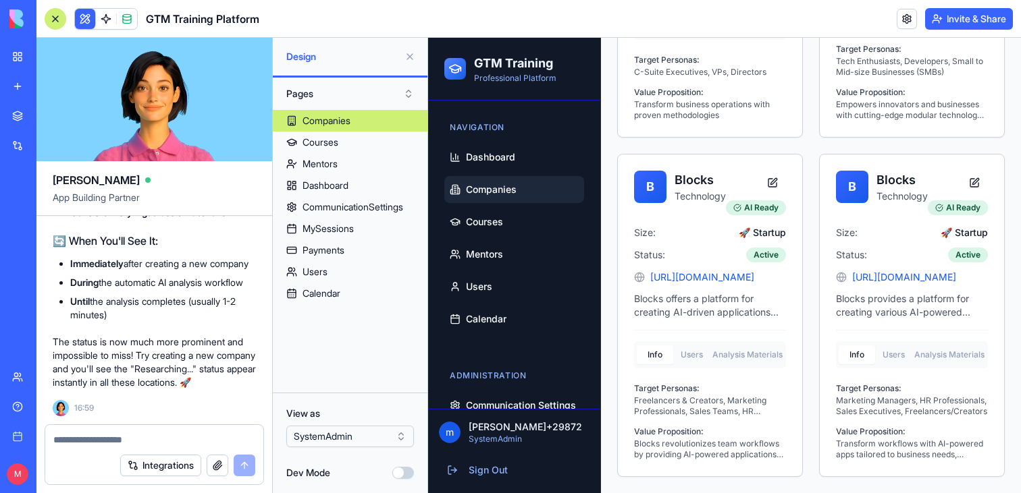
scroll to position [11473, 0]
drag, startPoint x: 63, startPoint y: 12, endPoint x: 9, endPoint y: 19, distance: 53.8
click at [63, 12] on div at bounding box center [56, 19] width 22 height 22
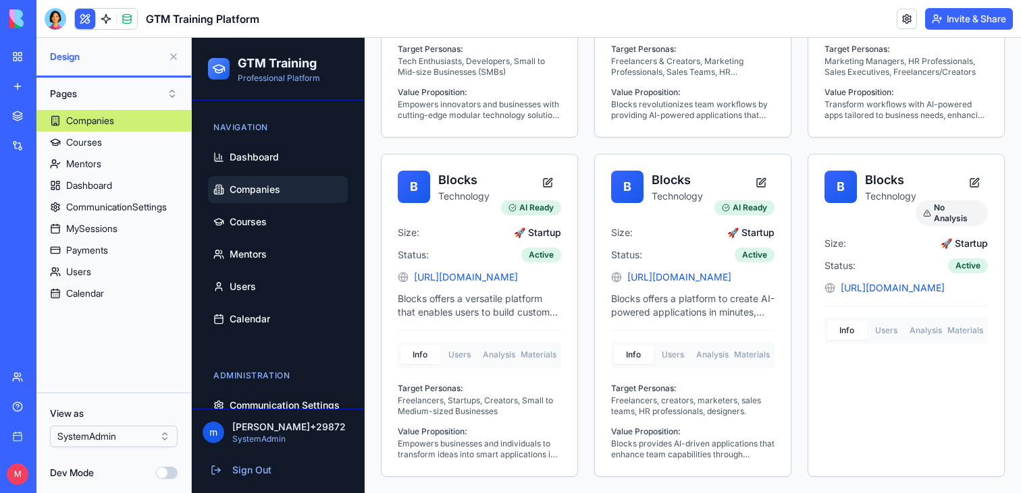
click at [173, 59] on button at bounding box center [174, 57] width 22 height 22
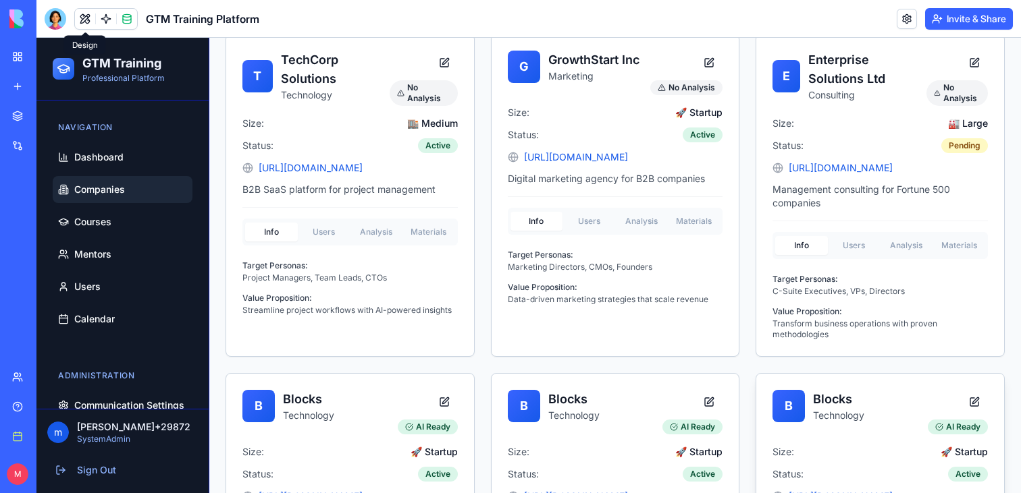
scroll to position [0, 0]
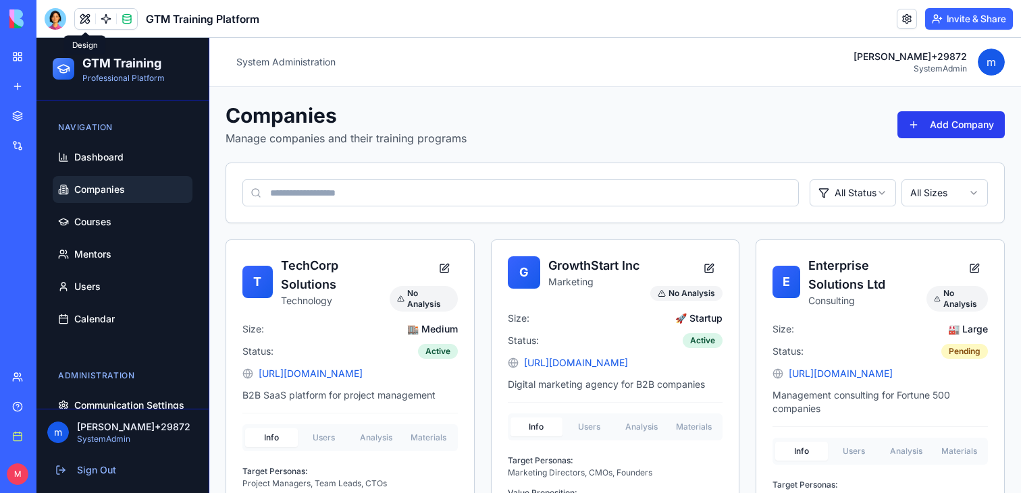
click at [933, 124] on button "Add Company" at bounding box center [950, 124] width 107 height 27
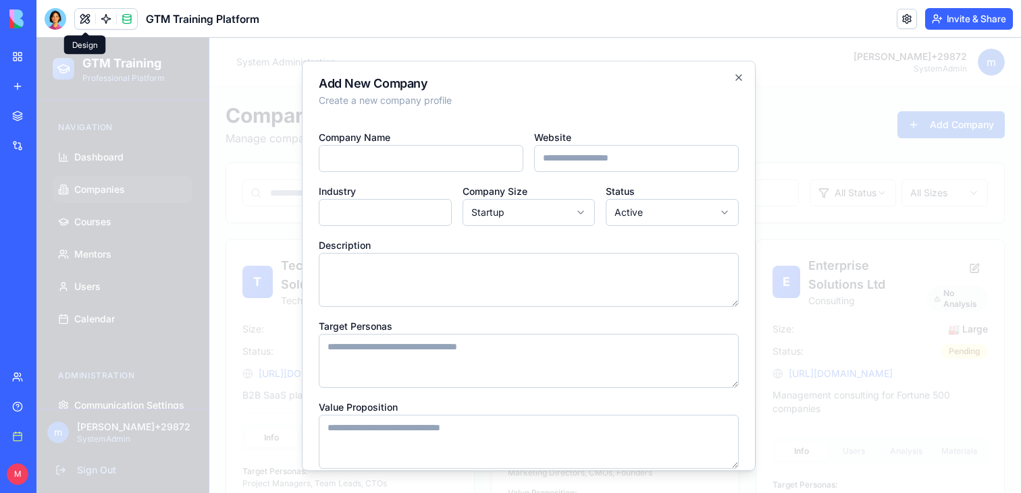
click at [628, 162] on input "Website" at bounding box center [636, 158] width 205 height 27
type input "**********"
click at [390, 173] on div "**********" at bounding box center [529, 380] width 420 height 524
click at [390, 162] on input "Company Name" at bounding box center [421, 158] width 205 height 27
type input "******"
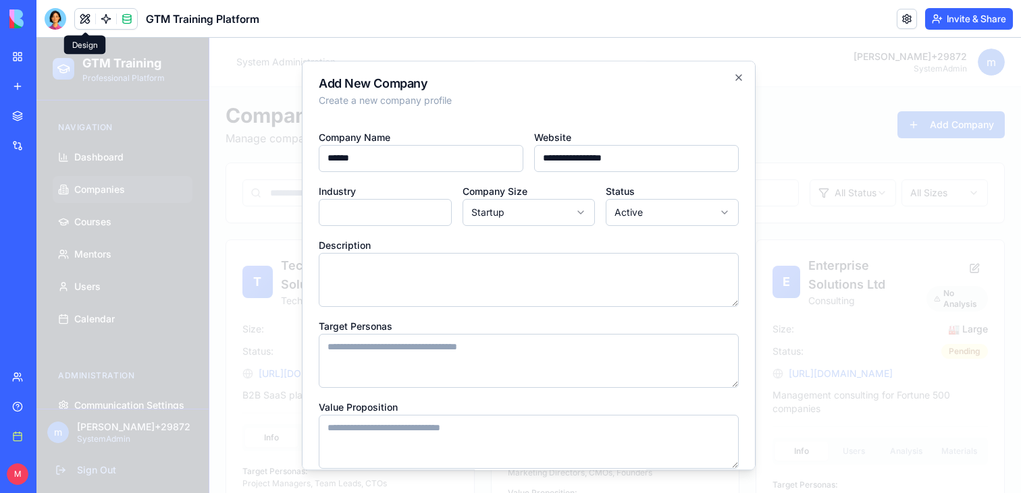
click at [410, 220] on input "Industry" at bounding box center [385, 212] width 133 height 27
type input "**********"
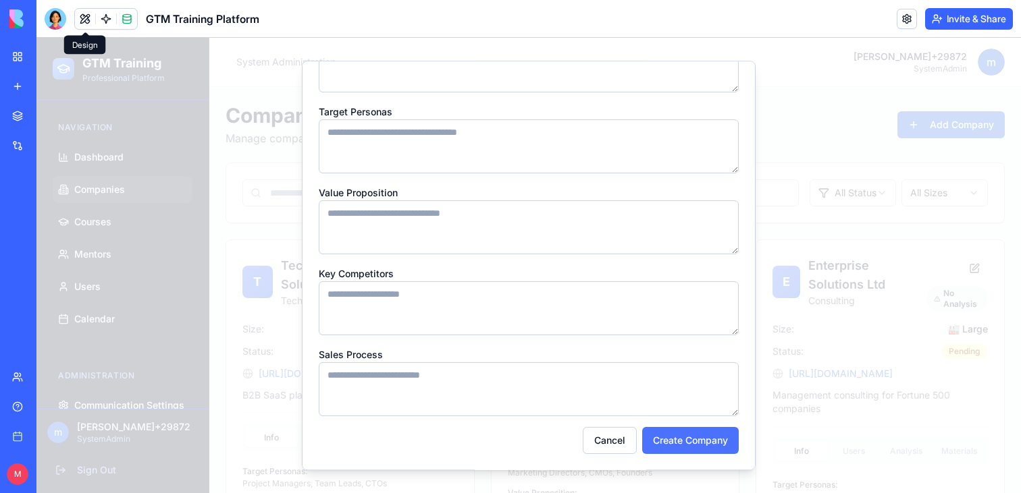
click at [672, 441] on button "Create Company" at bounding box center [690, 440] width 97 height 27
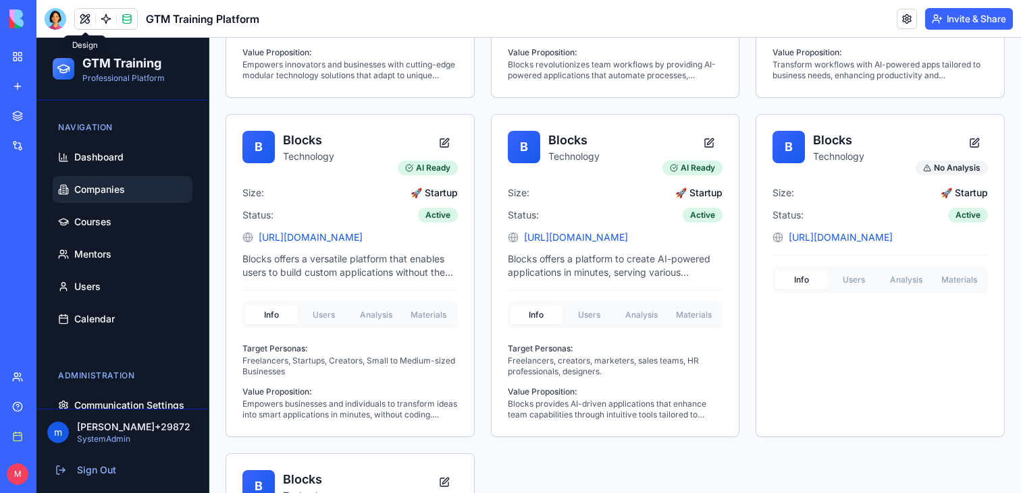
scroll to position [694, 0]
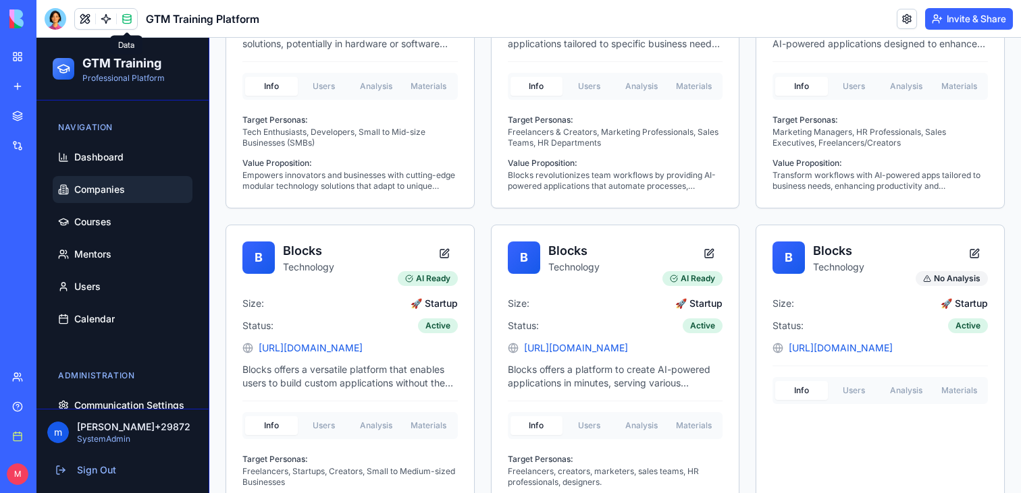
click at [132, 19] on span at bounding box center [127, 19] width 38 height 38
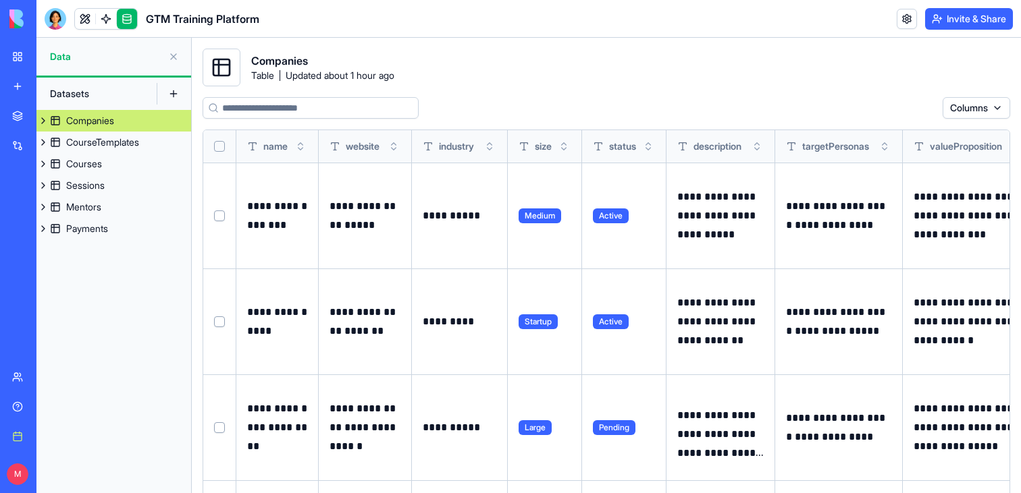
scroll to position [32, 0]
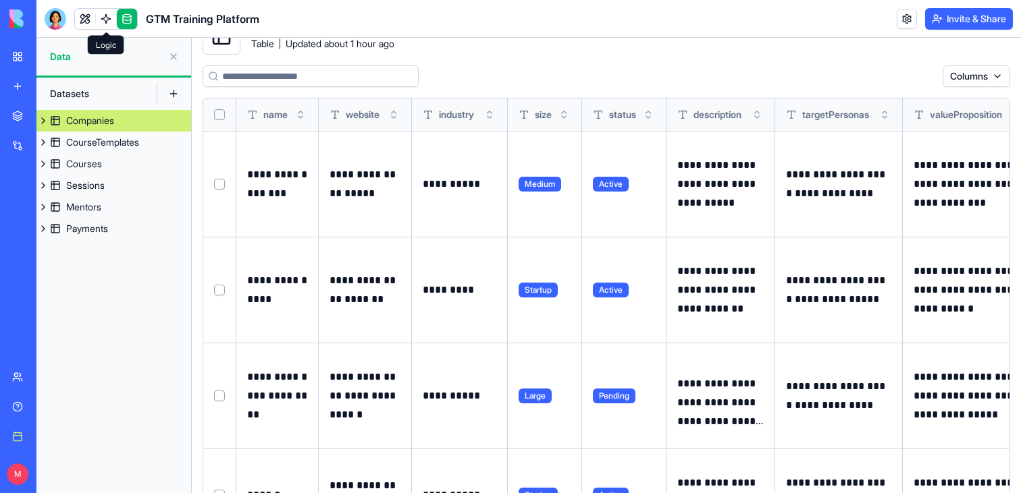
click at [105, 12] on link at bounding box center [106, 19] width 20 height 20
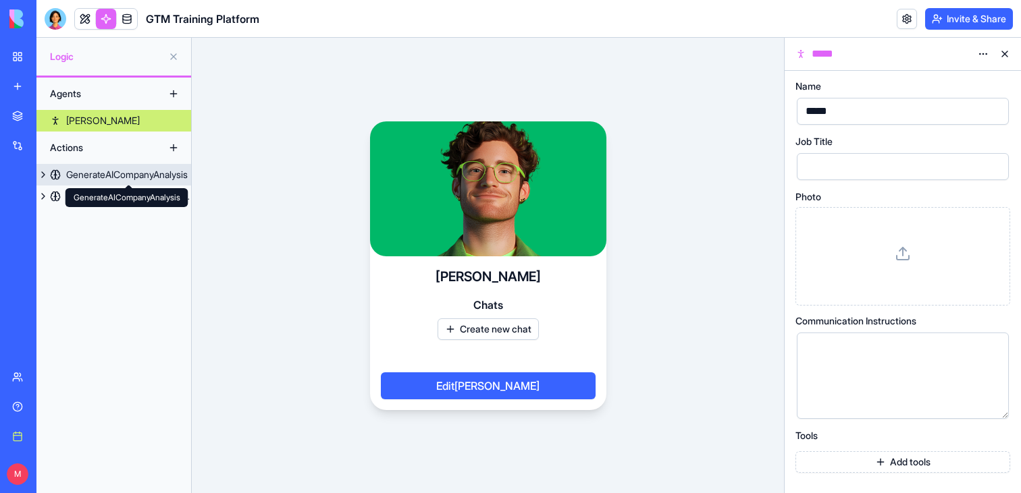
click at [85, 177] on div "GenerateAICompanyAnalysis" at bounding box center [127, 175] width 122 height 14
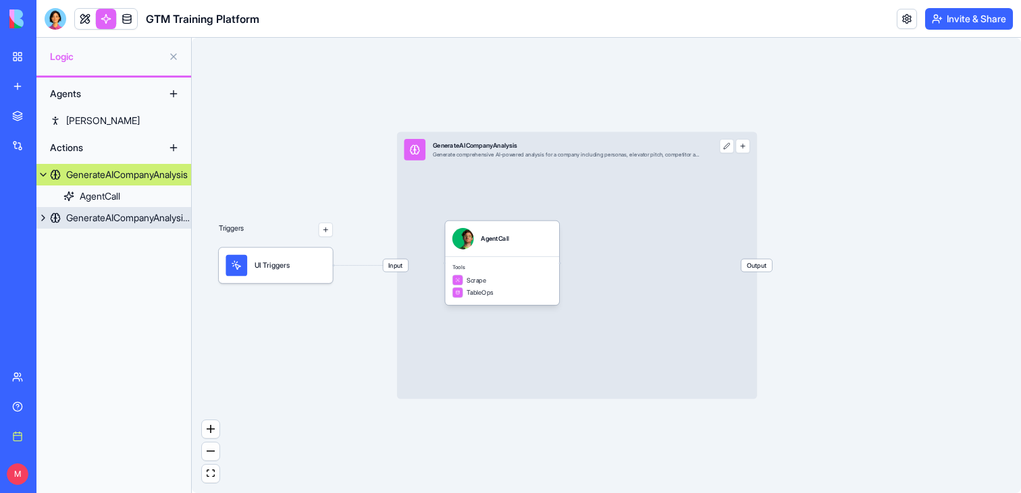
click at [78, 214] on div "GenerateAICompanyAnalysis2" at bounding box center [128, 218] width 125 height 14
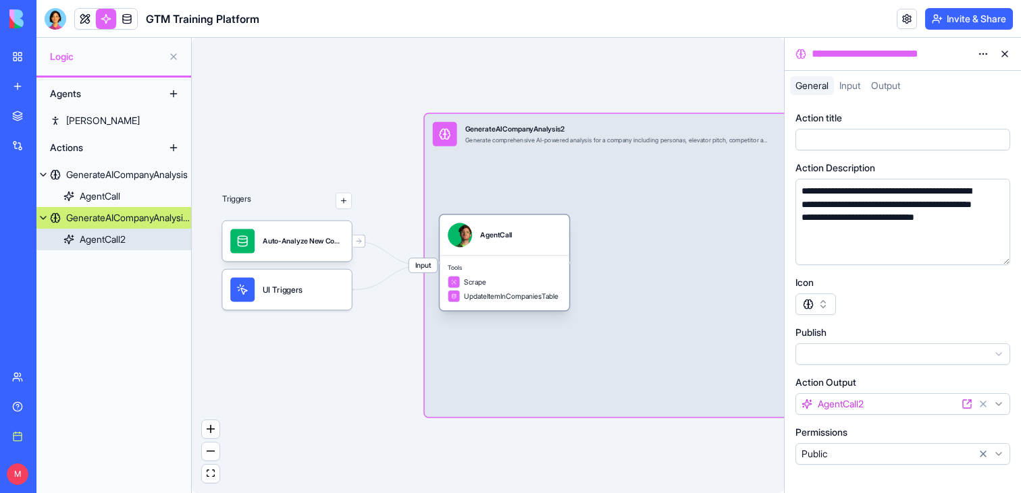
click at [518, 286] on div "Scrape" at bounding box center [504, 282] width 113 height 12
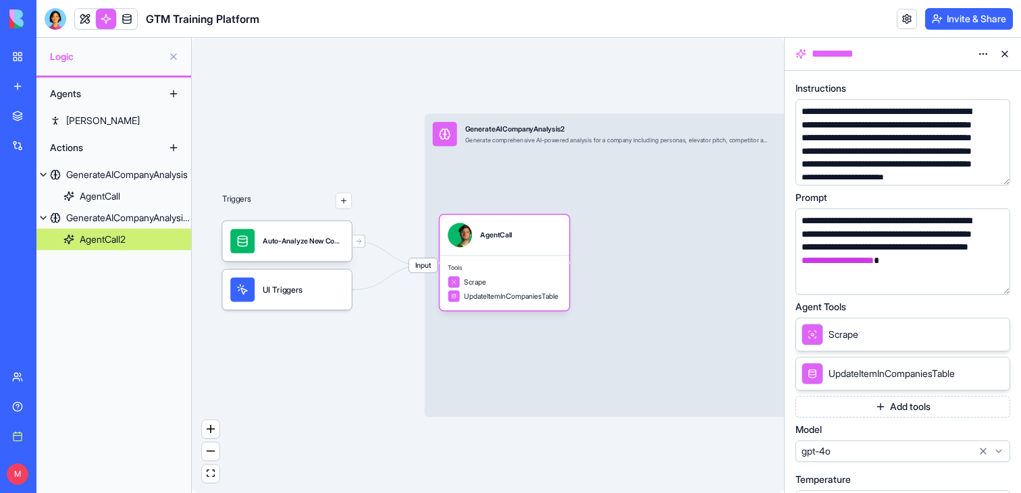
click at [998, 284] on button "button" at bounding box center [997, 282] width 22 height 22
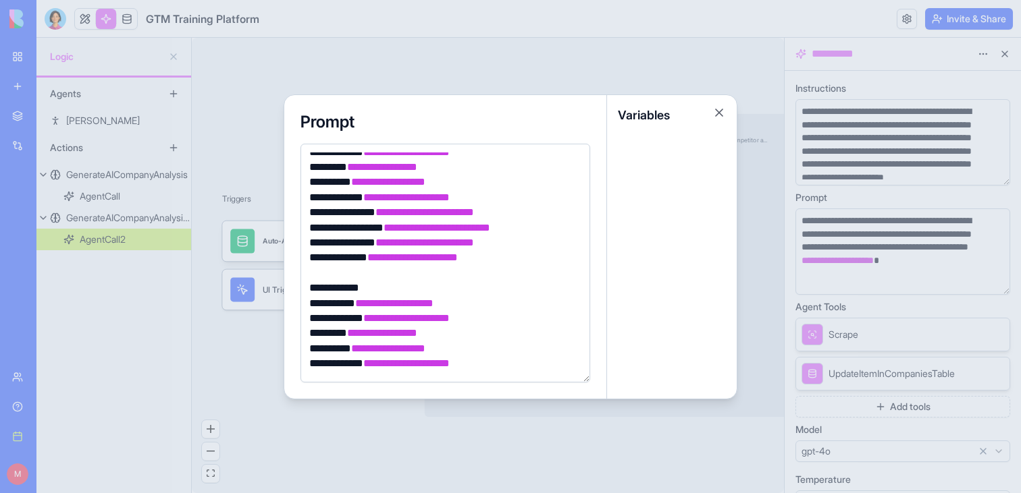
scroll to position [535, 0]
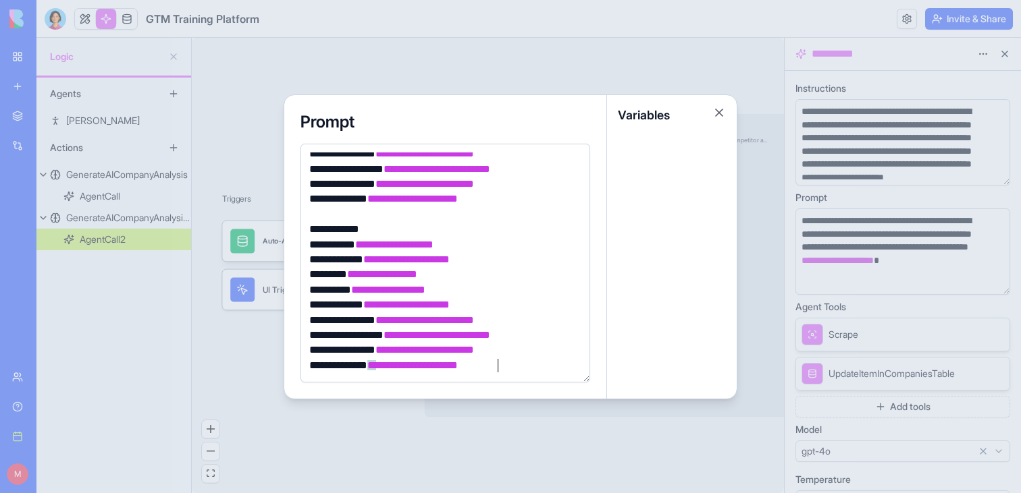
click at [235, 140] on div at bounding box center [510, 246] width 1021 height 493
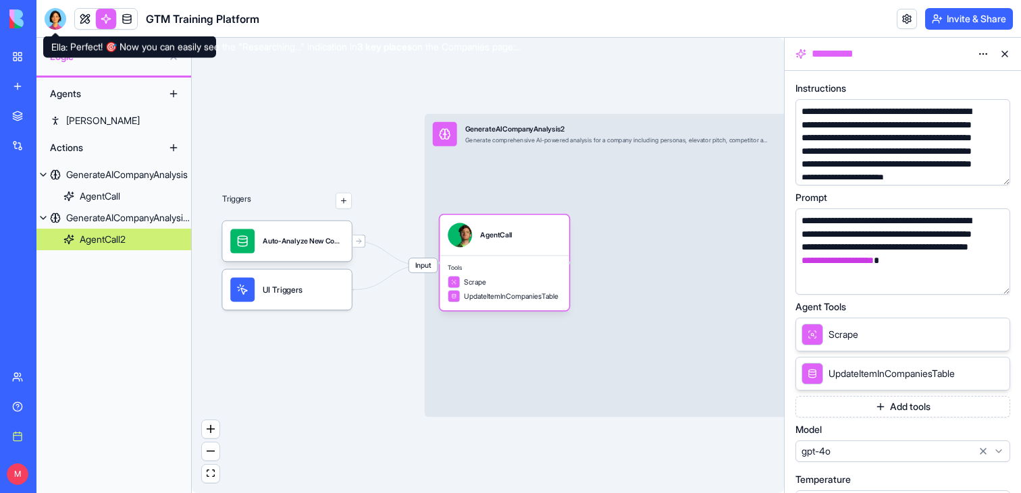
click at [51, 18] on div at bounding box center [56, 19] width 22 height 22
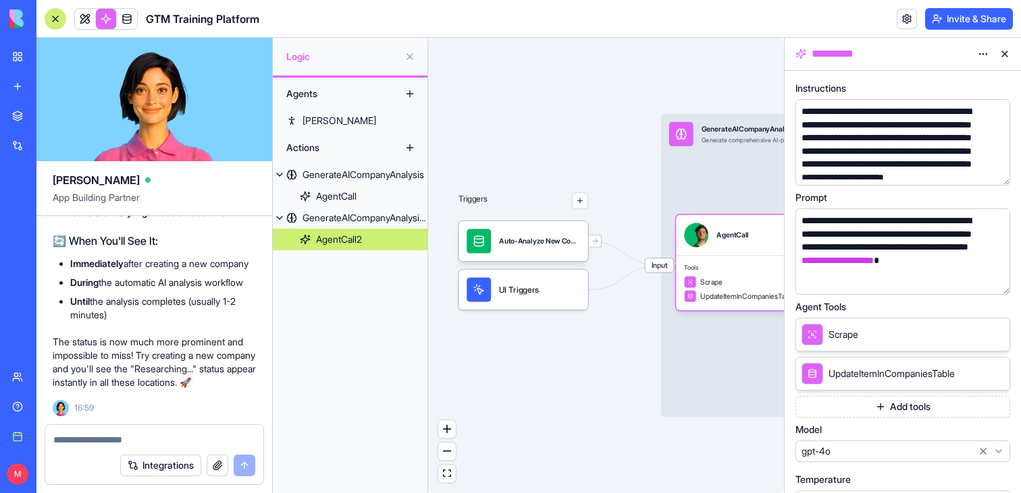
click at [119, 441] on textarea at bounding box center [154, 440] width 202 height 14
type textarea "**********"
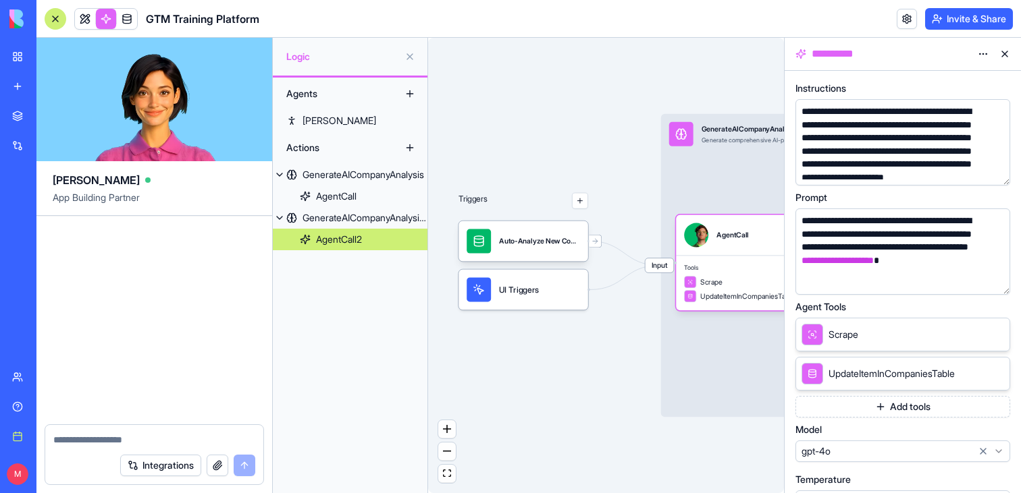
scroll to position [12395, 271]
click at [349, 161] on div "Actions" at bounding box center [350, 148] width 155 height 32
click at [350, 165] on link "GenerateAICompanyAnalysis" at bounding box center [350, 175] width 155 height 22
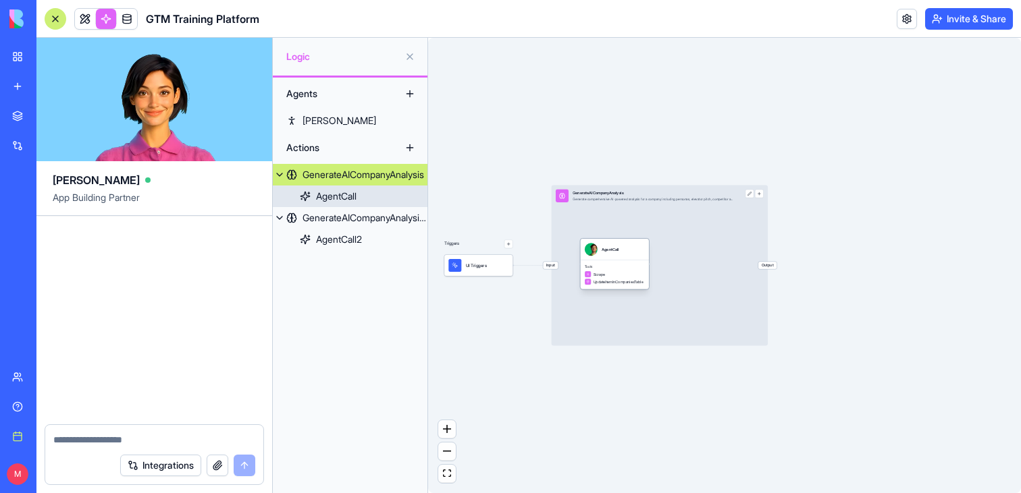
click at [608, 276] on div "Scrape" at bounding box center [615, 274] width 60 height 7
click at [614, 265] on span "Tools" at bounding box center [614, 267] width 60 height 4
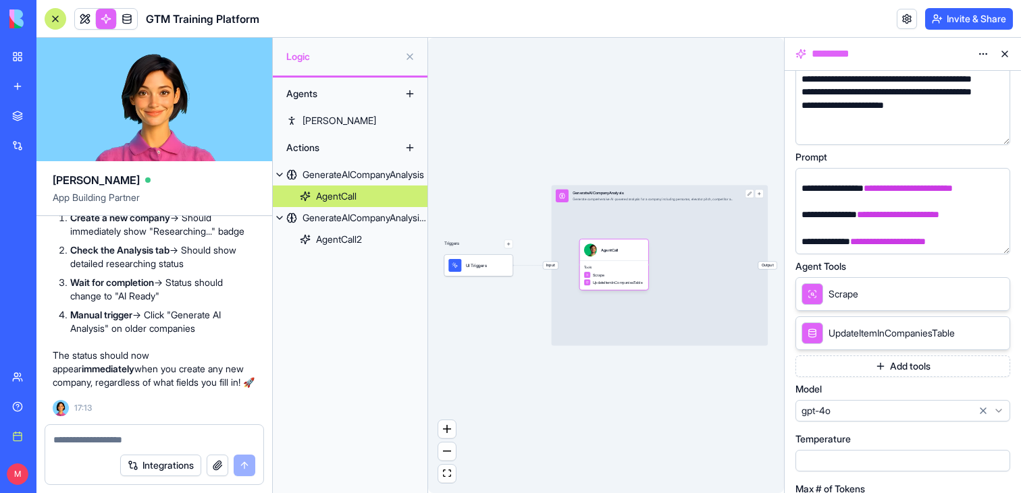
scroll to position [13410, 0]
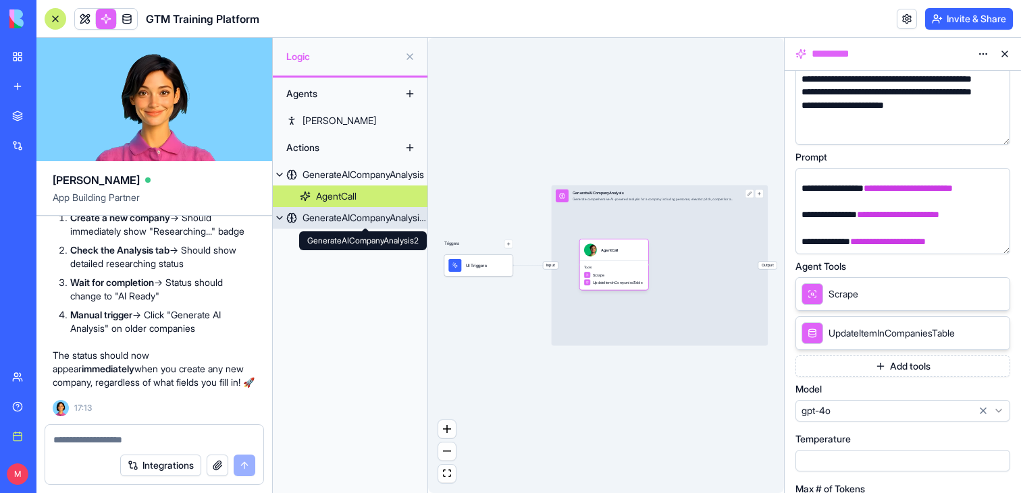
click at [342, 216] on div "GenerateAICompanyAnalysis2" at bounding box center [364, 218] width 125 height 14
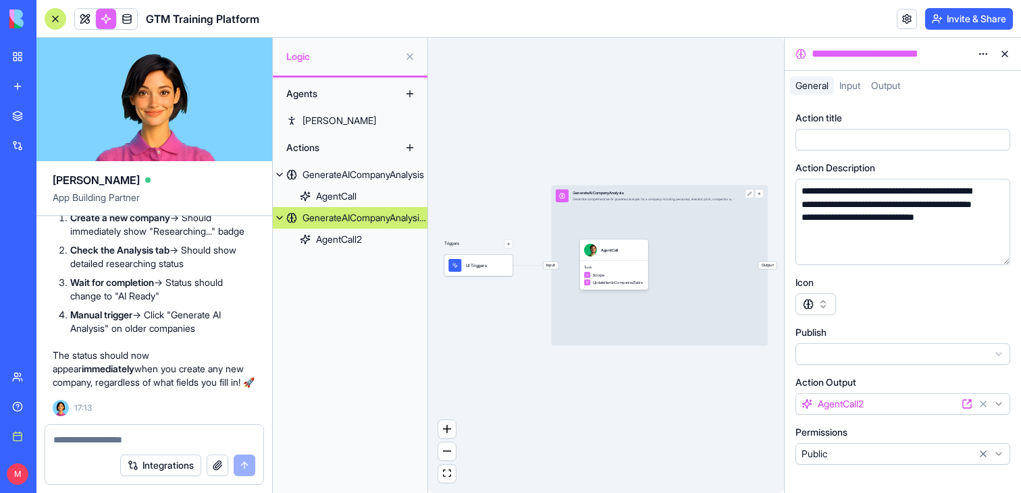
scroll to position [0, 0]
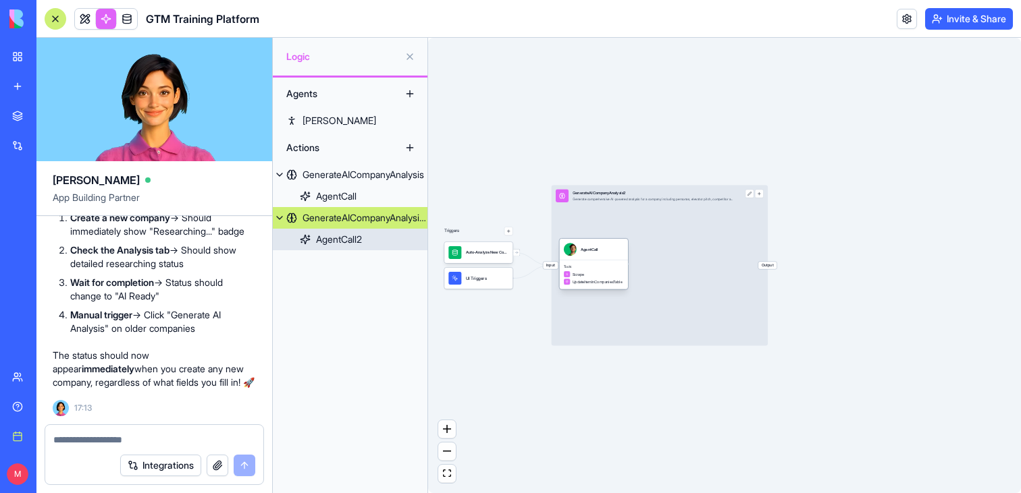
click at [564, 277] on div "Scrape UpdateItemInCompaniesTable" at bounding box center [594, 278] width 60 height 14
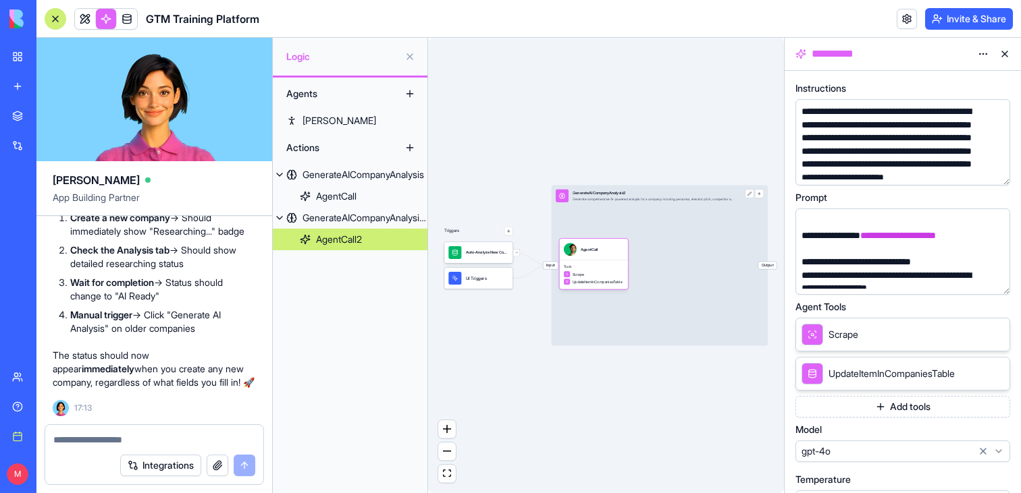
scroll to position [772, 0]
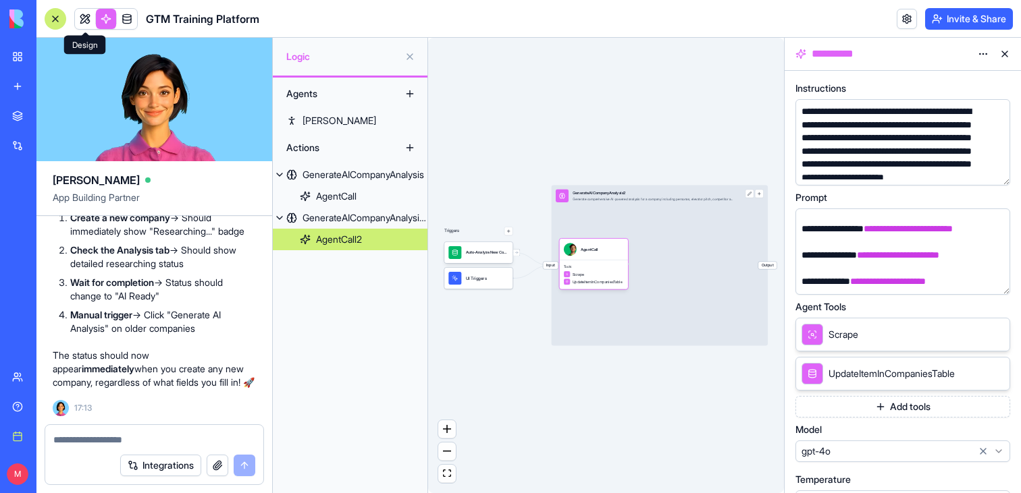
click at [78, 7] on header "GTM Training Platform Invite & Share" at bounding box center [528, 19] width 984 height 38
click at [82, 15] on link at bounding box center [85, 19] width 20 height 20
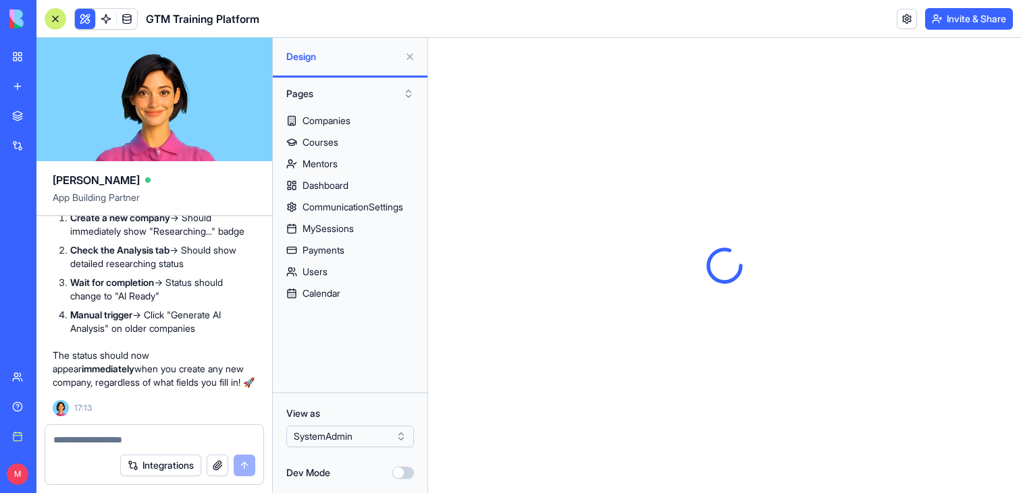
click at [71, 444] on textarea at bounding box center [154, 440] width 202 height 14
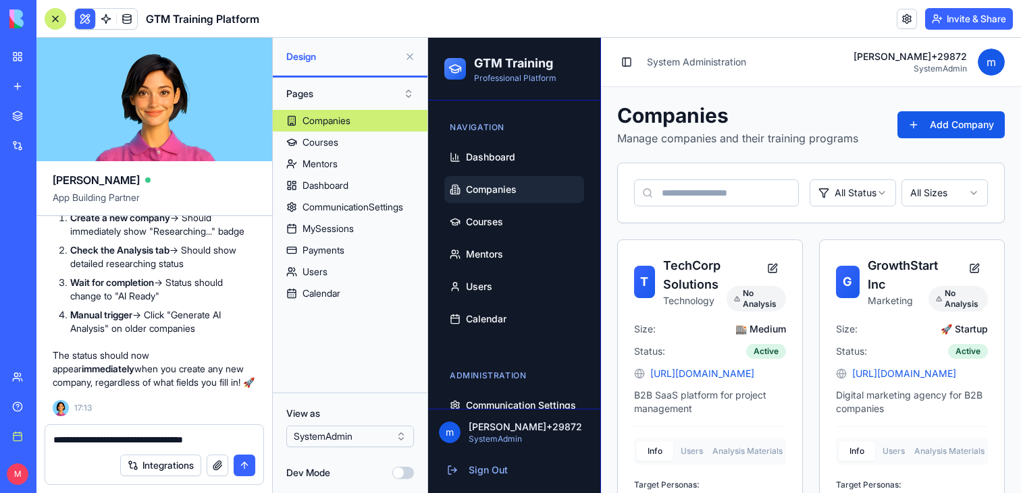
type textarea "**********"
click at [963, 132] on button "Add Company" at bounding box center [950, 124] width 107 height 27
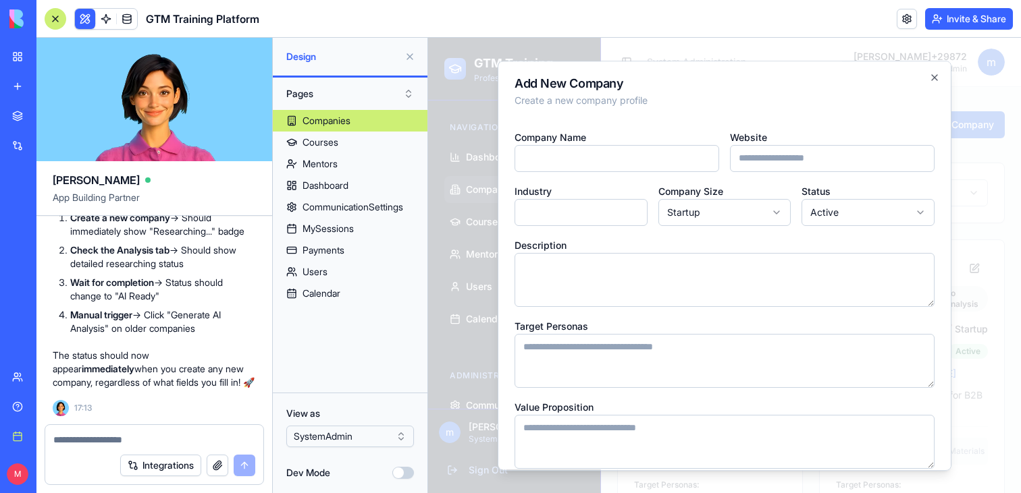
click at [579, 163] on input "Company Name" at bounding box center [616, 158] width 205 height 27
type input "******"
click at [836, 182] on div "**********" at bounding box center [724, 380] width 420 height 524
click at [829, 162] on input "Website" at bounding box center [832, 158] width 205 height 27
type input "**********"
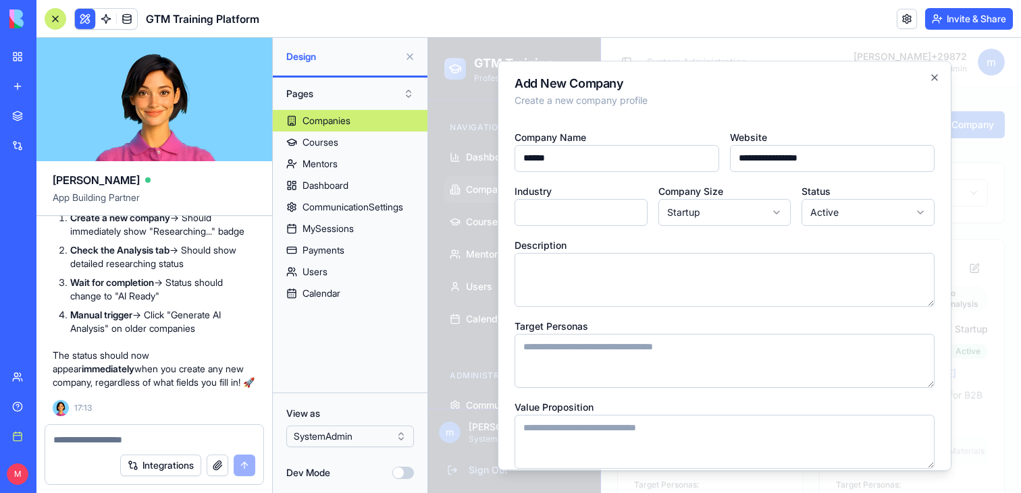
click at [603, 219] on input "Industry" at bounding box center [580, 212] width 133 height 27
type input "**********"
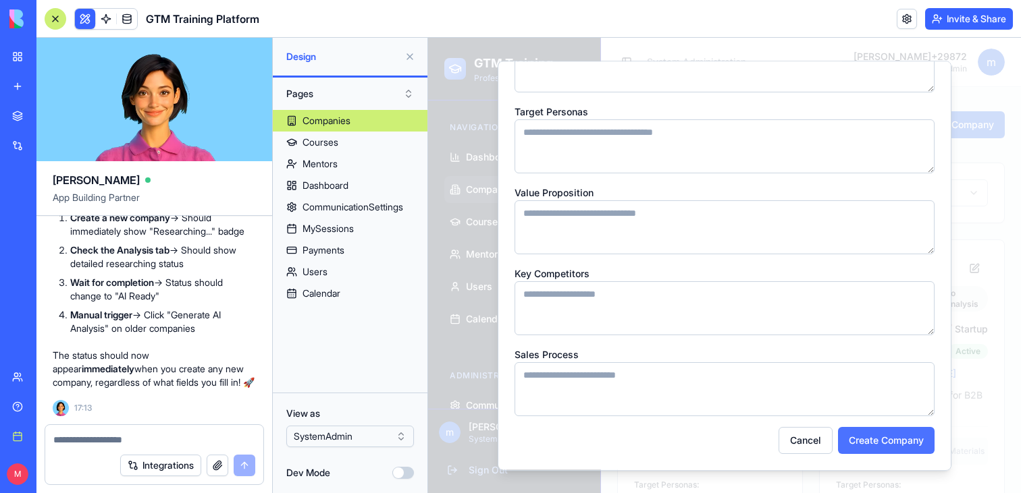
click at [892, 440] on button "Create Company" at bounding box center [886, 440] width 97 height 27
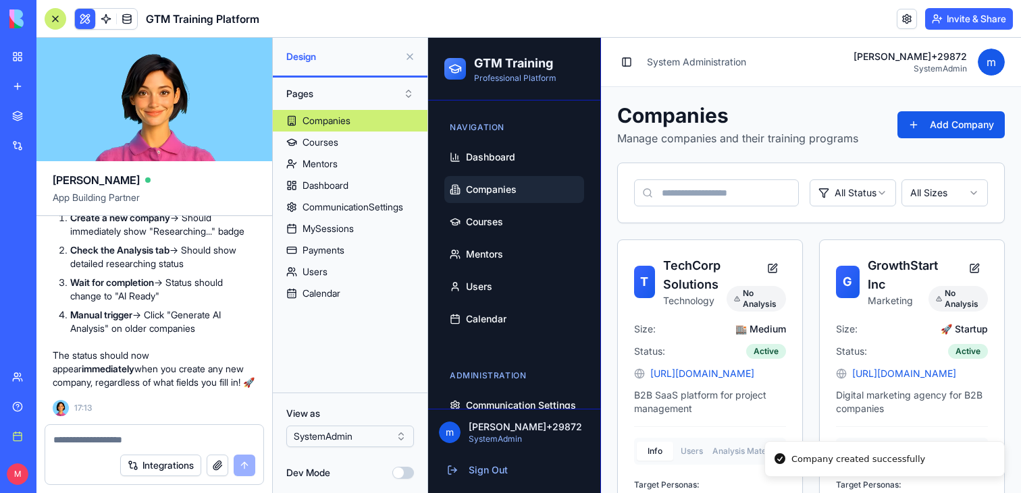
click at [51, 19] on div at bounding box center [56, 19] width 22 height 22
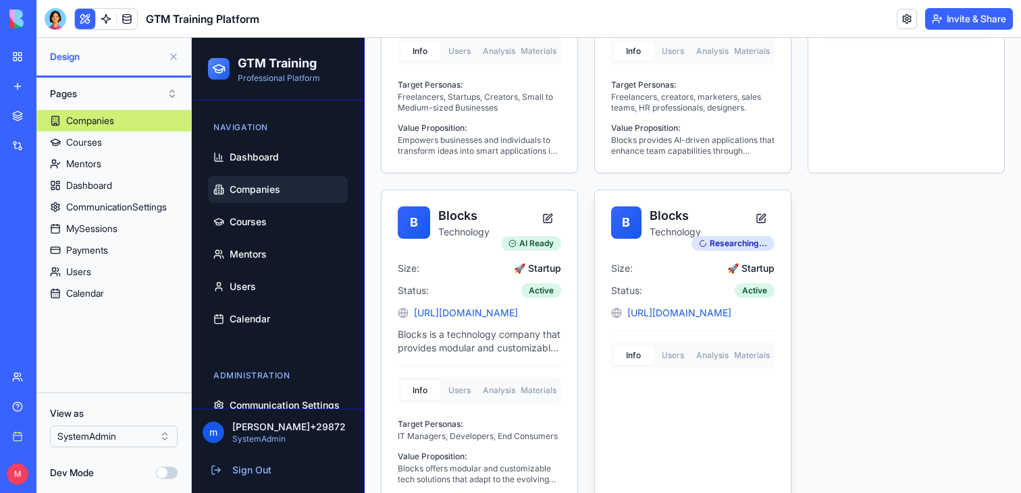
scroll to position [1094, 0]
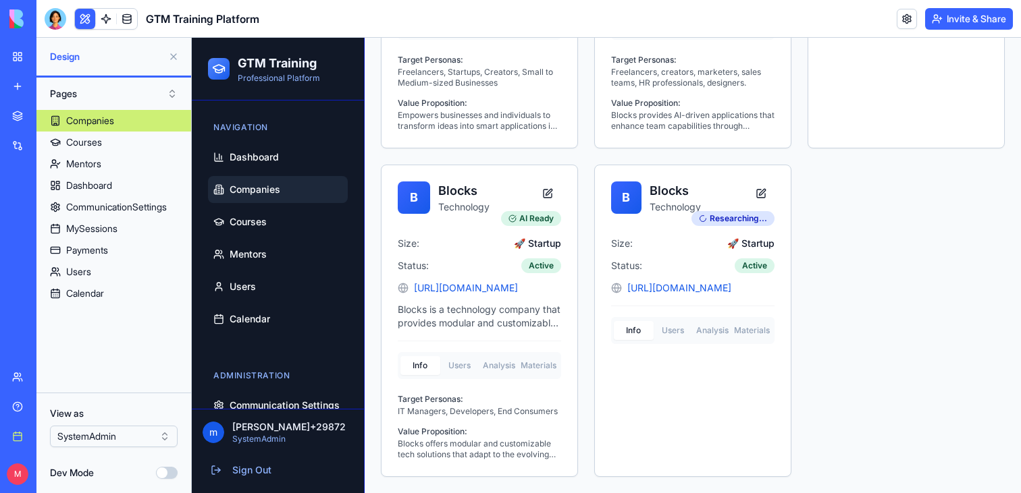
click at [169, 56] on button at bounding box center [174, 57] width 22 height 22
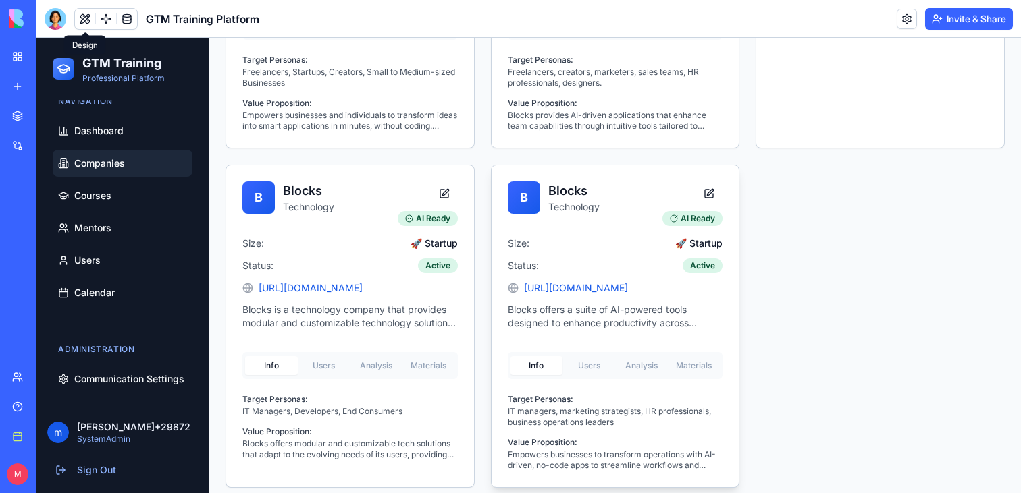
scroll to position [1104, 0]
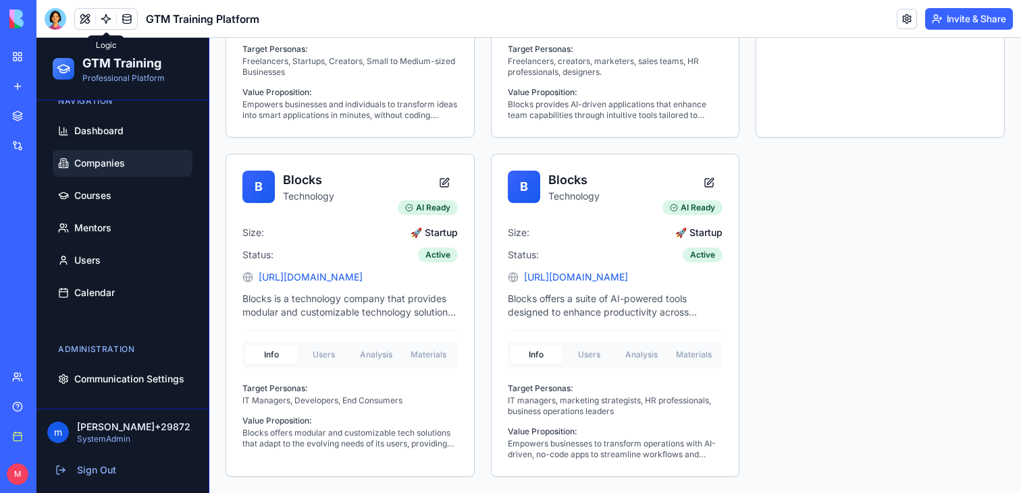
click at [106, 20] on link at bounding box center [106, 19] width 20 height 20
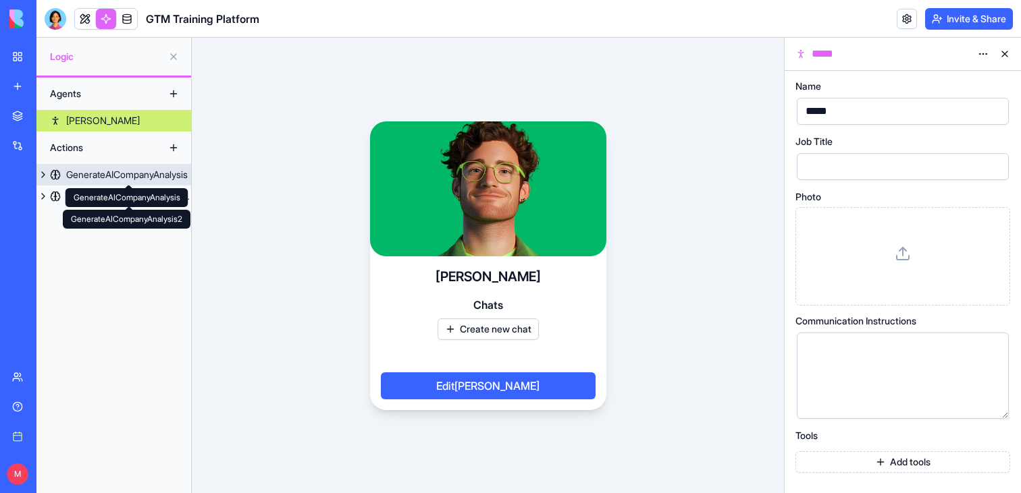
click at [138, 178] on div "GenerateAICompanyAnalysis" at bounding box center [127, 175] width 122 height 14
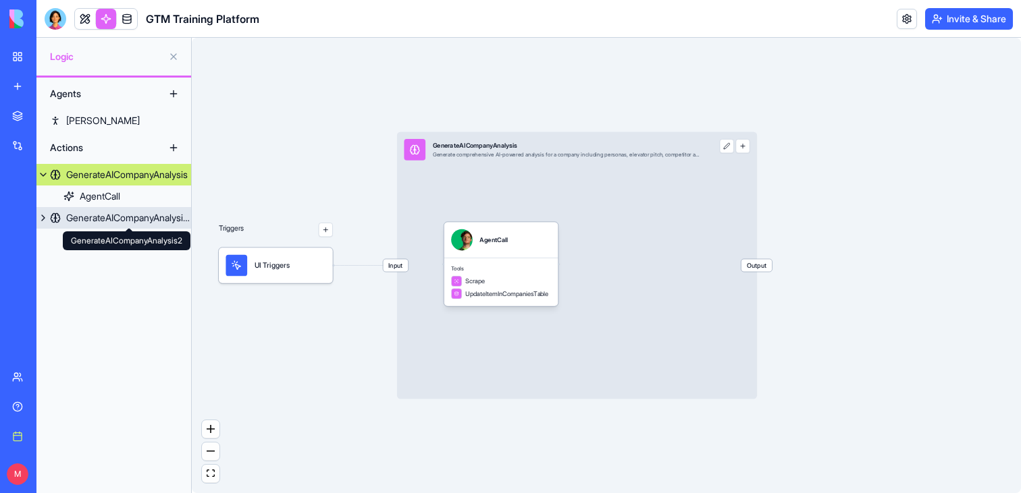
click at [145, 220] on div "GenerateAICompanyAnalysis2" at bounding box center [128, 218] width 125 height 14
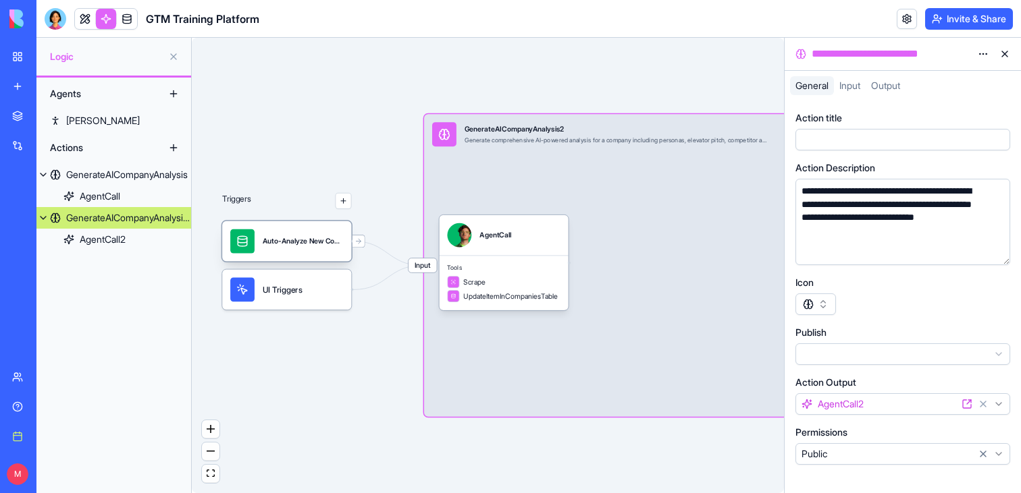
click at [273, 259] on div "Auto-Analyze New CompaniesTrigger" at bounding box center [286, 241] width 129 height 41
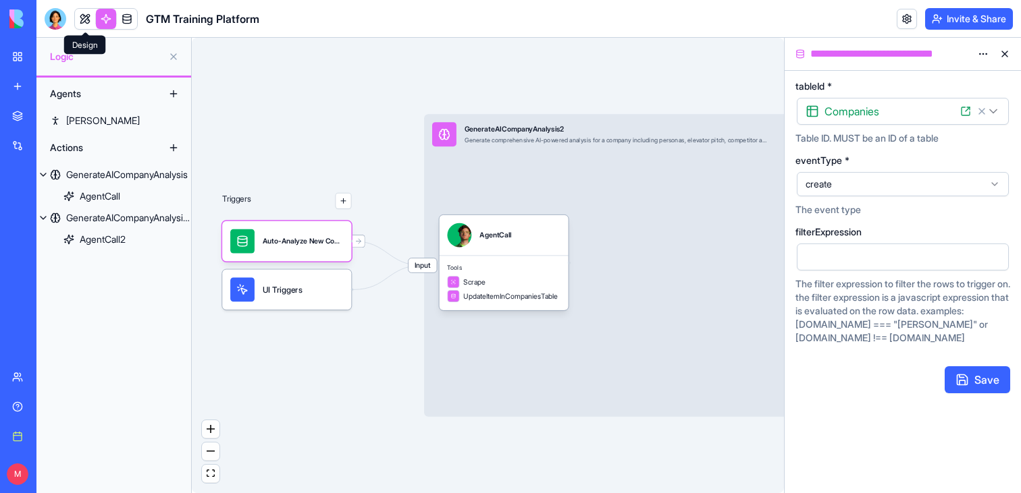
click at [82, 21] on link at bounding box center [85, 19] width 20 height 20
click at [1007, 53] on div "**********" at bounding box center [902, 54] width 236 height 32
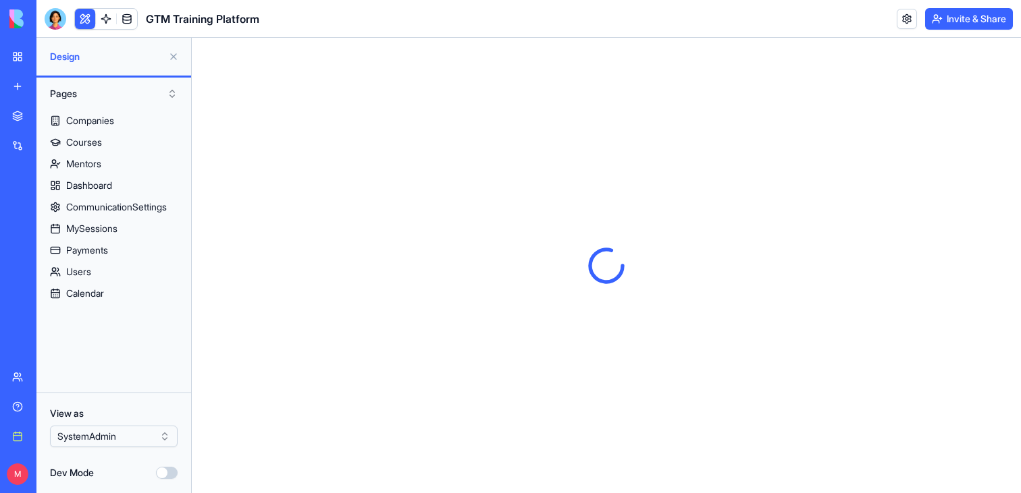
click at [174, 59] on button at bounding box center [174, 57] width 22 height 22
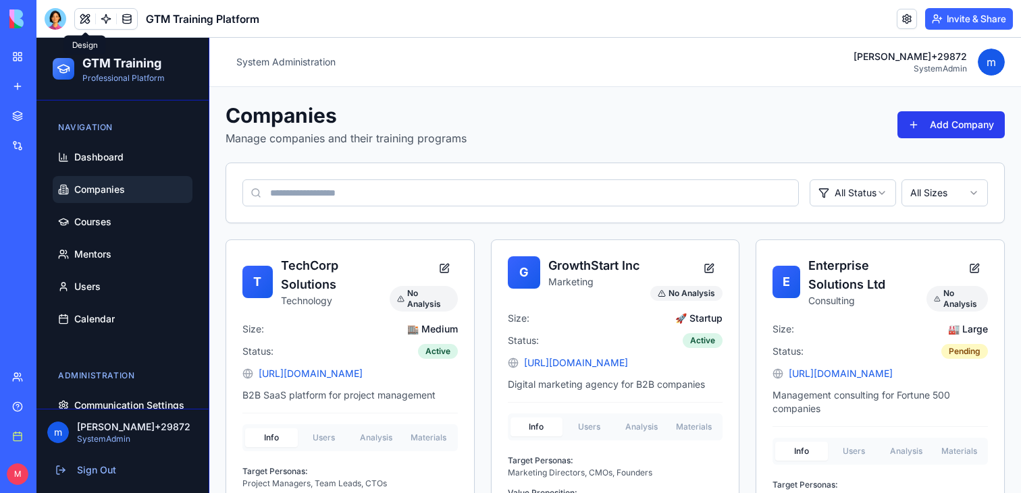
click at [947, 126] on button "Add Company" at bounding box center [950, 124] width 107 height 27
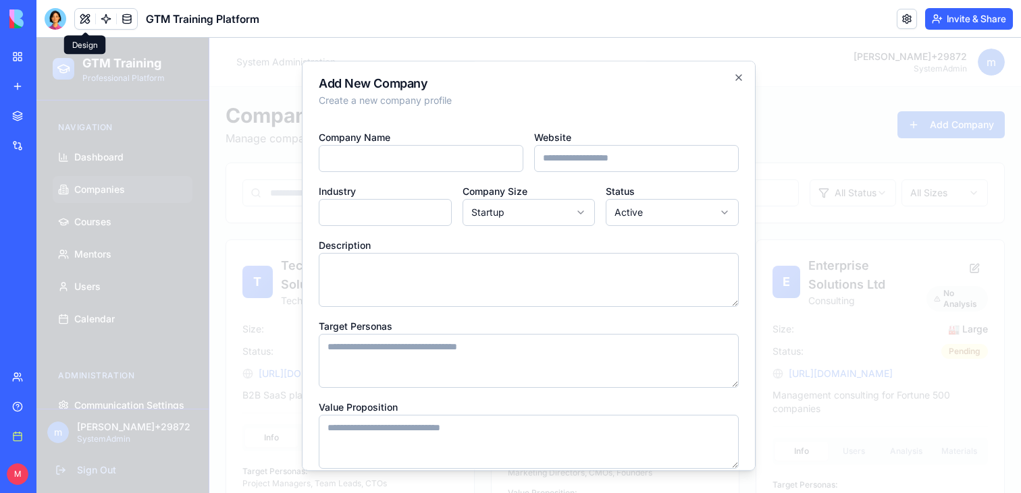
click at [502, 159] on input "Company Name" at bounding box center [421, 158] width 205 height 27
type input "******"
click at [591, 157] on input "Website" at bounding box center [636, 158] width 205 height 27
type input "**********"
click at [410, 221] on input "Industry" at bounding box center [385, 212] width 133 height 27
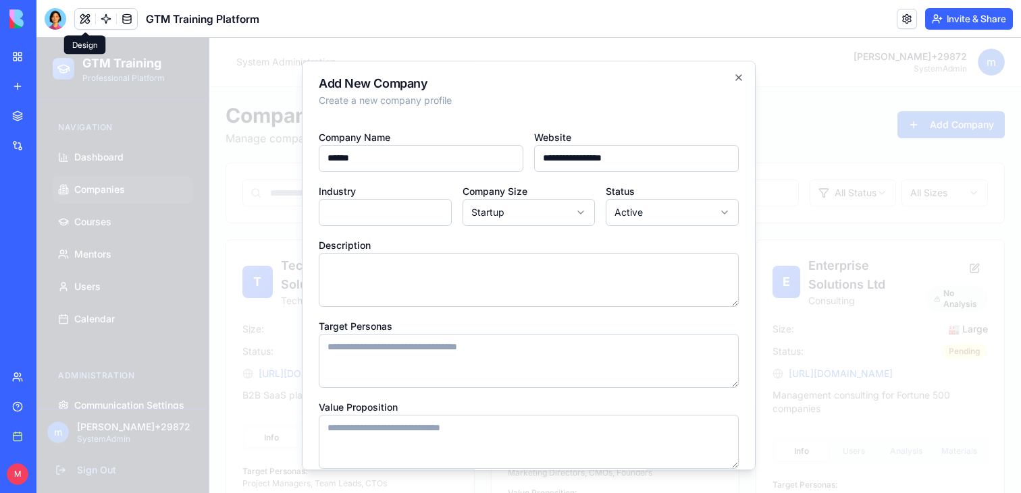
type input "**********"
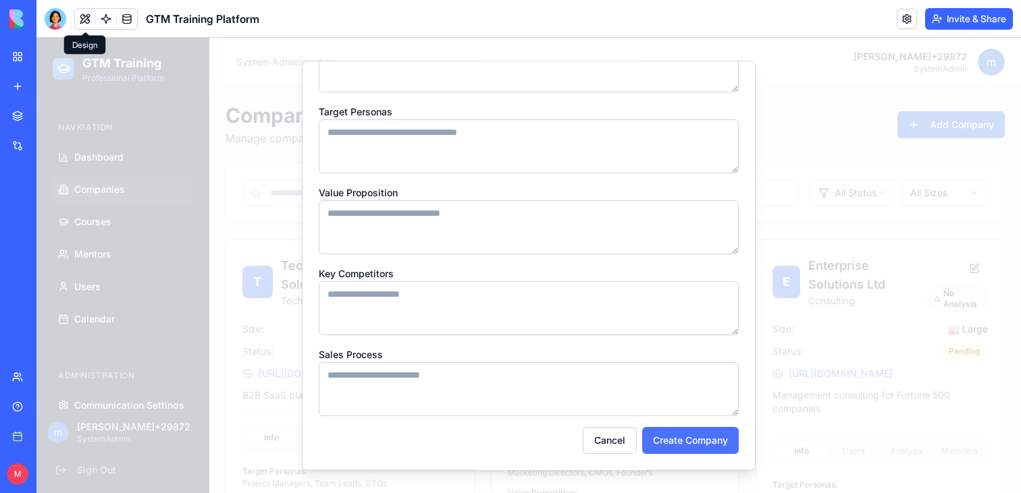
click at [686, 448] on button "Create Company" at bounding box center [690, 440] width 97 height 27
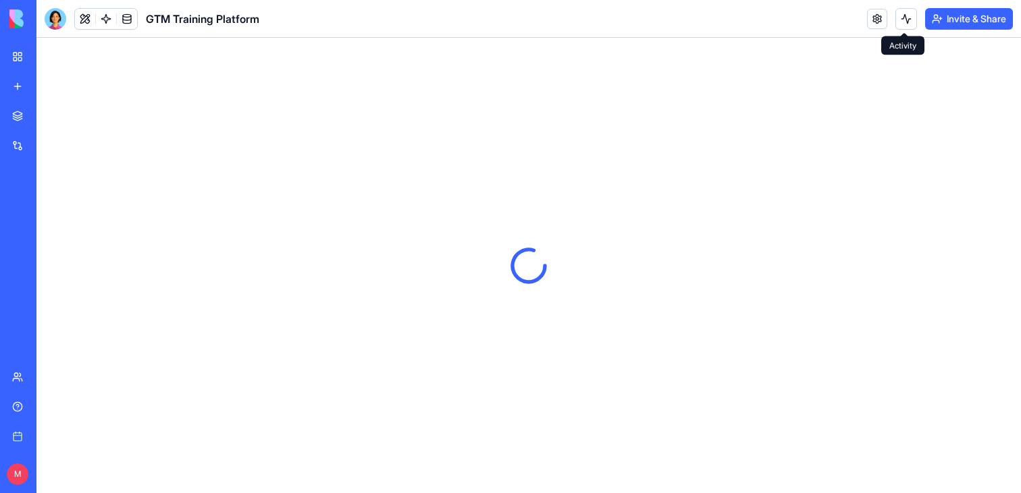
click at [904, 18] on button at bounding box center [906, 19] width 22 height 22
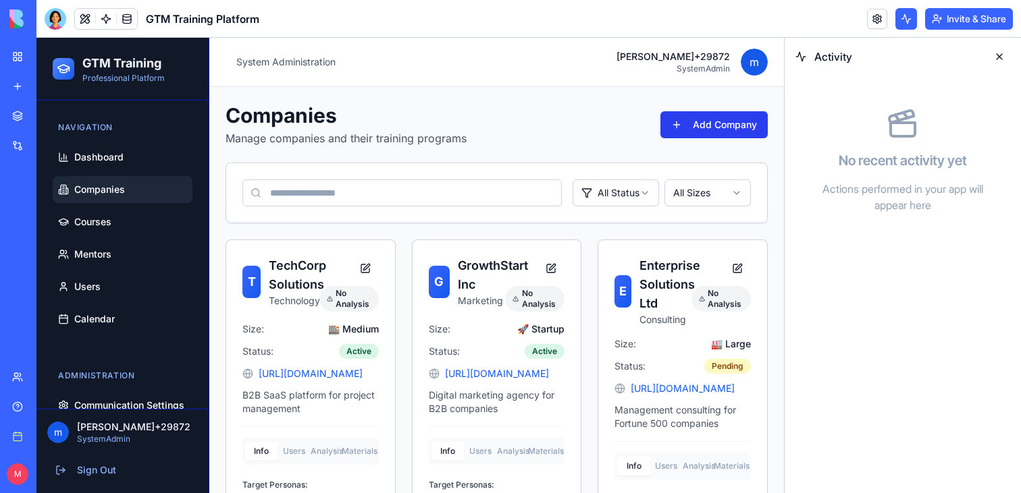
click at [697, 118] on button "Add Company" at bounding box center [713, 124] width 107 height 27
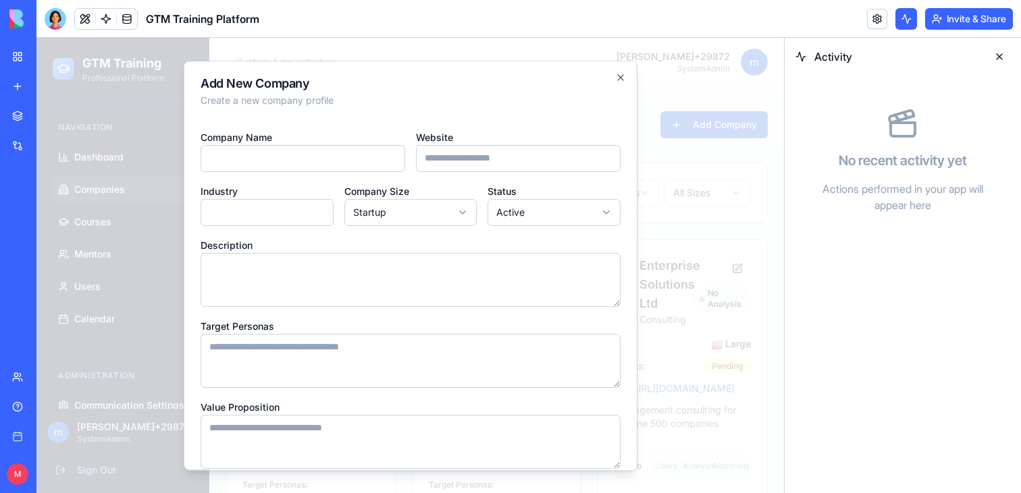
click at [377, 147] on input "Company Name" at bounding box center [302, 158] width 205 height 27
type input "******"
click at [499, 186] on label "Status" at bounding box center [501, 191] width 29 height 11
click at [499, 155] on input "Website" at bounding box center [518, 158] width 205 height 27
type input "**********"
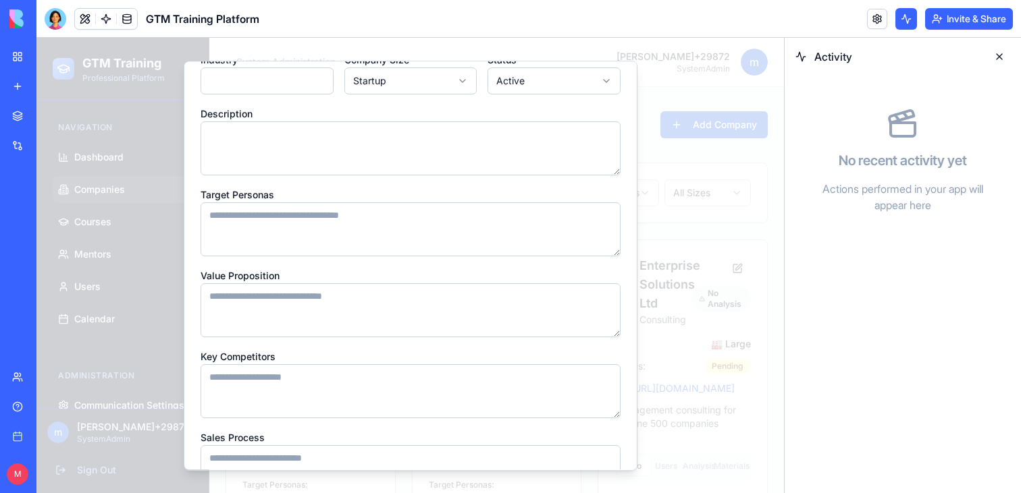
scroll to position [215, 0]
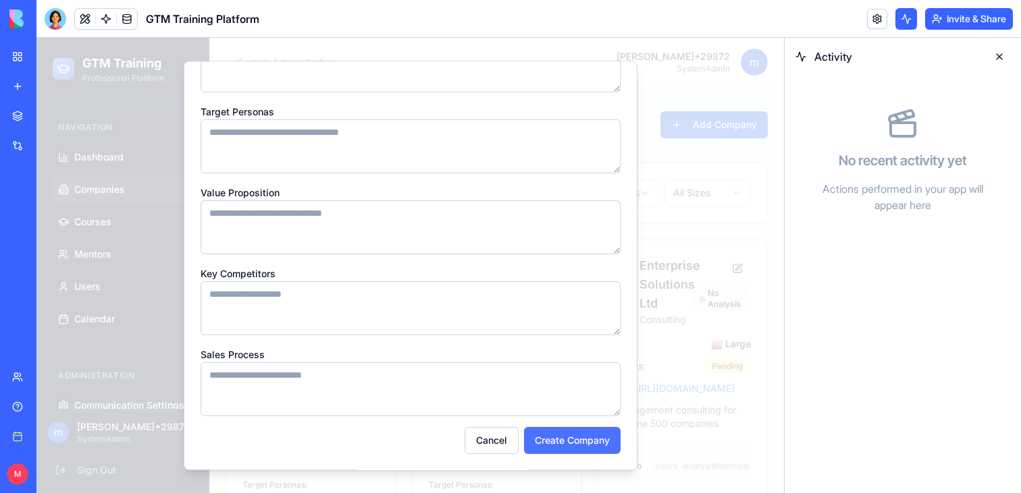
click at [542, 437] on button "Create Company" at bounding box center [572, 440] width 97 height 27
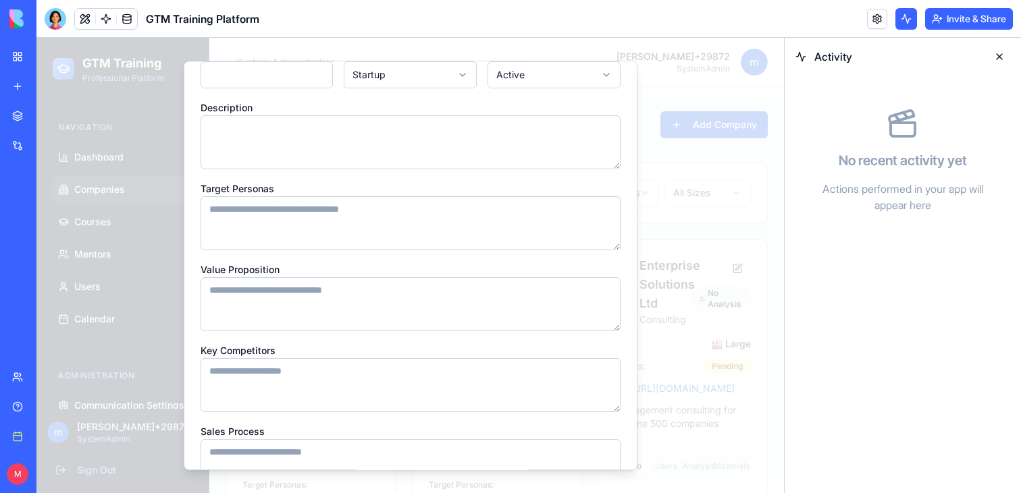
scroll to position [0, 0]
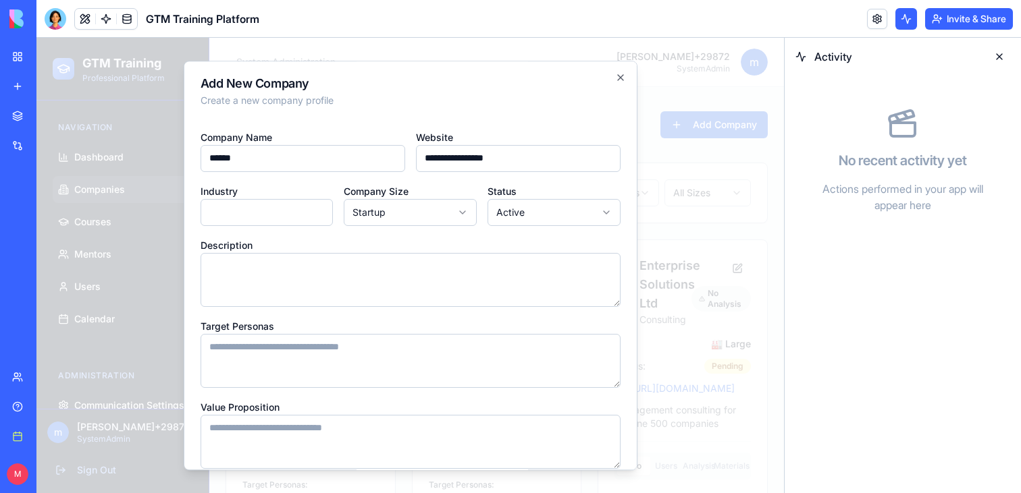
click at [274, 208] on input "Industry" at bounding box center [266, 212] width 133 height 27
type input "**********"
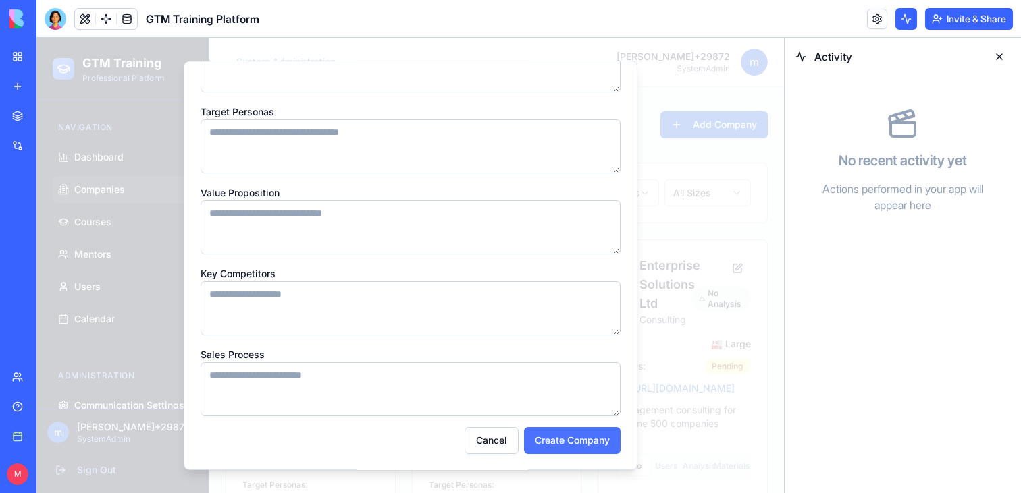
click at [582, 449] on button "Create Company" at bounding box center [572, 440] width 97 height 27
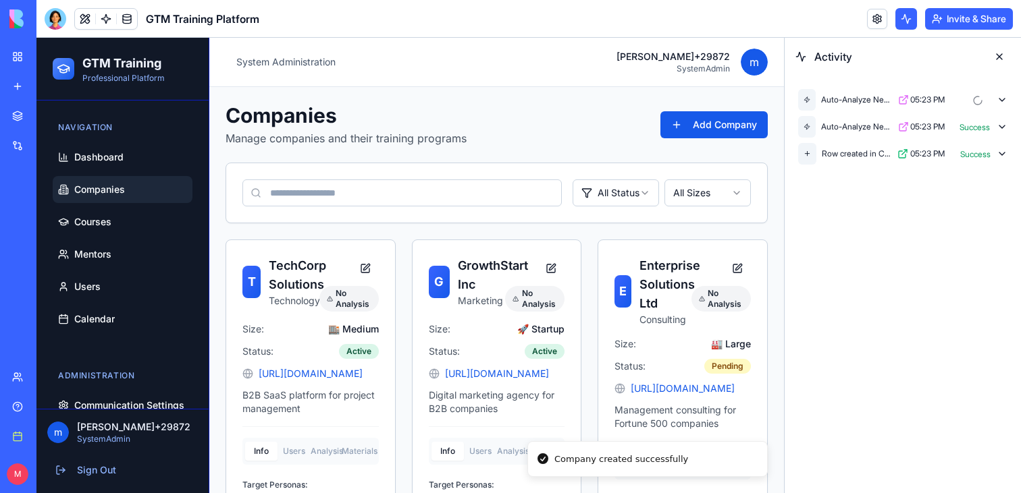
click at [904, 102] on icon at bounding box center [903, 100] width 11 height 11
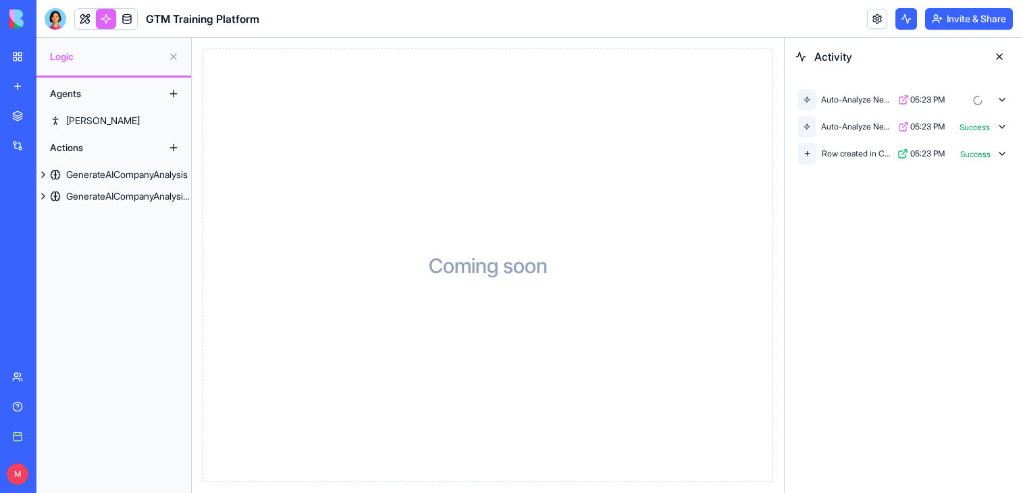
click at [904, 102] on icon at bounding box center [903, 100] width 11 height 11
